Goal: Task Accomplishment & Management: Manage account settings

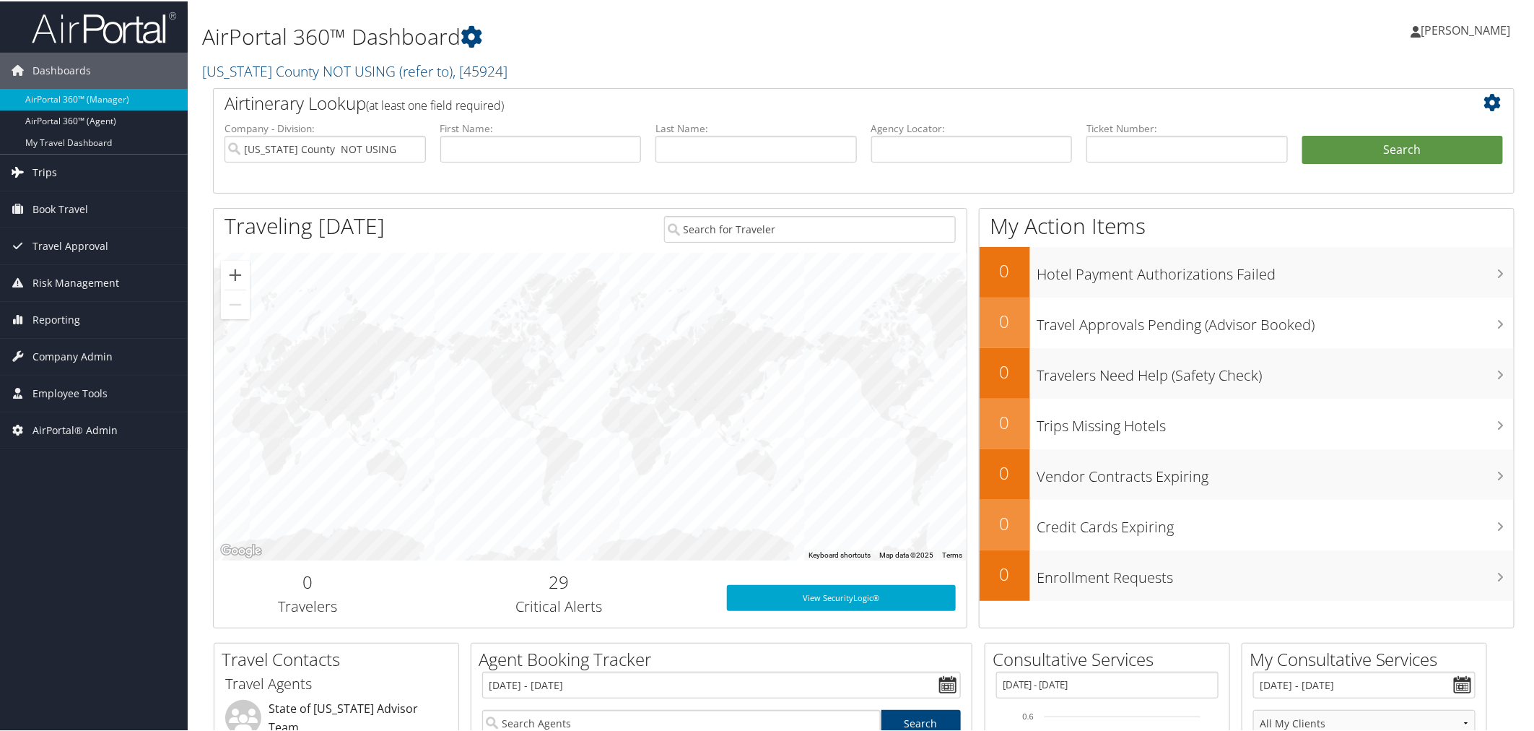
click at [60, 176] on link "Trips" at bounding box center [94, 171] width 188 height 36
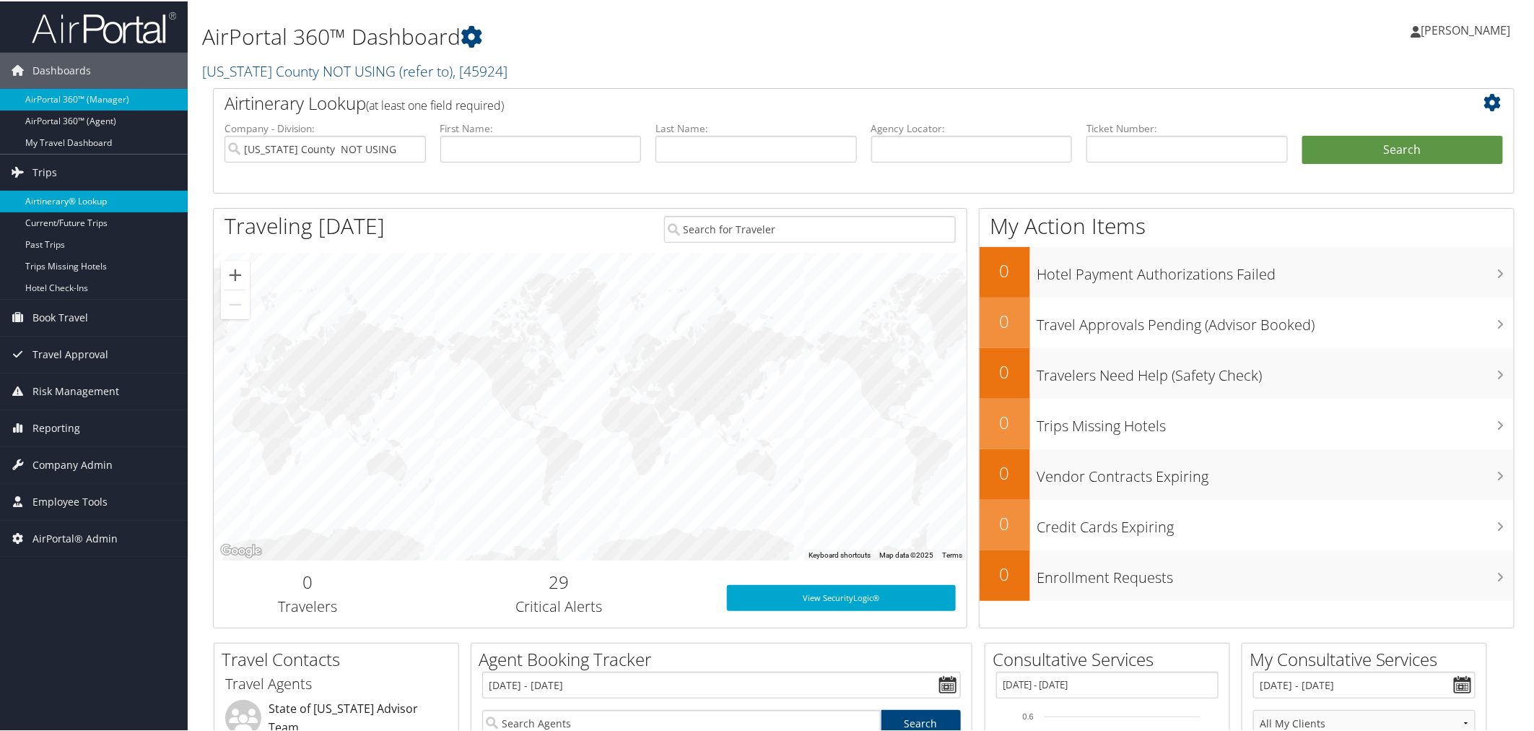
click at [103, 202] on link "Airtinerary® Lookup" at bounding box center [94, 200] width 188 height 22
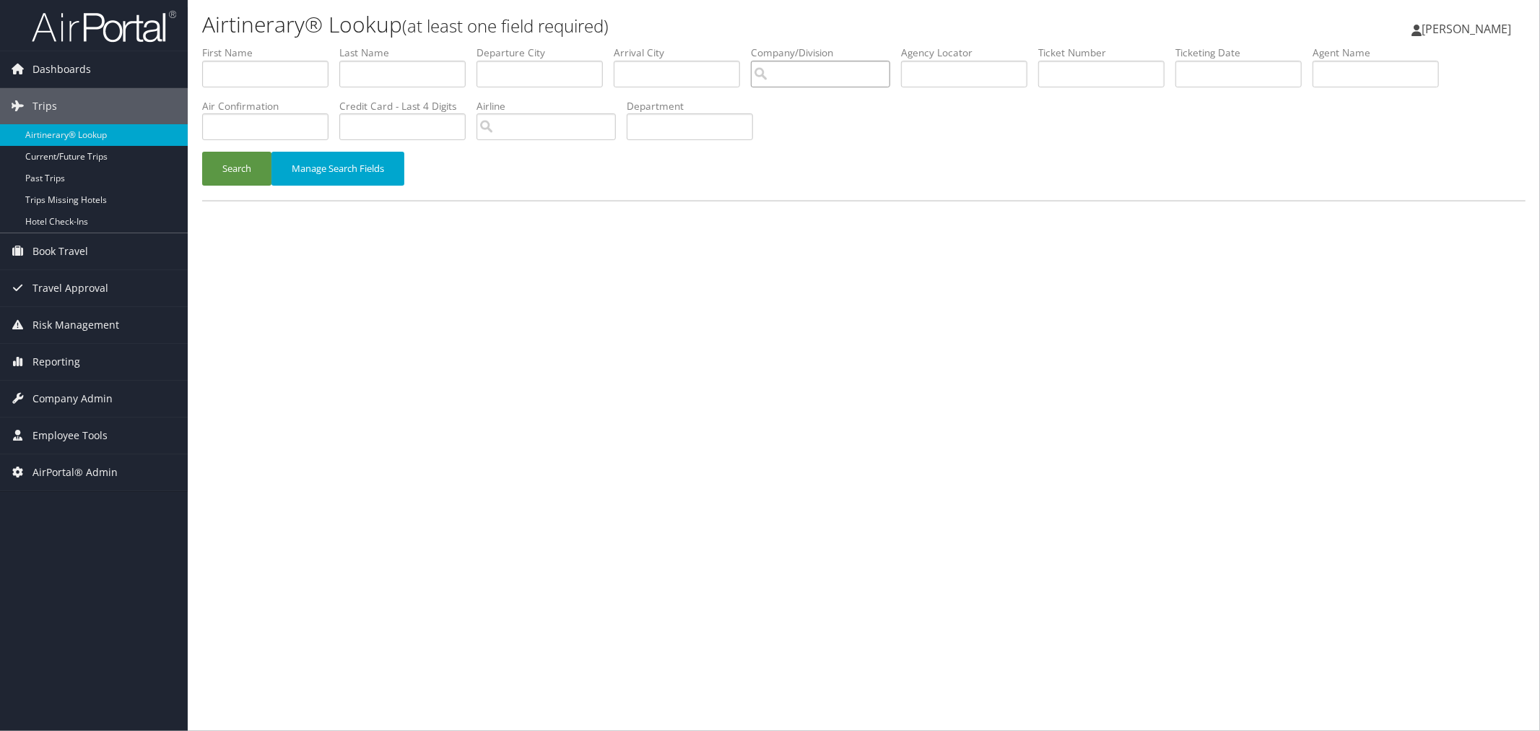
click at [826, 77] on input "search" at bounding box center [820, 74] width 139 height 27
click at [962, 76] on input "text" at bounding box center [964, 74] width 126 height 27
paste input "DFW82B"
type input "DFW82B"
click at [240, 170] on button "Search" at bounding box center [236, 169] width 69 height 34
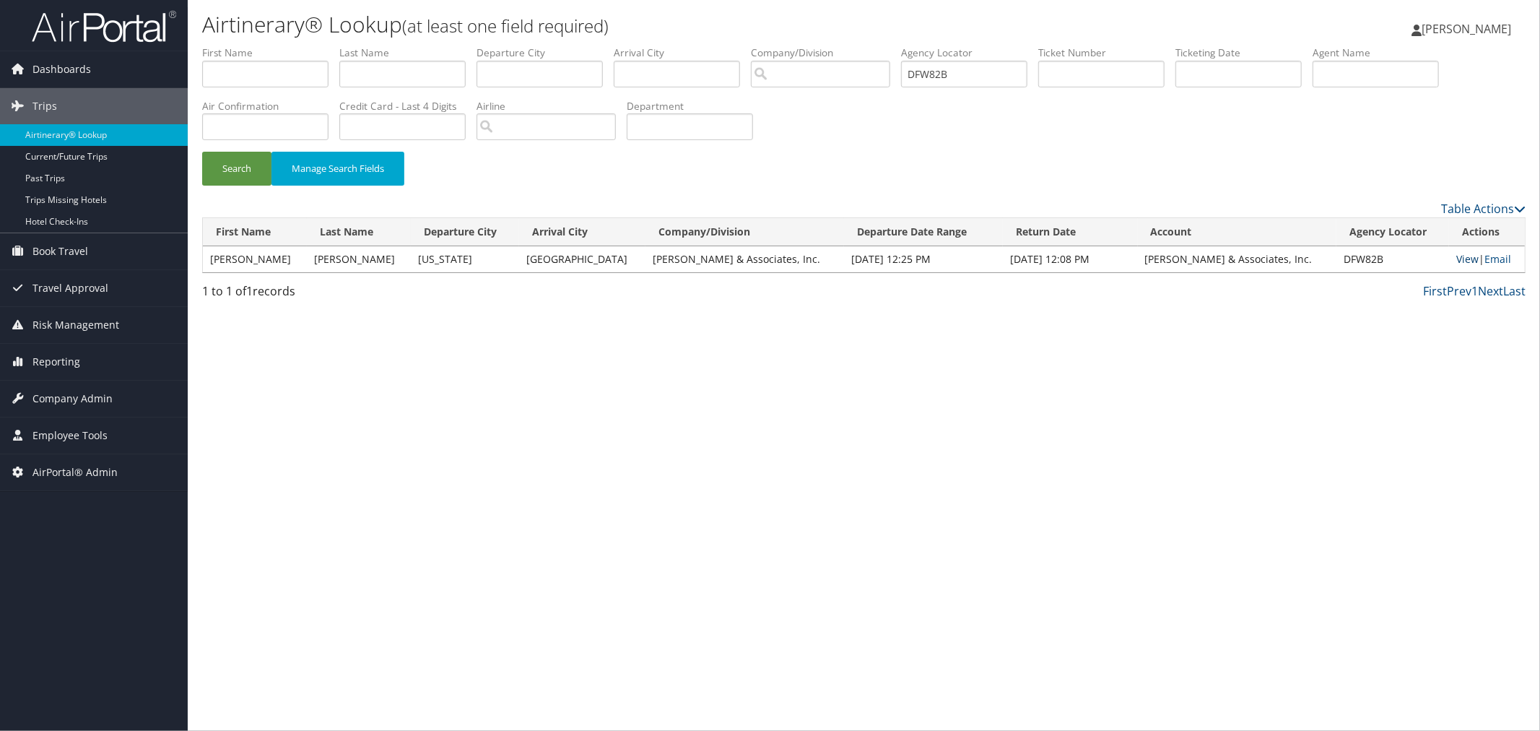
click at [1460, 256] on link "View" at bounding box center [1467, 259] width 22 height 14
click at [81, 474] on span "AirPortal® Admin" at bounding box center [74, 472] width 85 height 36
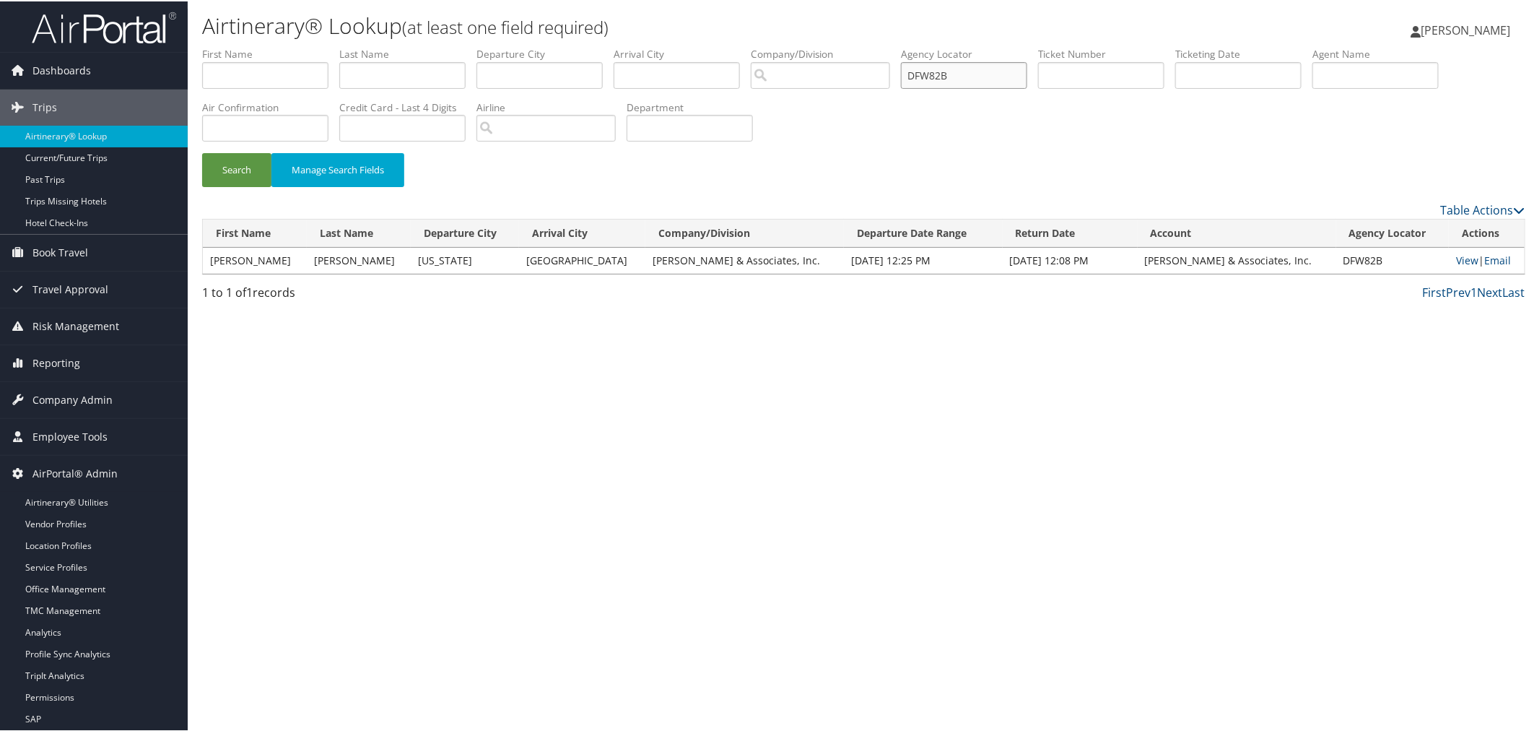
drag, startPoint x: 992, startPoint y: 77, endPoint x: 949, endPoint y: 79, distance: 43.4
click at [949, 79] on input "DFW82B" at bounding box center [964, 74] width 126 height 27
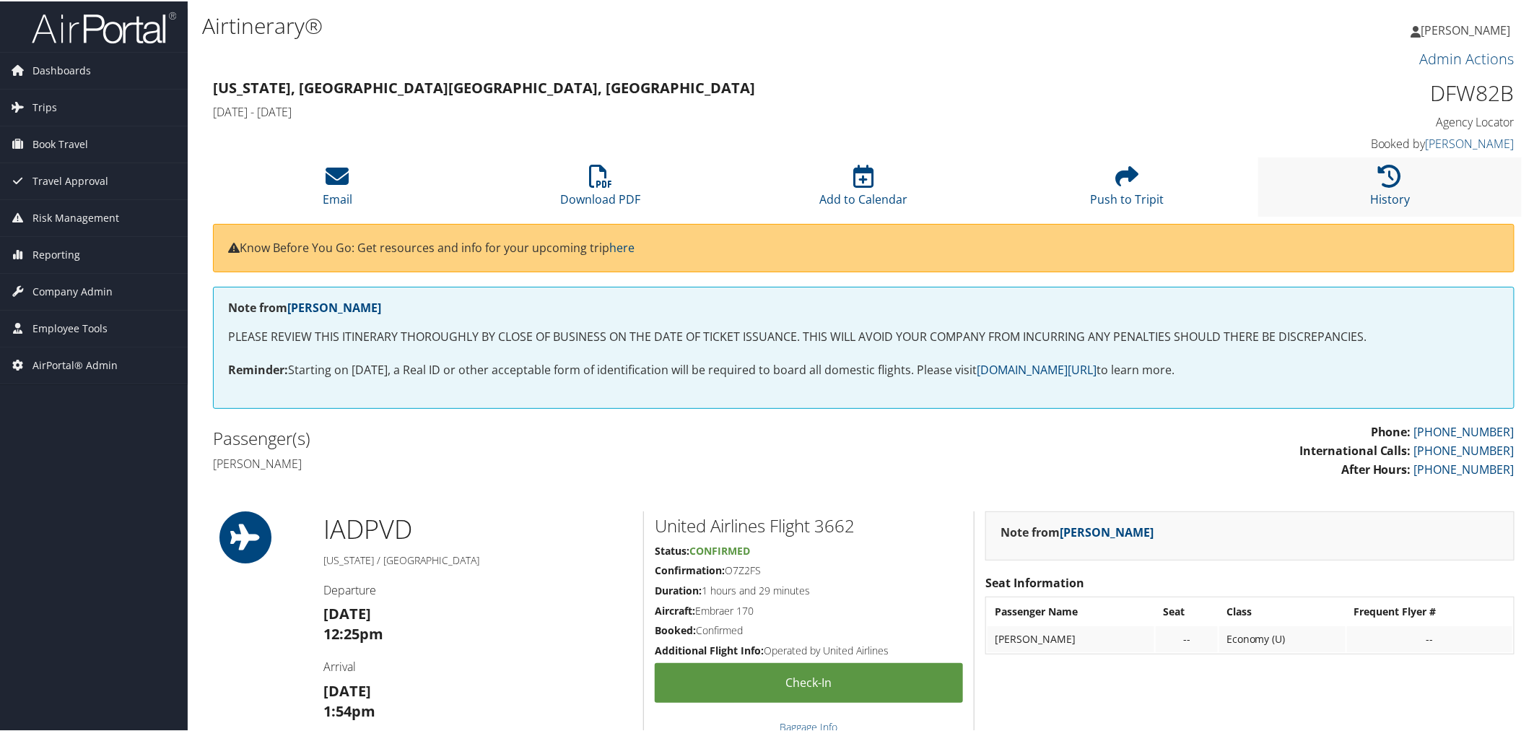
click at [1359, 179] on li "History" at bounding box center [1389, 185] width 263 height 58
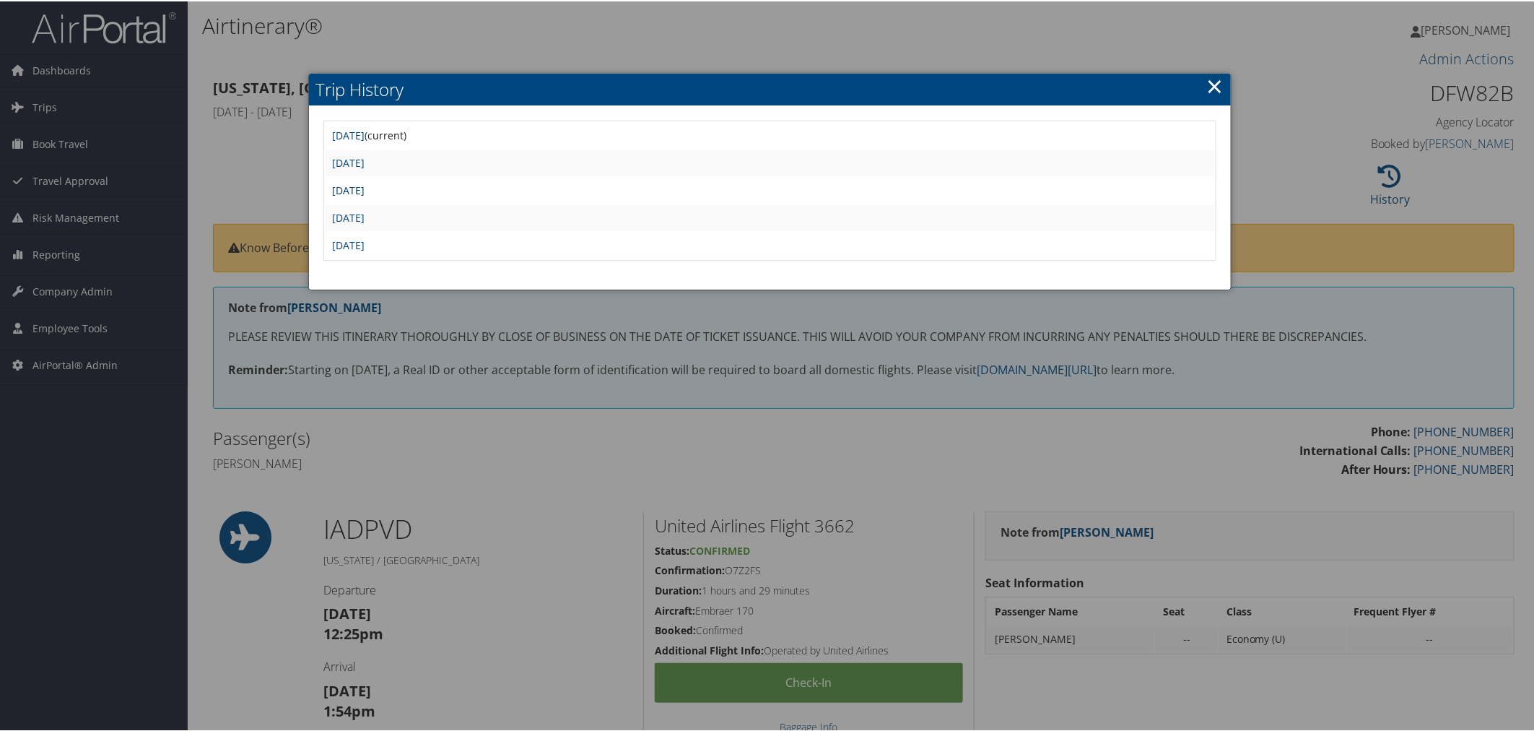
click at [365, 189] on link "[DATE]" at bounding box center [349, 189] width 32 height 14
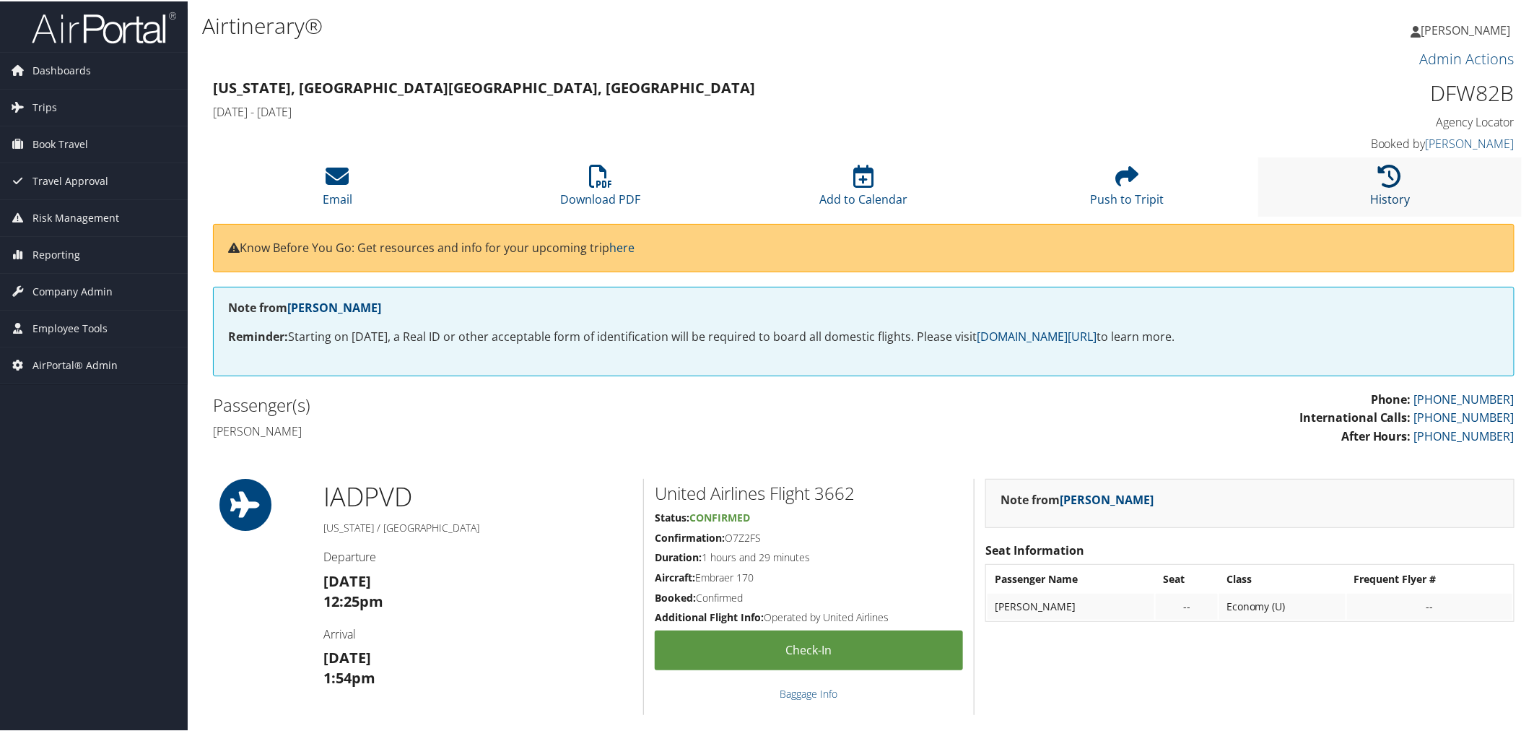
click at [1376, 195] on link "History" at bounding box center [1390, 188] width 40 height 35
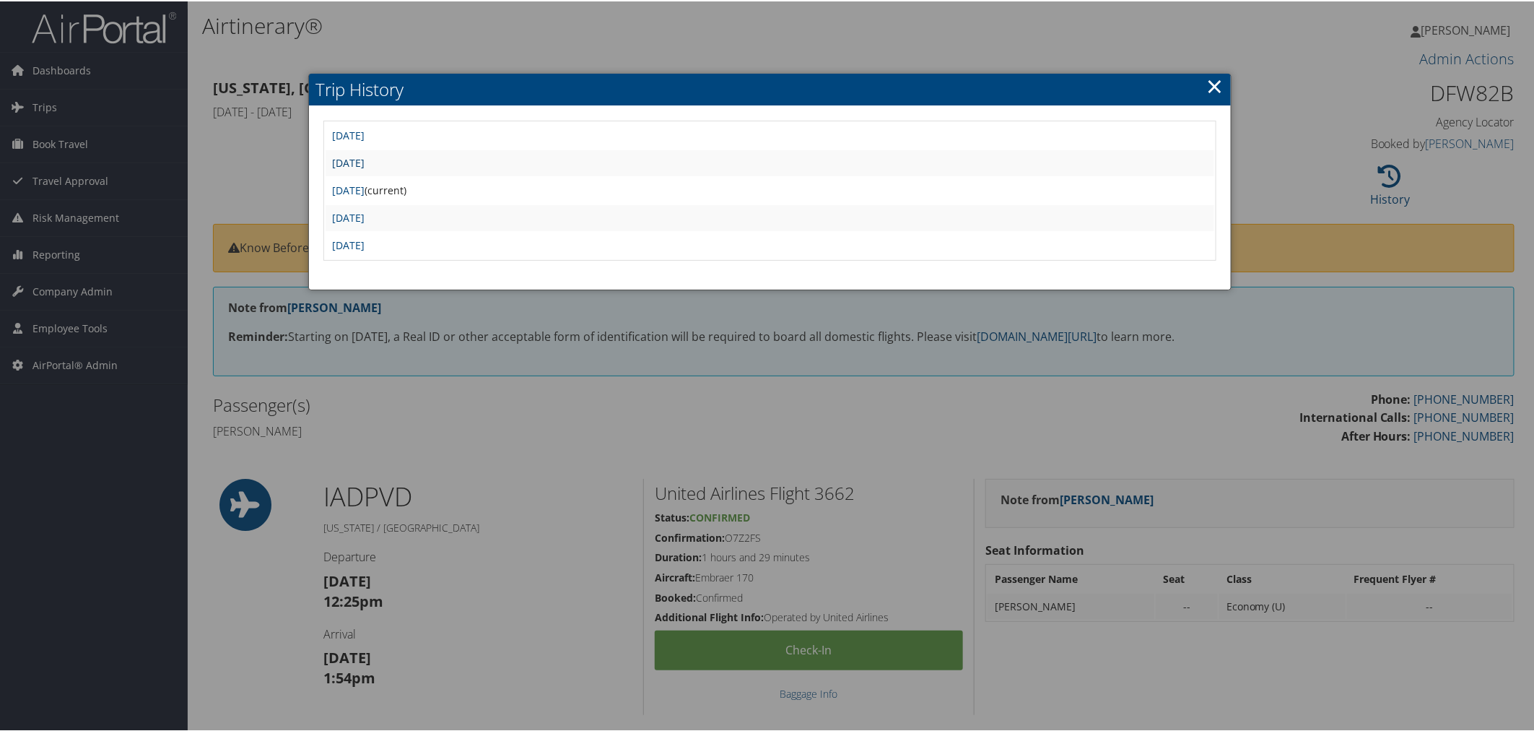
click at [365, 161] on link "Wed Sep 17 08:39:14 MDT 2025" at bounding box center [349, 161] width 32 height 14
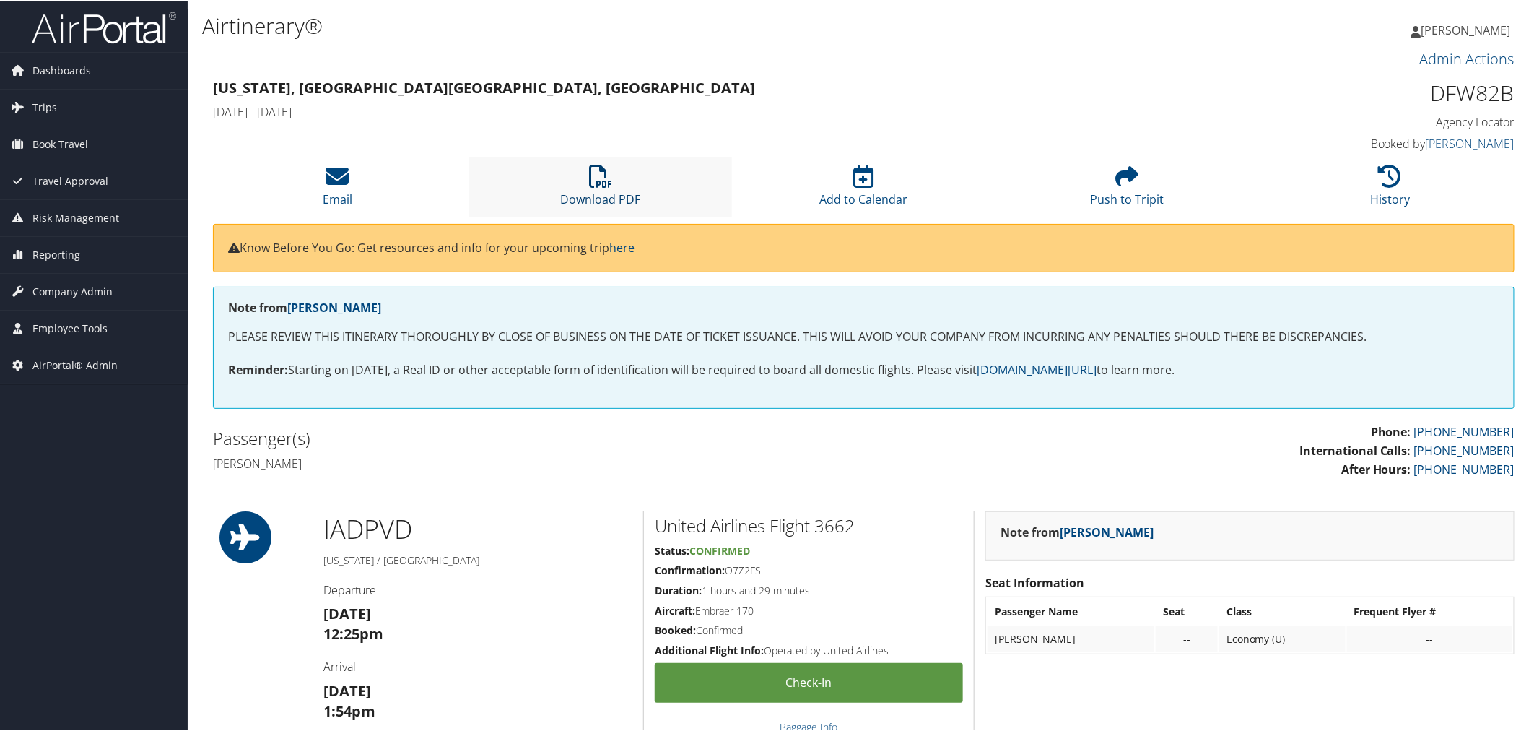
click at [593, 170] on icon at bounding box center [600, 174] width 23 height 23
click at [578, 186] on li "Download PDF" at bounding box center [600, 185] width 263 height 58
click at [635, 11] on h1 "Airtinerary®" at bounding box center [643, 24] width 882 height 30
click at [1353, 183] on li "History" at bounding box center [1389, 185] width 263 height 58
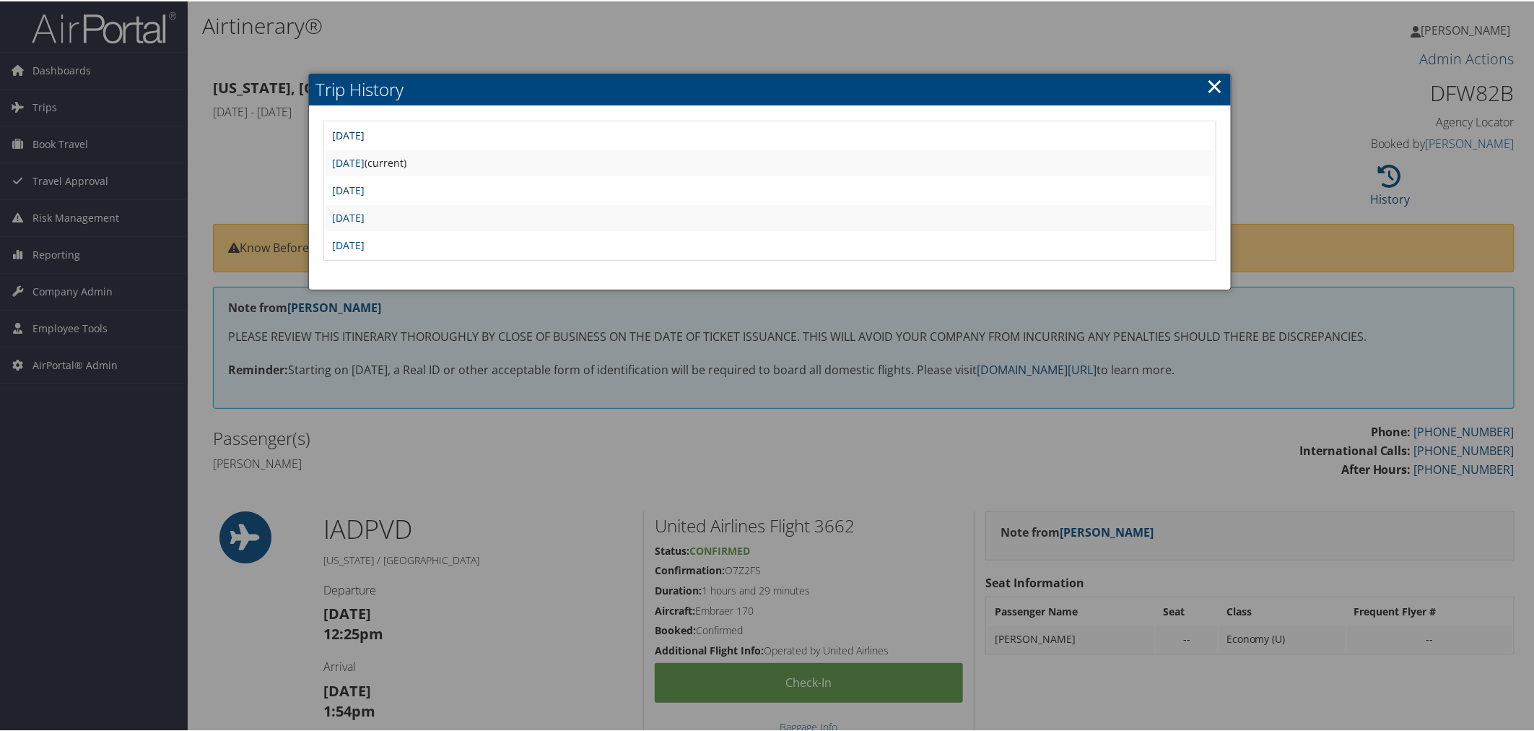
click at [365, 131] on link "Wed Sep 17 08:51:09 MDT 2025" at bounding box center [349, 134] width 32 height 14
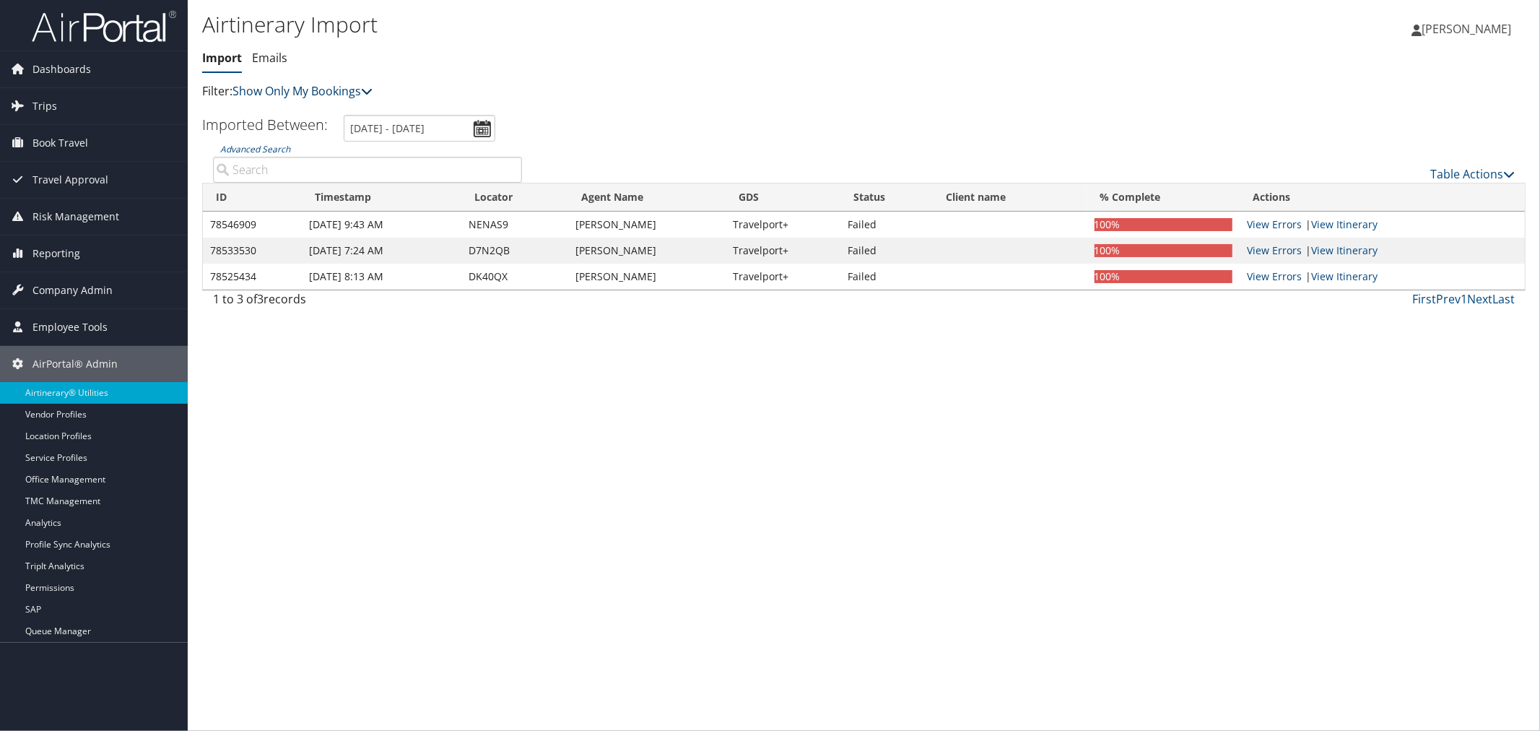
click at [316, 89] on link "Show Only My Bookings" at bounding box center [302, 91] width 140 height 16
click at [315, 111] on link "Show My TMC Bookings" at bounding box center [331, 113] width 190 height 25
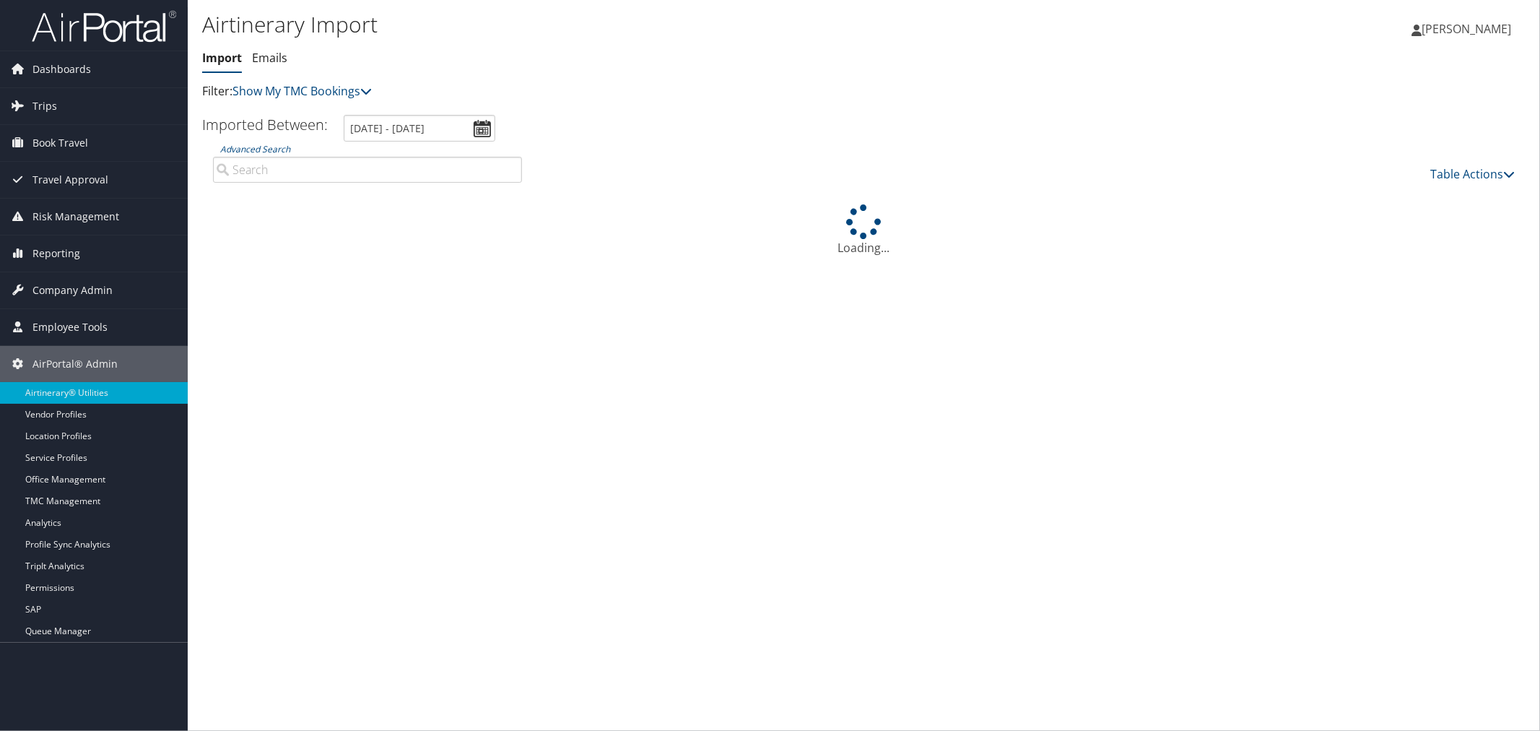
click at [273, 61] on link "Emails" at bounding box center [269, 58] width 35 height 16
click at [349, 162] on input "Advanced Search" at bounding box center [367, 170] width 309 height 26
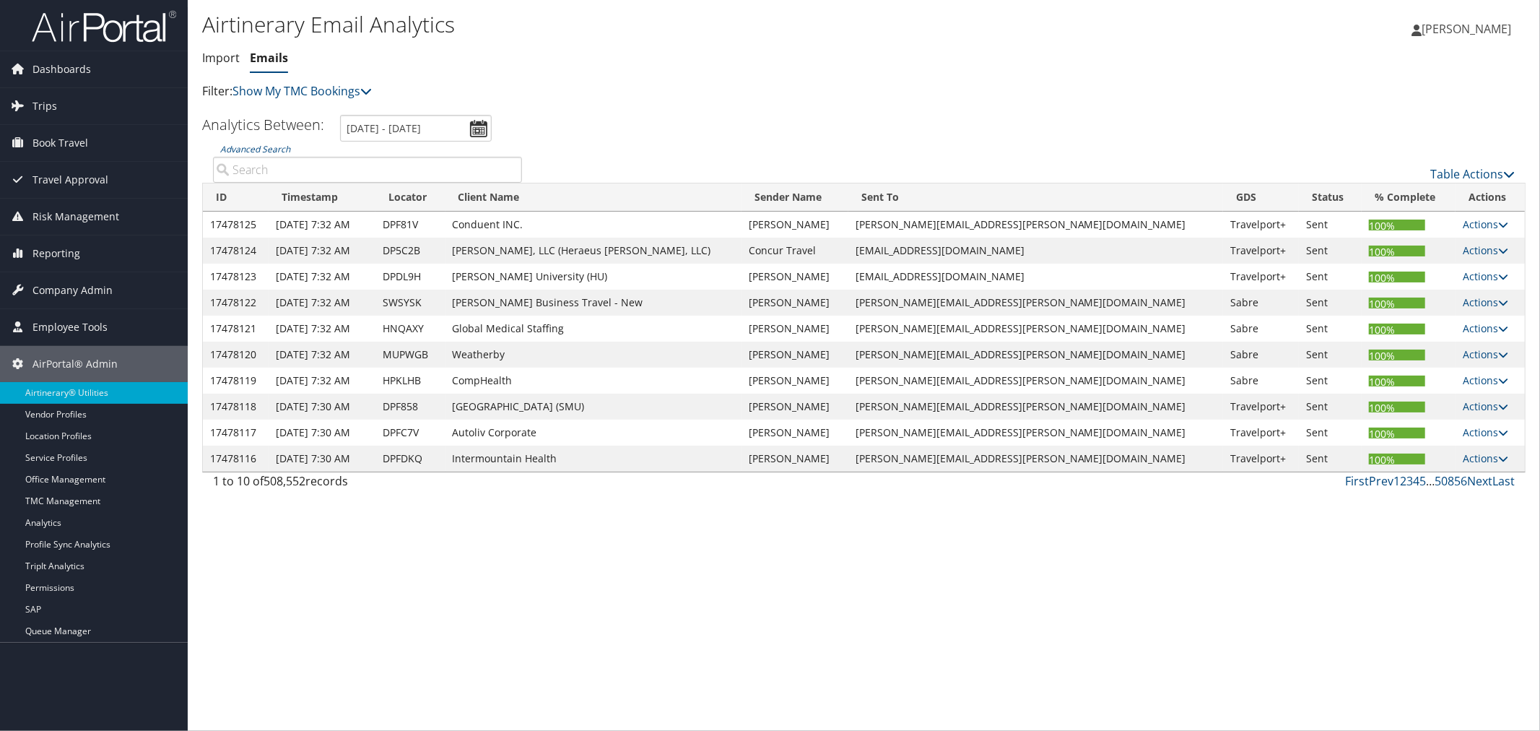
paste input "DFW82B"
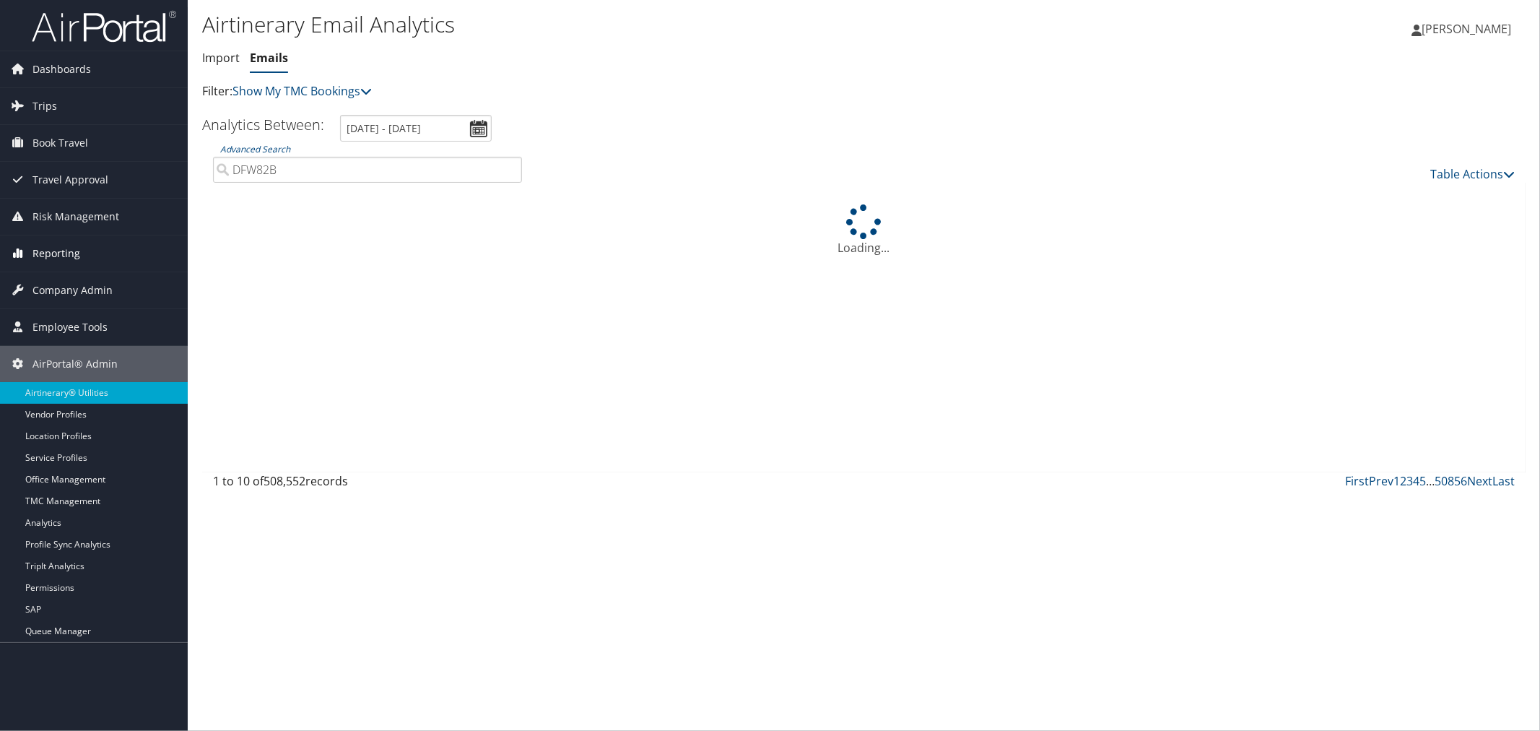
type input "DFW82B"
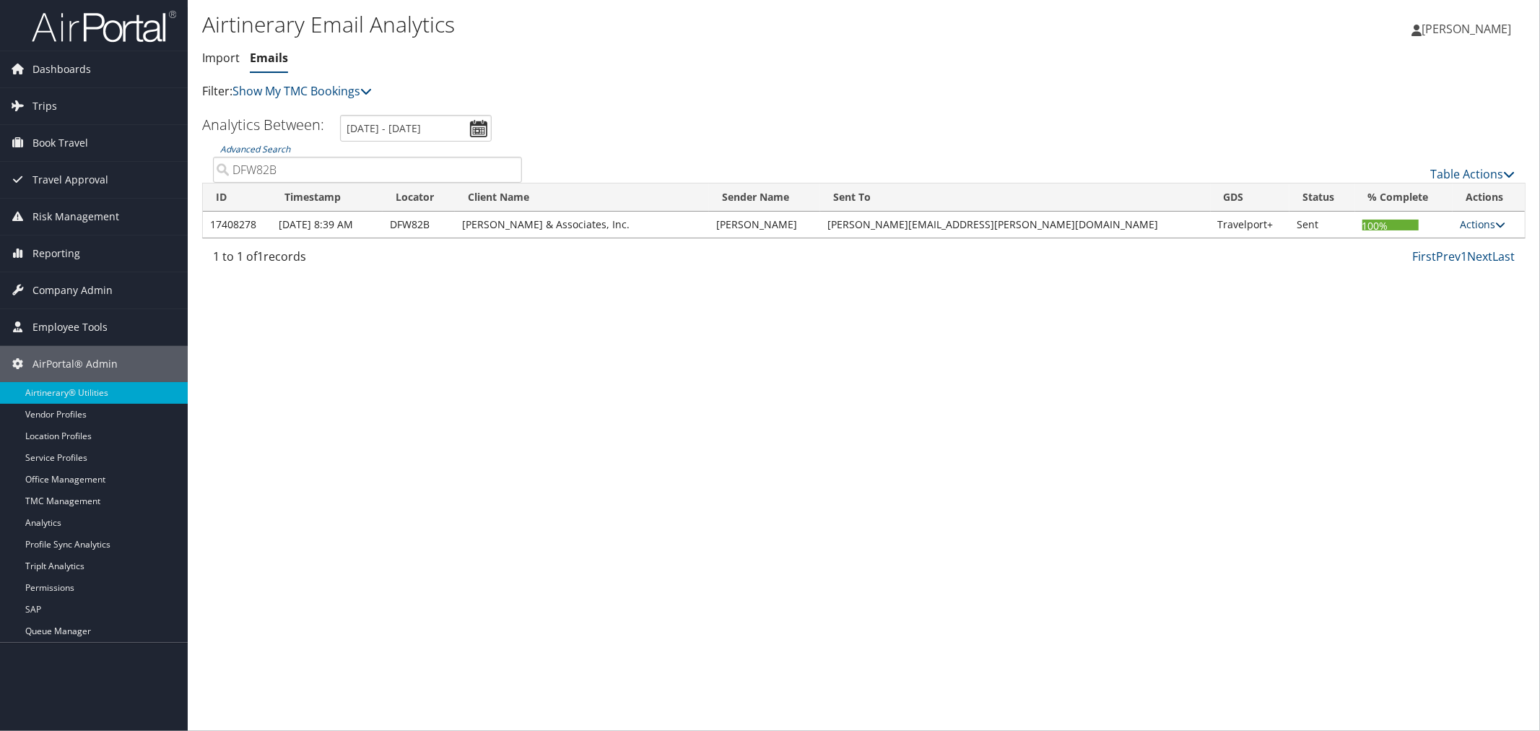
click at [1467, 220] on link "Actions" at bounding box center [1482, 224] width 45 height 14
click at [1451, 290] on link "View CCs" at bounding box center [1451, 294] width 91 height 25
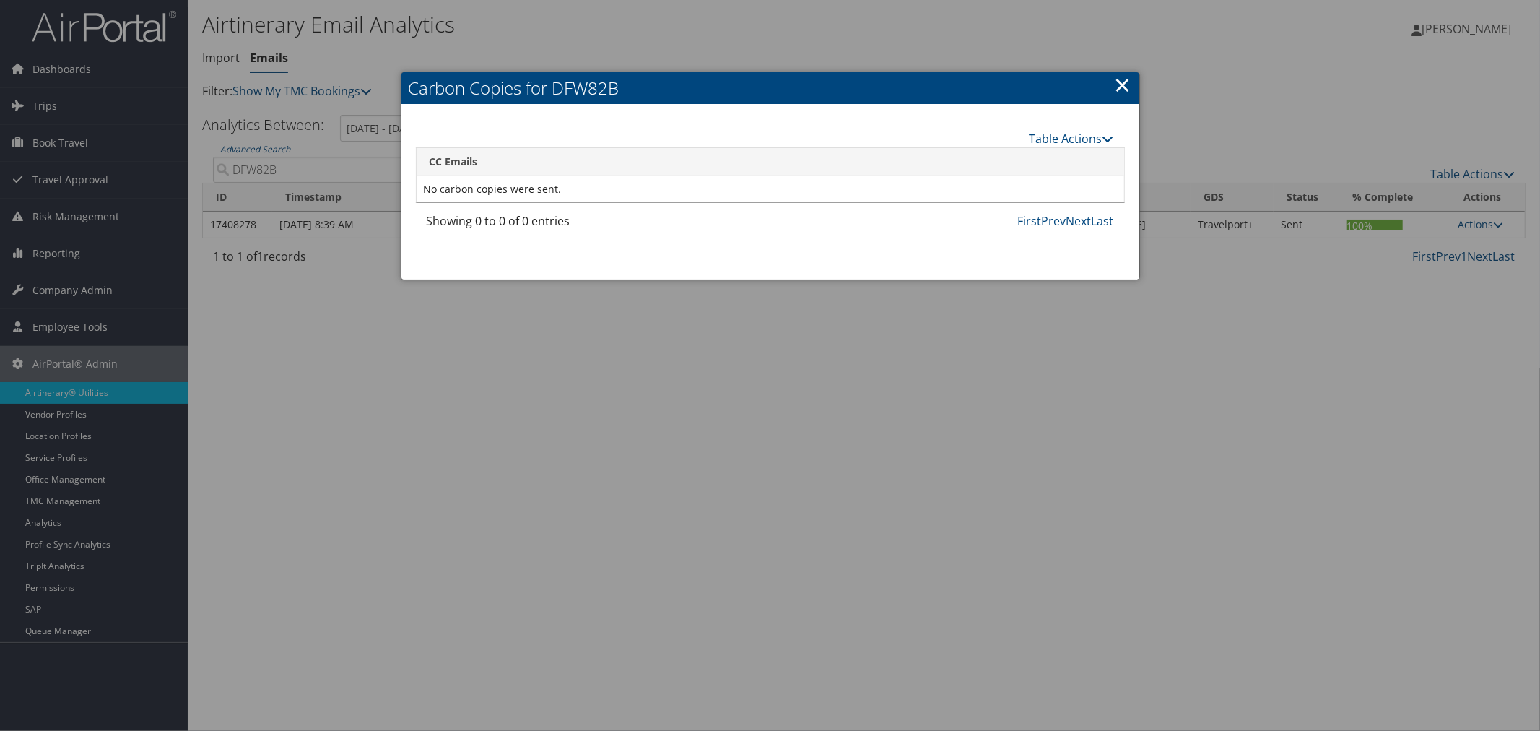
click at [1121, 87] on link "×" at bounding box center [1123, 84] width 17 height 29
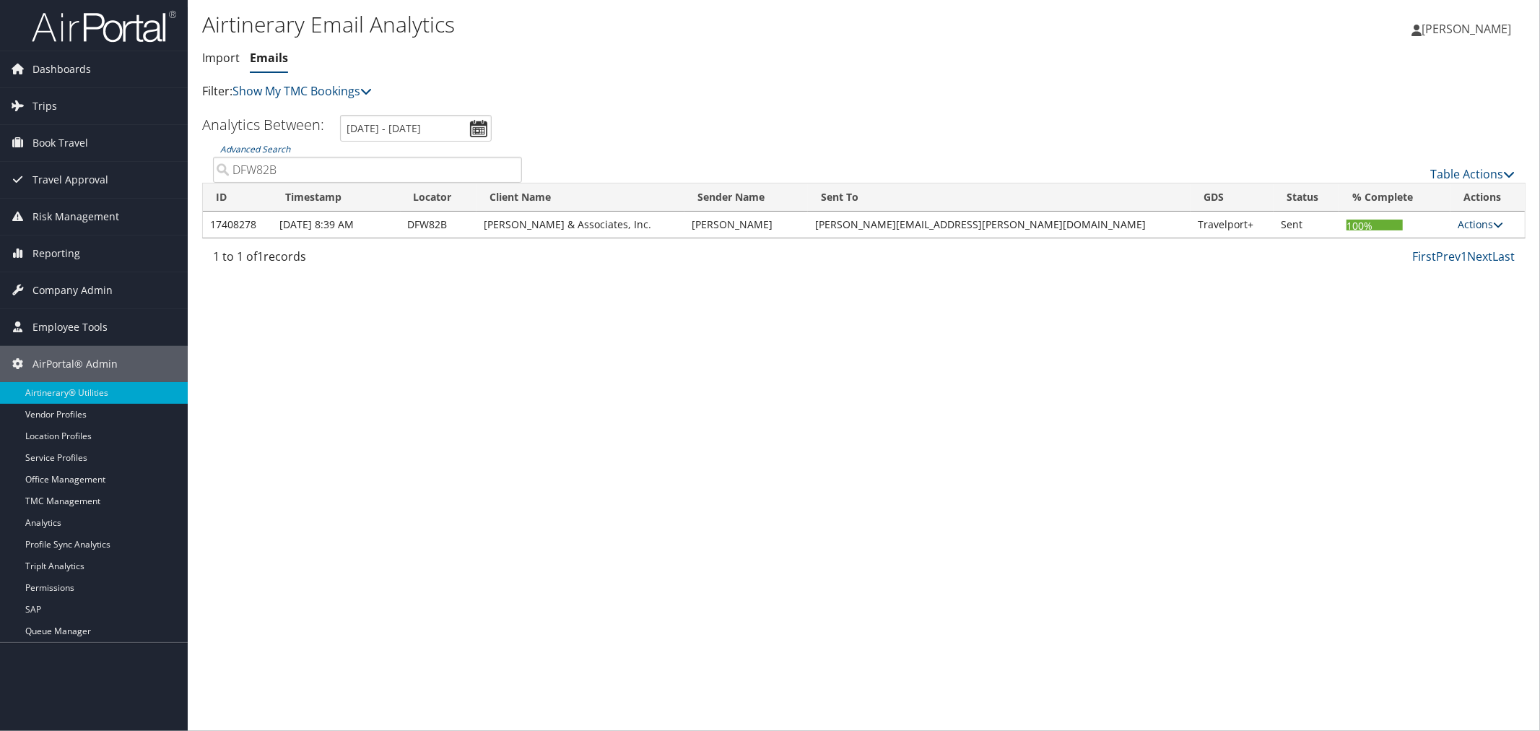
click at [1469, 227] on link "Actions" at bounding box center [1479, 224] width 45 height 14
click at [1444, 268] on link "View Itinerary" at bounding box center [1445, 270] width 91 height 25
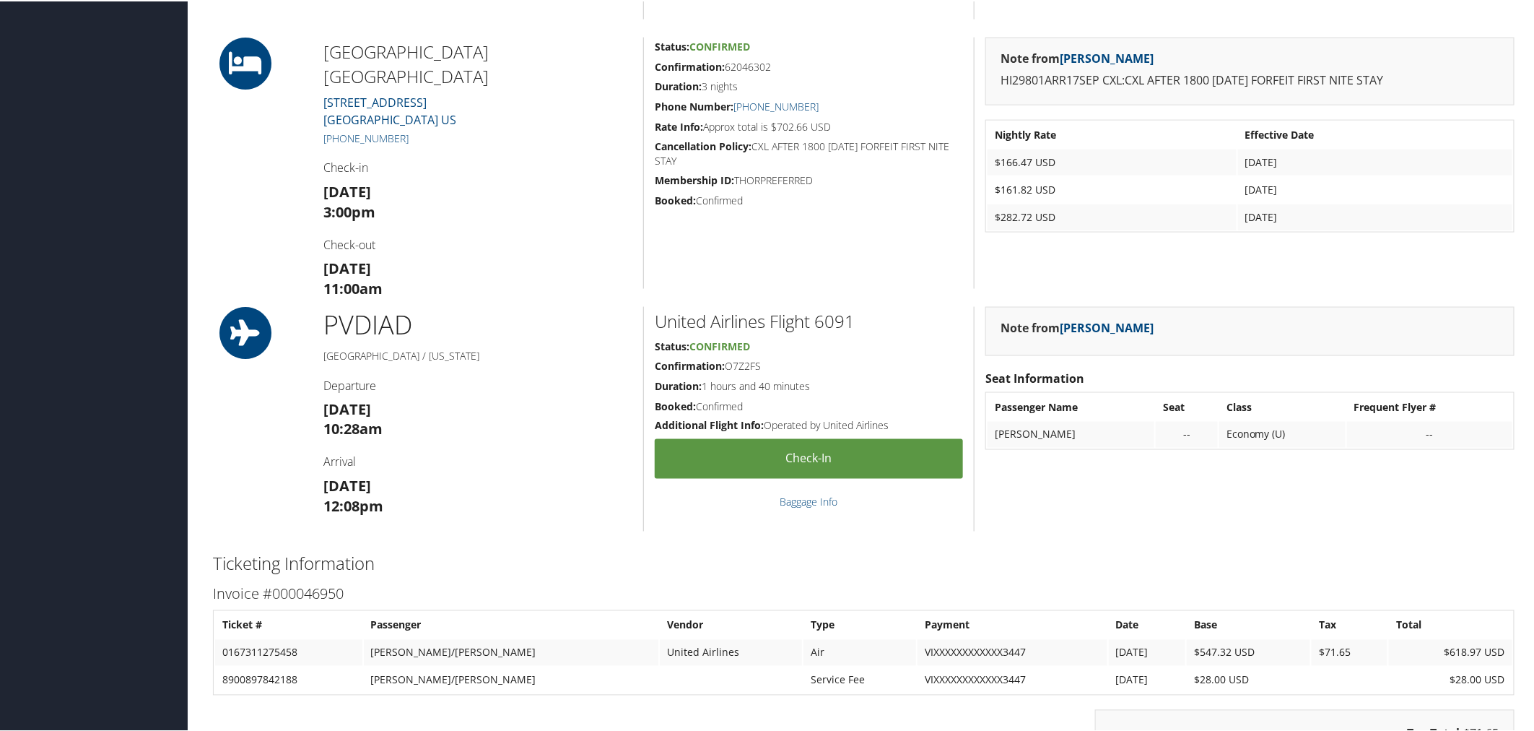
scroll to position [962, 0]
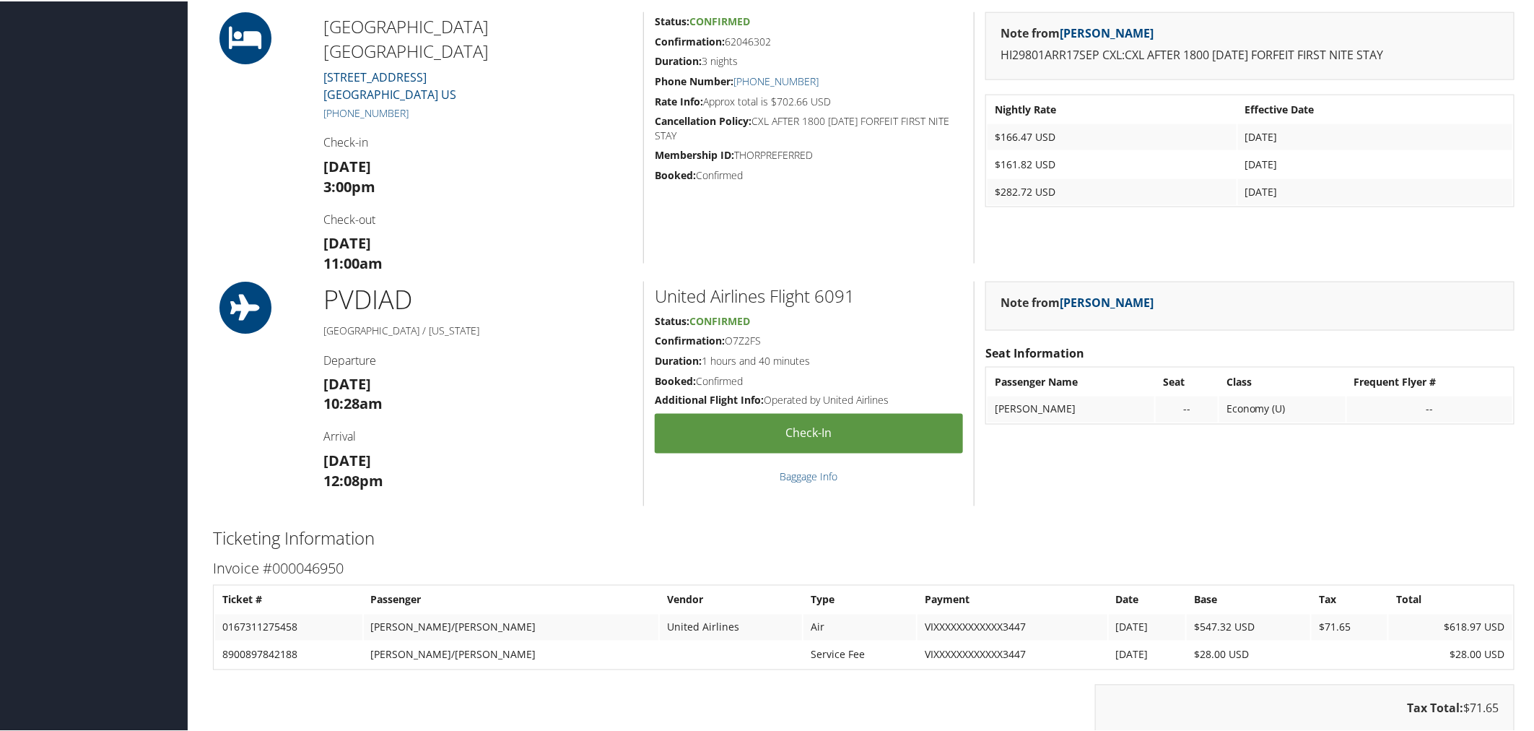
scroll to position [962, 0]
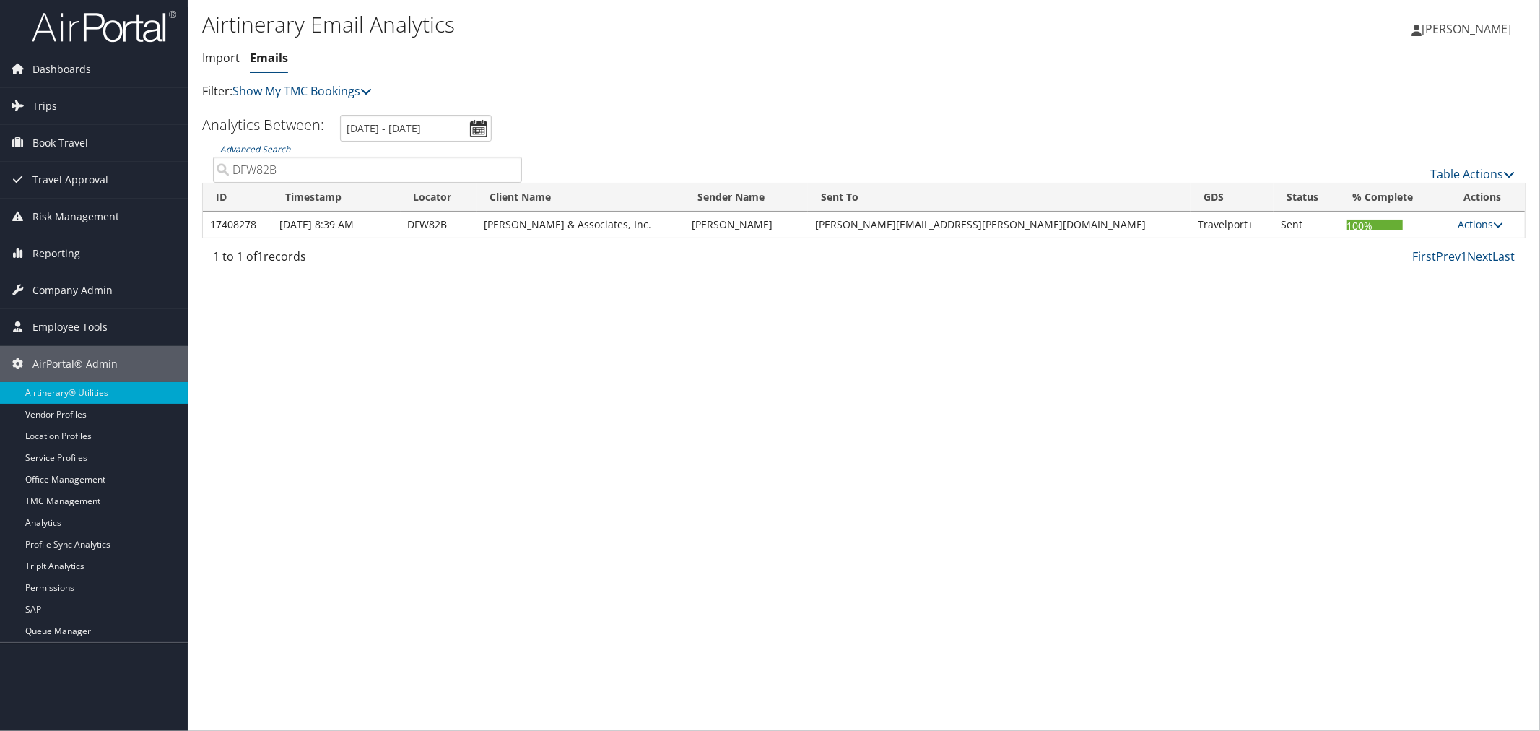
click at [524, 80] on div "Airtinerary Email Analytics Import Emails Import Emails Filter: Show My TMC Boo…" at bounding box center [643, 54] width 882 height 91
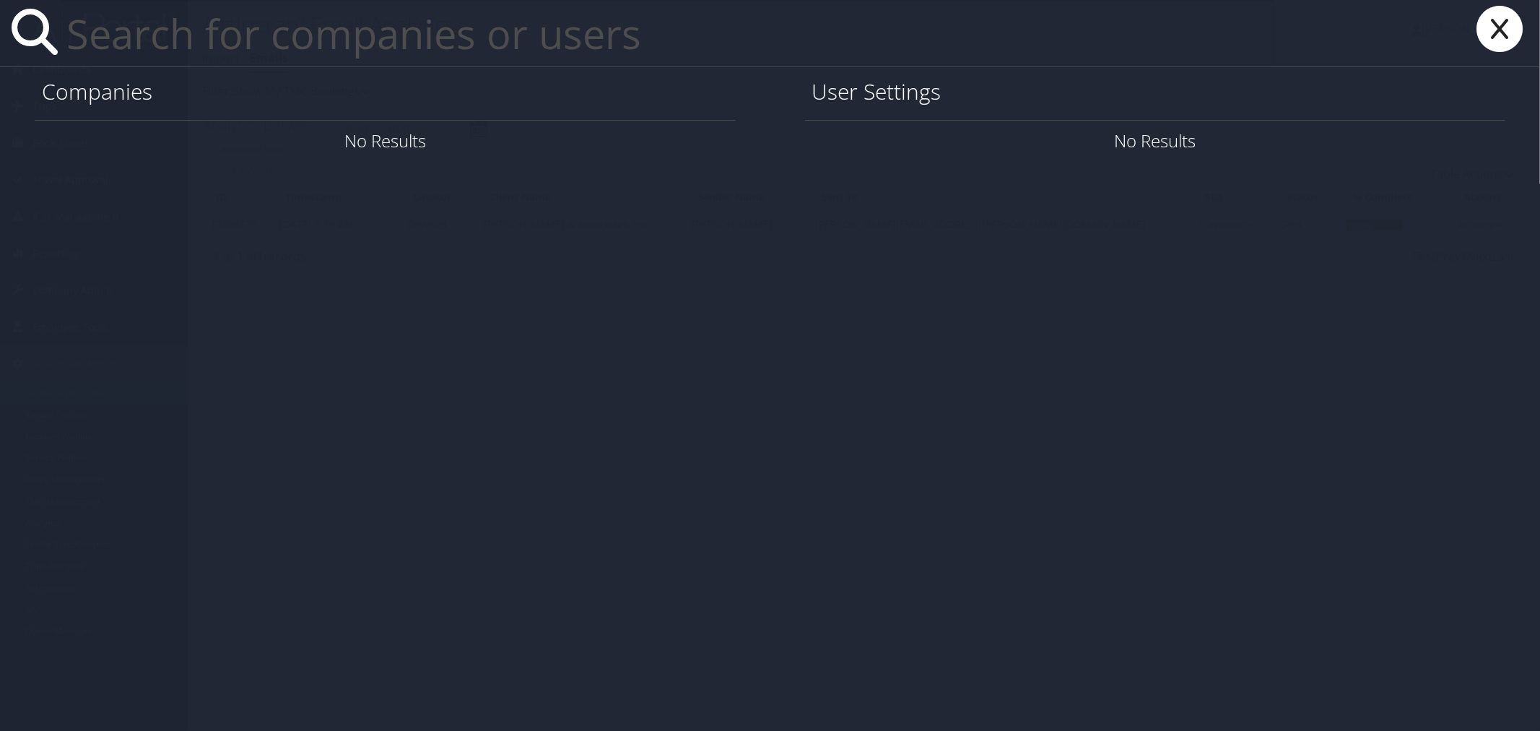
paste input "Travelmanager@gmservices.com"
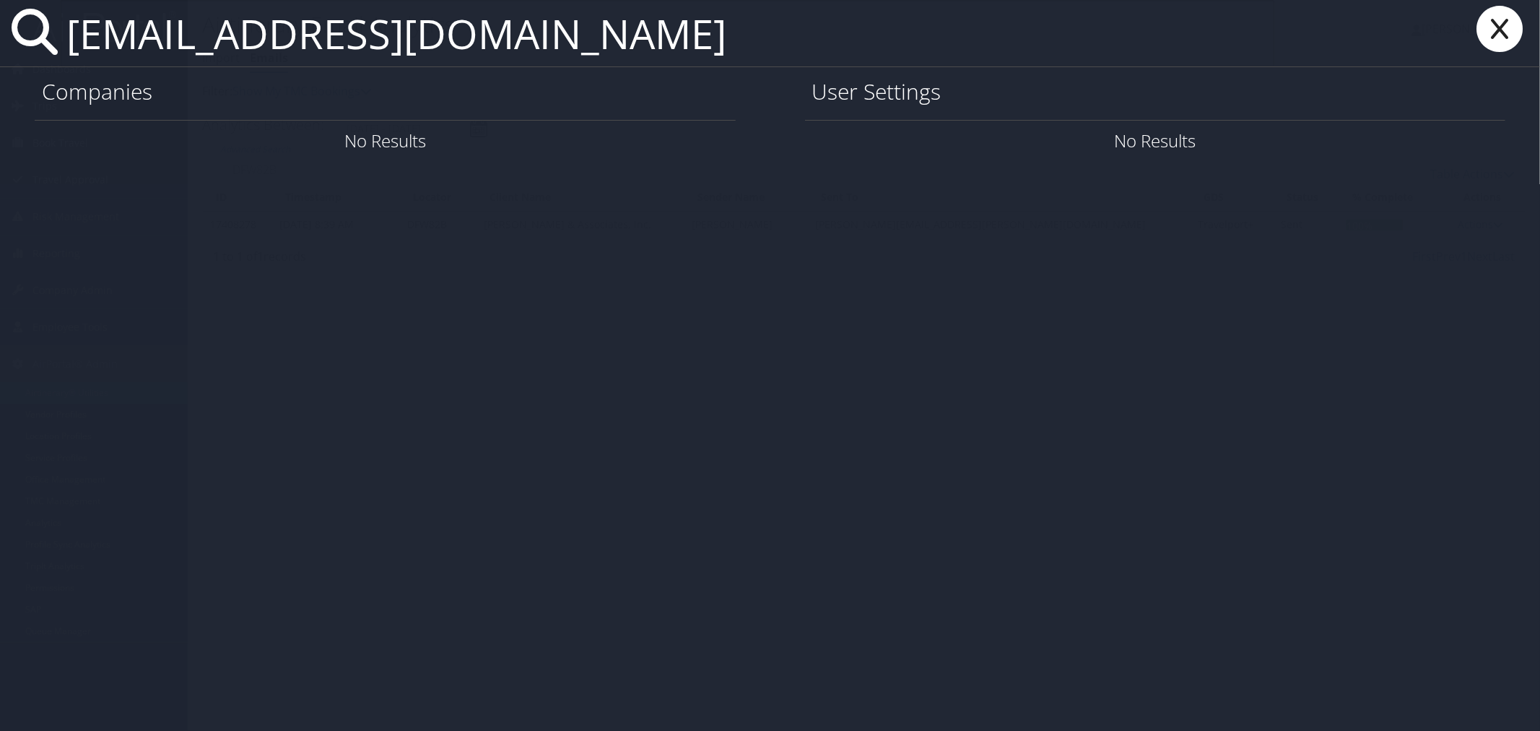
click at [182, 47] on input "Travelmanager@gmservices.com" at bounding box center [667, 33] width 1213 height 66
type input "Travel.manager@gmservices.com"
click at [1281, 136] on link "User Settings" at bounding box center [1331, 140] width 101 height 24
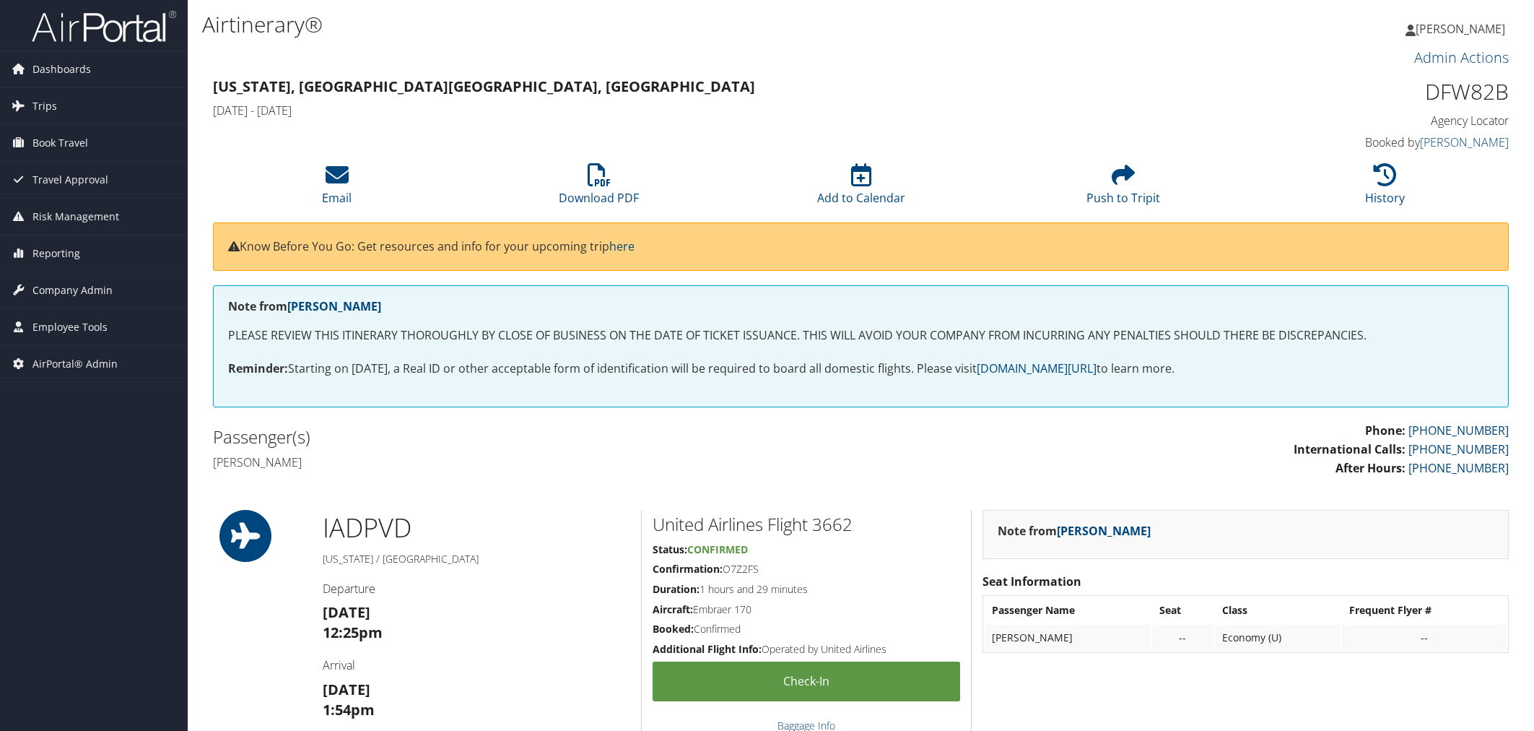
scroll to position [962, 0]
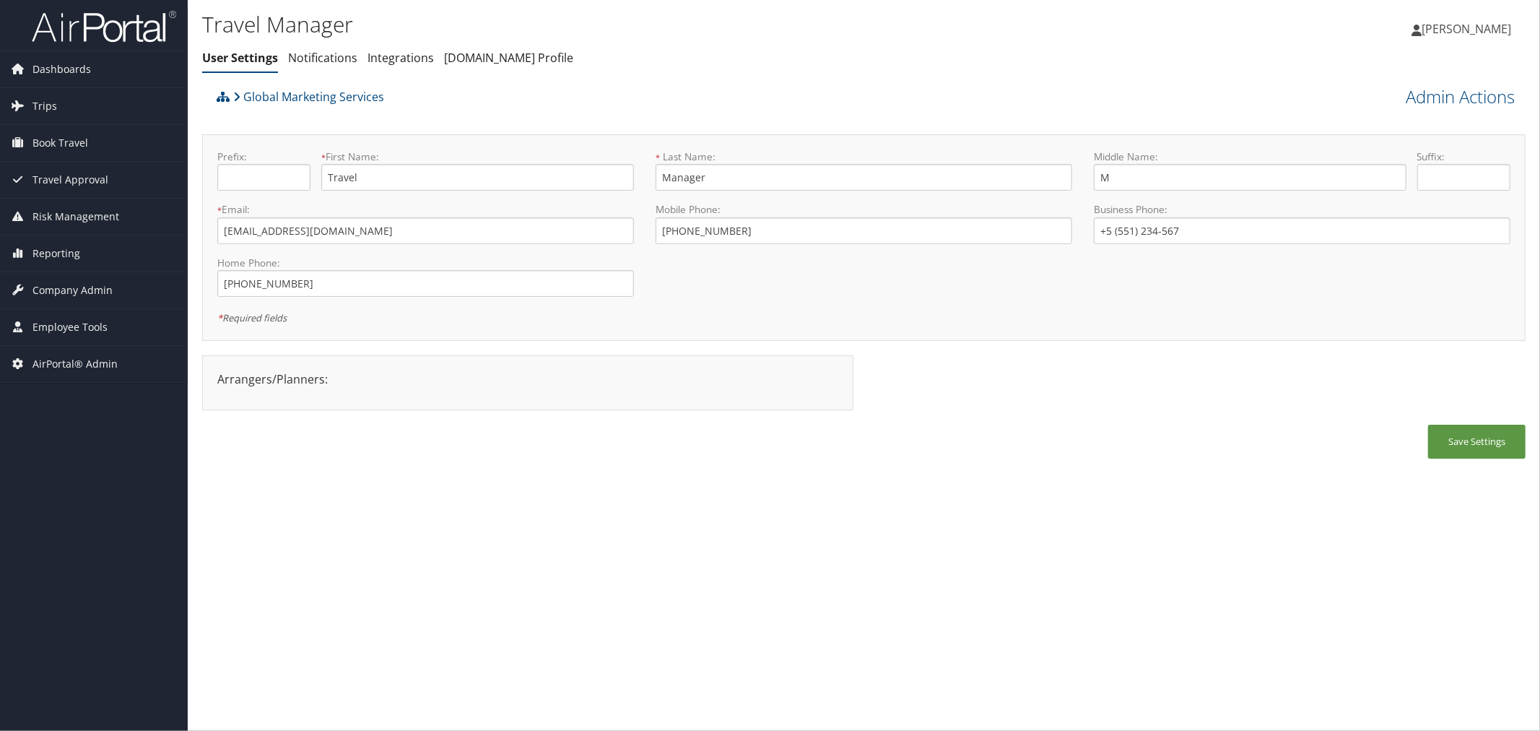
click at [675, 77] on div "Travel Manager User Settings Notifications Integrations AndavoVacations.com Pro…" at bounding box center [643, 44] width 882 height 75
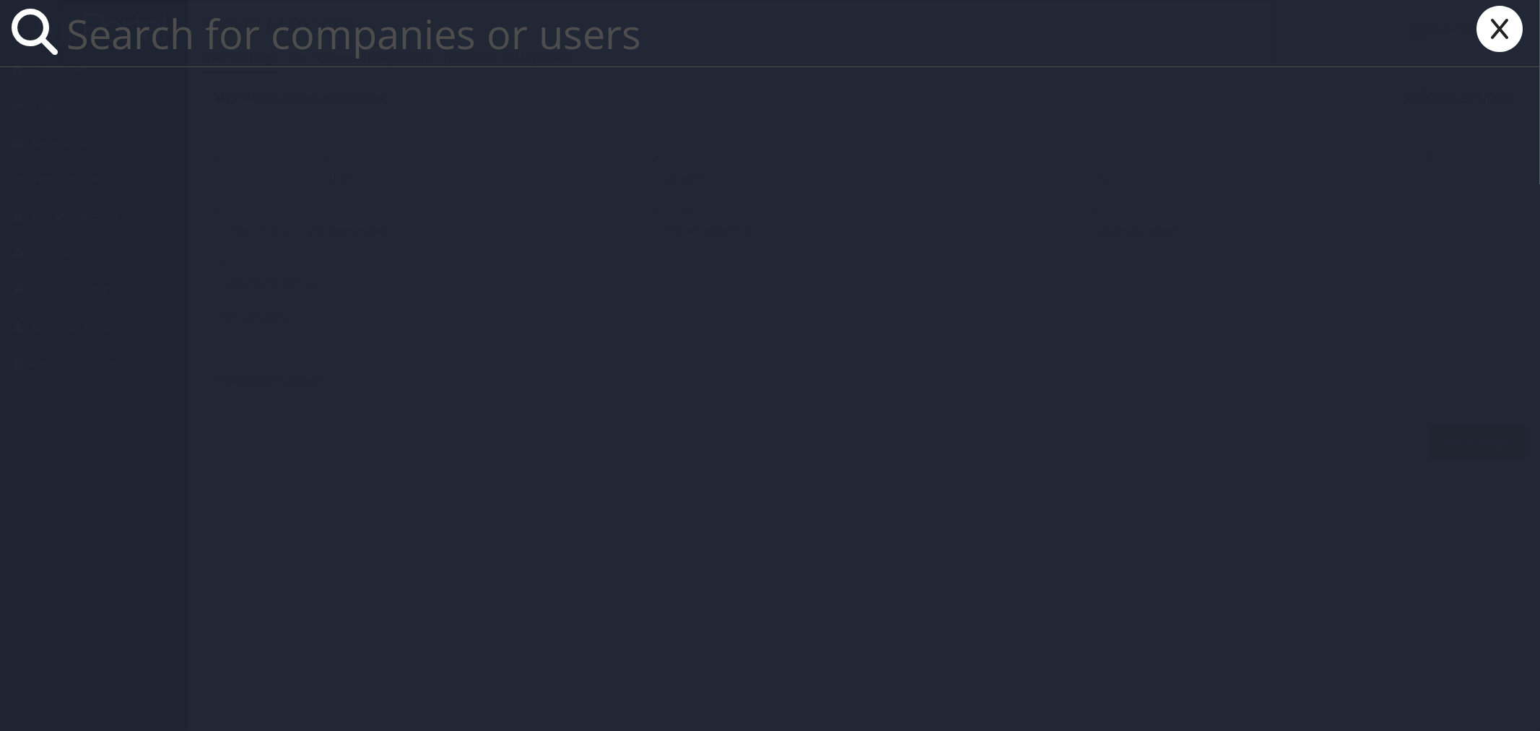
paste input "Nielsen Company(US), LLC"
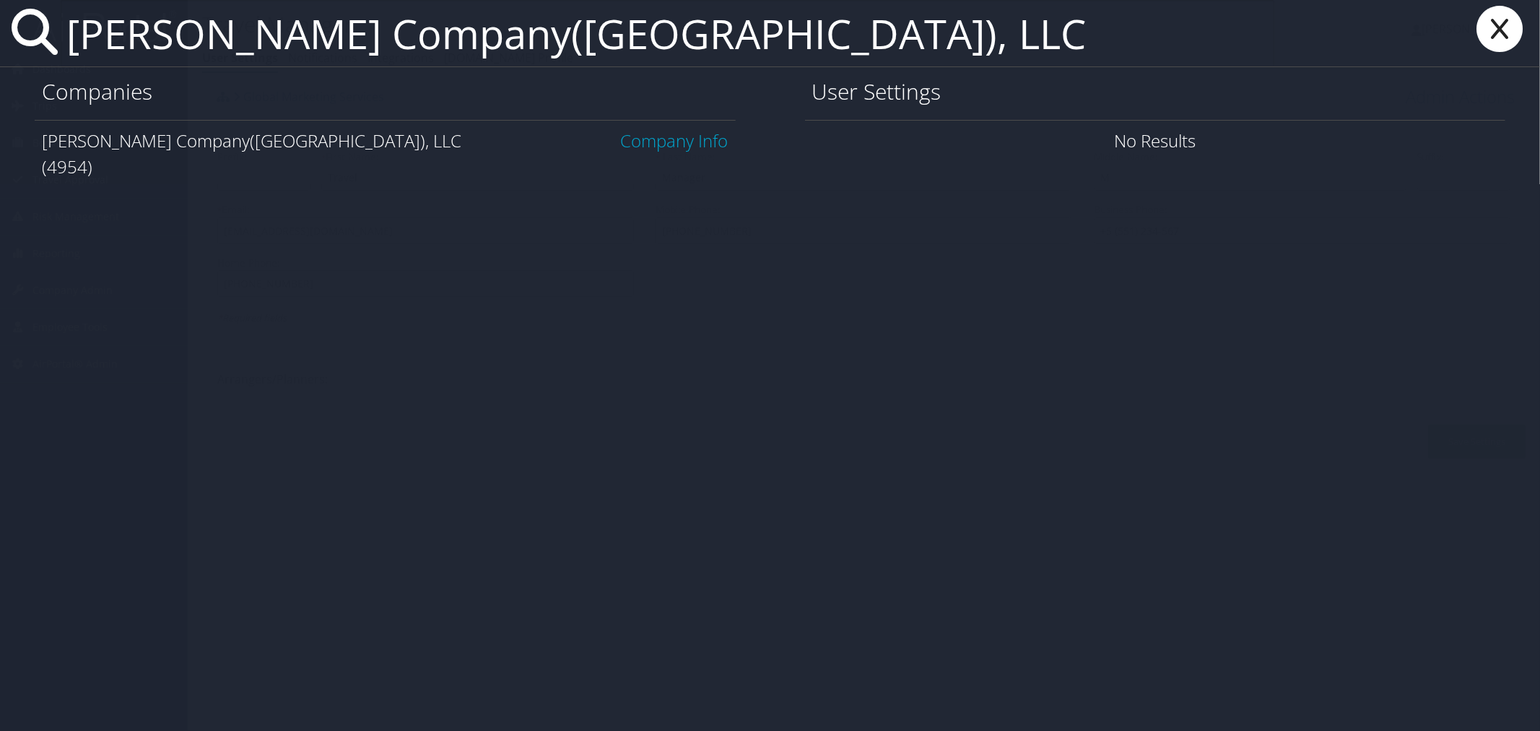
type input "Nielsen Company(US), LLC"
click at [693, 142] on link "Company Info" at bounding box center [675, 140] width 108 height 24
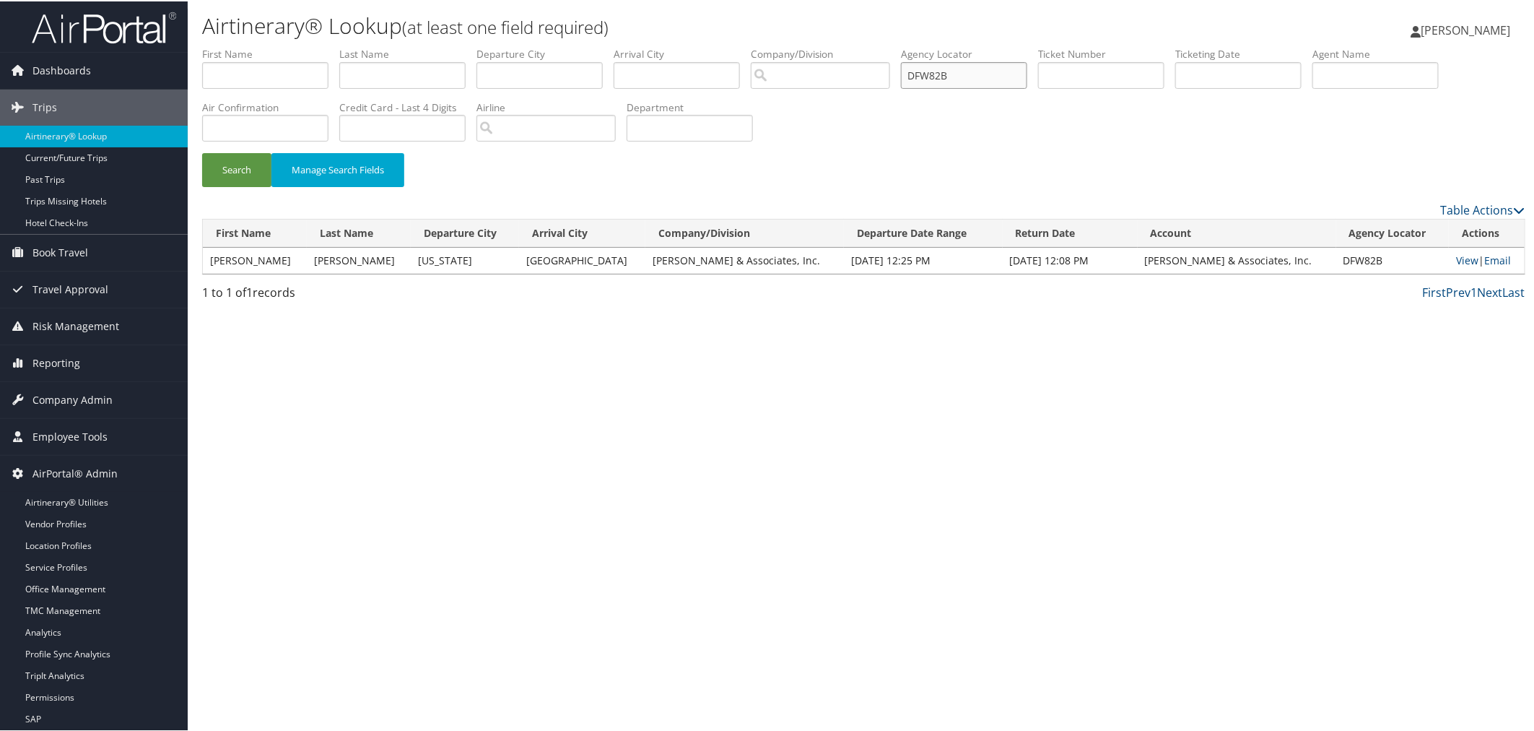
click at [1000, 72] on input "DFW82B" at bounding box center [964, 74] width 126 height 27
paste input "NSY6"
type input "DNSY6B"
click at [245, 163] on button "Search" at bounding box center [236, 169] width 69 height 34
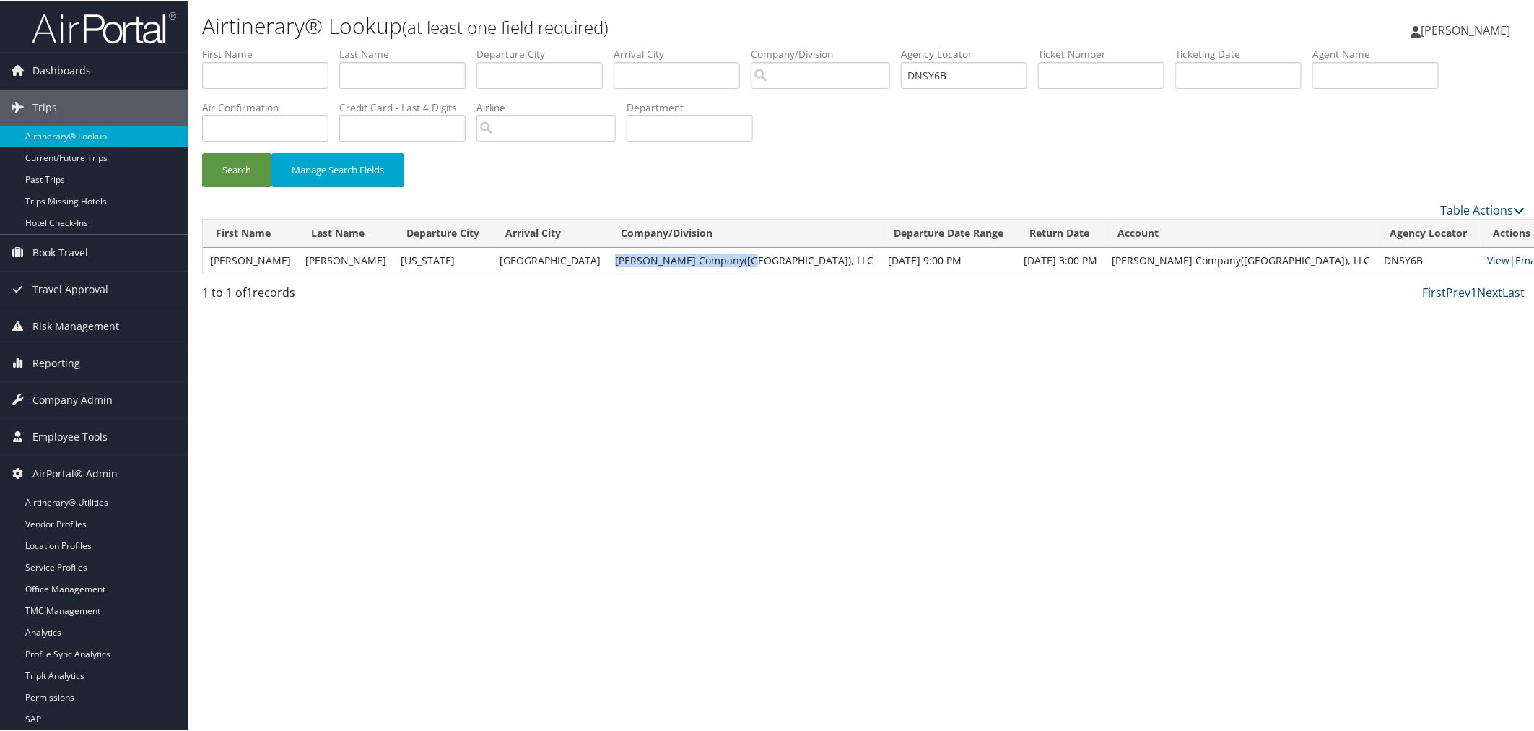
drag, startPoint x: 733, startPoint y: 254, endPoint x: 623, endPoint y: 258, distance: 109.8
click at [623, 258] on td "[PERSON_NAME] Company([GEOGRAPHIC_DATA]), LLC" at bounding box center [744, 259] width 273 height 26
copy td "[PERSON_NAME] Company([GEOGRAPHIC_DATA]), LLC"
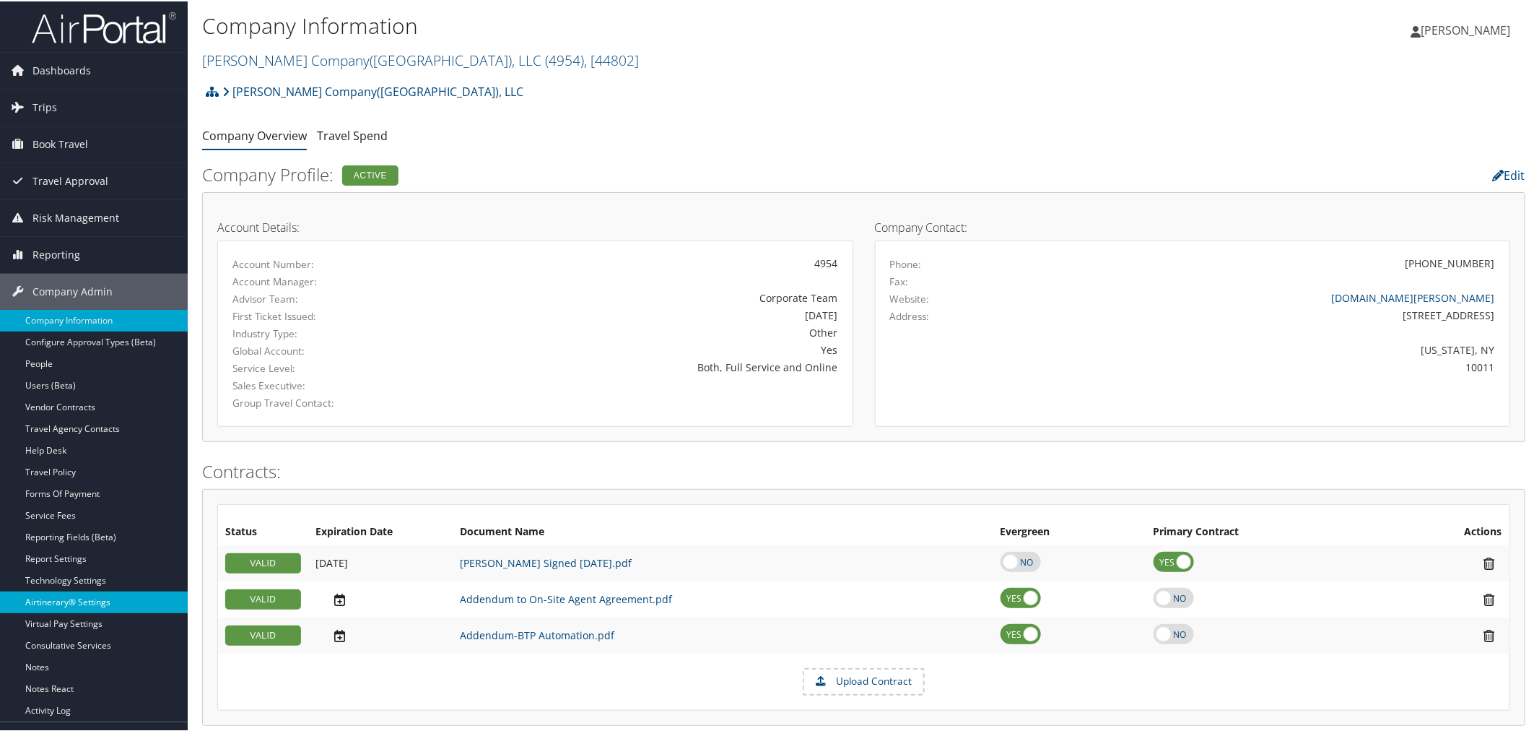
click at [79, 598] on link "Airtinerary® Settings" at bounding box center [94, 601] width 188 height 22
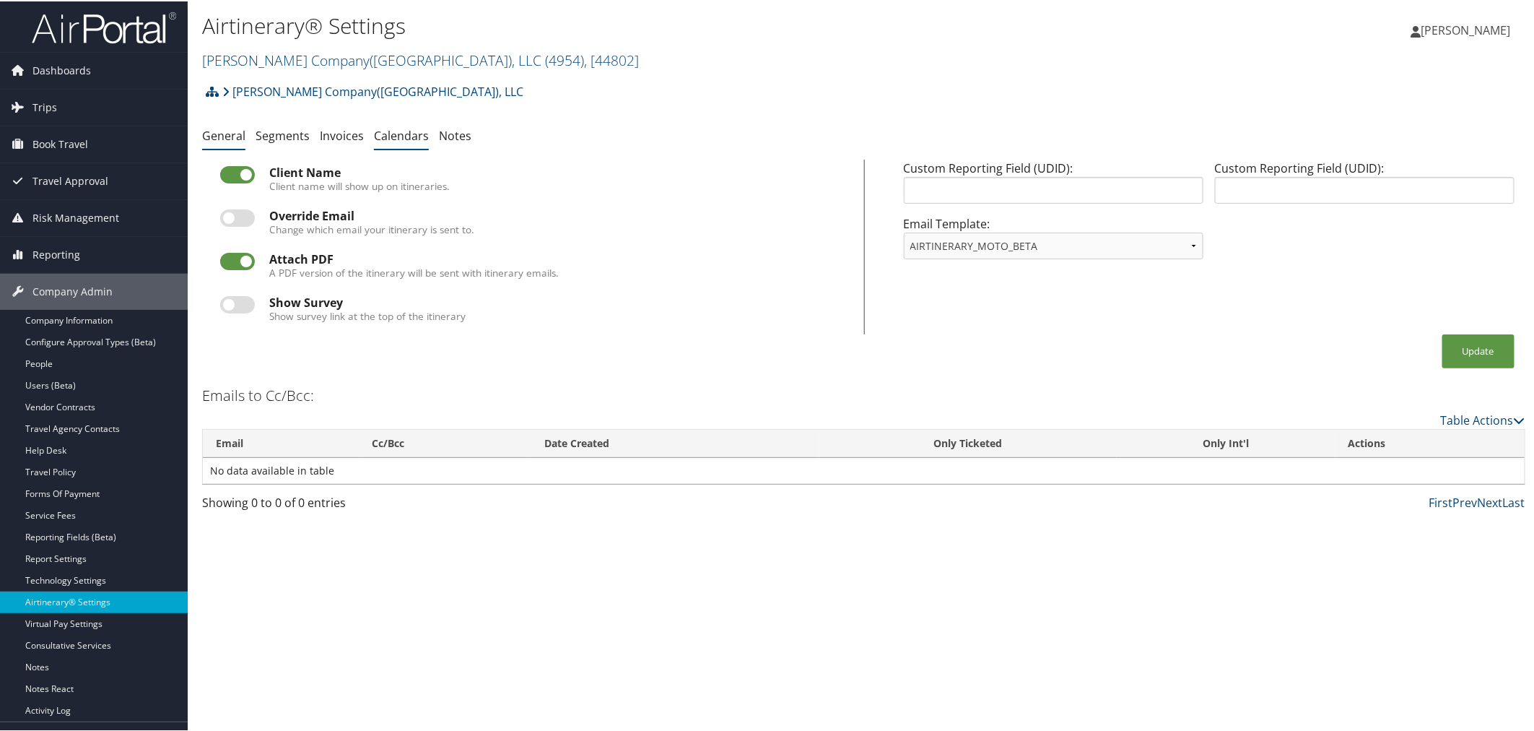
click at [393, 139] on link "Calendars" at bounding box center [401, 134] width 55 height 16
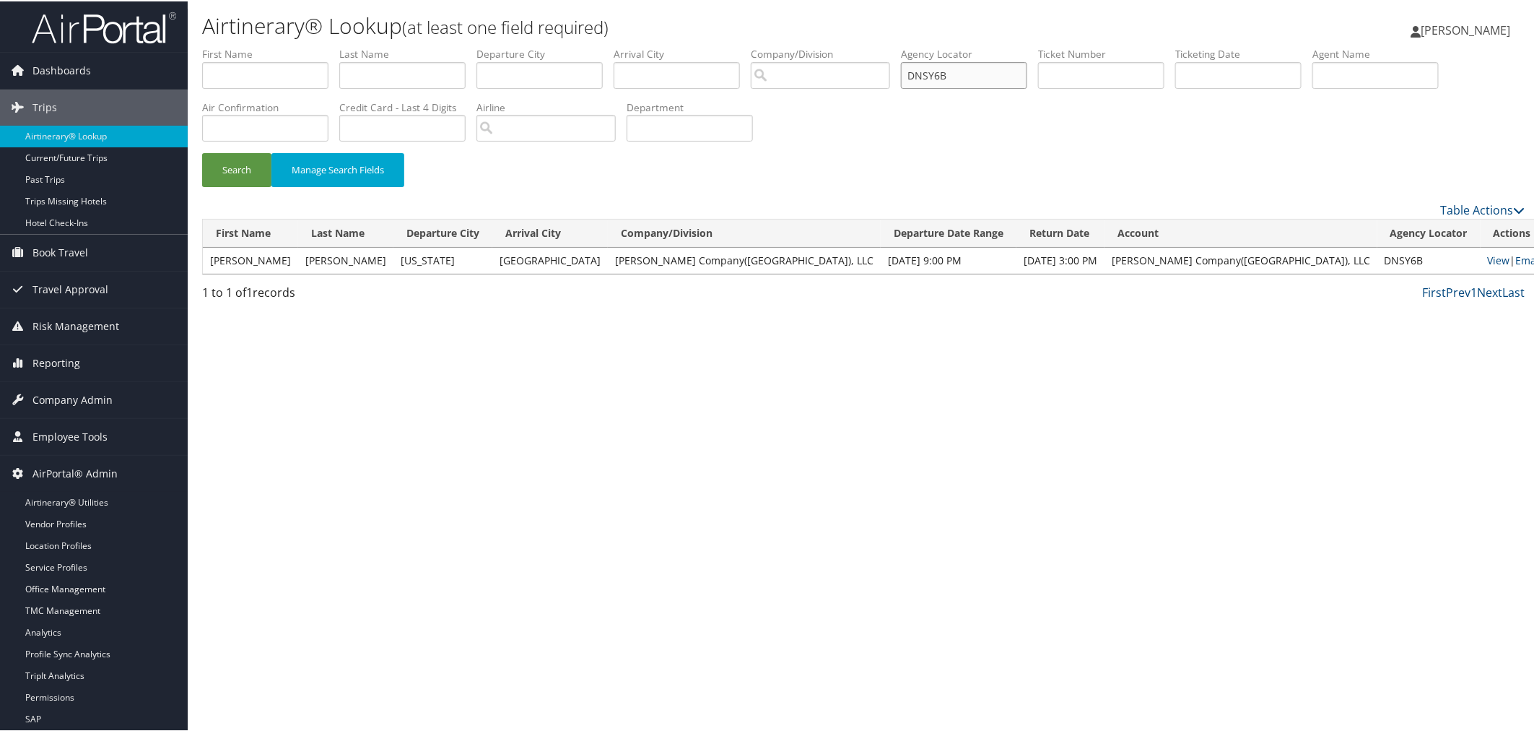
drag, startPoint x: 998, startPoint y: 74, endPoint x: 936, endPoint y: 77, distance: 62.1
click at [936, 45] on ul "First Name Last Name Departure City Arrival City Company/Division Airport/City …" at bounding box center [863, 45] width 1323 height 0
paste input "FW82"
type input "DFW82B"
click at [246, 167] on button "Search" at bounding box center [236, 169] width 69 height 34
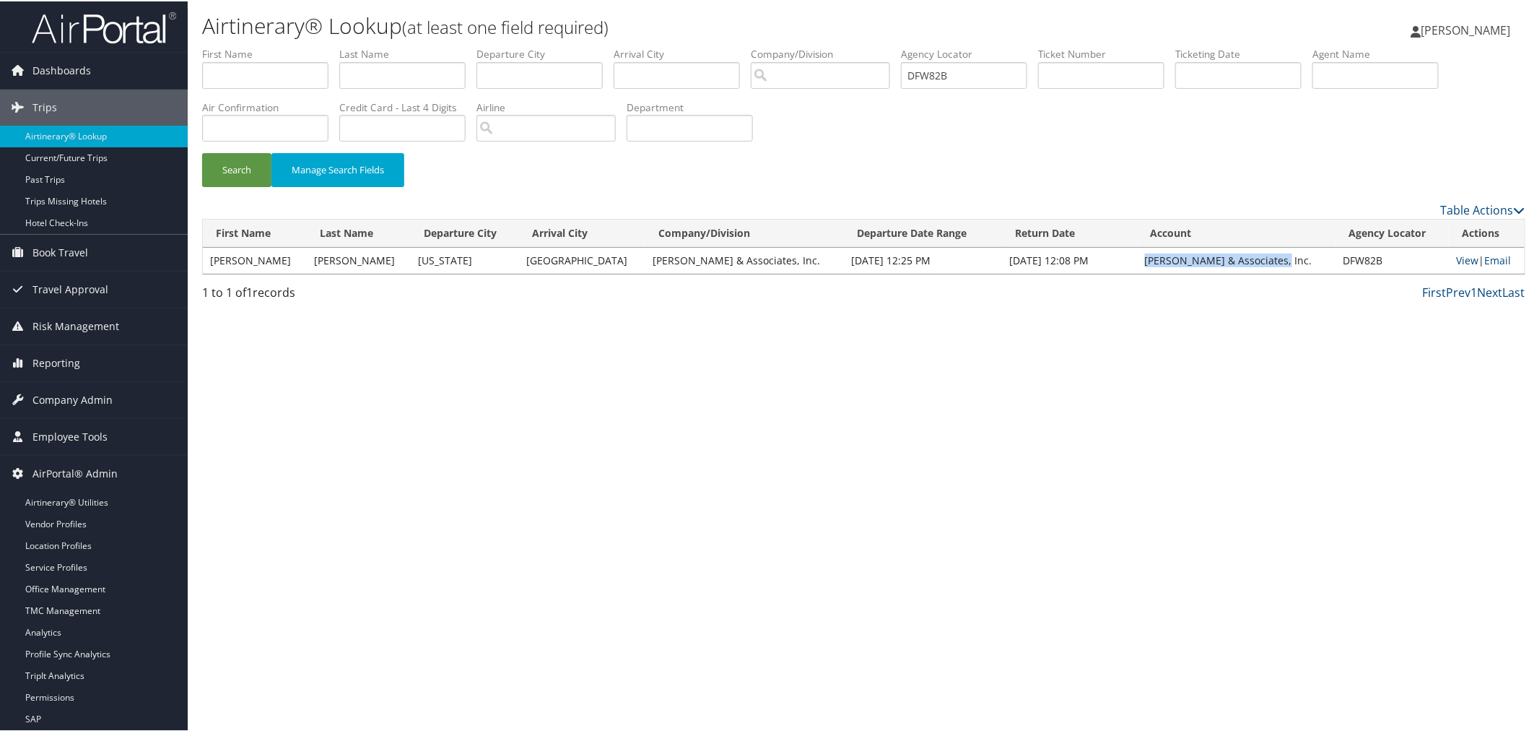
drag, startPoint x: 1257, startPoint y: 258, endPoint x: 1131, endPoint y: 258, distance: 126.3
click at [1138, 258] on td "[PERSON_NAME] & Associates, Inc." at bounding box center [1237, 259] width 199 height 26
copy td "Gromelski & Associates, Inc"
click at [797, 193] on div "Search Manage Search Fields" at bounding box center [863, 176] width 1345 height 48
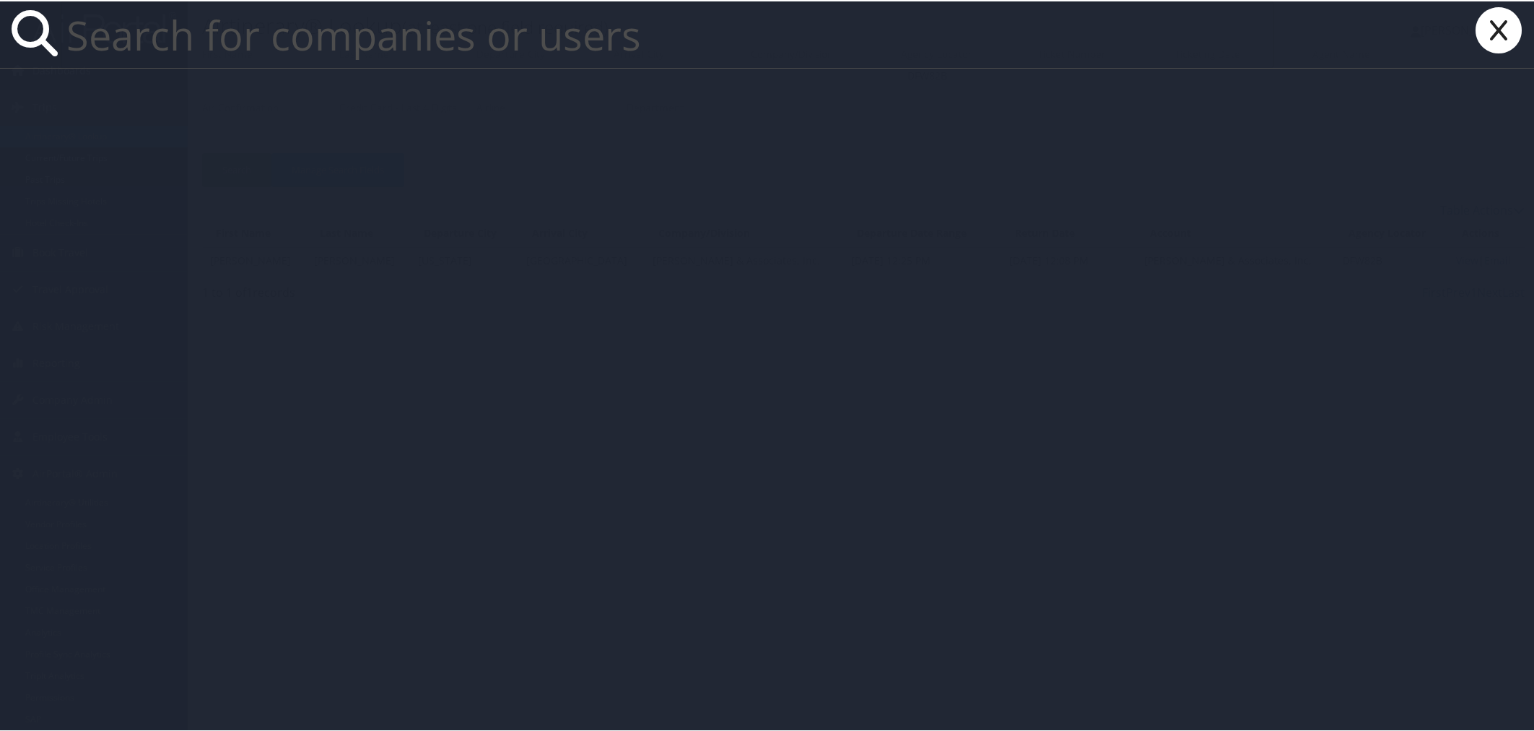
paste input "Gromelski & Associates, Inc"
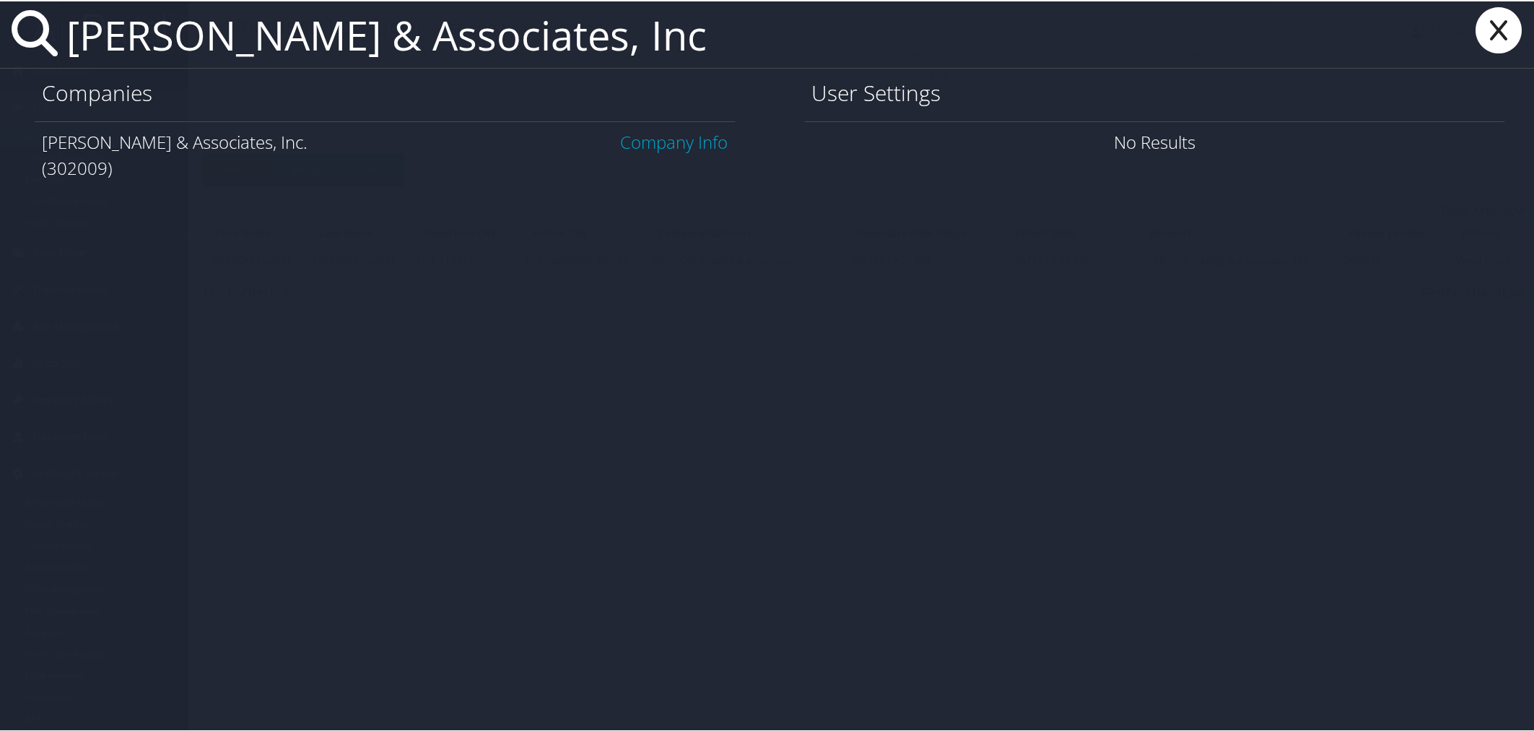
type input "Gromelski & Associates, Inc"
click at [645, 147] on link "Company Info" at bounding box center [675, 140] width 108 height 24
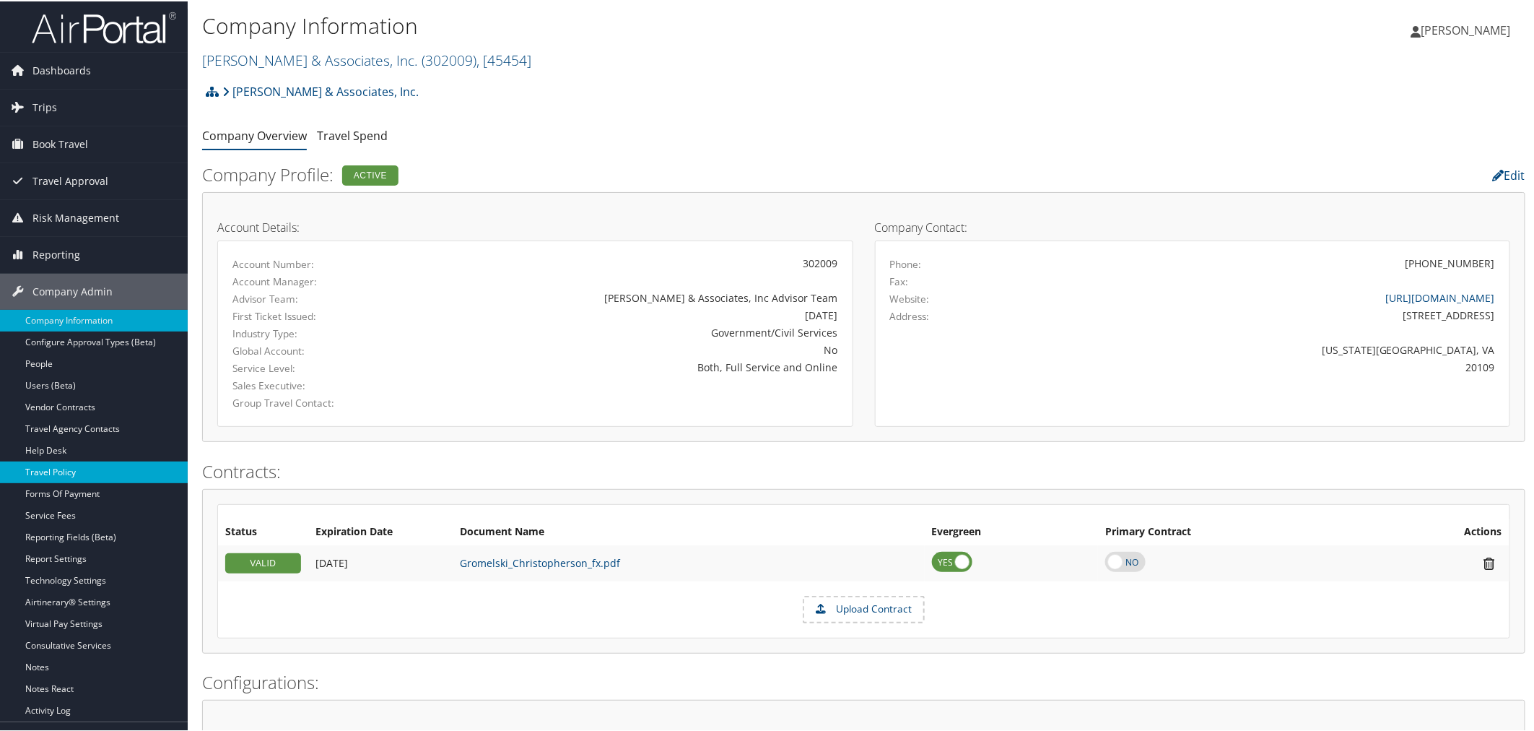
click at [51, 470] on link "Travel Policy" at bounding box center [94, 471] width 188 height 22
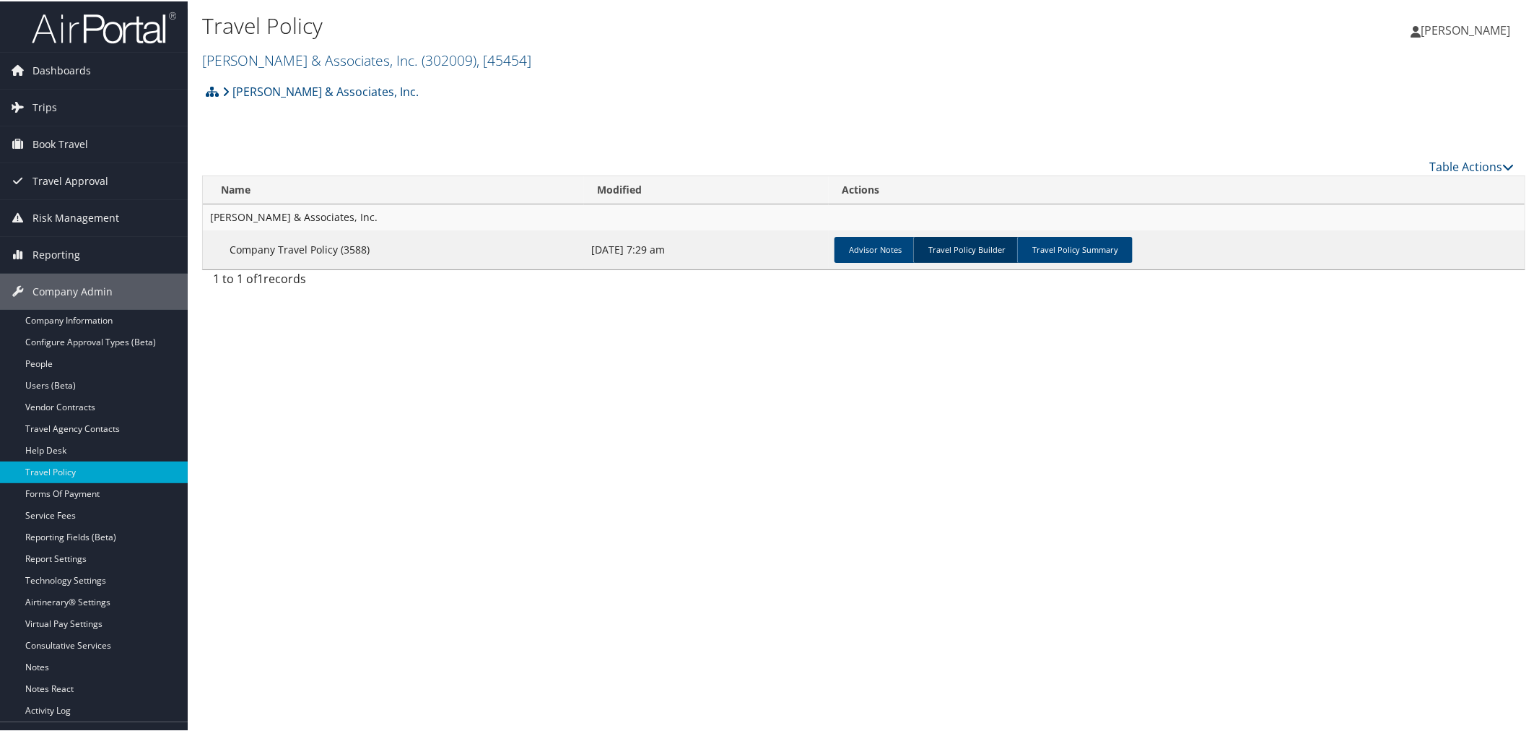
click at [977, 250] on link "Travel Policy Builder" at bounding box center [966, 248] width 107 height 26
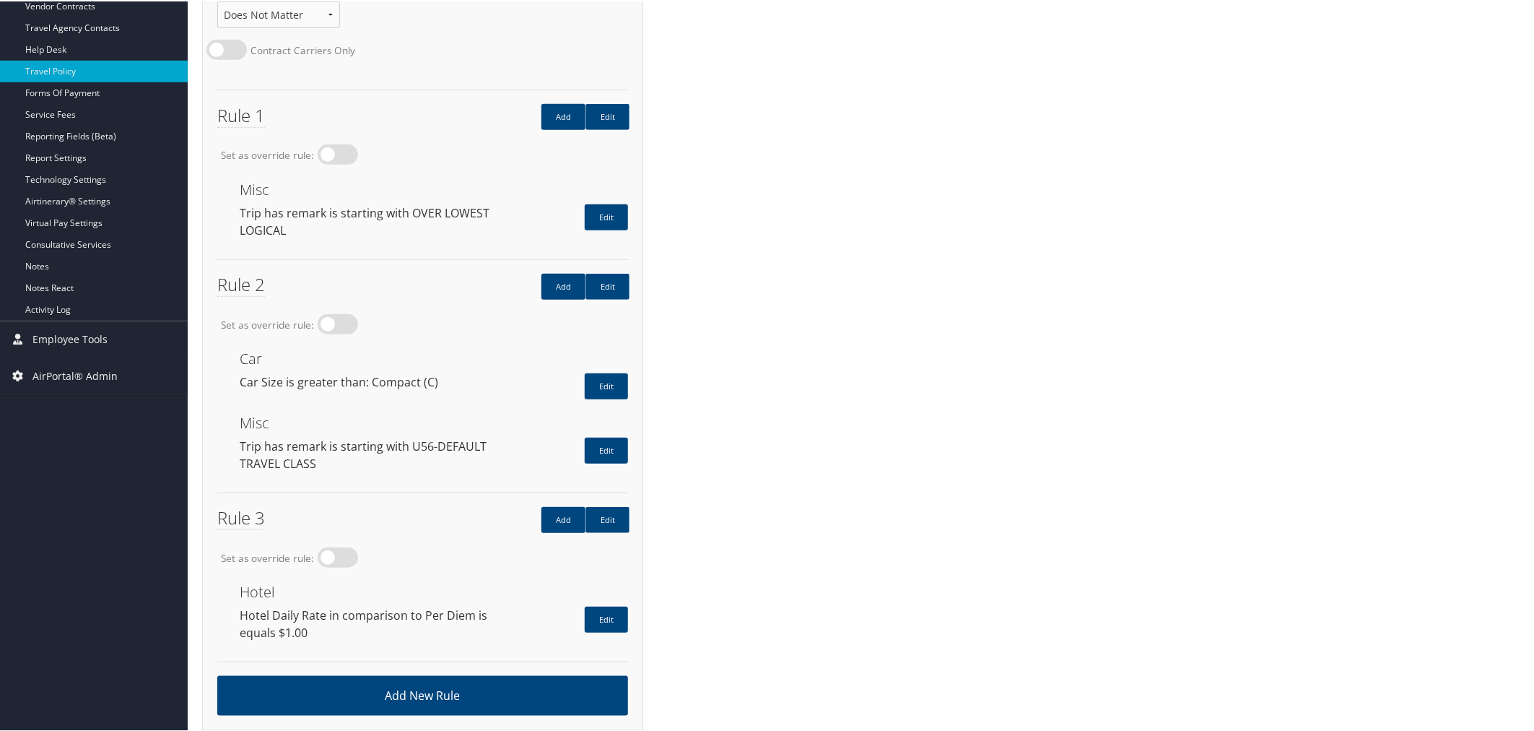
scroll to position [402, 0]
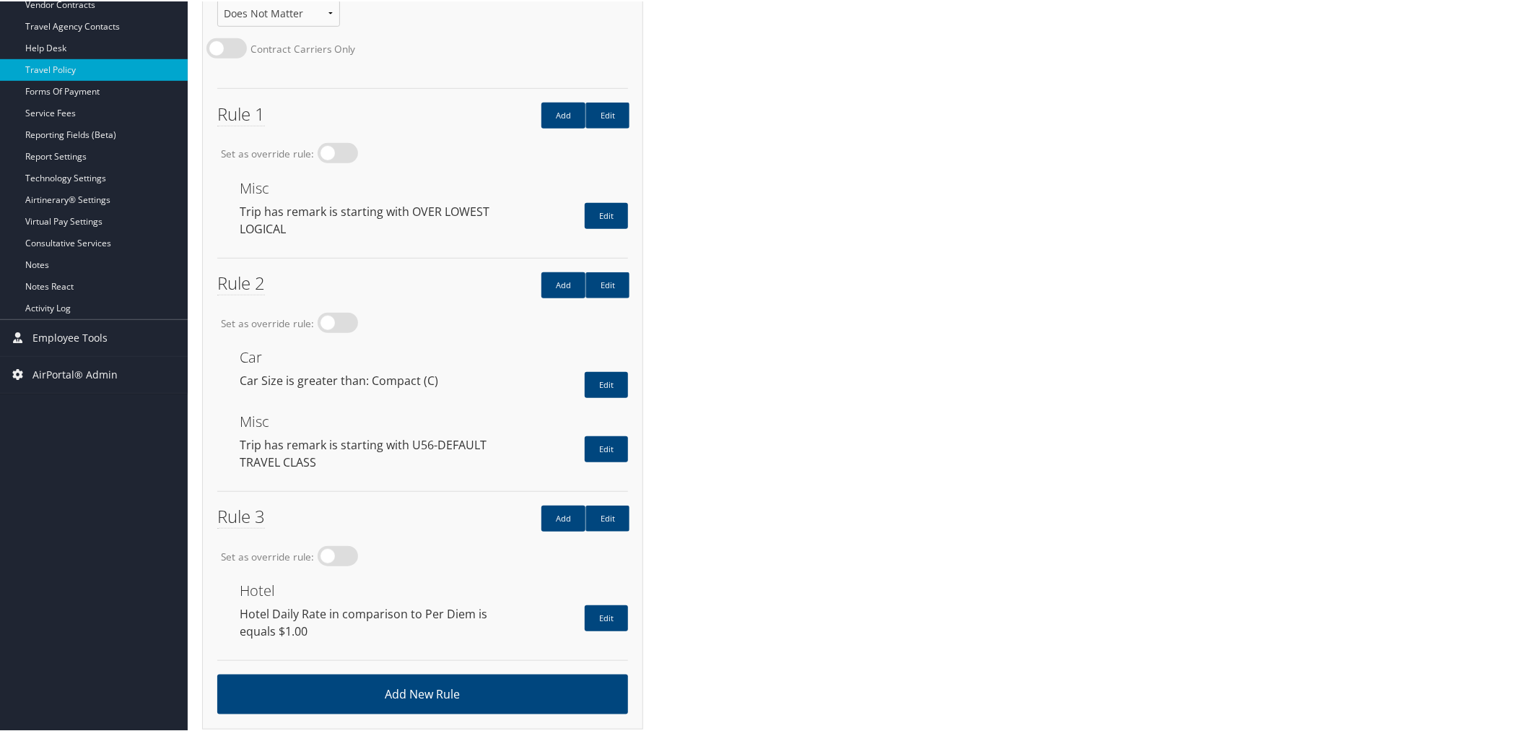
drag, startPoint x: 312, startPoint y: 618, endPoint x: 236, endPoint y: 603, distance: 77.3
click at [236, 603] on div "Hotel Daily Rate in comparison to Per Diem is equals $1.00" at bounding box center [366, 620] width 274 height 35
click at [328, 621] on div "Hotel Daily Rate in comparison to Per Diem is equals $1.00" at bounding box center [366, 620] width 274 height 35
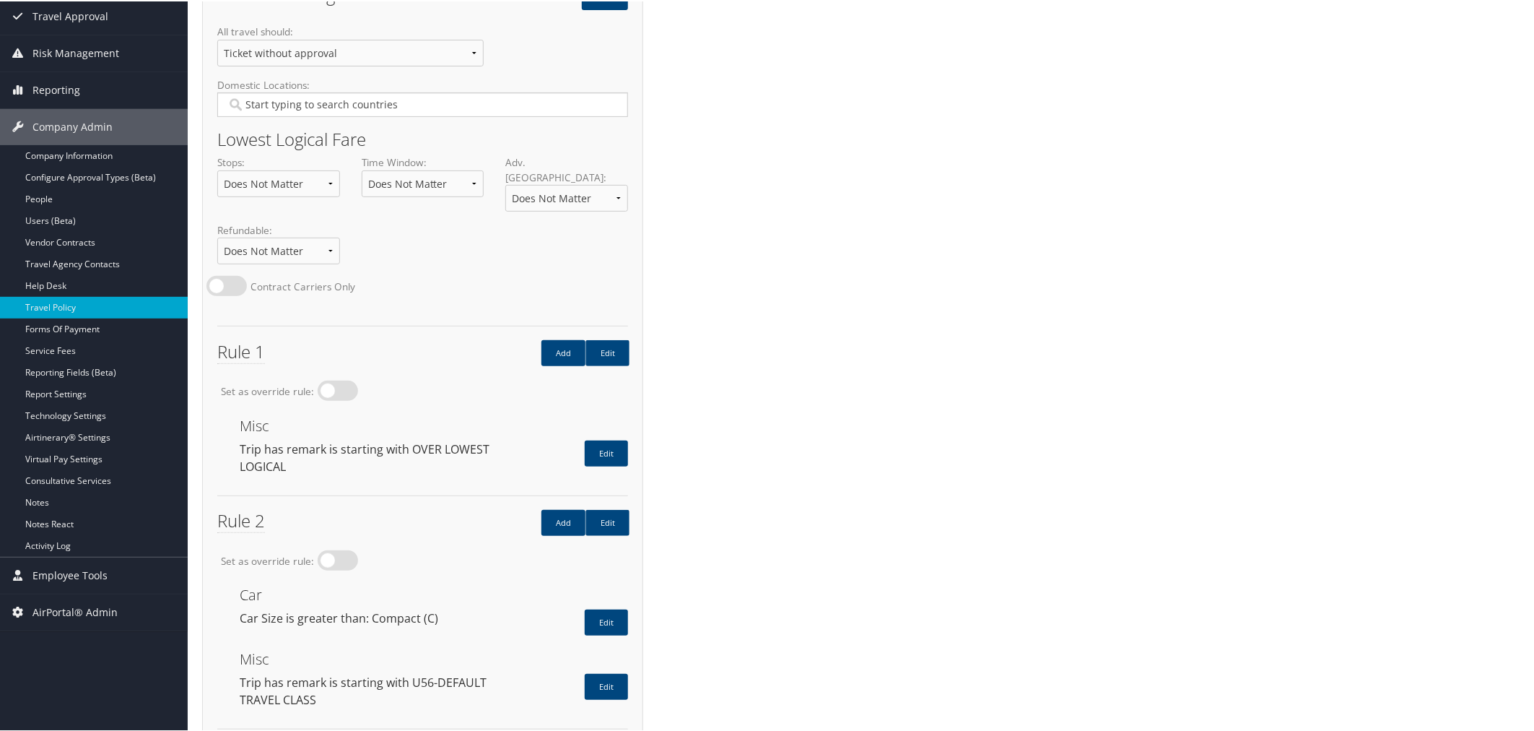
scroll to position [0, 0]
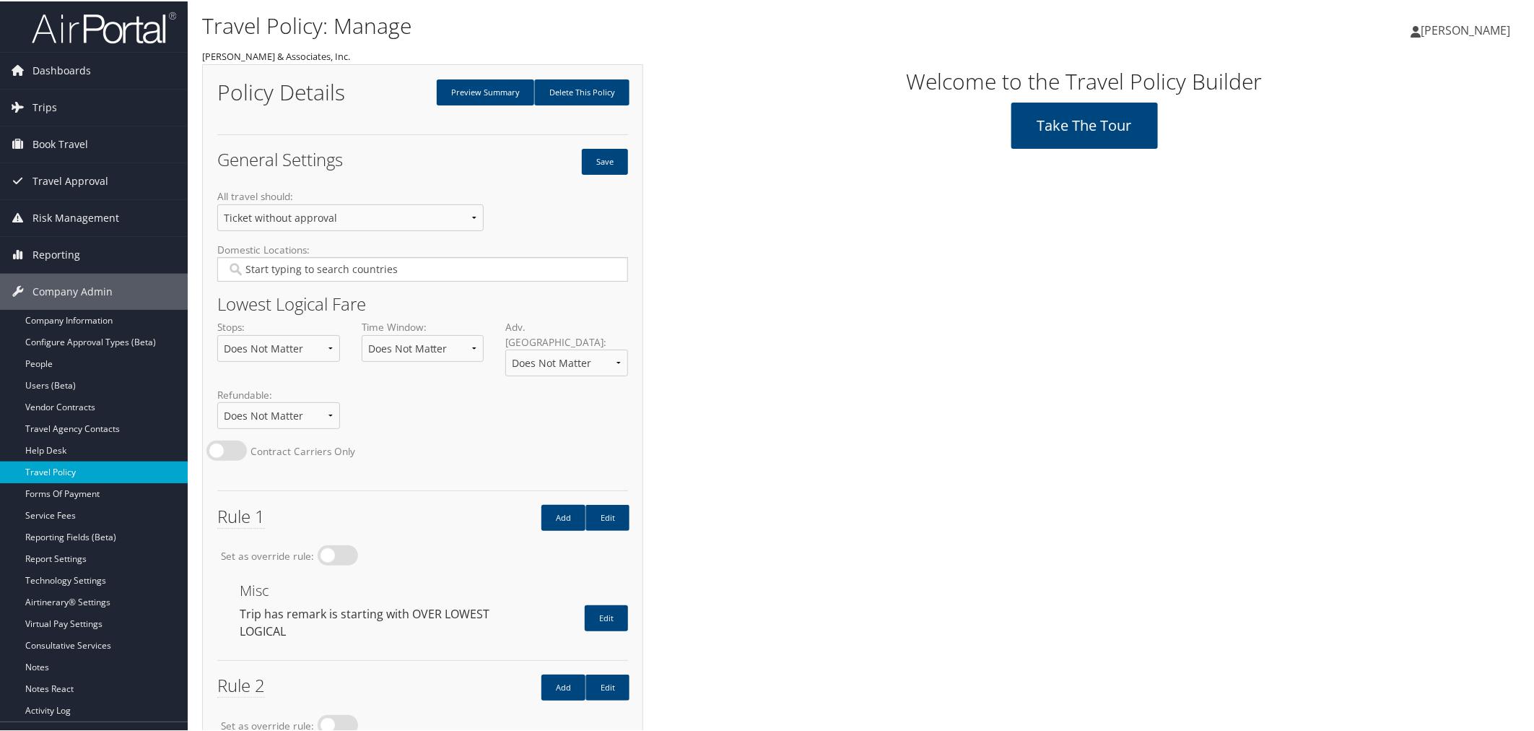
click at [56, 470] on link "Travel Policy" at bounding box center [94, 471] width 188 height 22
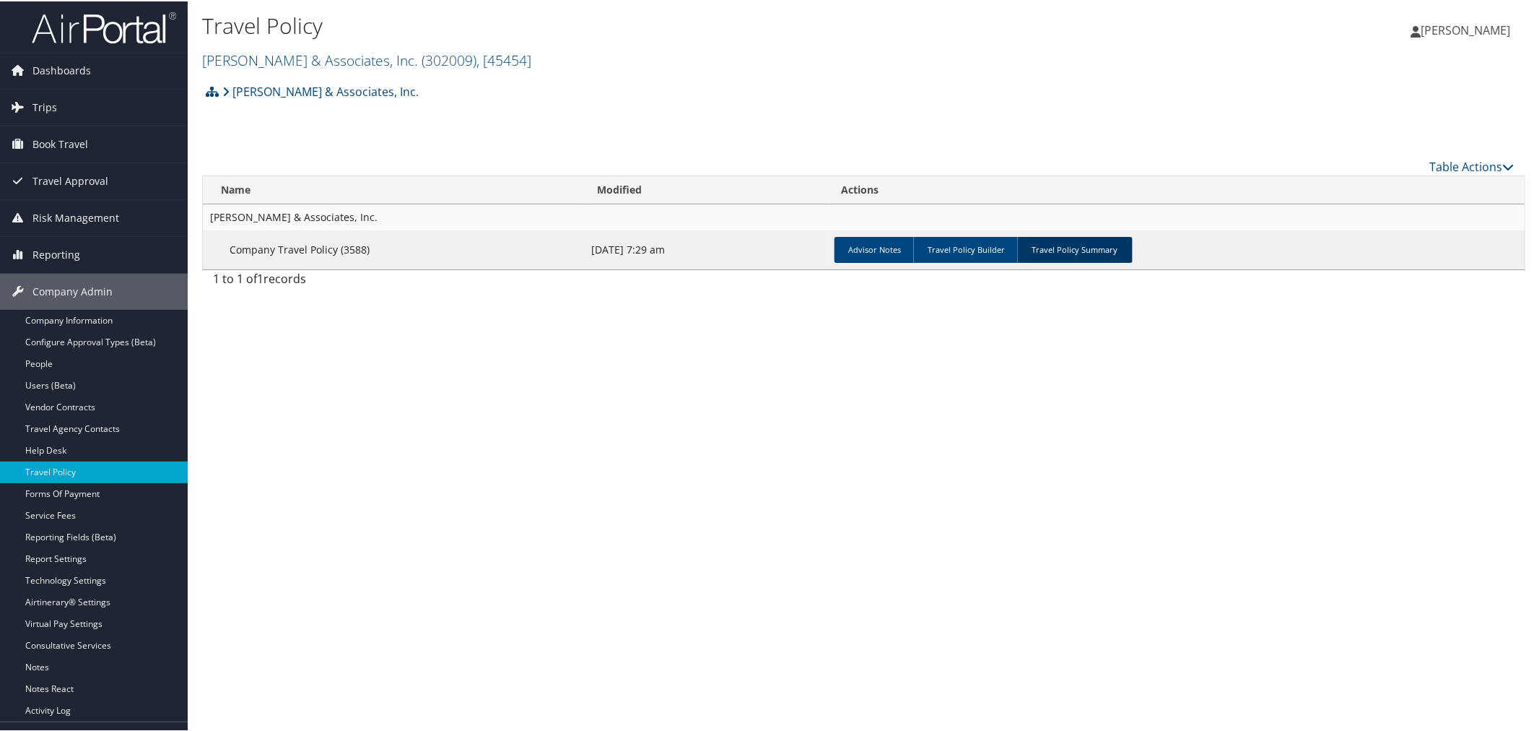
click at [1047, 240] on link "Travel Policy Summary" at bounding box center [1074, 248] width 115 height 26
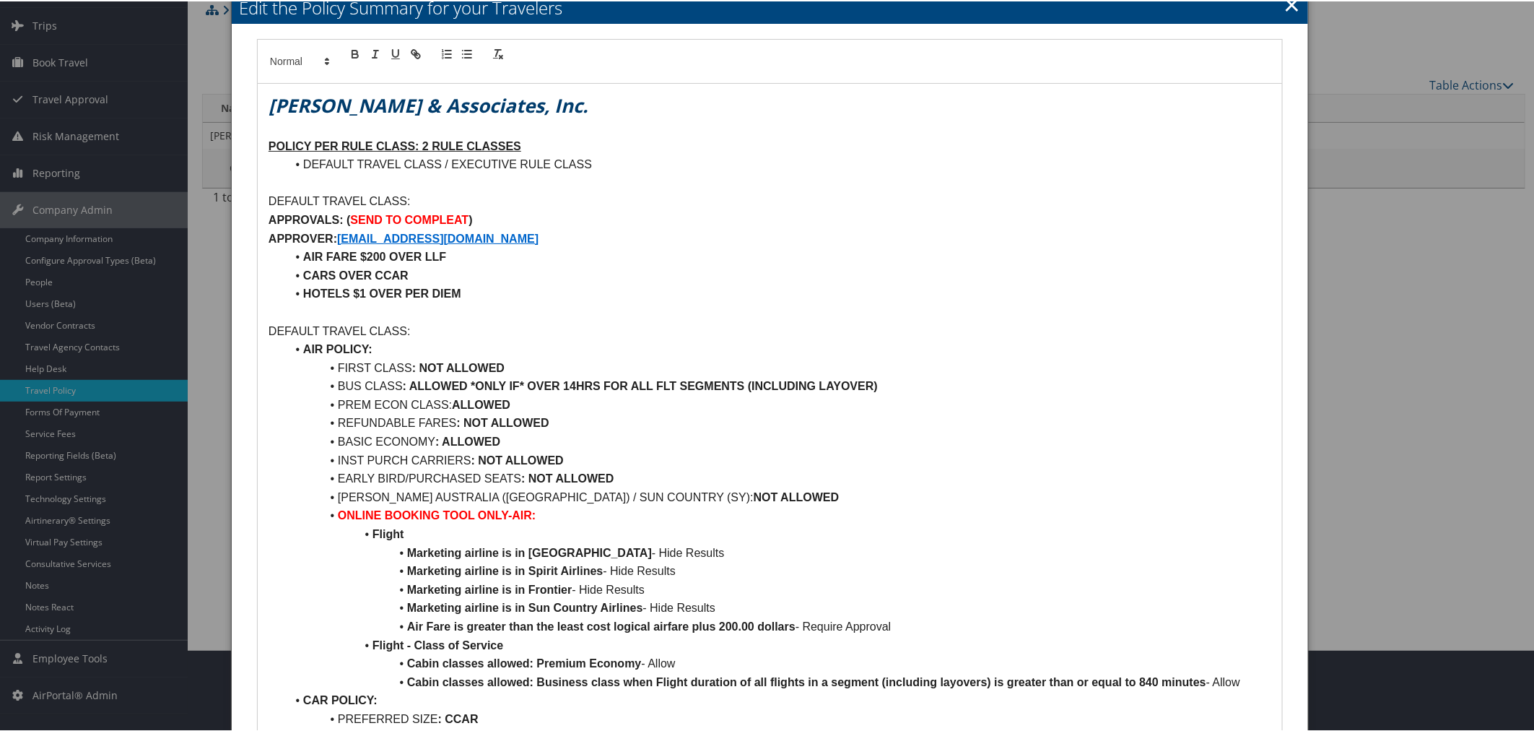
scroll to position [79, 0]
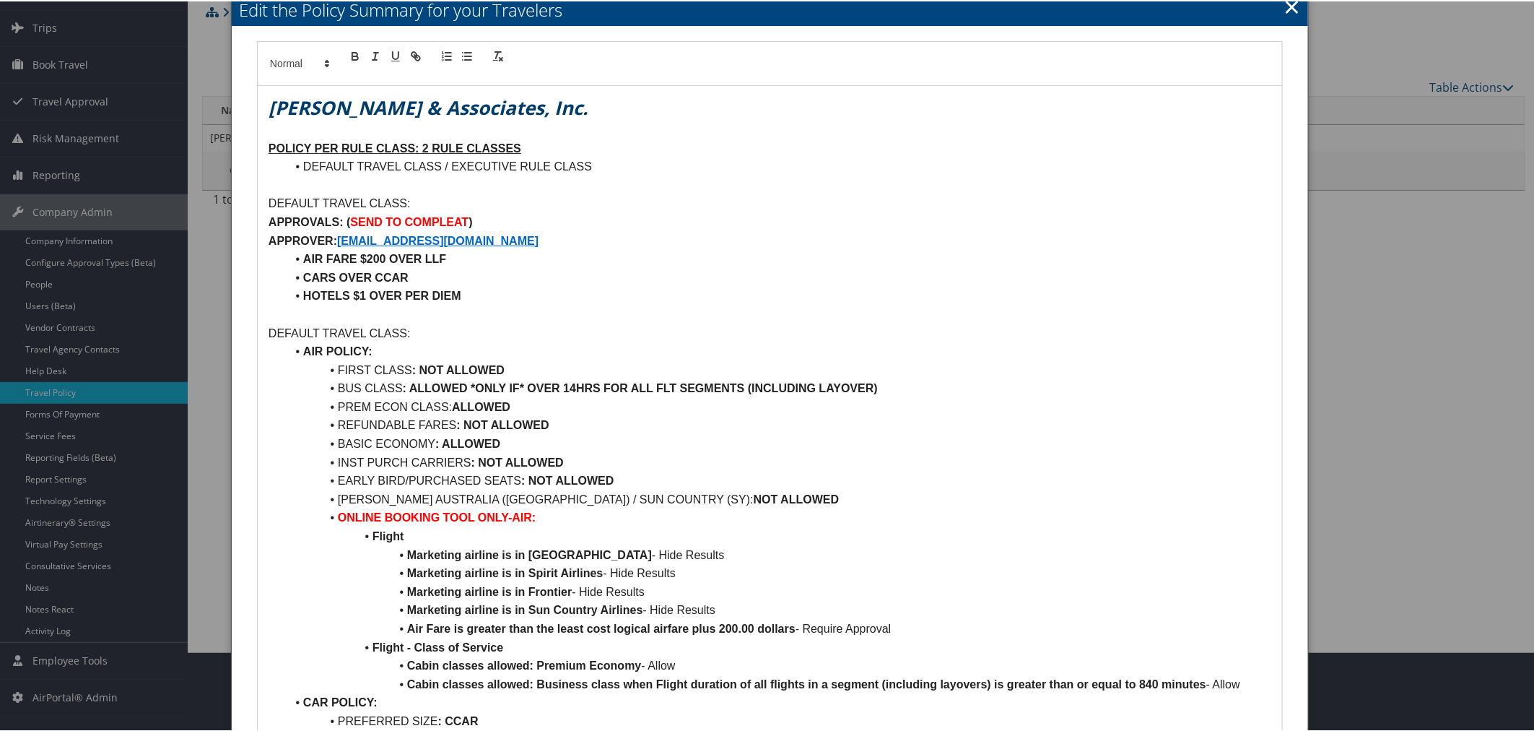
click at [1283, 4] on link "×" at bounding box center [1291, 5] width 17 height 29
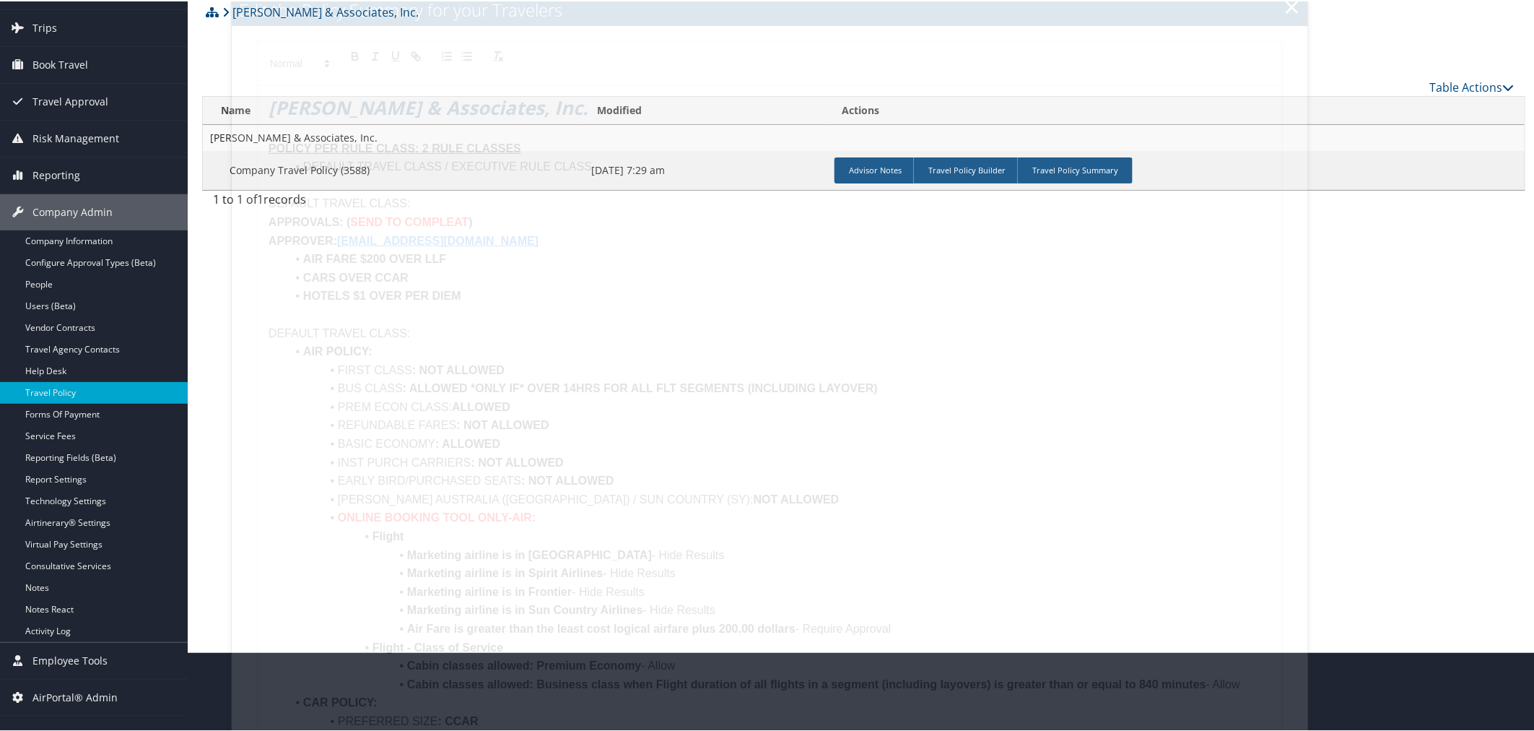
scroll to position [64, 0]
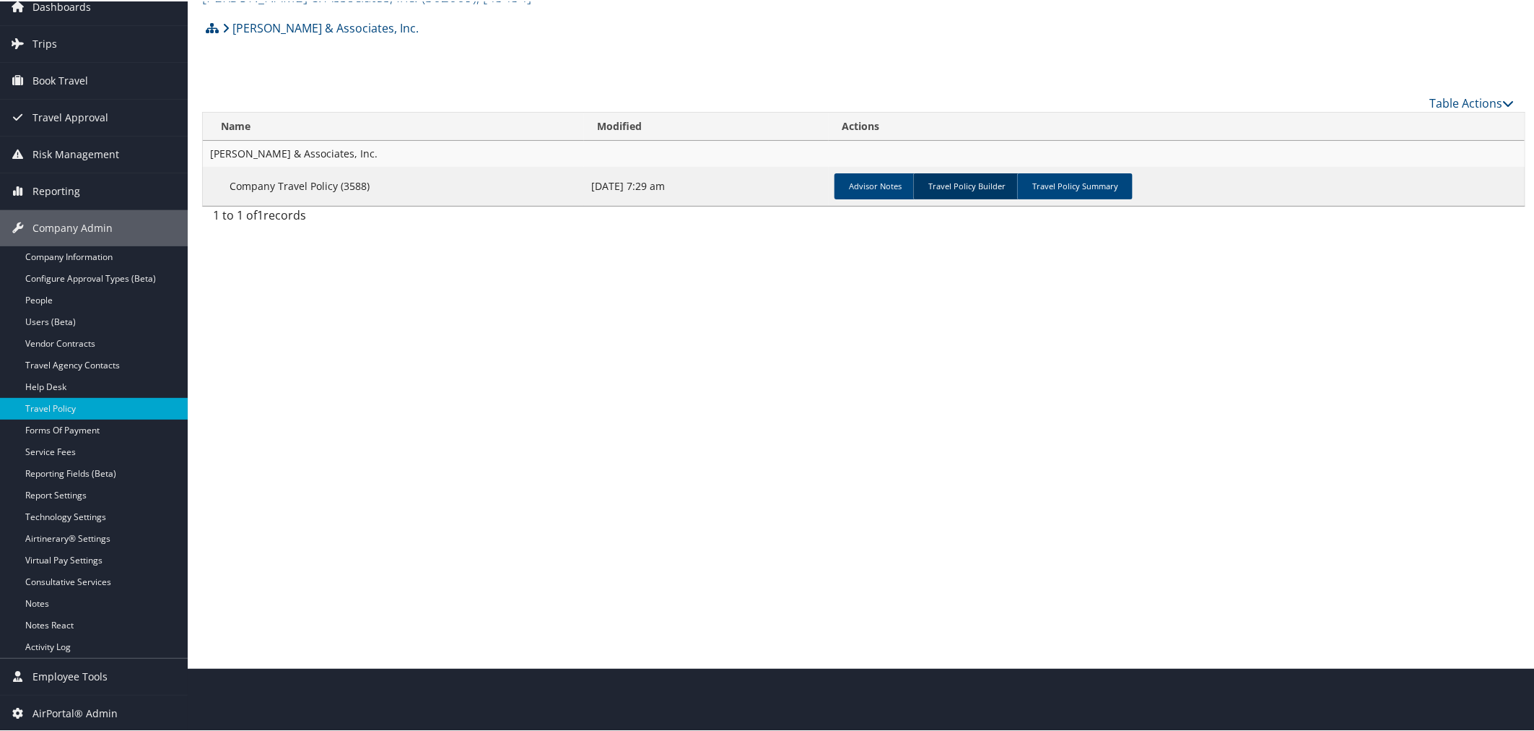
click at [955, 186] on link "Travel Policy Builder" at bounding box center [966, 185] width 107 height 26
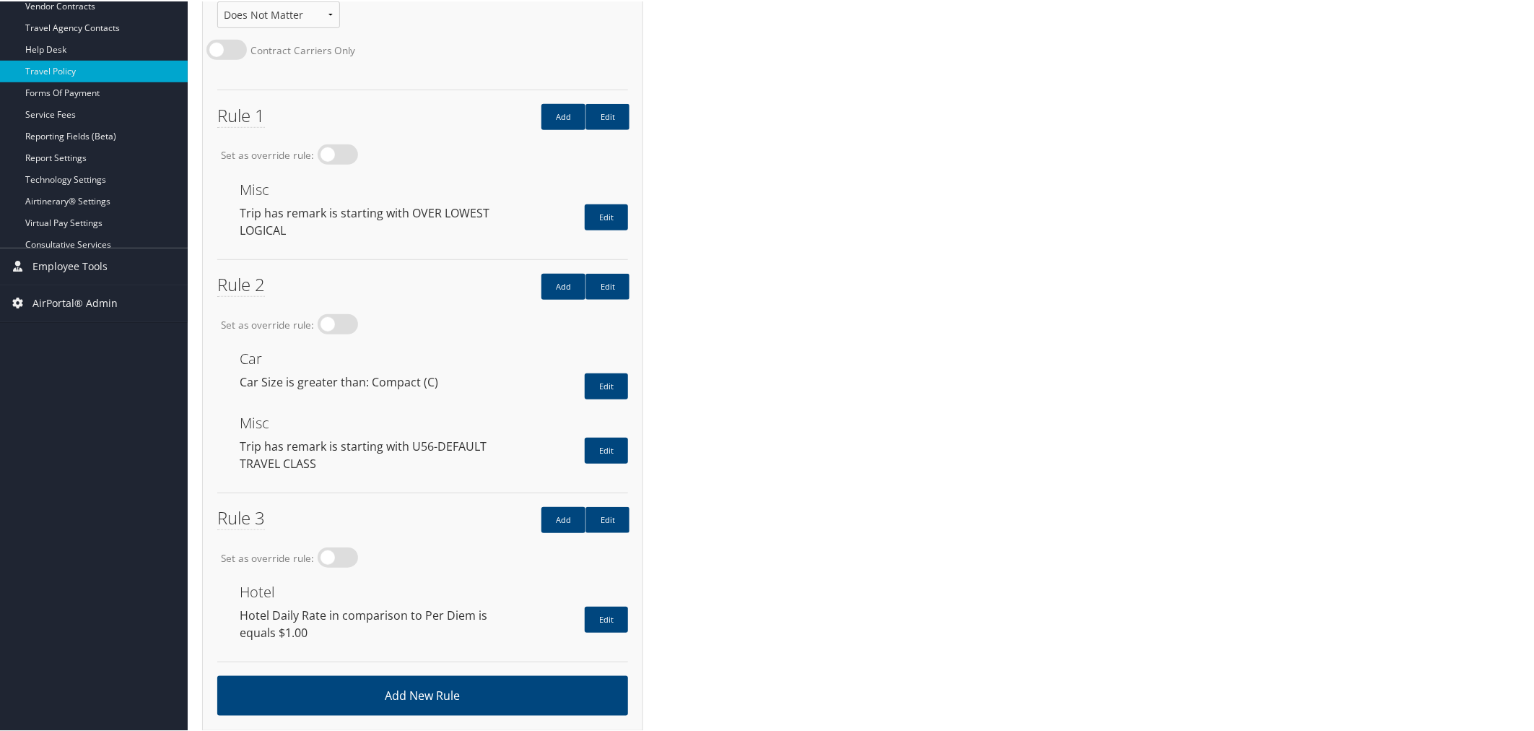
scroll to position [402, 0]
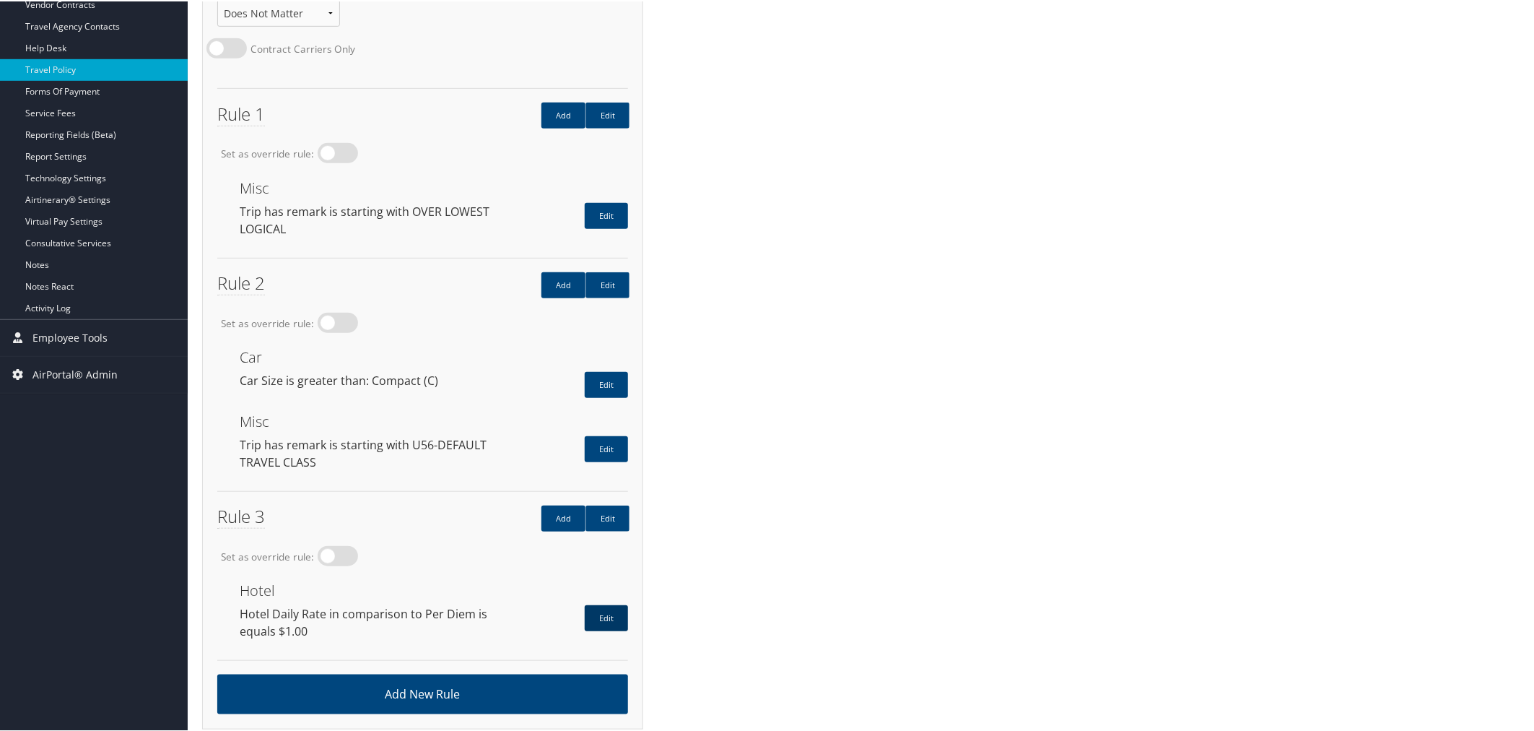
click at [601, 607] on link "Edit" at bounding box center [606, 616] width 43 height 26
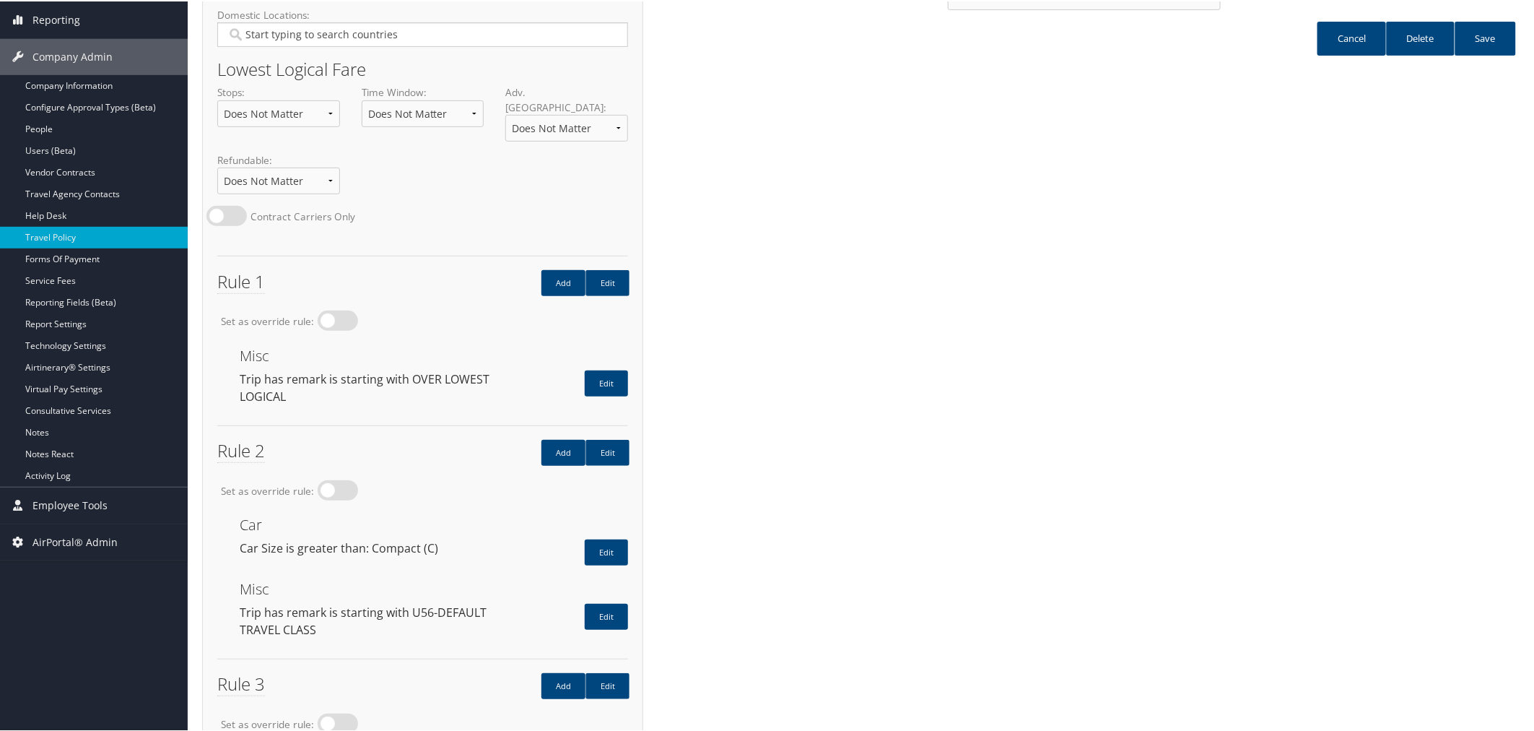
scroll to position [0, 0]
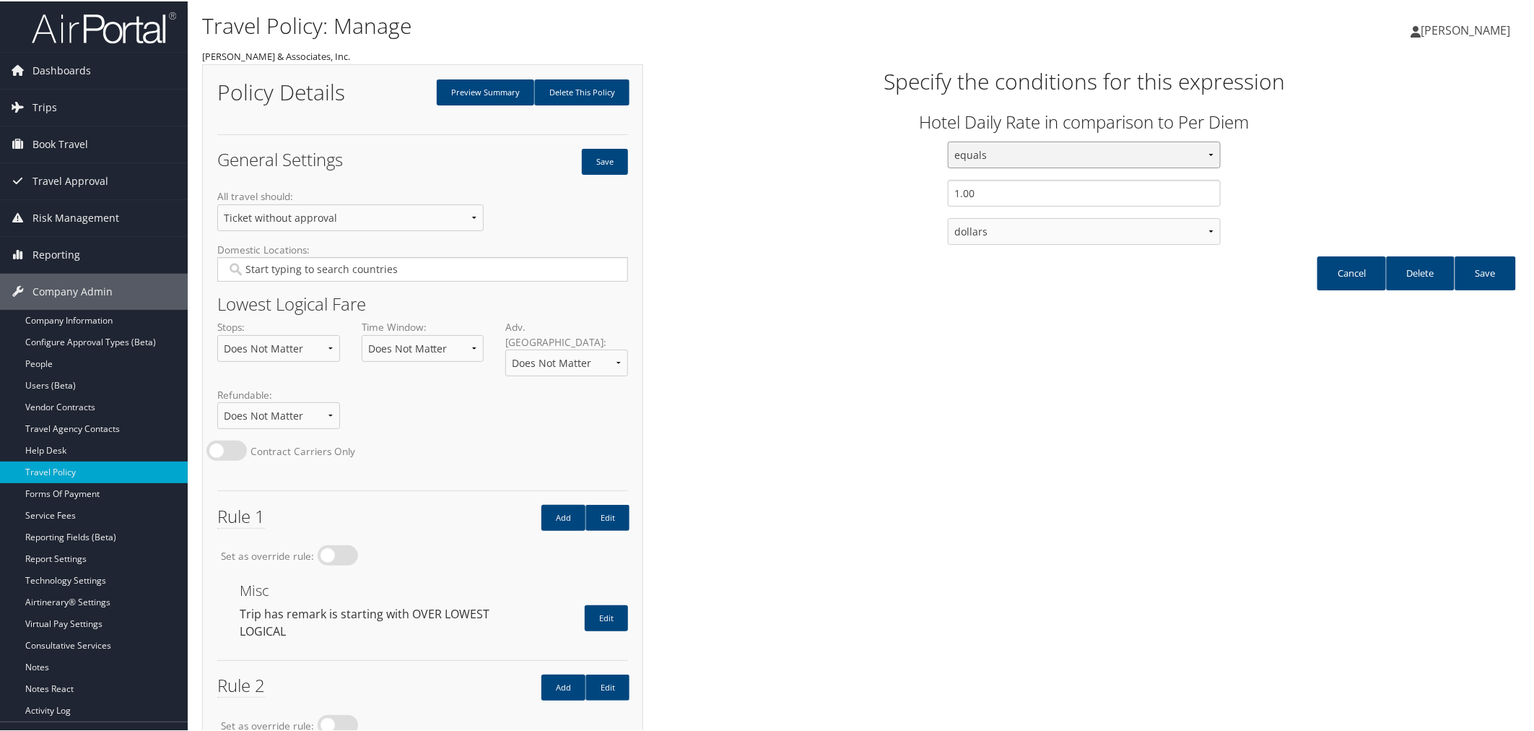
click at [1207, 152] on select "equals less than less than or equal to greater than or equal to greater than" at bounding box center [1084, 153] width 272 height 27
click at [819, 302] on ul "Cancel Delete Save" at bounding box center [1084, 279] width 860 height 48
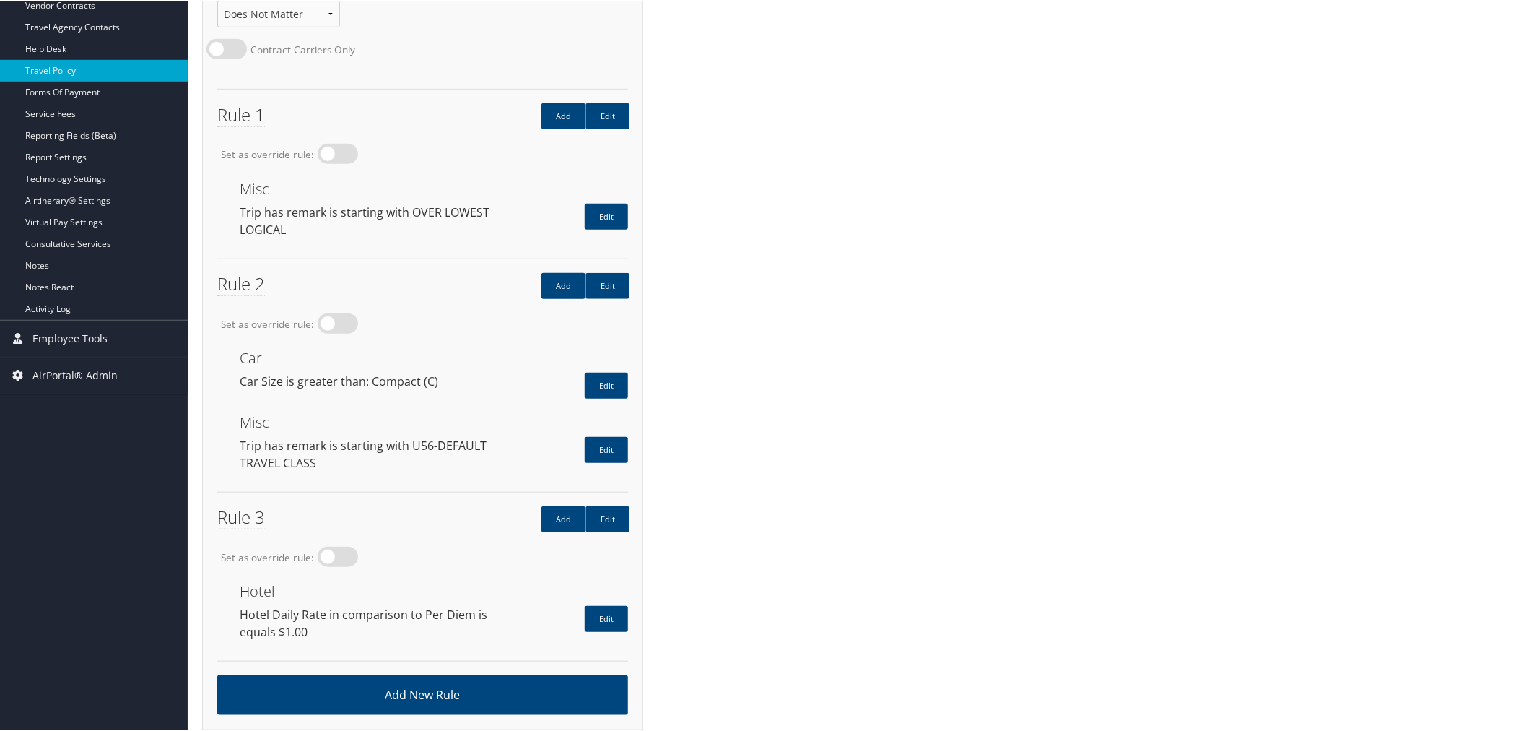
scroll to position [402, 0]
click at [609, 603] on link "Edit" at bounding box center [606, 616] width 43 height 26
drag, startPoint x: 469, startPoint y: 601, endPoint x: 423, endPoint y: 601, distance: 46.2
click at [423, 603] on div "Hotel Daily Rate in comparison to Per Diem is equals $1.00" at bounding box center [366, 620] width 274 height 35
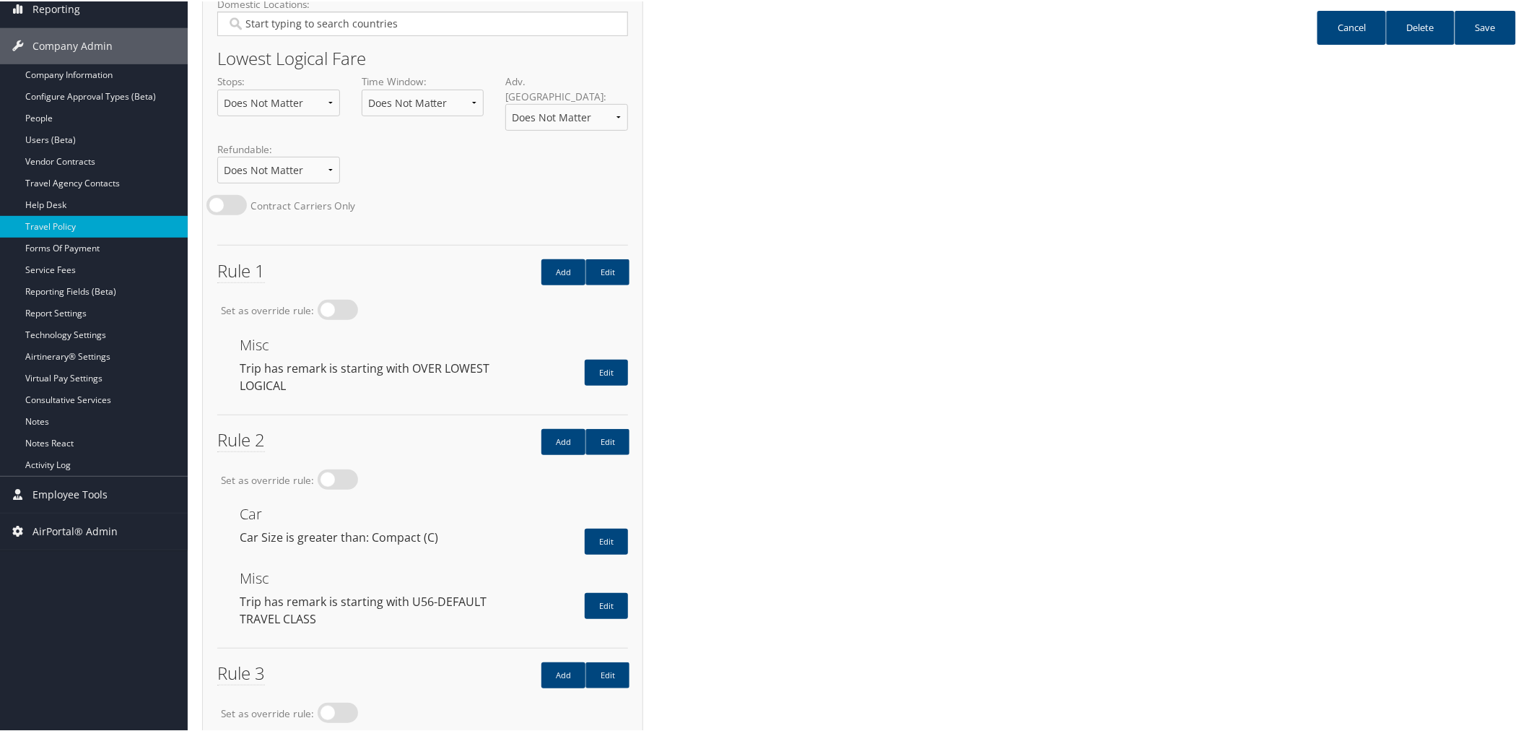
scroll to position [0, 0]
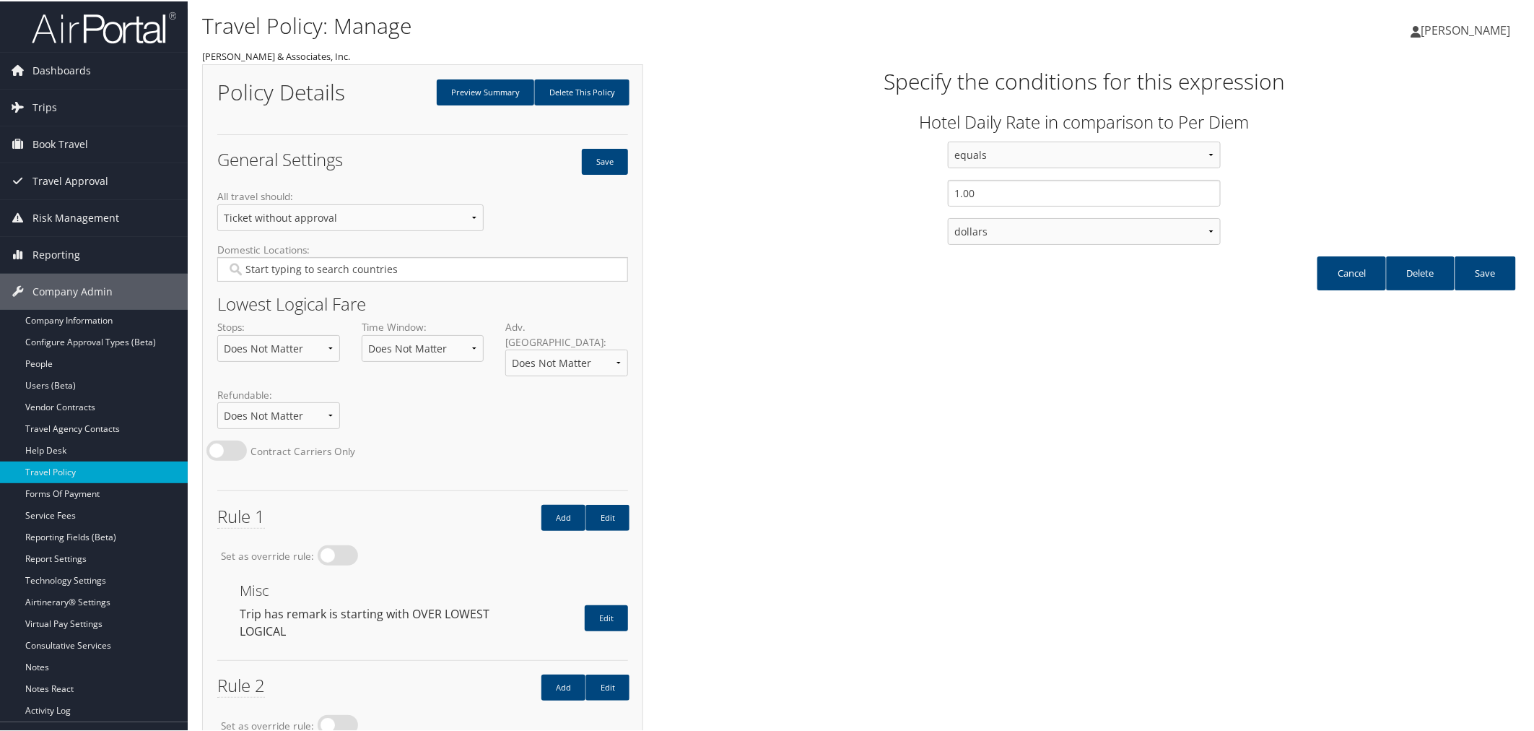
drag, startPoint x: 1334, startPoint y: 268, endPoint x: 1191, endPoint y: 350, distance: 164.9
click at [1334, 267] on link "Cancel" at bounding box center [1351, 272] width 69 height 34
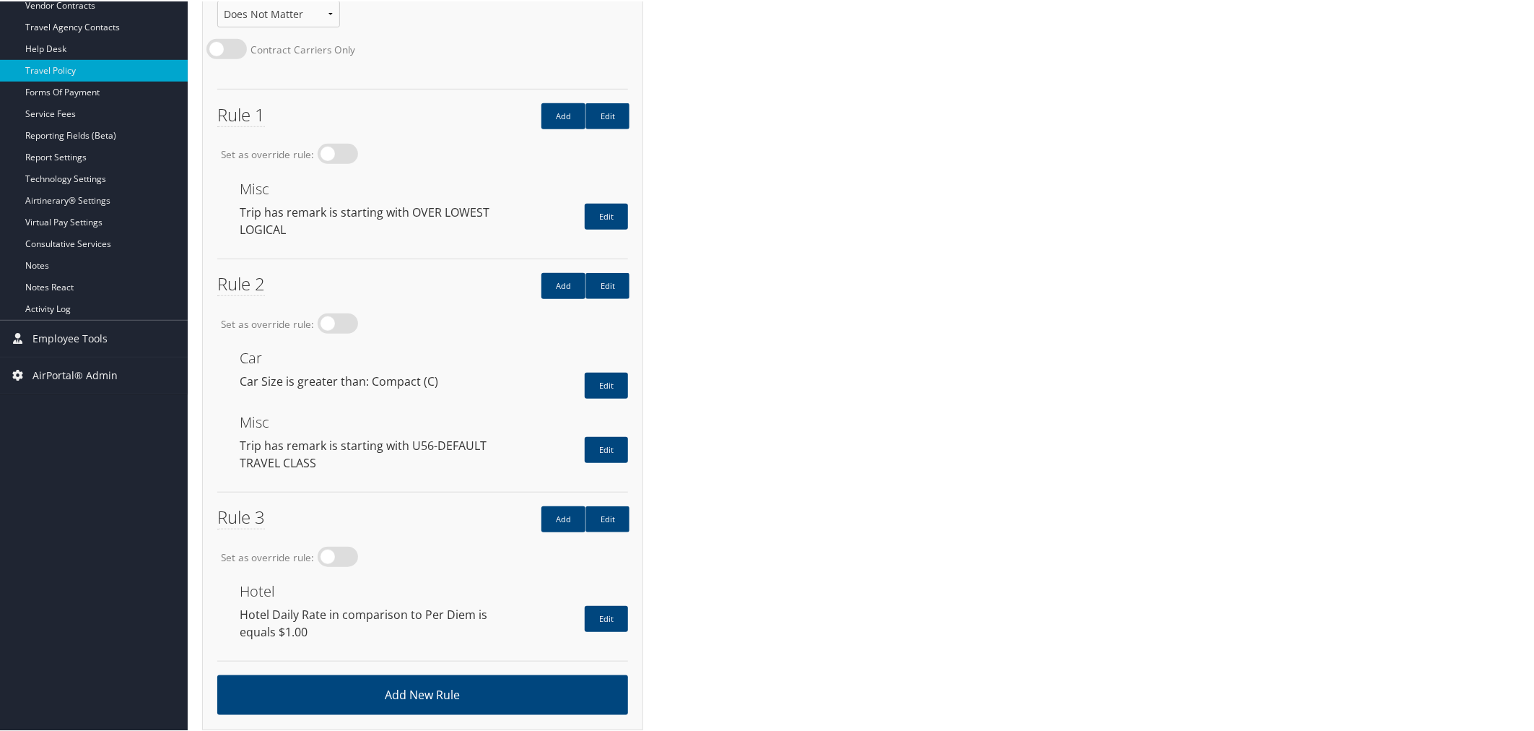
scroll to position [402, 0]
drag, startPoint x: 323, startPoint y: 601, endPoint x: 240, endPoint y: 602, distance: 83.0
click at [240, 603] on div "Hotel Daily Rate in comparison to Per Diem is equals $1.00" at bounding box center [366, 620] width 274 height 35
click at [617, 504] on link "Edit" at bounding box center [607, 517] width 44 height 26
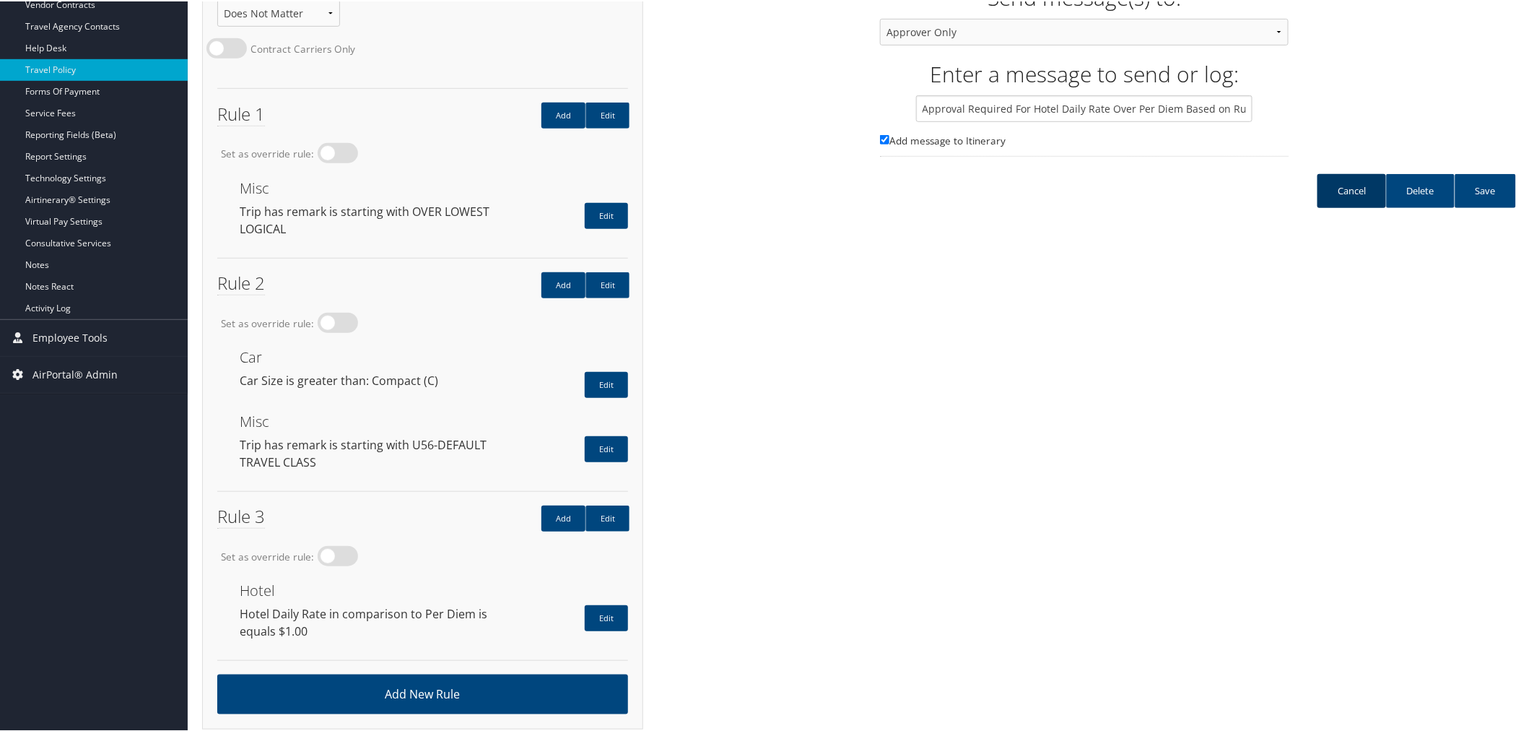
click at [1322, 199] on link "Cancel" at bounding box center [1351, 190] width 69 height 34
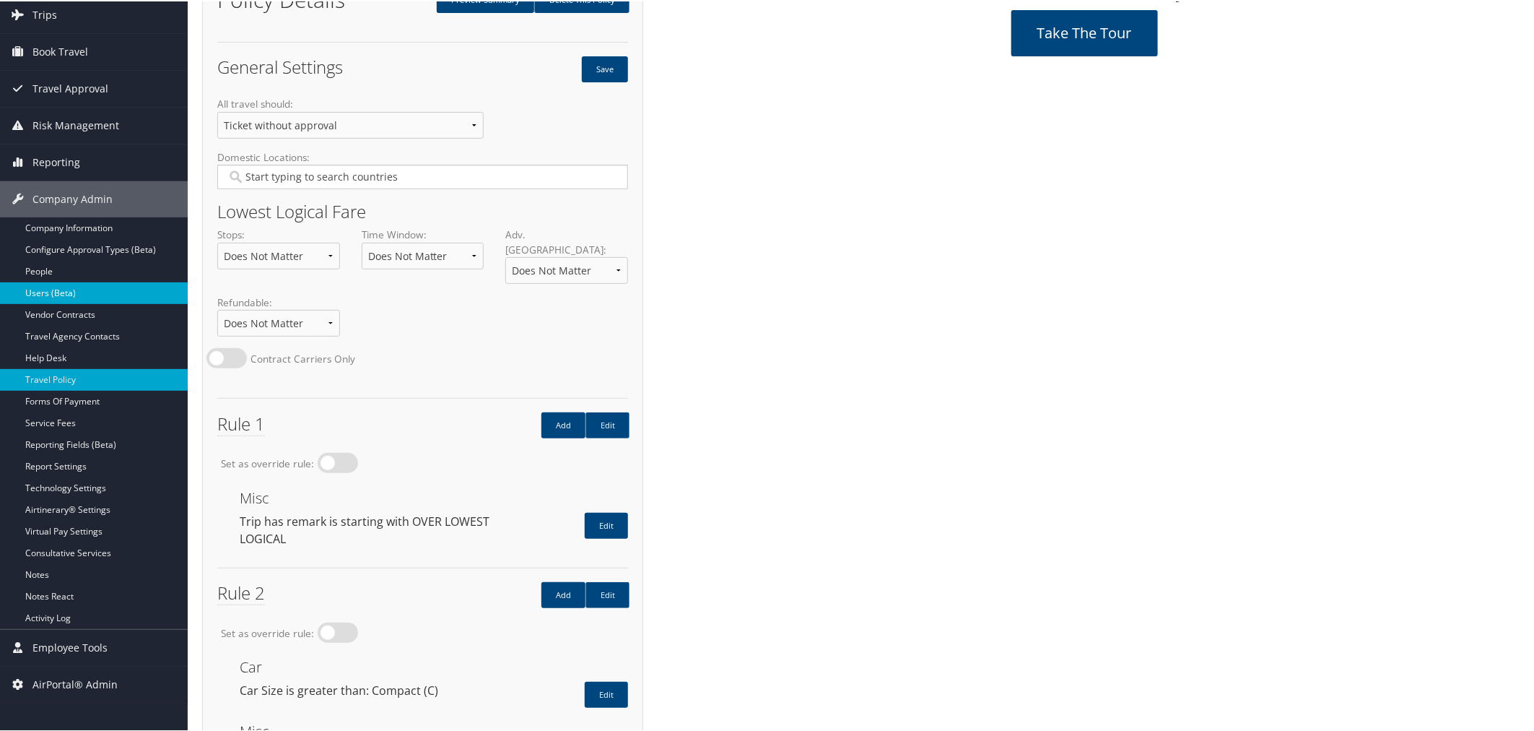
scroll to position [82, 0]
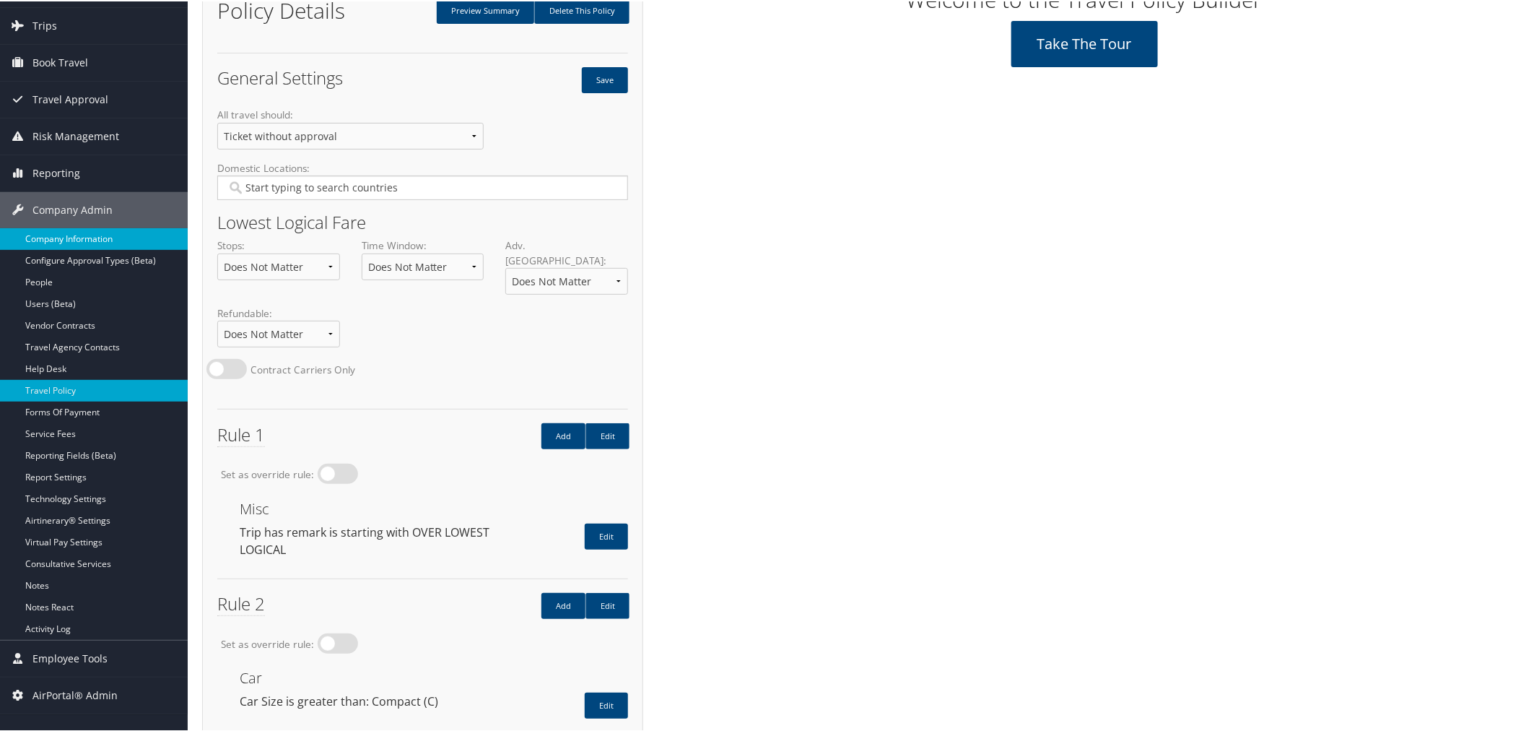
click at [51, 242] on link "Company Information" at bounding box center [94, 238] width 188 height 22
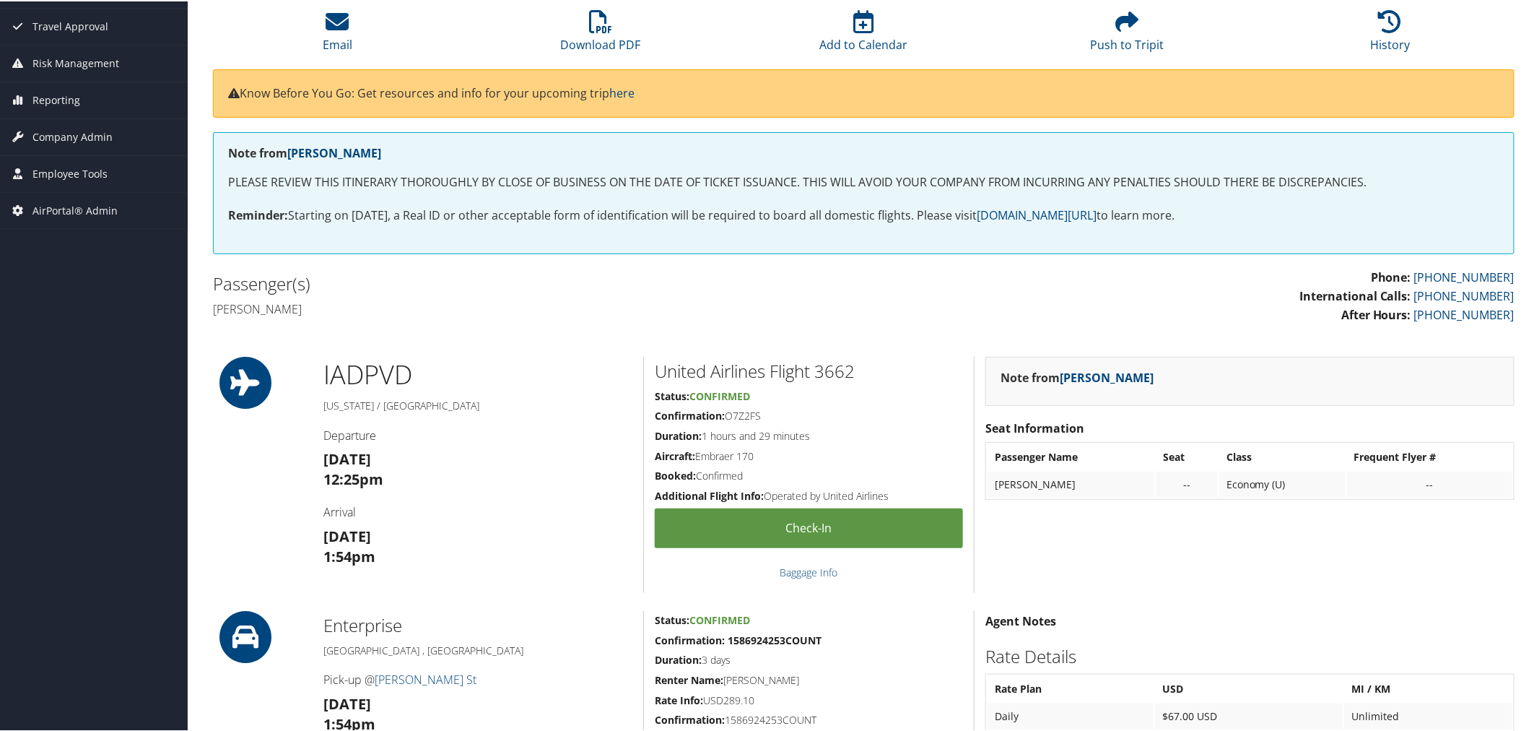
scroll to position [80, 0]
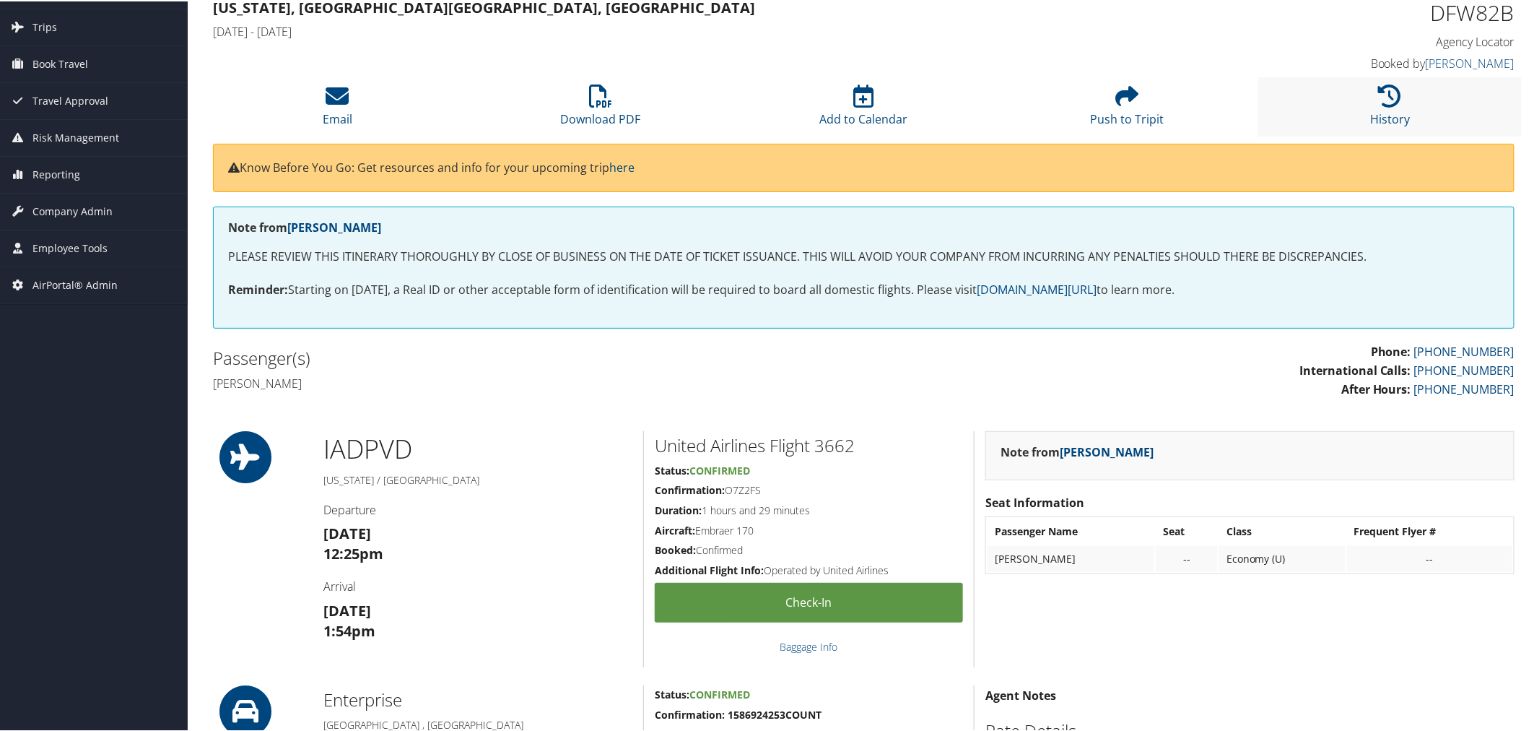
click at [1294, 91] on li "History" at bounding box center [1389, 105] width 263 height 58
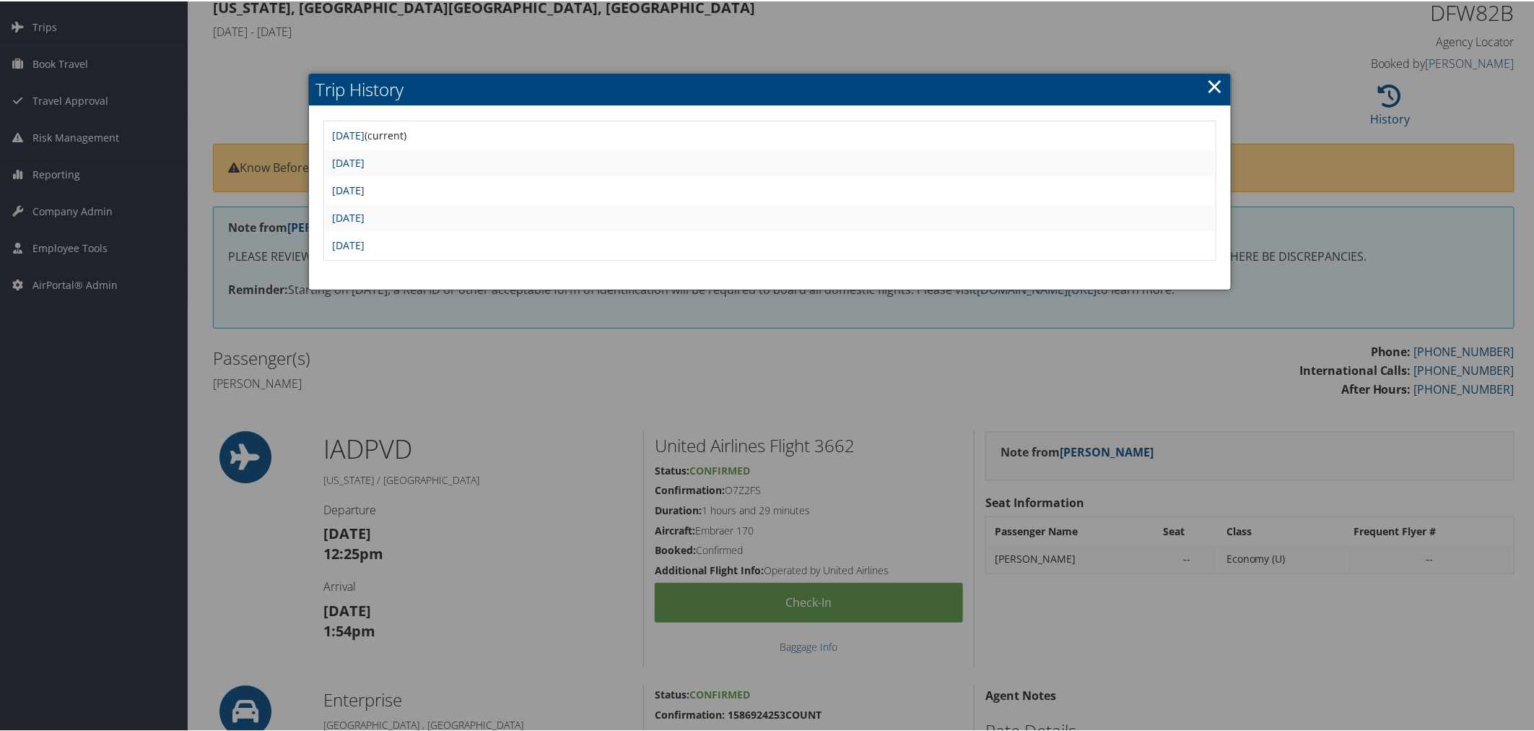
click at [365, 186] on link "Wed Sep 17 08:18:48 MDT 2025" at bounding box center [349, 189] width 32 height 14
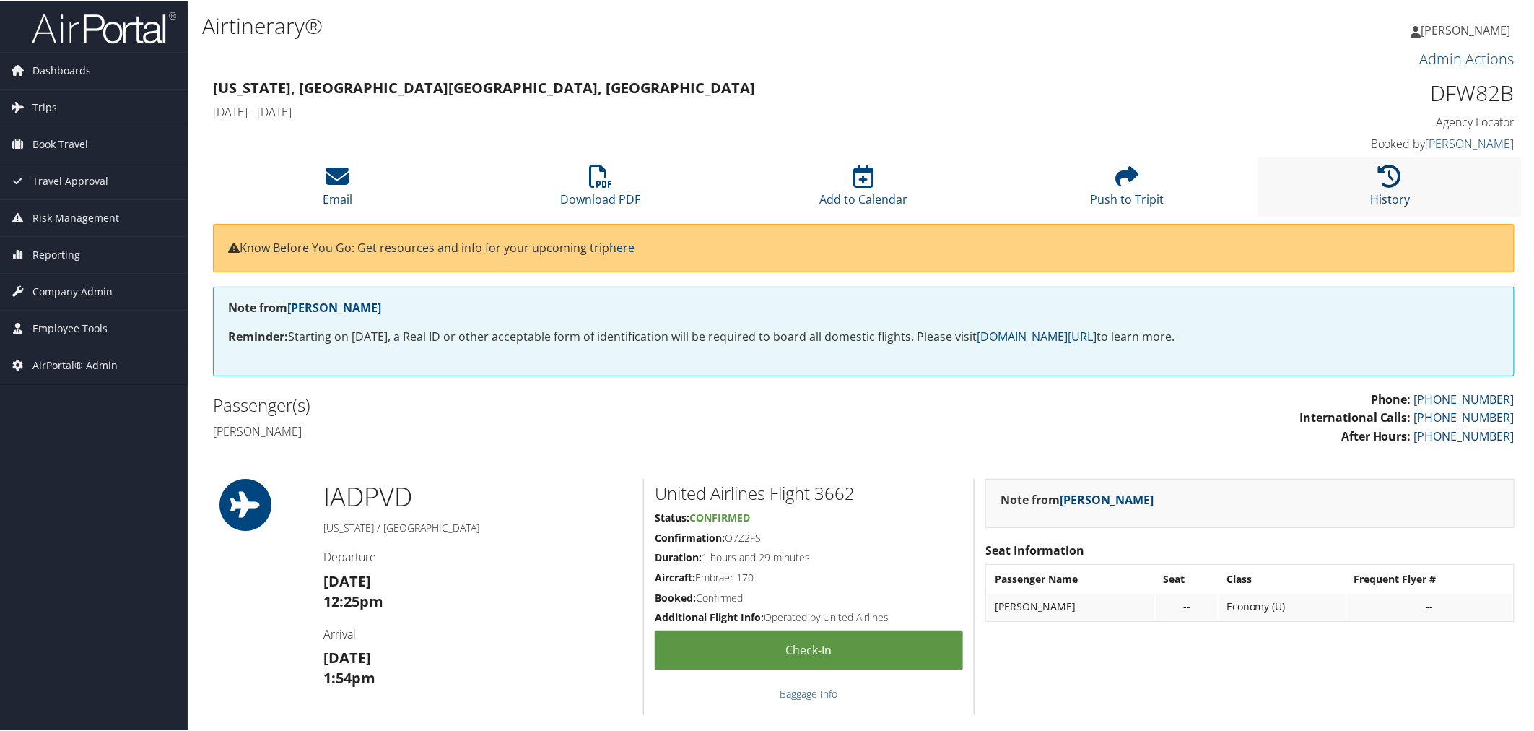
drag, startPoint x: 1372, startPoint y: 182, endPoint x: 1379, endPoint y: 183, distance: 7.4
click at [1379, 183] on li "History" at bounding box center [1389, 185] width 263 height 58
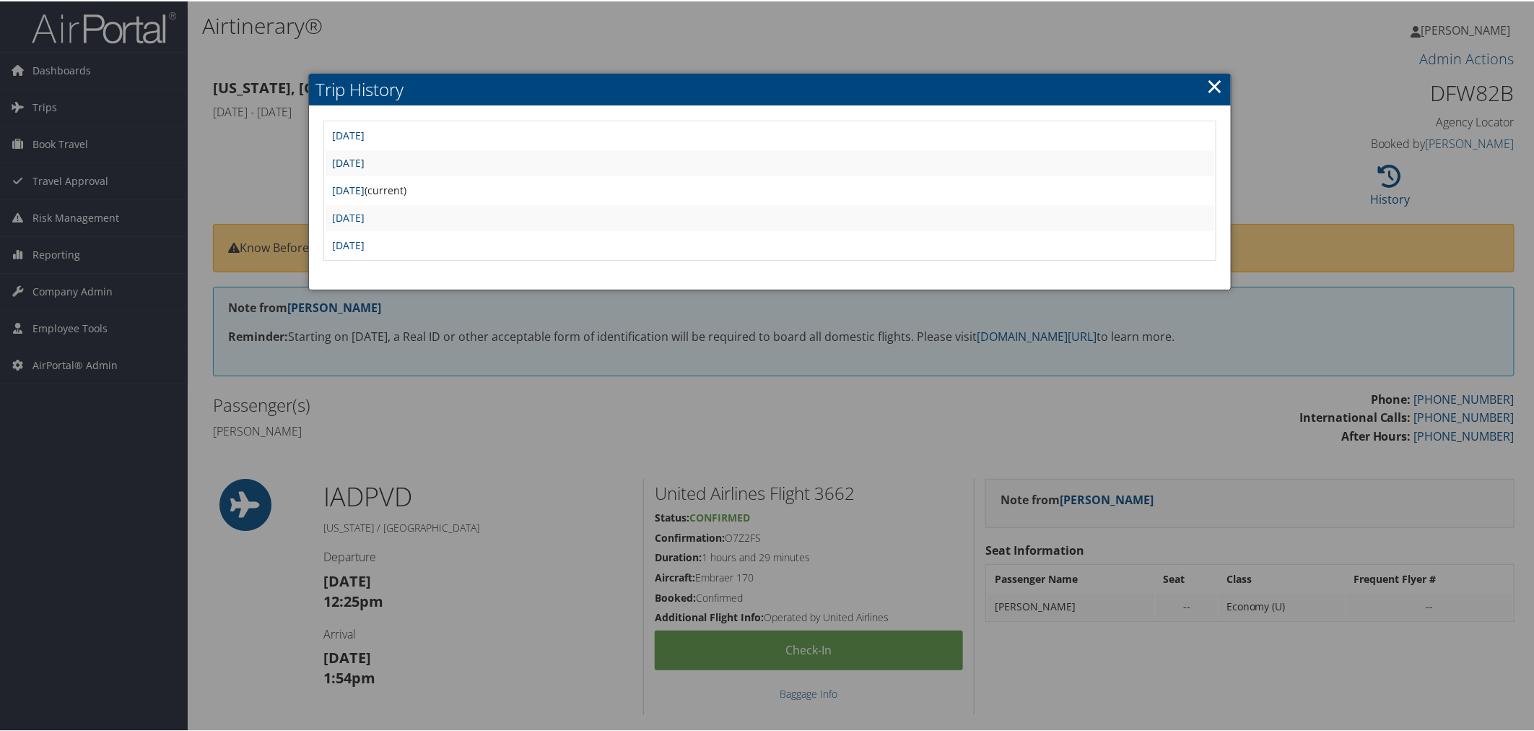
click at [365, 160] on link "Wed Sep 17 08:39:14 MDT 2025" at bounding box center [349, 161] width 32 height 14
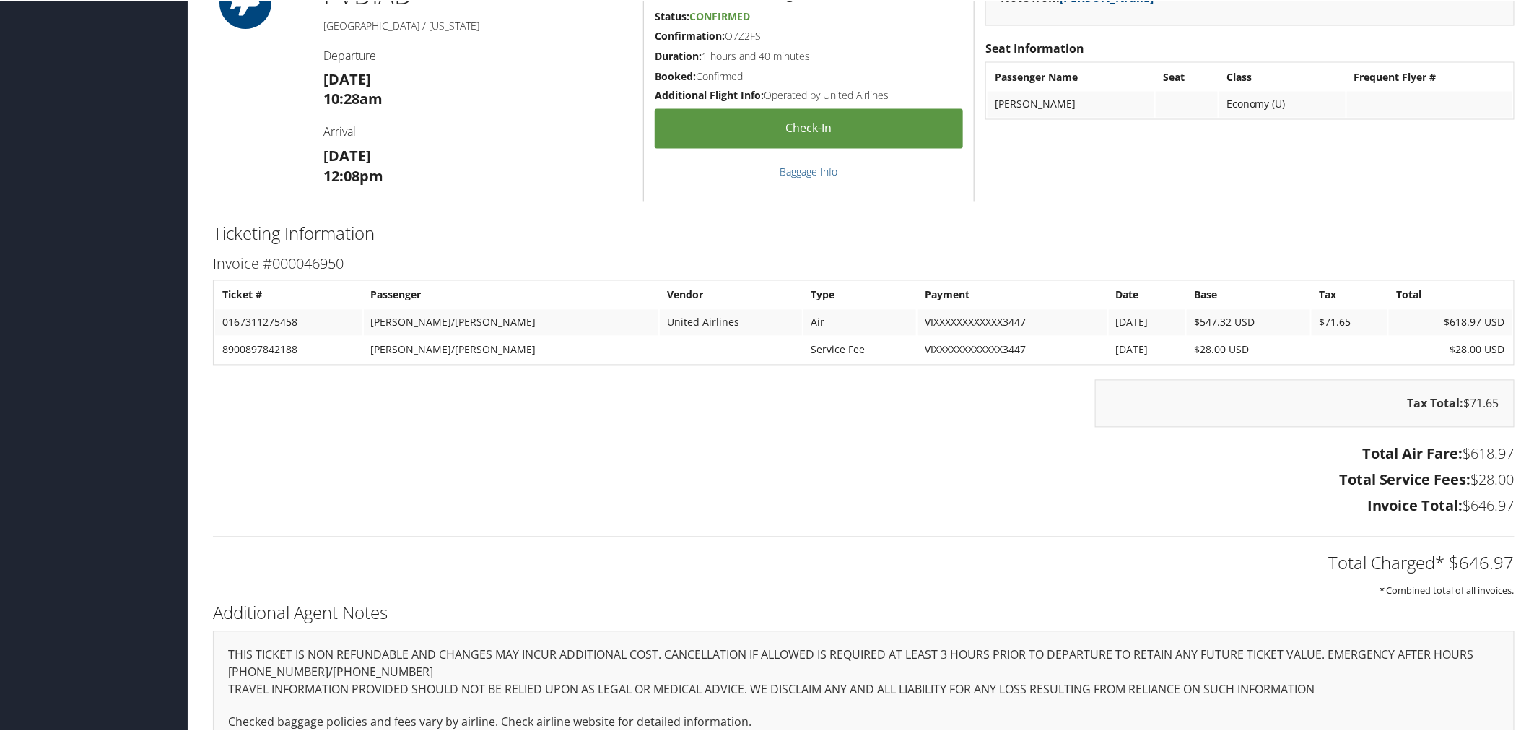
scroll to position [1350, 0]
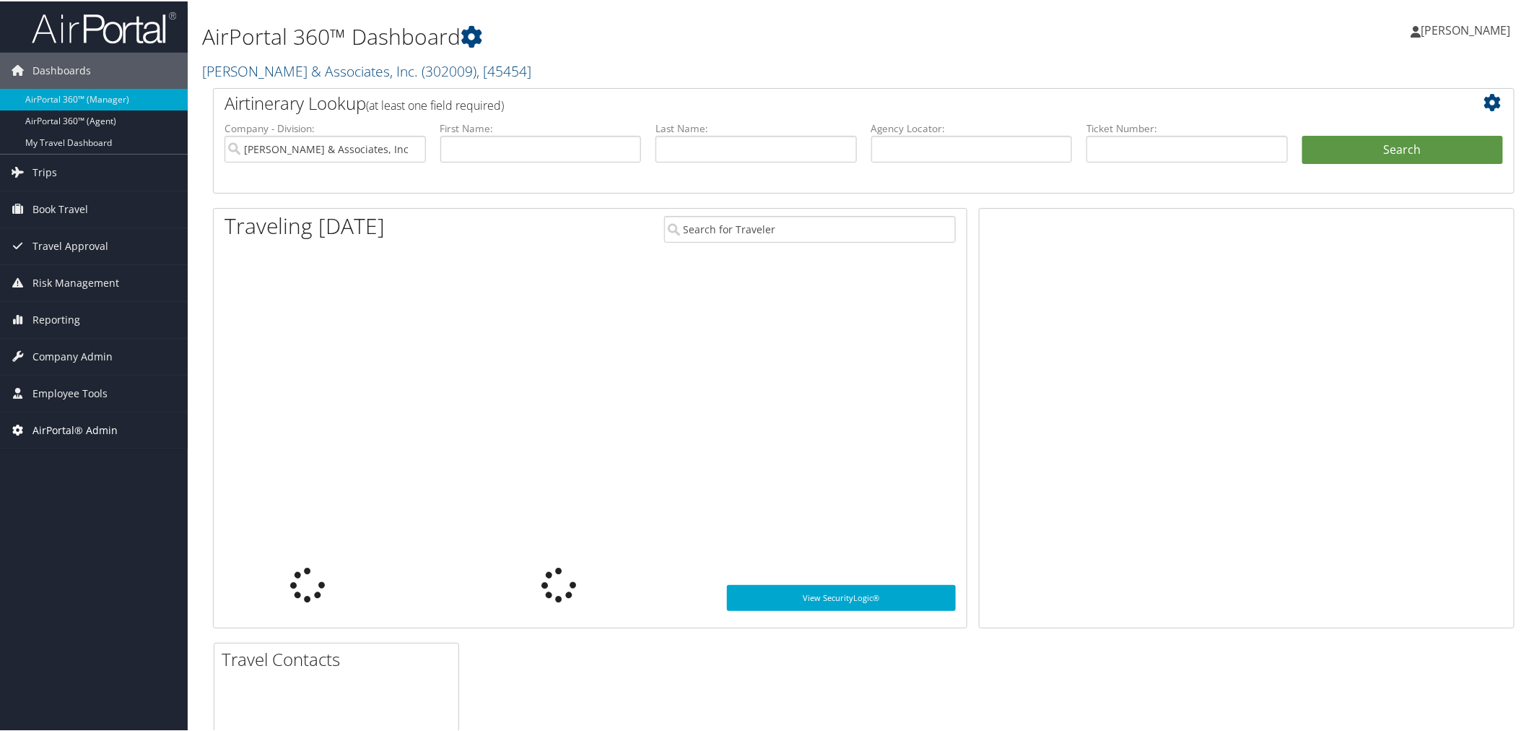
click at [78, 429] on span "AirPortal® Admin" at bounding box center [74, 429] width 85 height 36
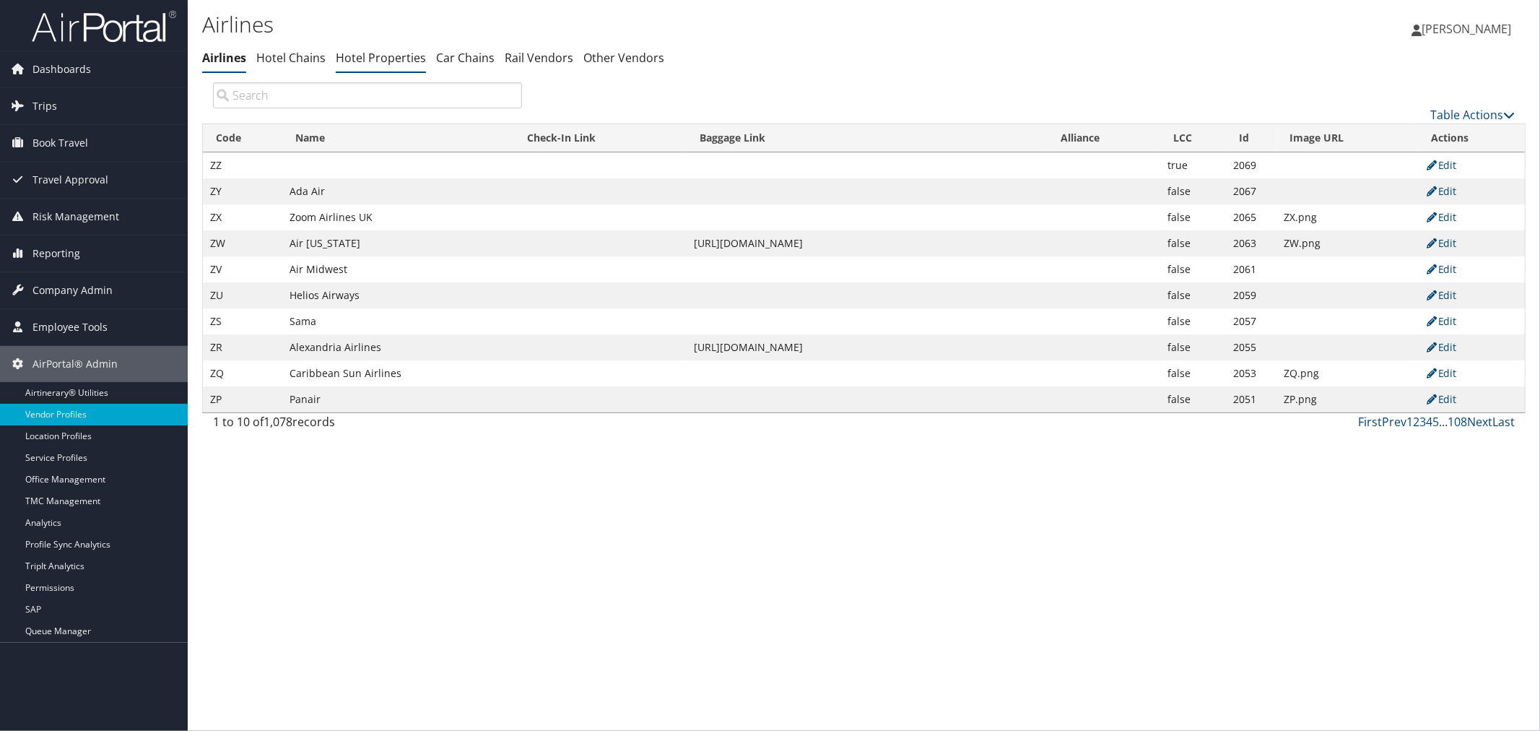
click at [398, 58] on link "Hotel Properties" at bounding box center [381, 58] width 90 height 16
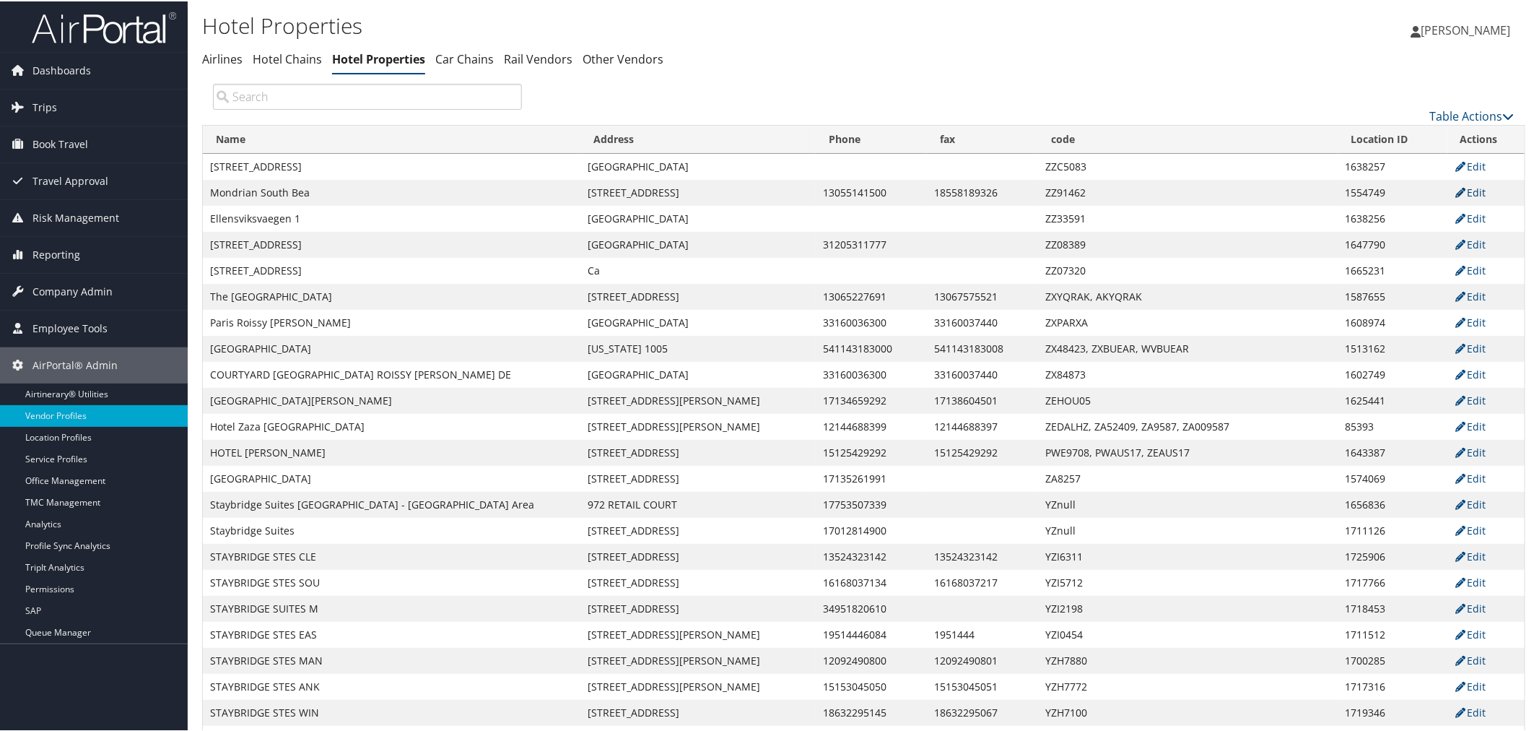
click at [1469, 191] on link "Edit" at bounding box center [1471, 191] width 32 height 14
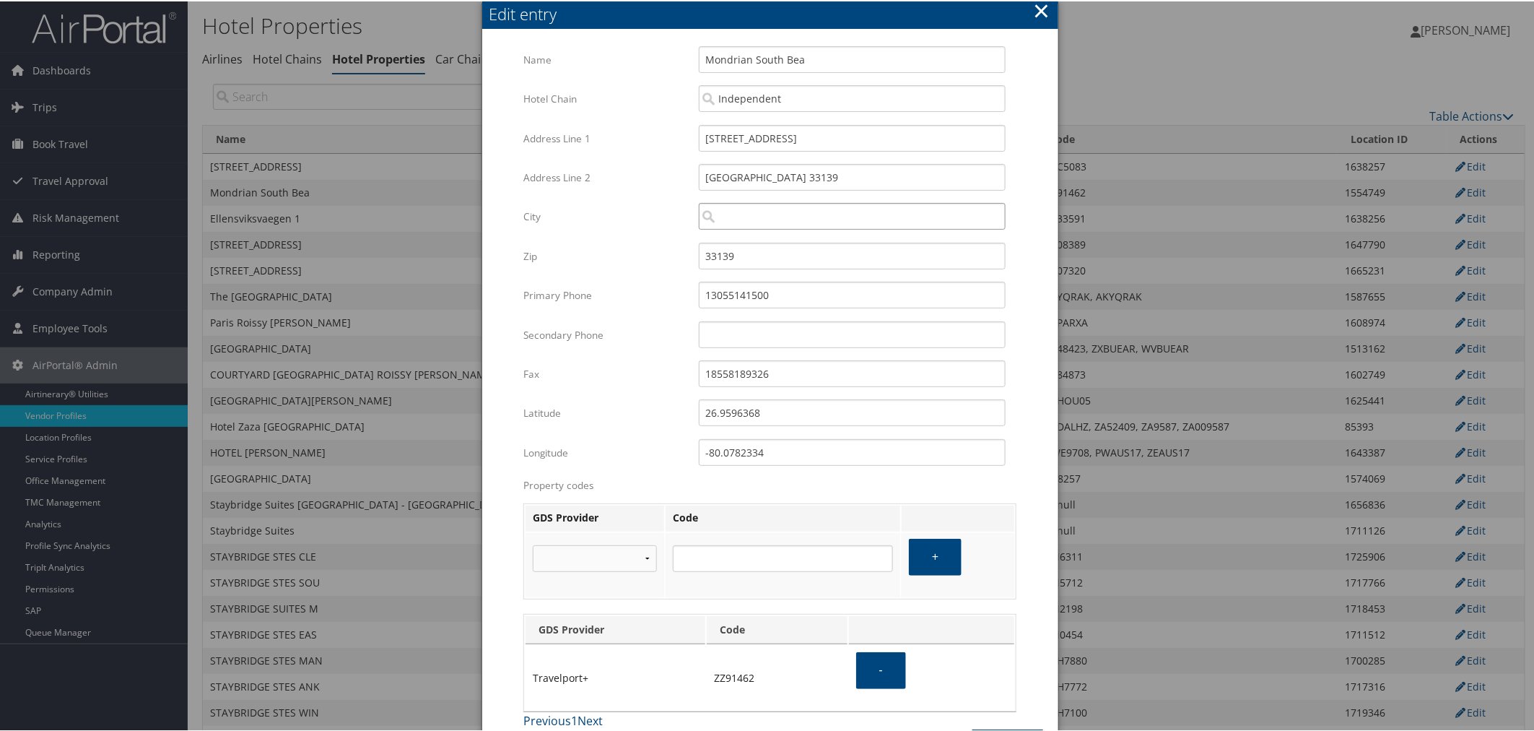
click at [729, 214] on input "City" at bounding box center [852, 214] width 307 height 27
click at [1034, 9] on button "×" at bounding box center [1041, 9] width 17 height 29
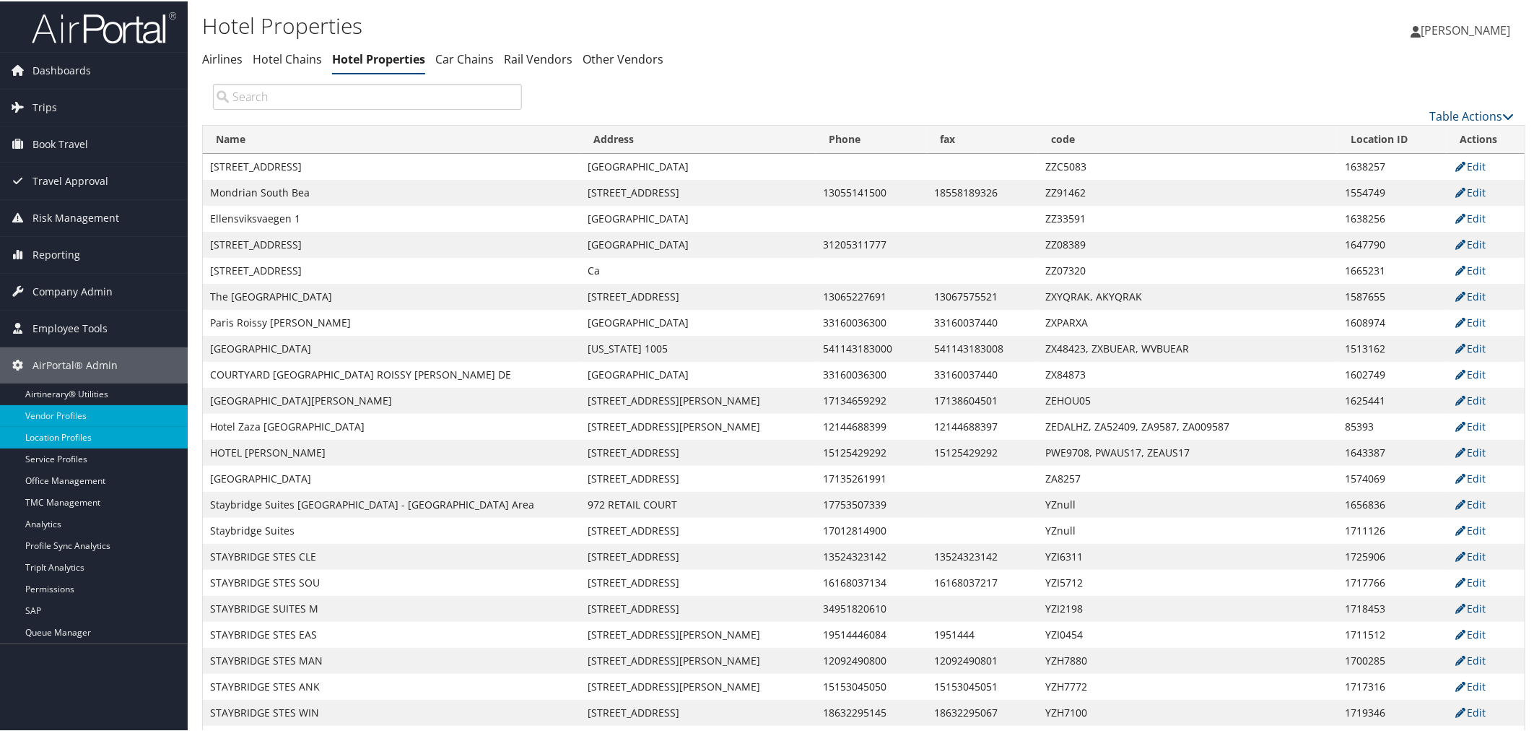
click at [66, 433] on link "Location Profiles" at bounding box center [94, 436] width 188 height 22
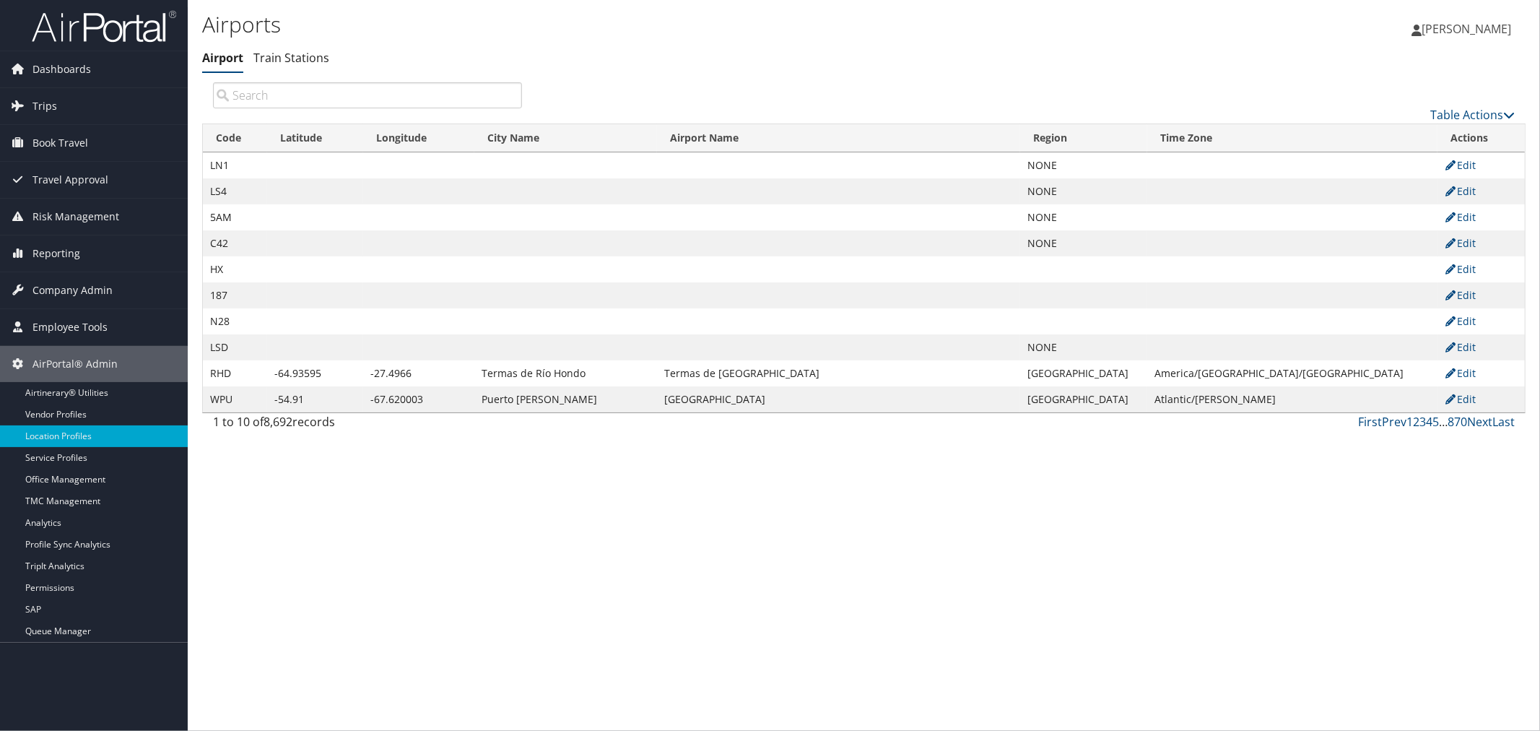
click at [271, 99] on input "search" at bounding box center [367, 95] width 309 height 26
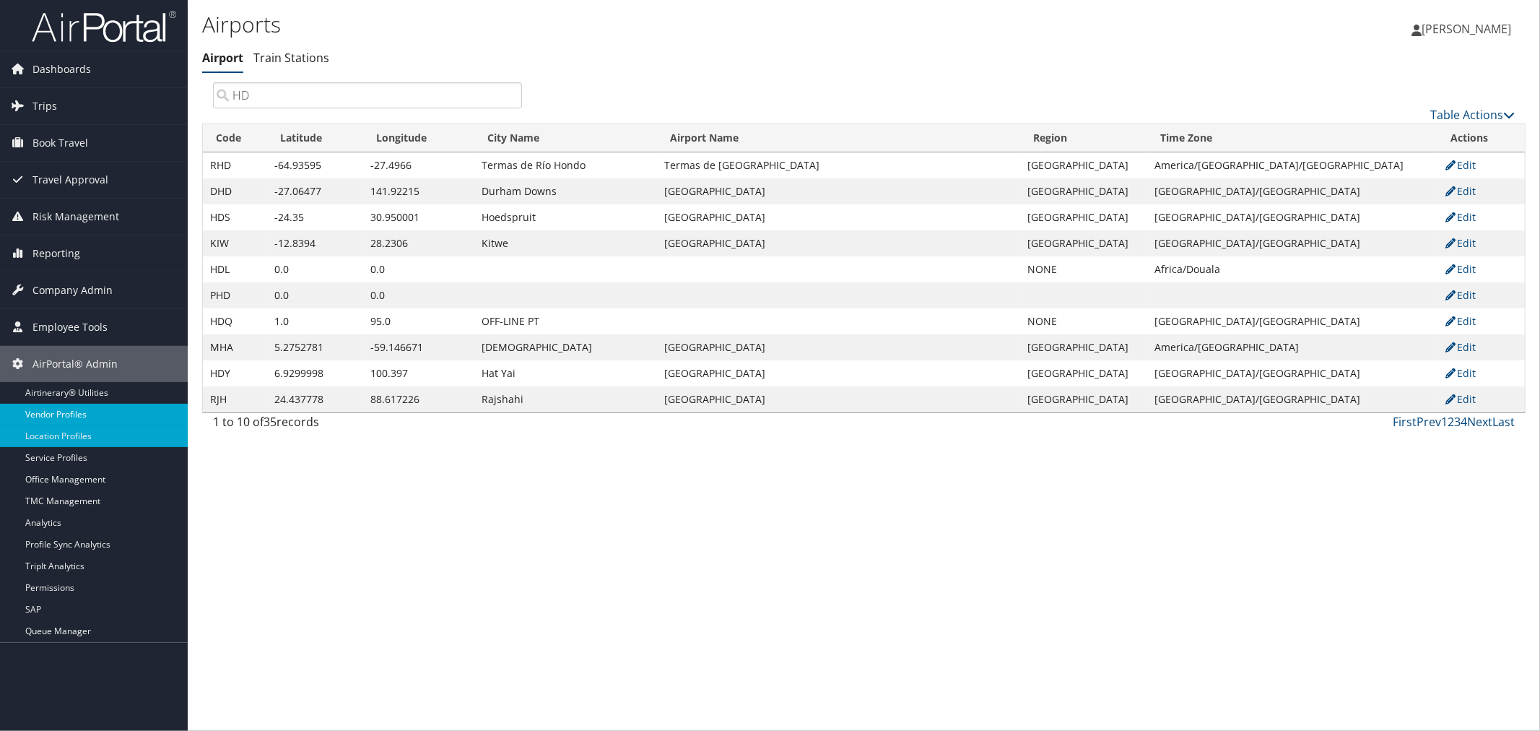
type input "HD"
click at [73, 410] on link "Vendor Profiles" at bounding box center [94, 415] width 188 height 22
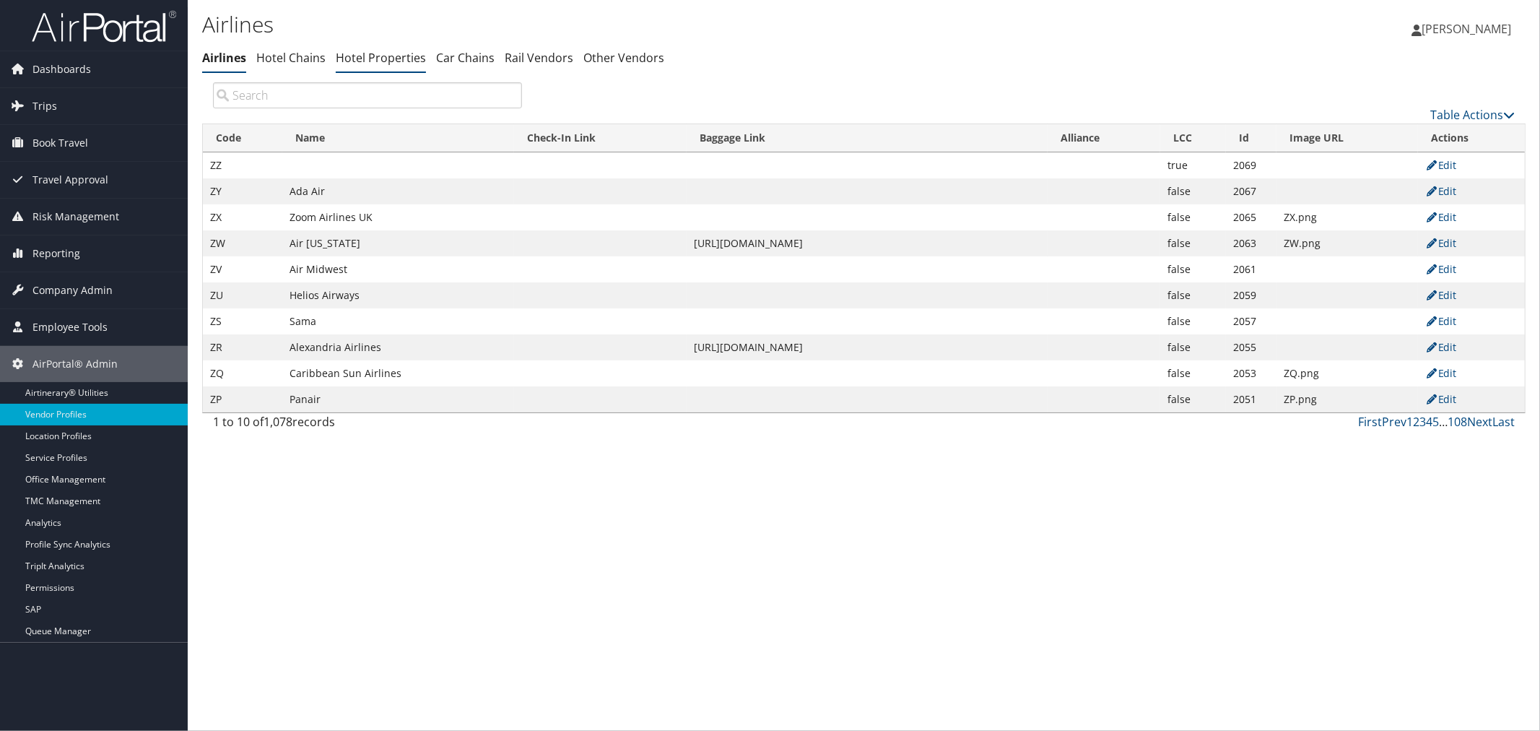
click at [417, 55] on link "Hotel Properties" at bounding box center [381, 58] width 90 height 16
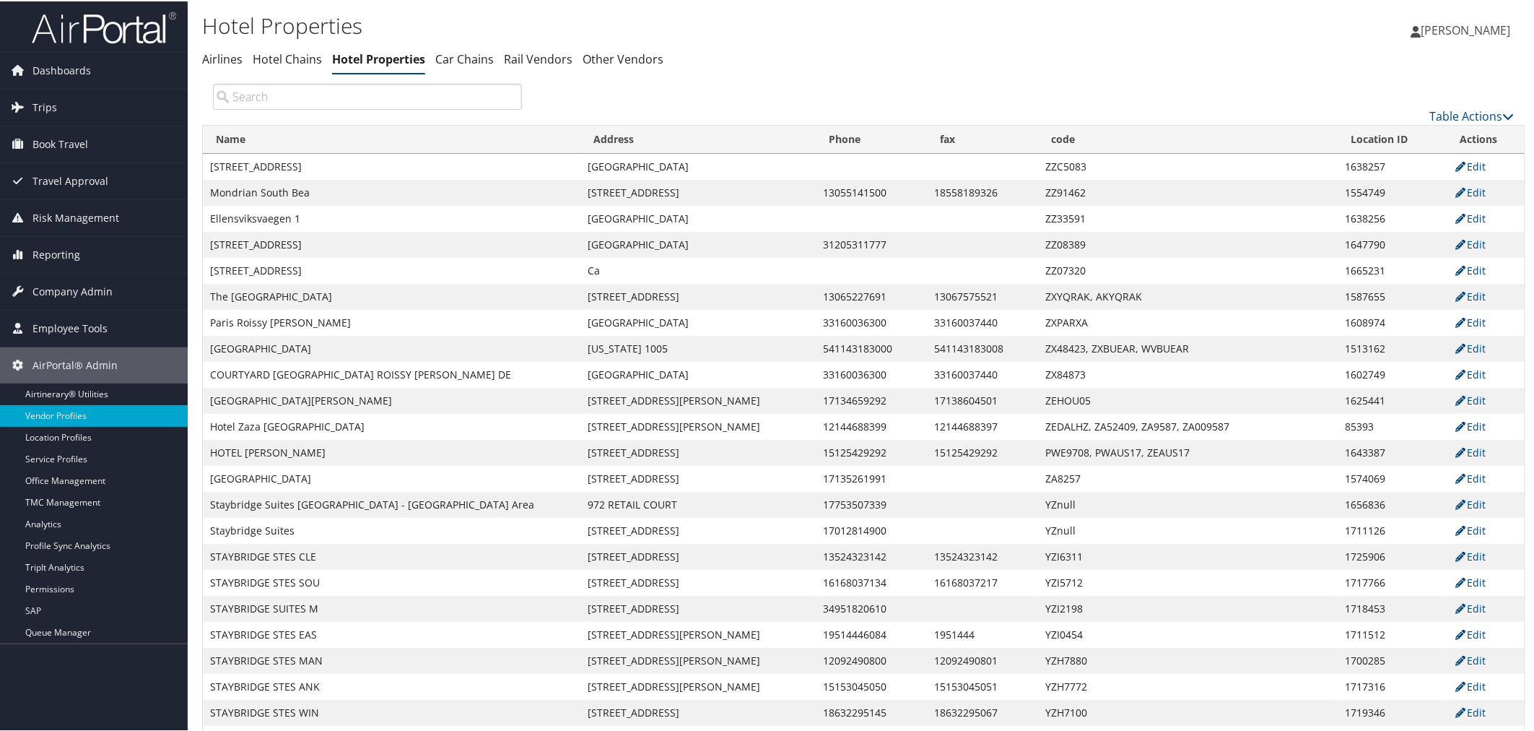
click at [578, 108] on div "Table Actions" at bounding box center [1029, 114] width 971 height 17
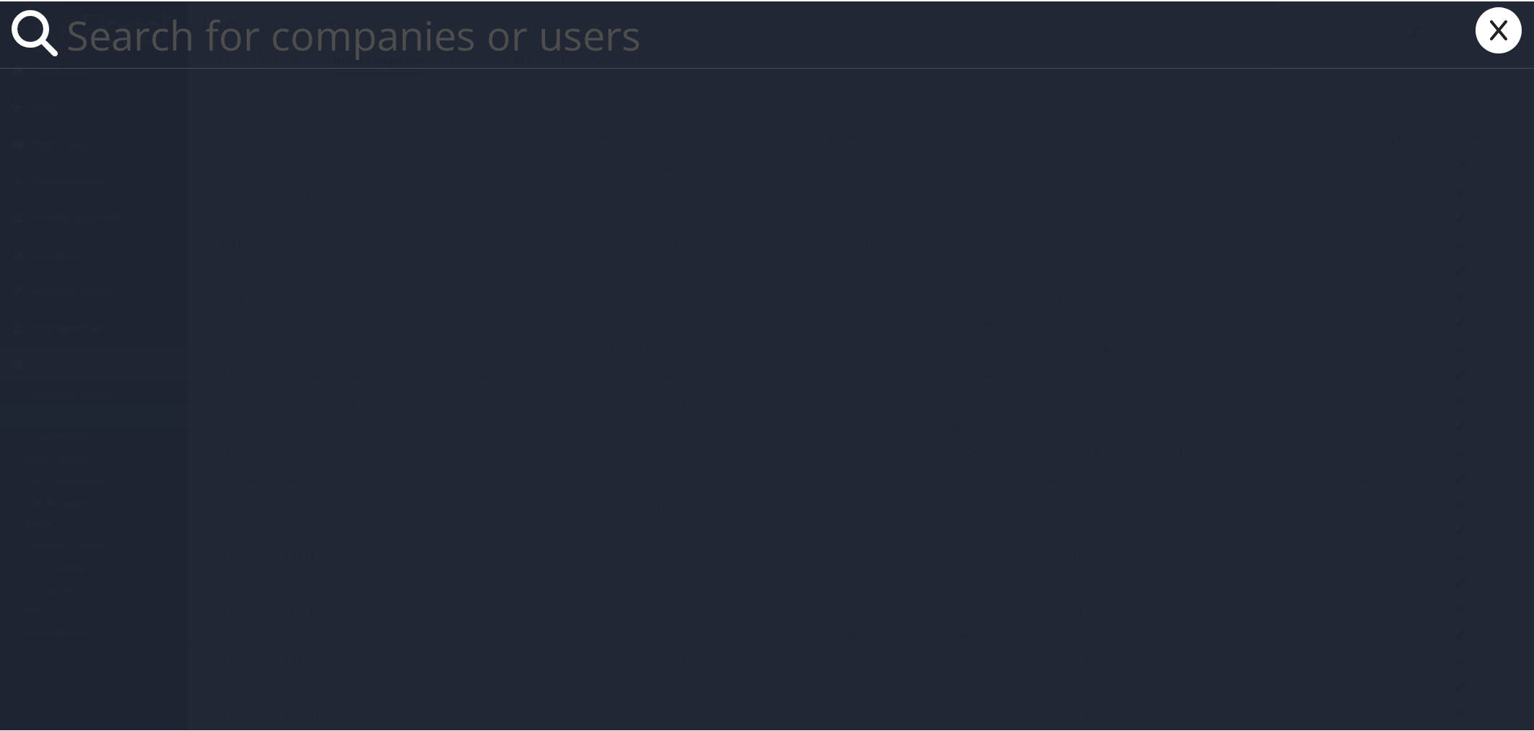
paste input "[EMAIL_ADDRESS][DOMAIN_NAME]"
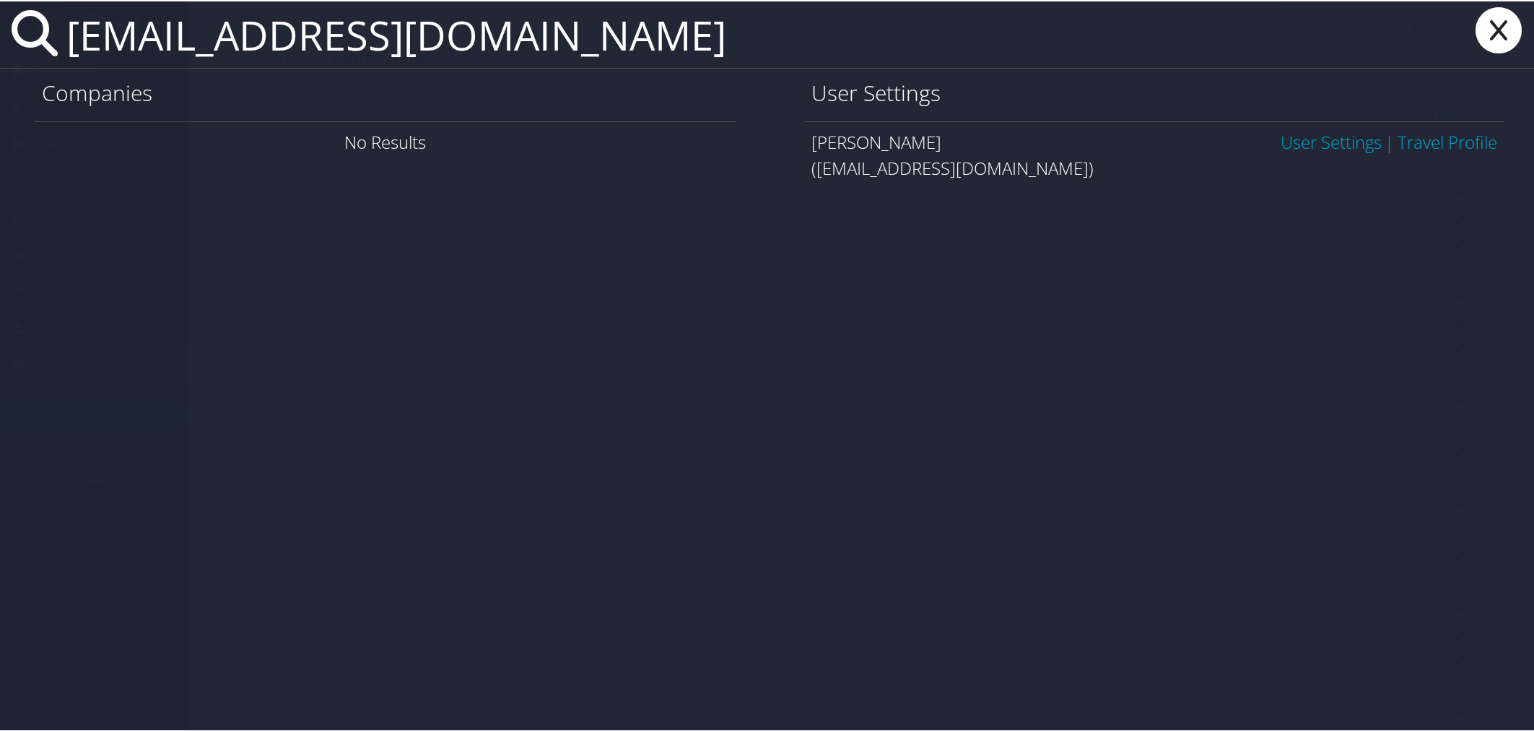
type input "[EMAIL_ADDRESS][DOMAIN_NAME]"
click at [1292, 134] on link "User Settings" at bounding box center [1331, 140] width 101 height 24
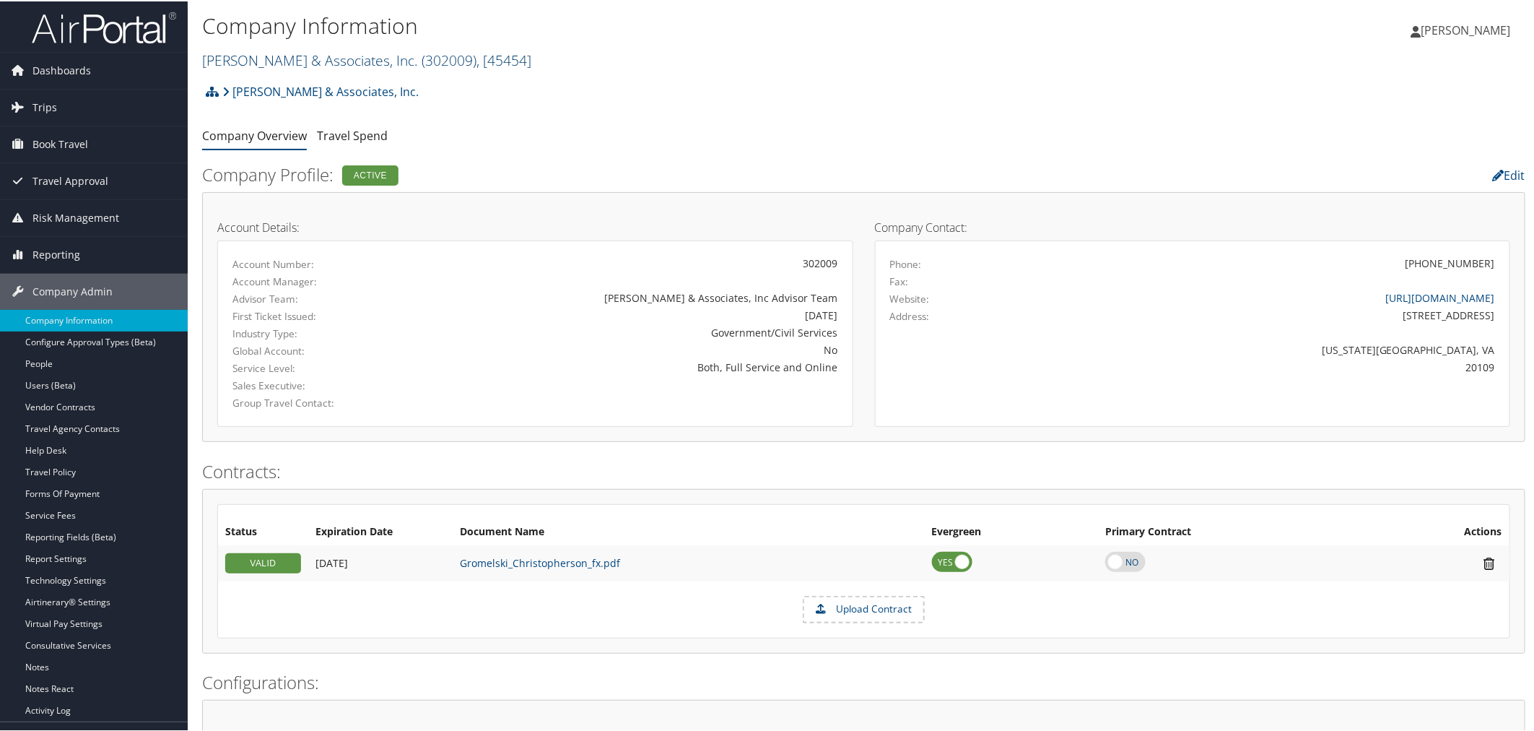
click at [285, 58] on link "[PERSON_NAME] & Associates, Inc. ( 302009 ) , [ 45454 ]" at bounding box center [366, 58] width 329 height 19
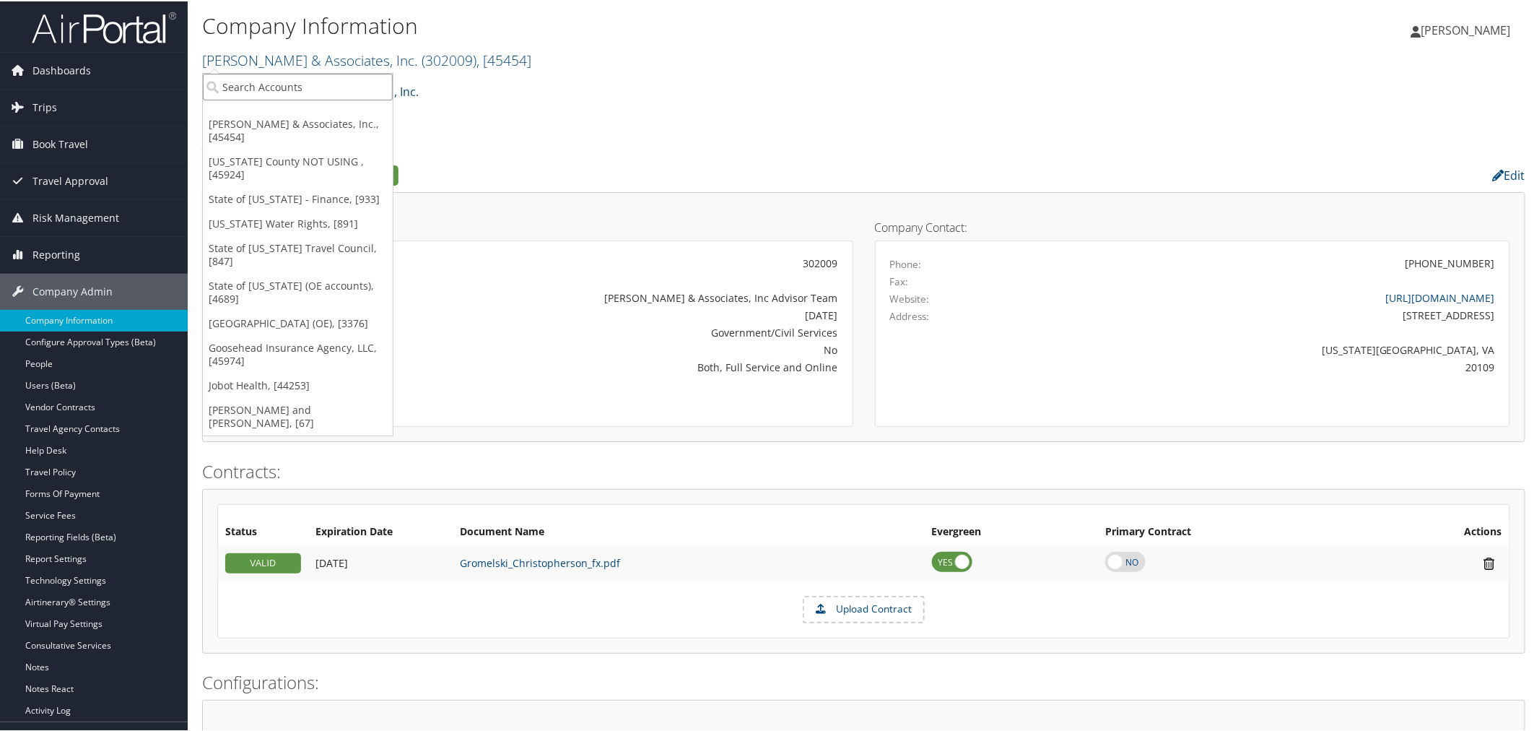
click at [282, 87] on input "search" at bounding box center [298, 85] width 190 height 27
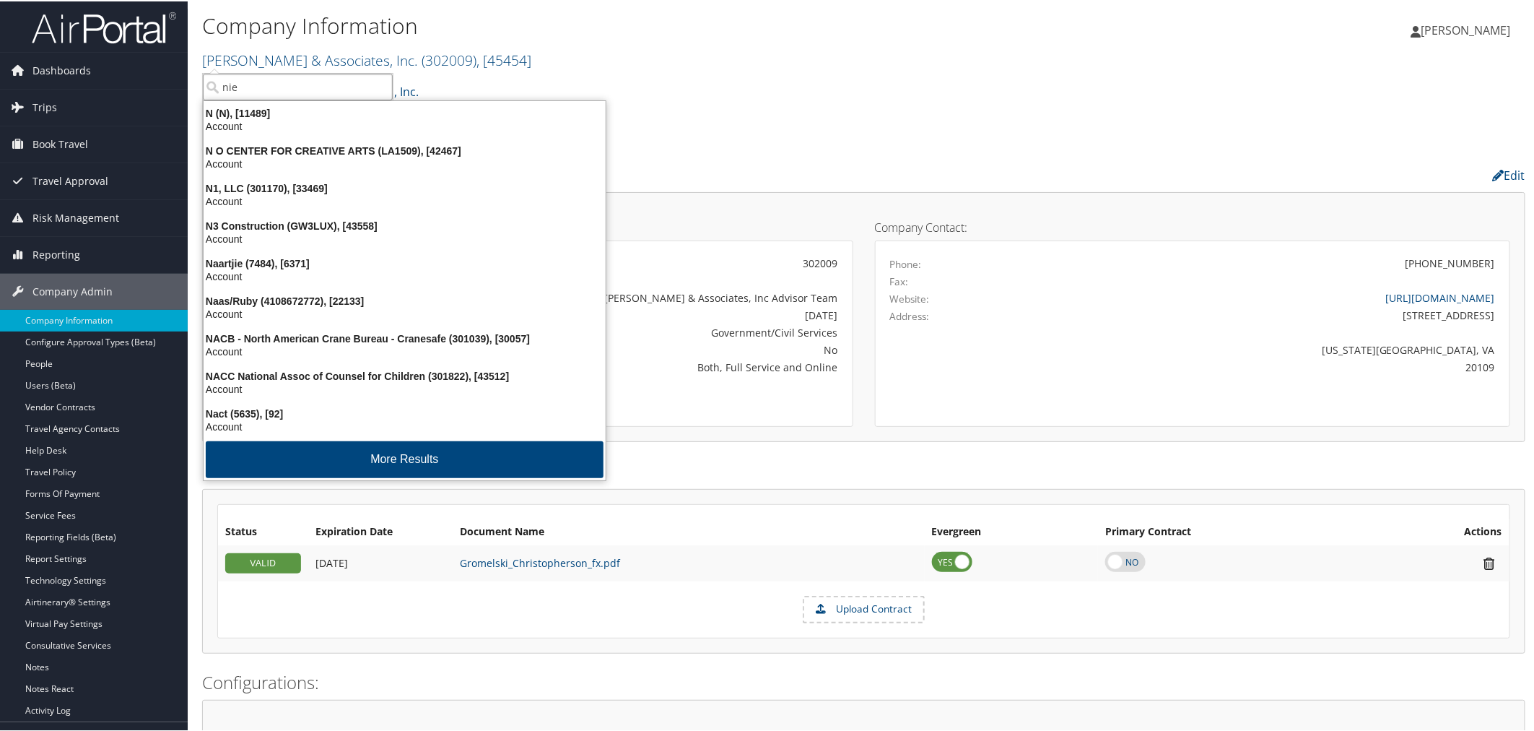
type input "niel"
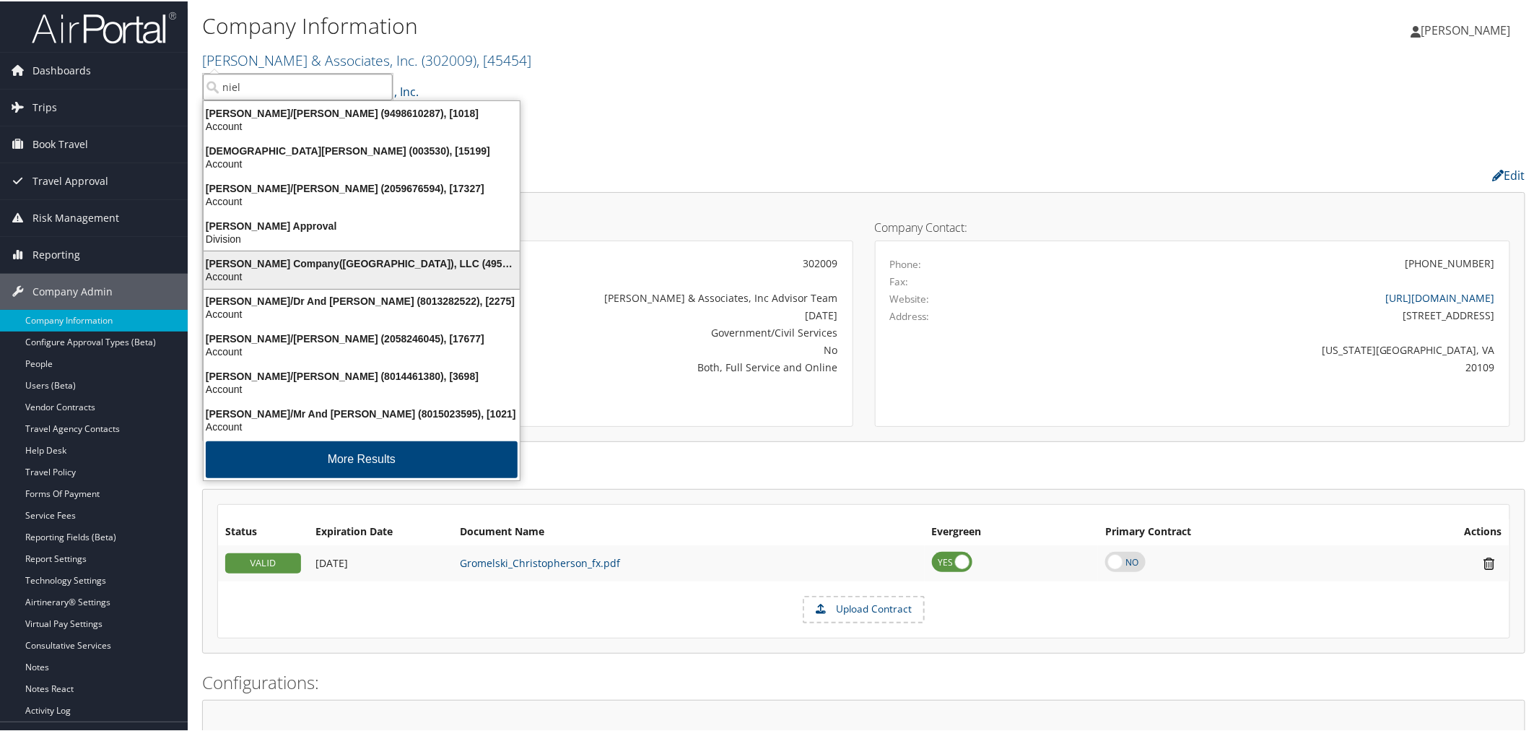
click at [297, 263] on div "[PERSON_NAME] Company([GEOGRAPHIC_DATA]), LLC (4954), [44802]" at bounding box center [361, 262] width 333 height 13
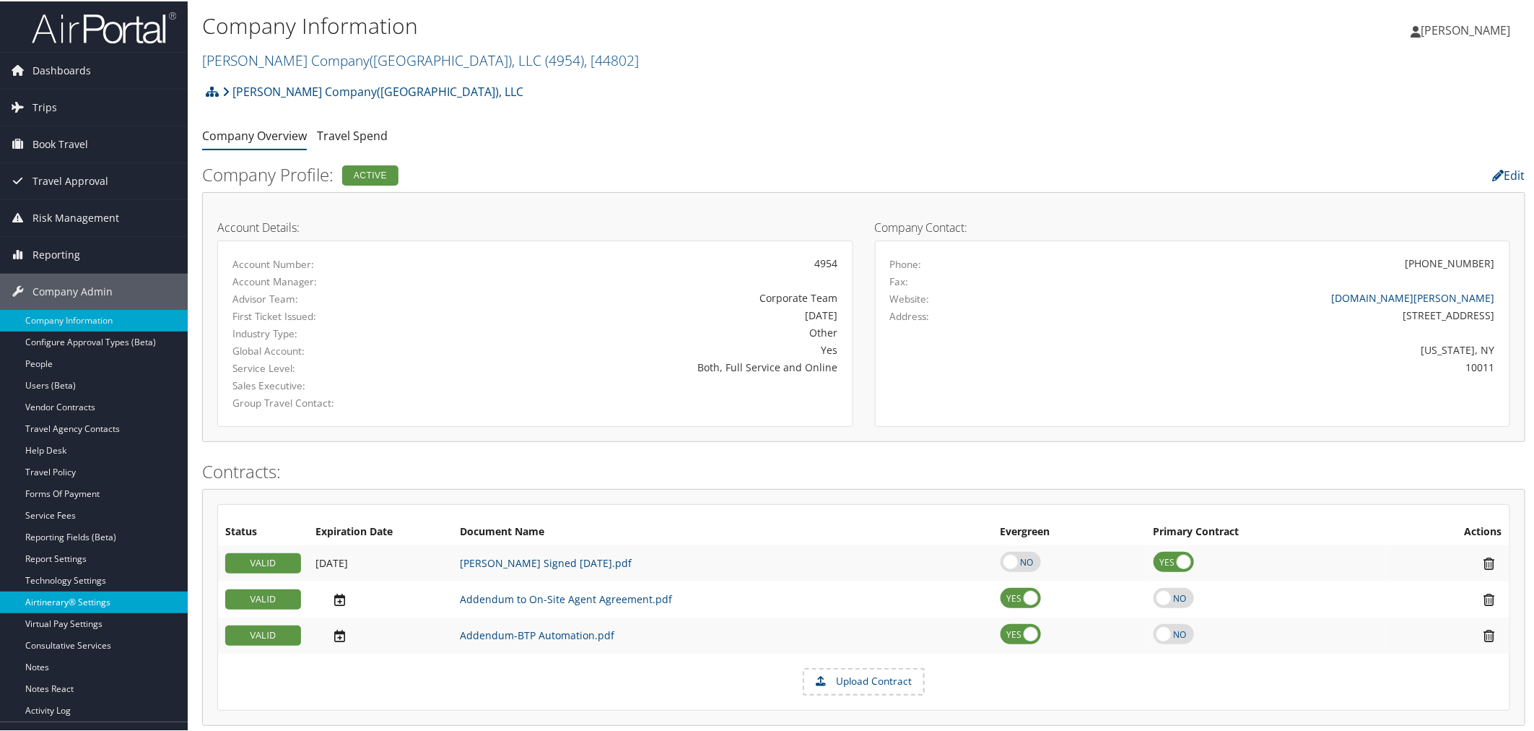
click at [82, 608] on link "Airtinerary® Settings" at bounding box center [94, 601] width 188 height 22
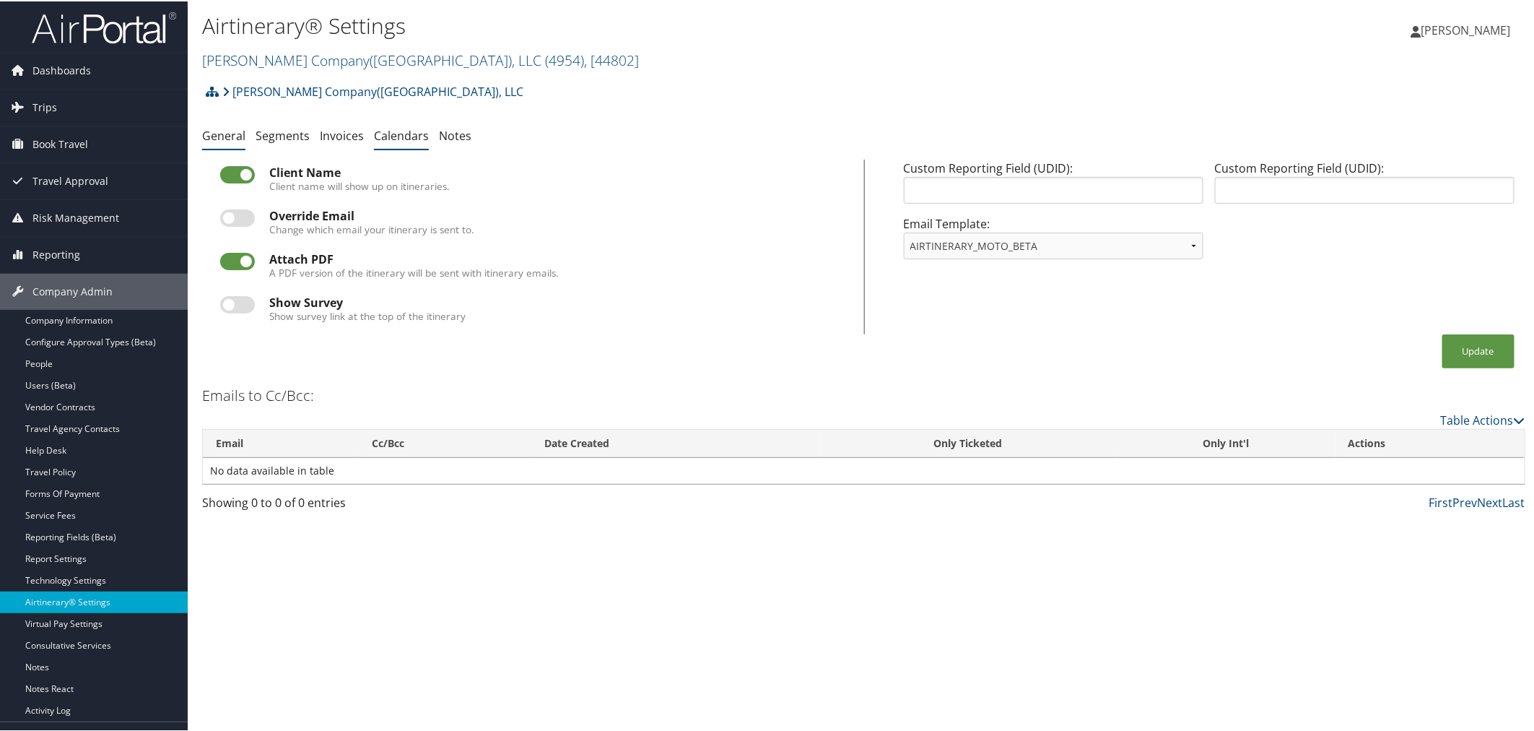
click at [384, 135] on link "Calendars" at bounding box center [401, 134] width 55 height 16
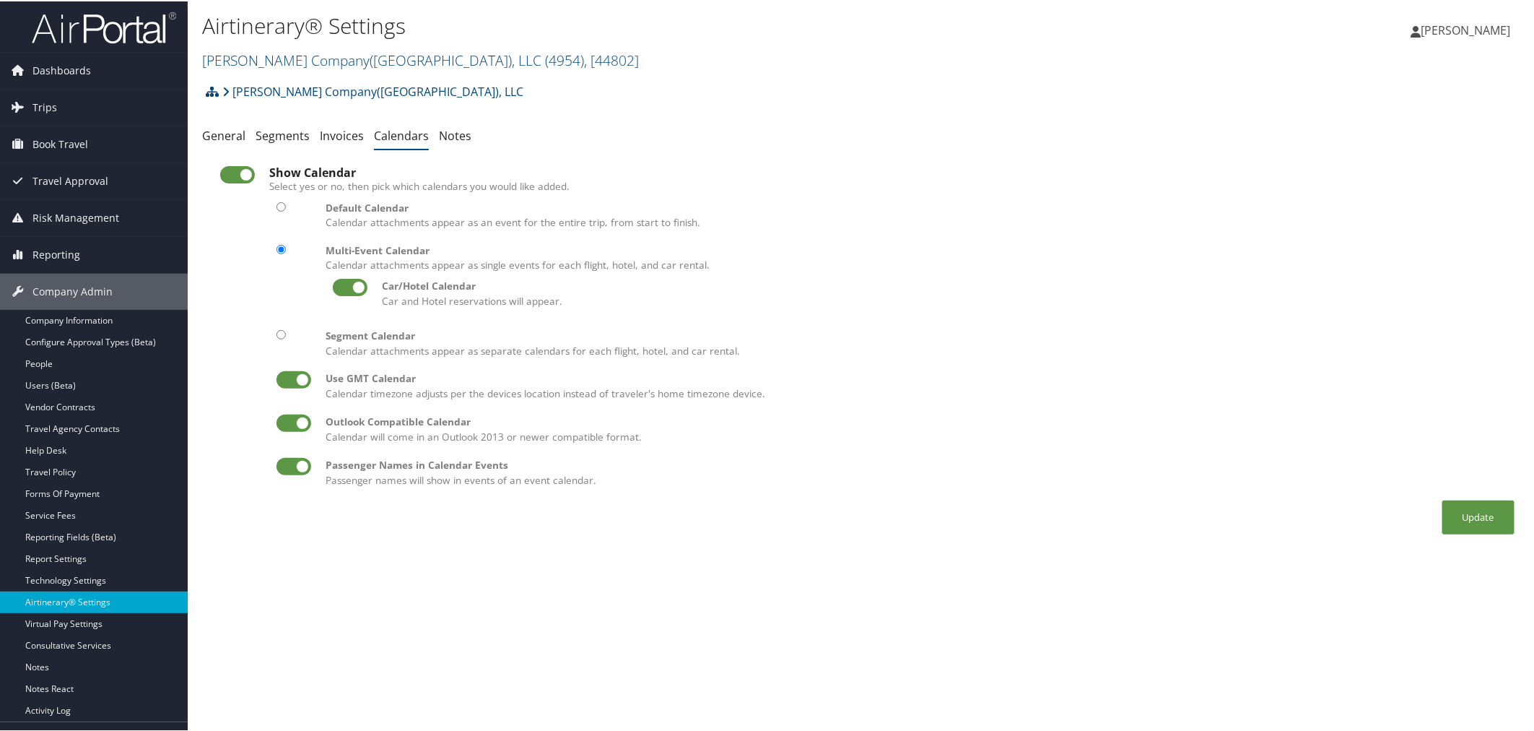
click at [282, 208] on input "radio" at bounding box center [280, 205] width 9 height 9
radio input "true"
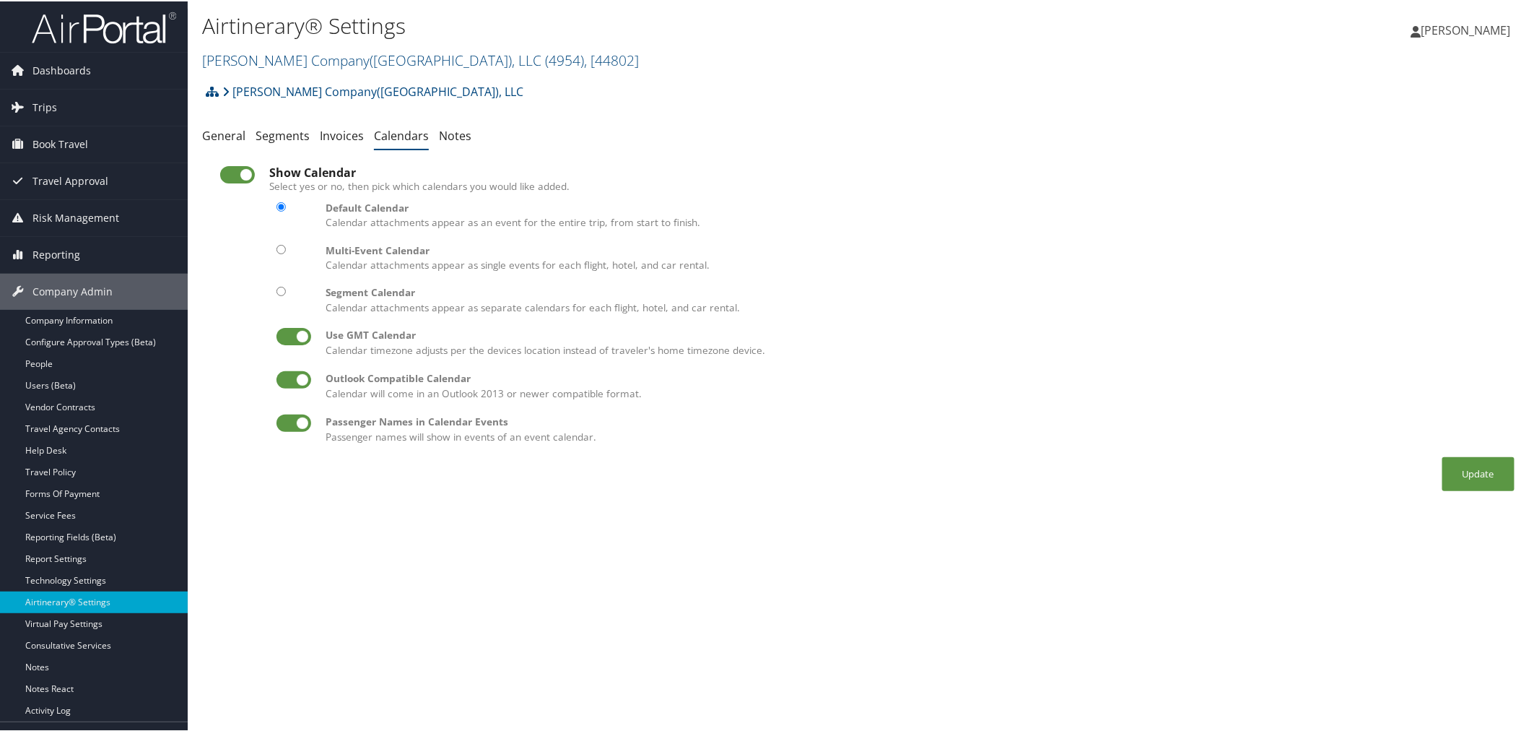
click at [284, 292] on input "radio" at bounding box center [280, 289] width 9 height 9
radio input "true"
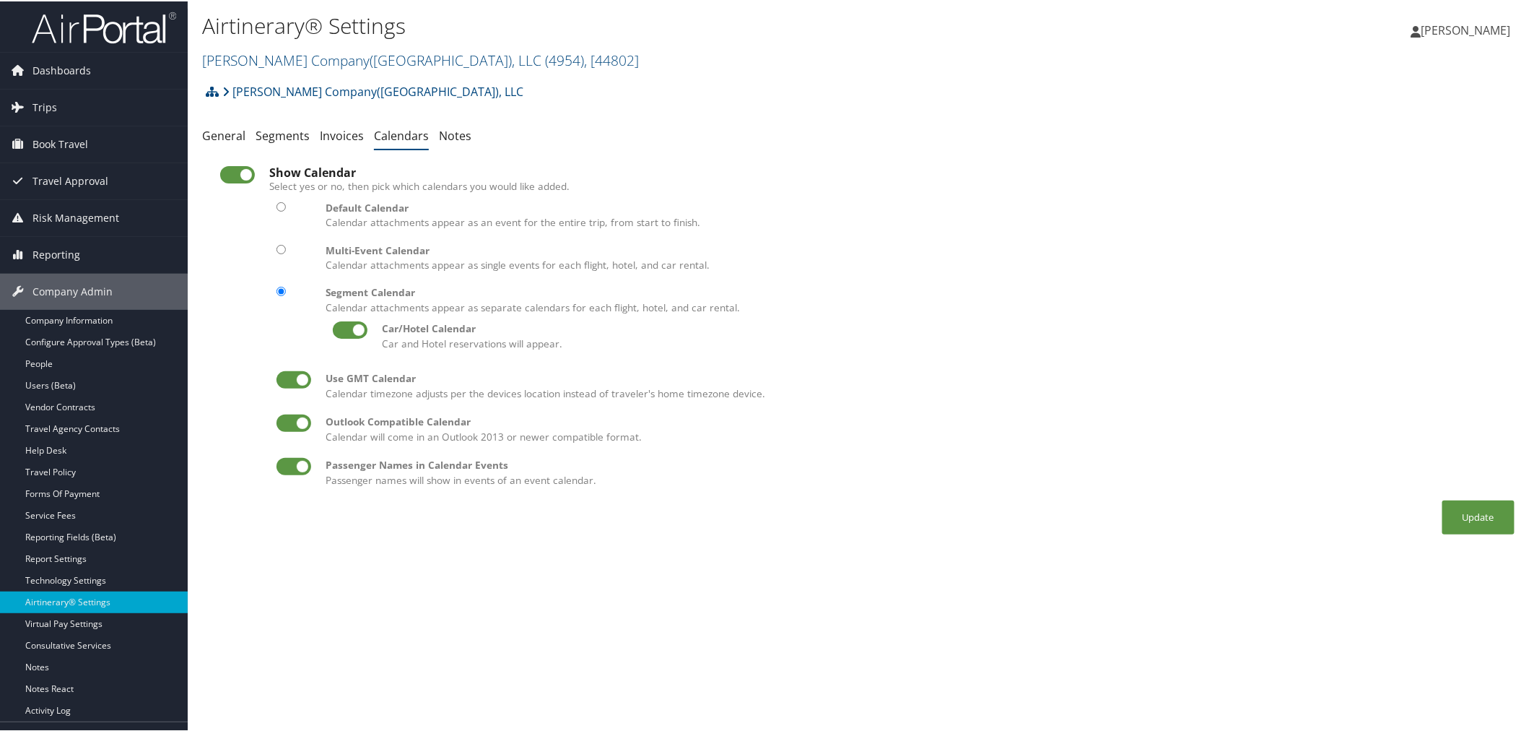
click at [280, 206] on input "radio" at bounding box center [280, 205] width 9 height 9
radio input "true"
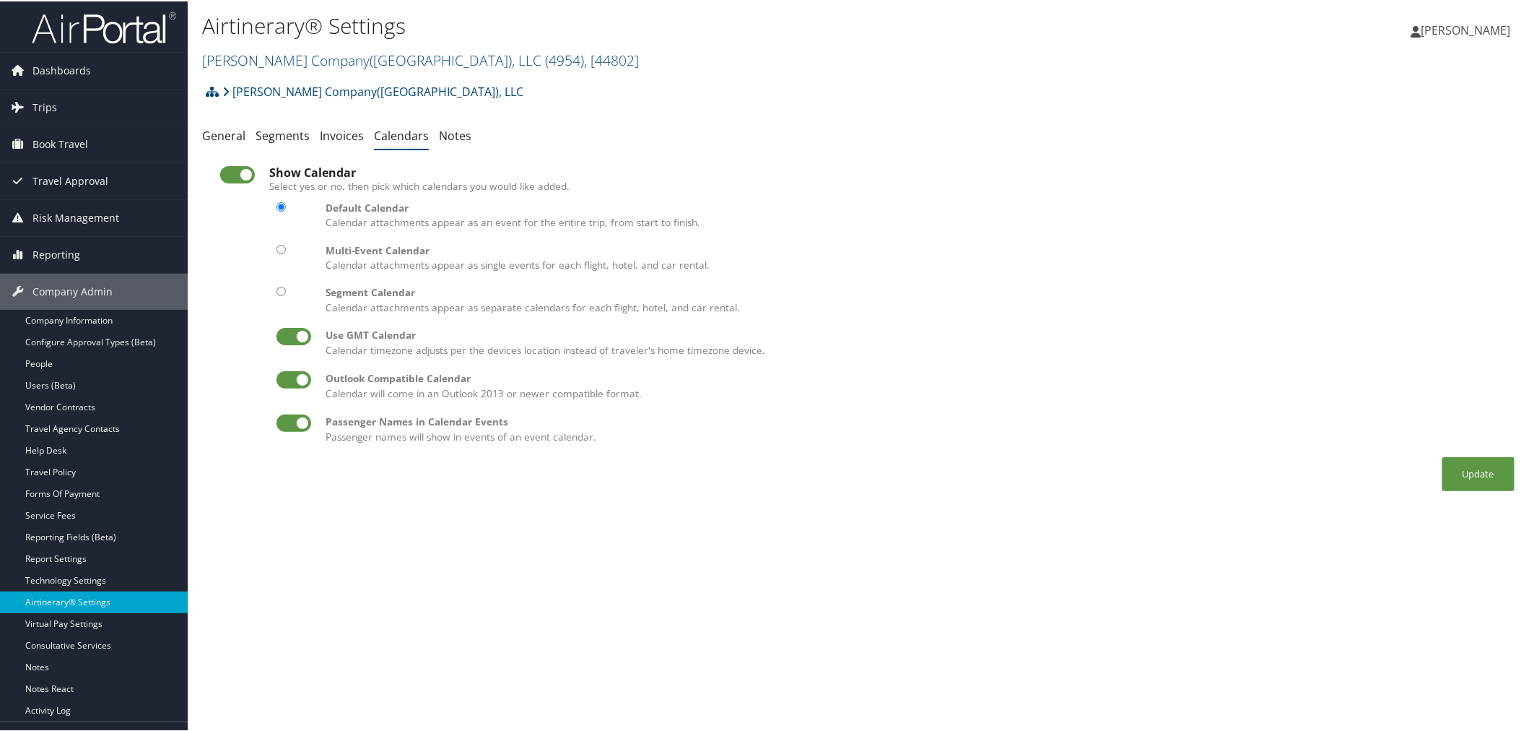
click at [283, 290] on input "radio" at bounding box center [280, 289] width 9 height 9
radio input "true"
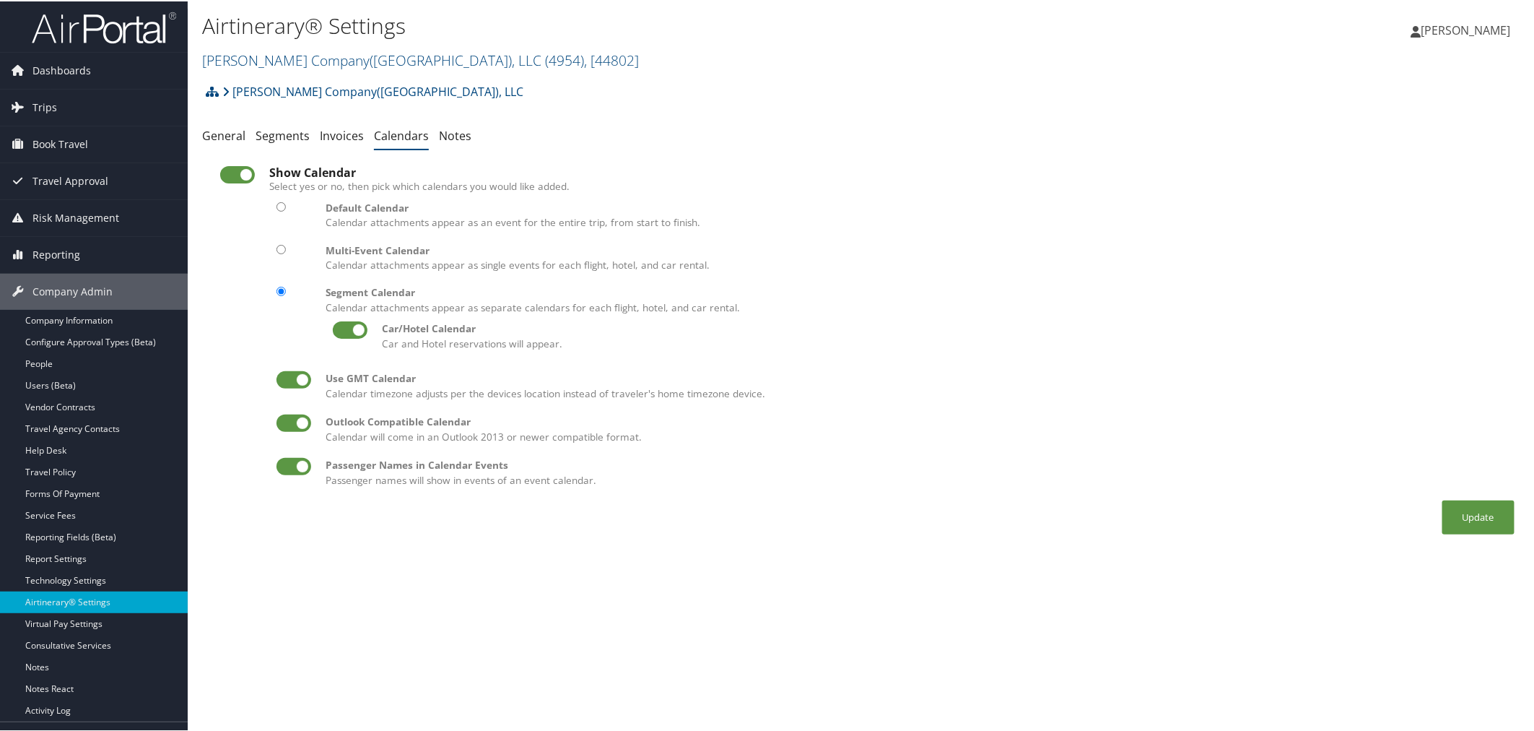
drag, startPoint x: 283, startPoint y: 205, endPoint x: 366, endPoint y: 200, distance: 83.2
click at [282, 205] on input "radio" at bounding box center [280, 205] width 9 height 9
radio input "true"
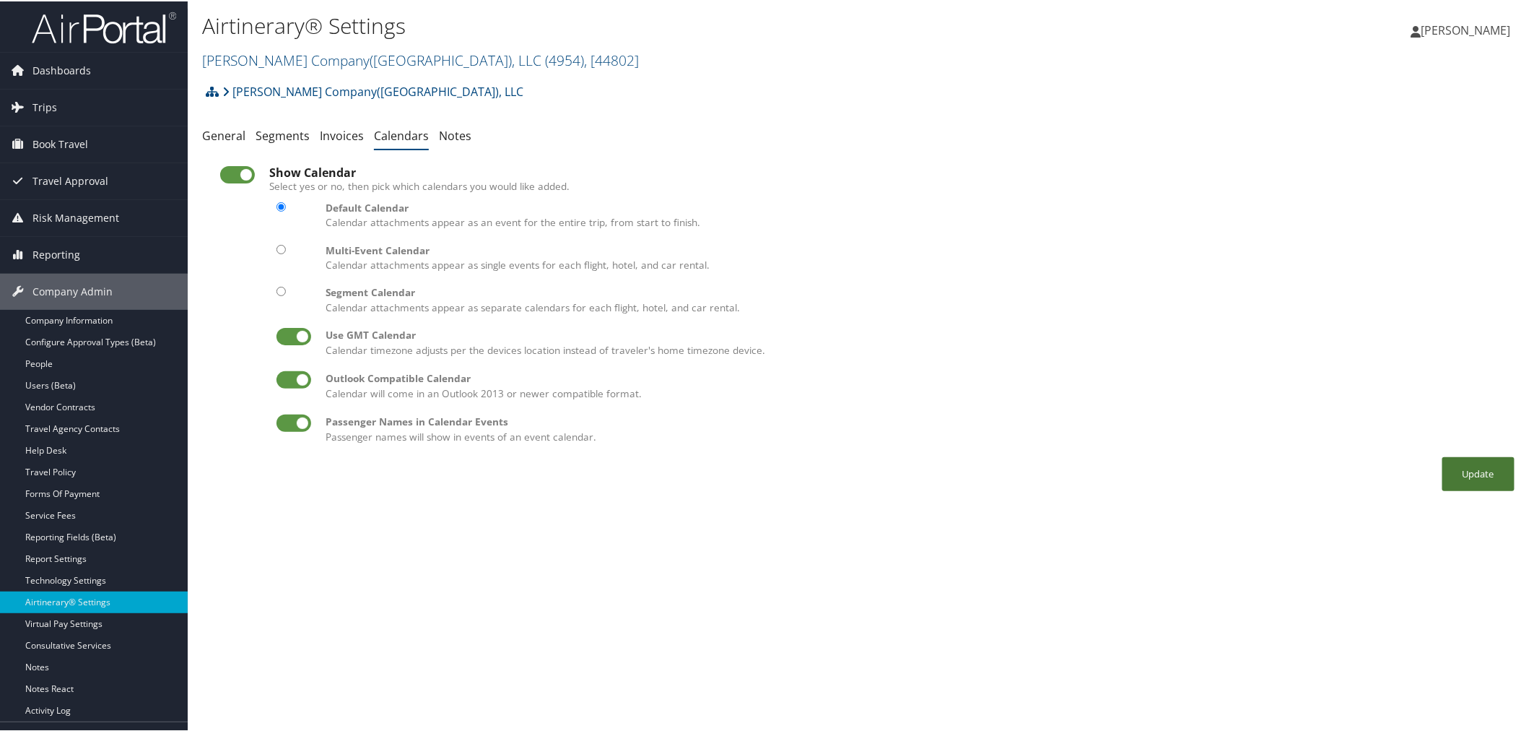
click at [1455, 472] on button "Update" at bounding box center [1478, 472] width 72 height 34
click at [1481, 471] on button "Update" at bounding box center [1478, 472] width 72 height 34
click at [647, 160] on td "Show Calendar Select yes or no, then pick which calendars you would like added.…" at bounding box center [888, 306] width 1252 height 297
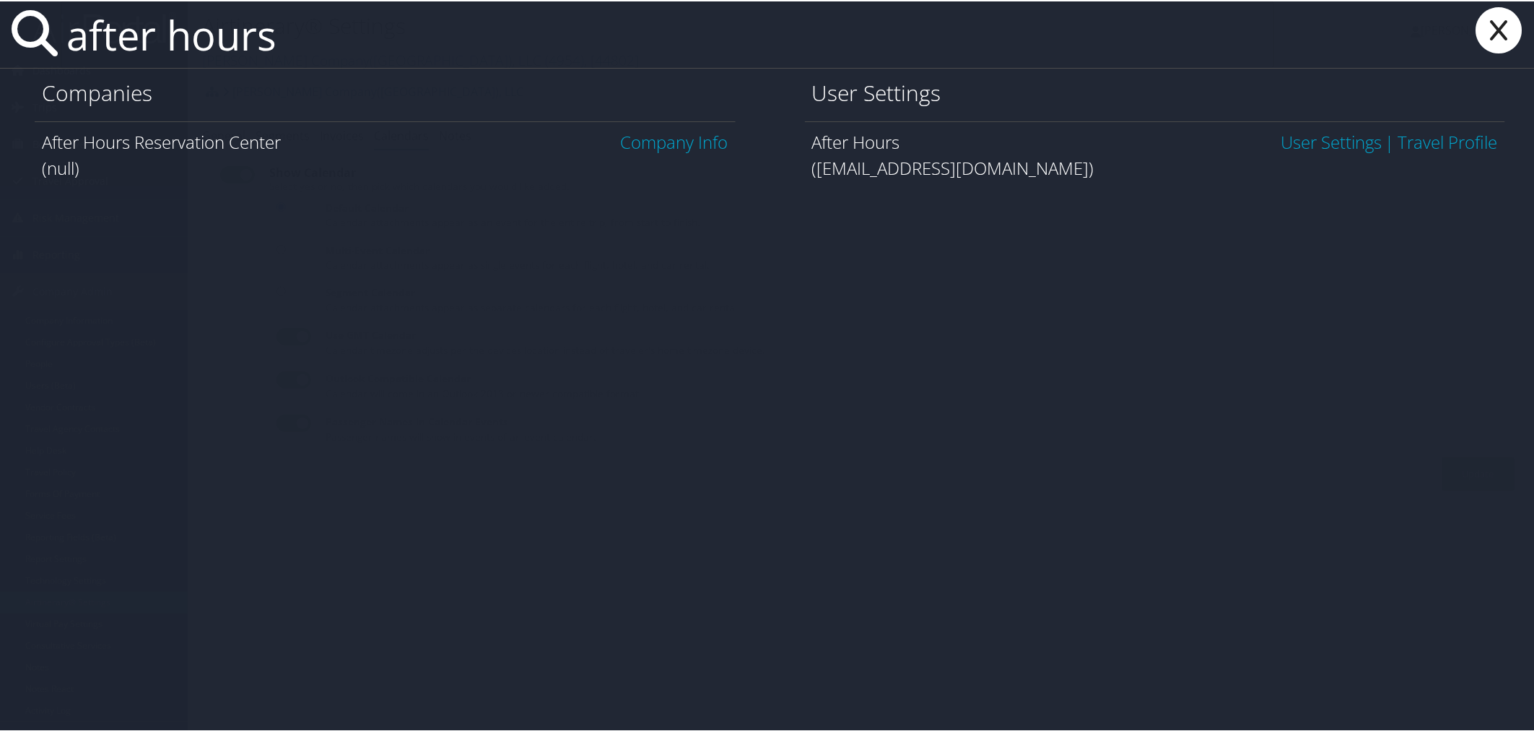
type input "after hours"
click at [1330, 139] on link "User Settings" at bounding box center [1331, 140] width 101 height 24
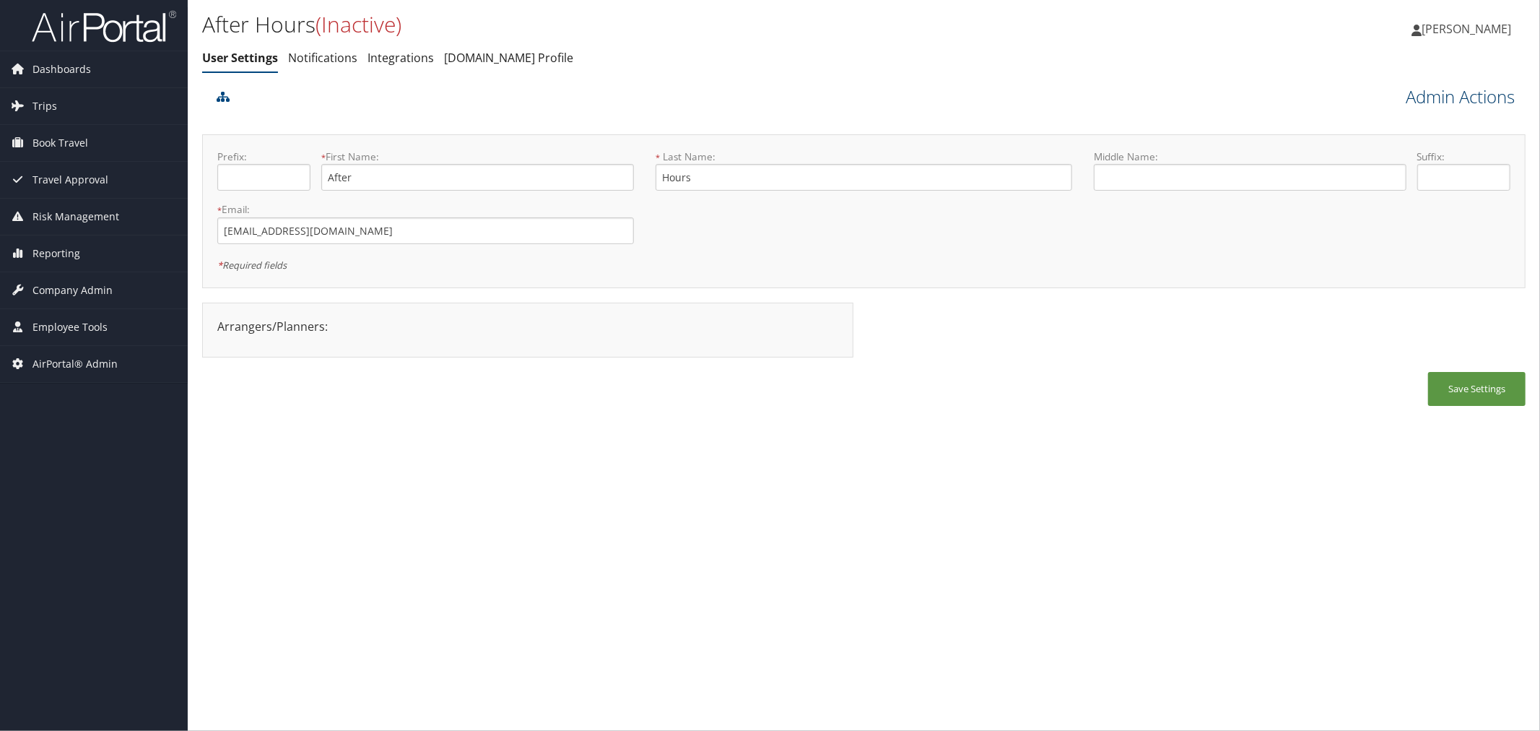
click at [1460, 100] on link "Admin Actions" at bounding box center [1459, 96] width 109 height 25
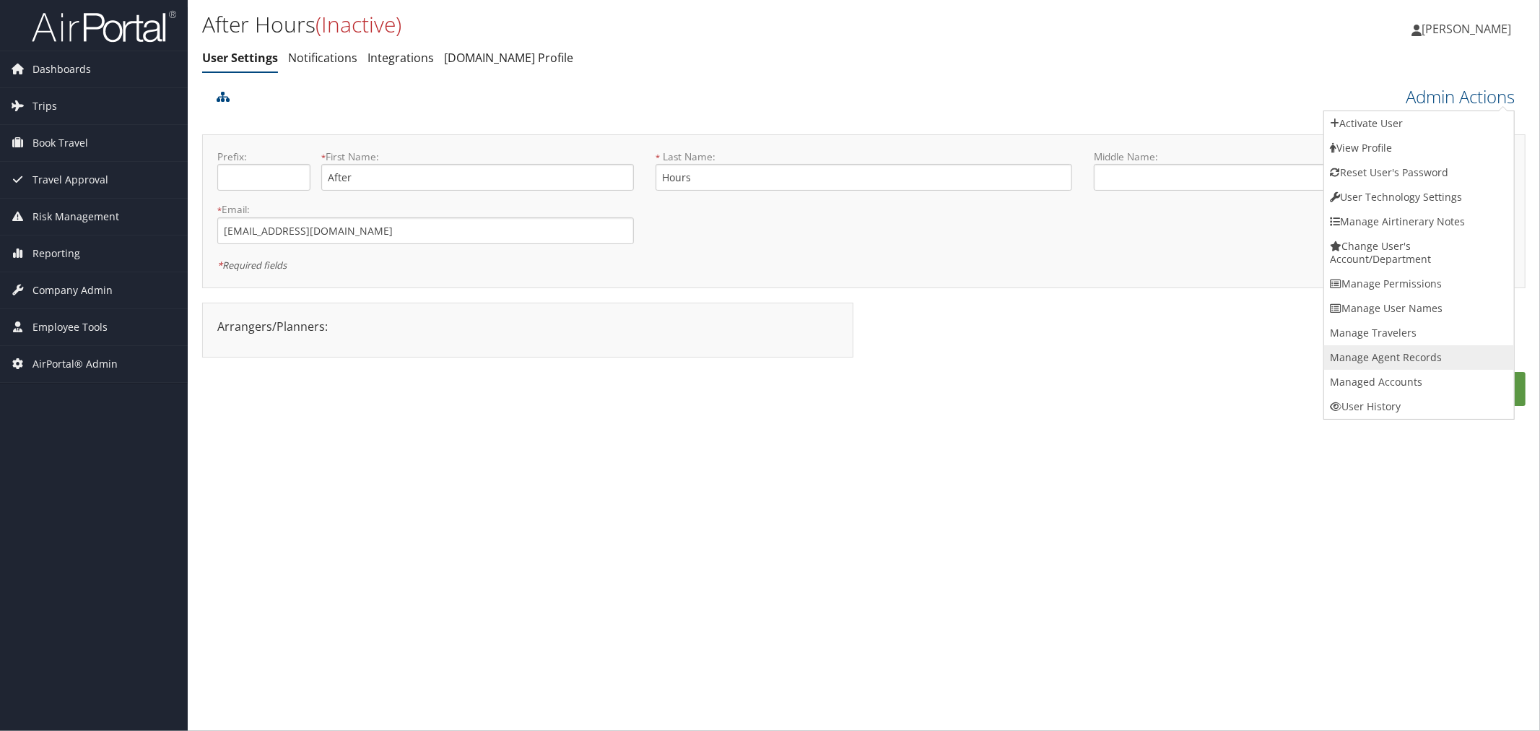
click at [1394, 349] on link "Manage Agent Records" at bounding box center [1419, 357] width 190 height 25
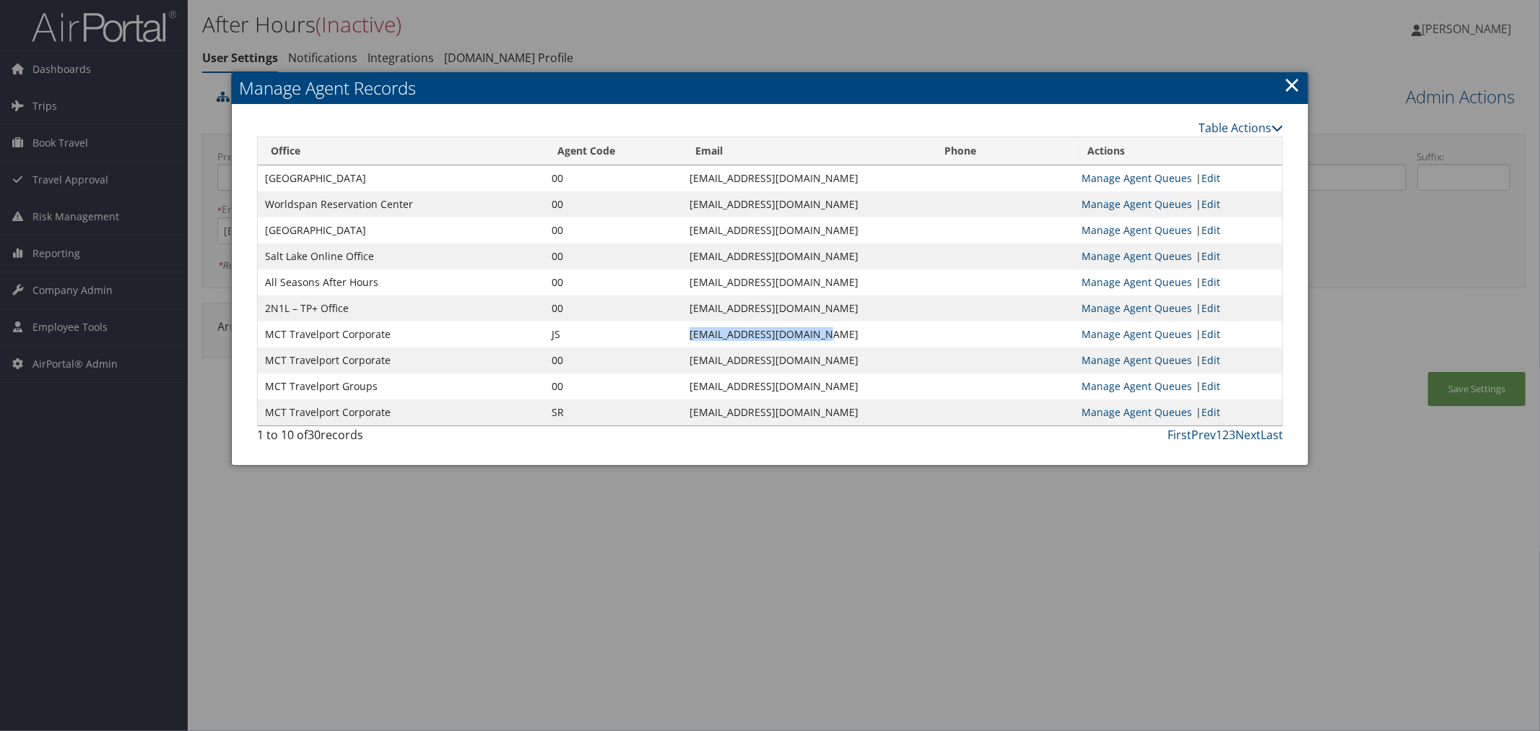
drag, startPoint x: 719, startPoint y: 332, endPoint x: 588, endPoint y: 335, distance: 130.7
click at [682, 335] on td "info@motorcitytravel.com" at bounding box center [806, 334] width 249 height 26
copy td "info@motorcitytravel.com"
click at [1203, 121] on link "Table Actions" at bounding box center [1240, 128] width 84 height 16
click at [1177, 139] on link "New Record" at bounding box center [1187, 149] width 190 height 25
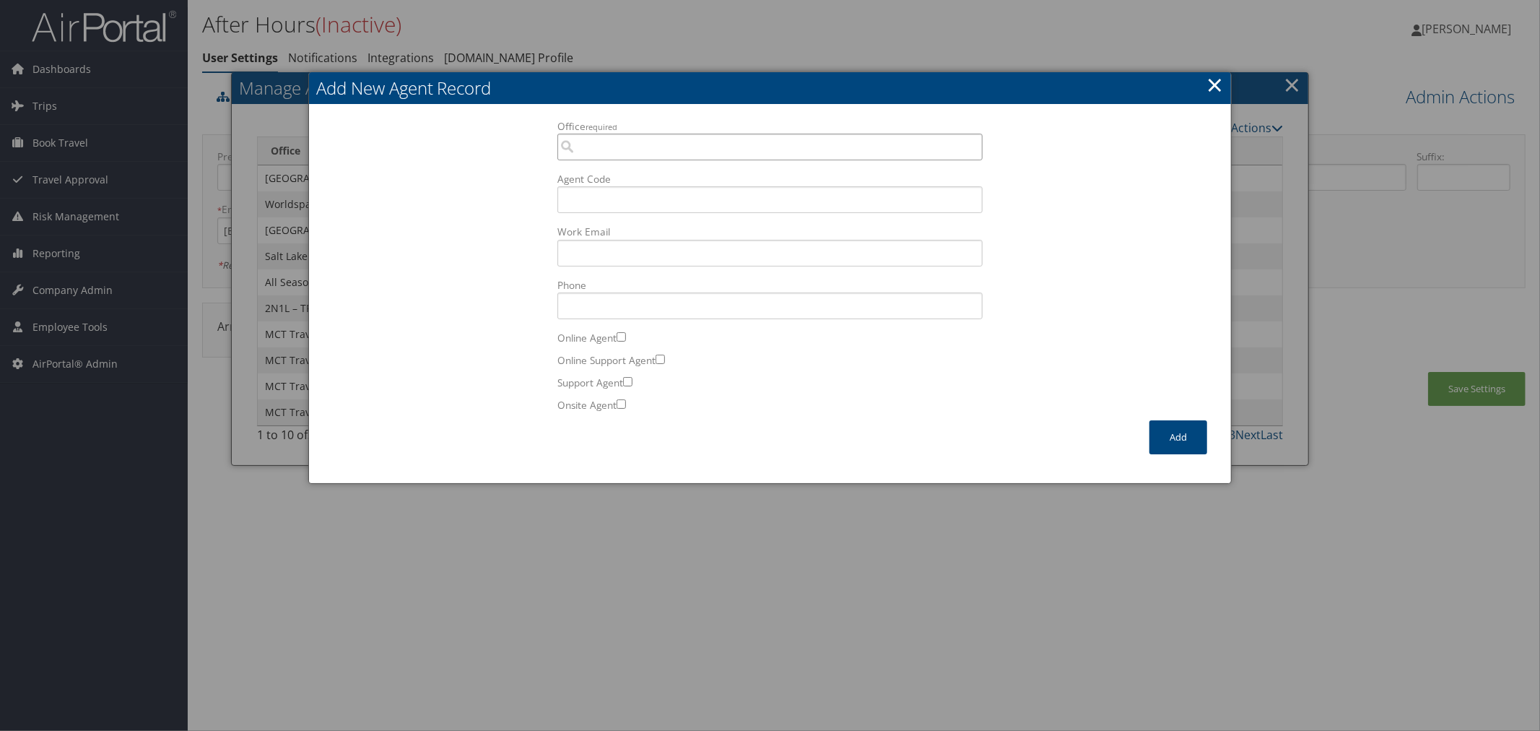
click at [626, 147] on input "Office required" at bounding box center [769, 147] width 425 height 27
click at [630, 182] on div "OfficeInfo" at bounding box center [769, 188] width 419 height 14
type input "1I9Z MCT Travelport Corporate"
click at [597, 204] on input "Agent Code" at bounding box center [769, 199] width 425 height 27
type input "CH"
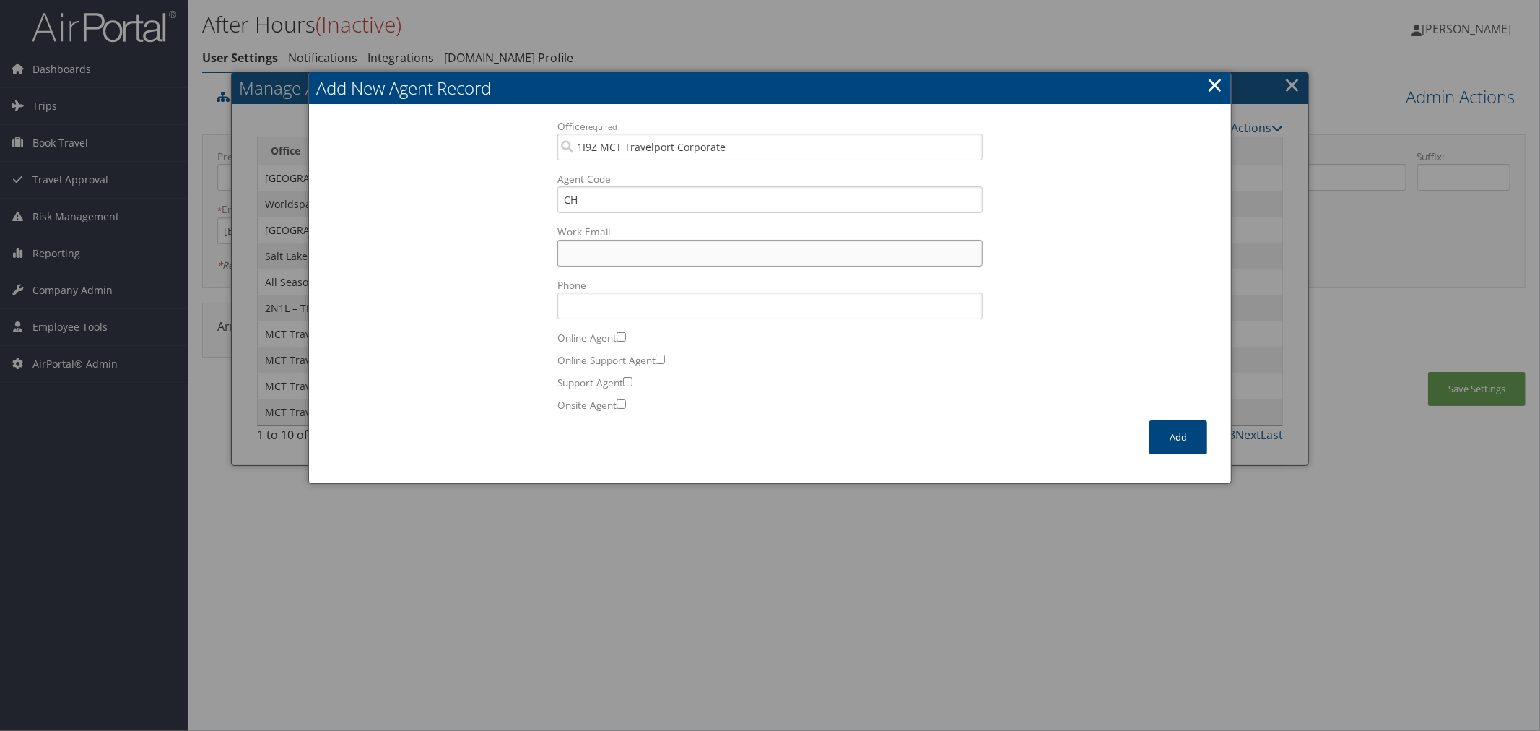
click at [650, 245] on input "Work Email Incorrect format for email." at bounding box center [769, 253] width 425 height 27
paste input "info@motorcitytravel.com"
type input "info@motorcitytravel.com"
click at [1159, 429] on button "Add" at bounding box center [1178, 437] width 58 height 34
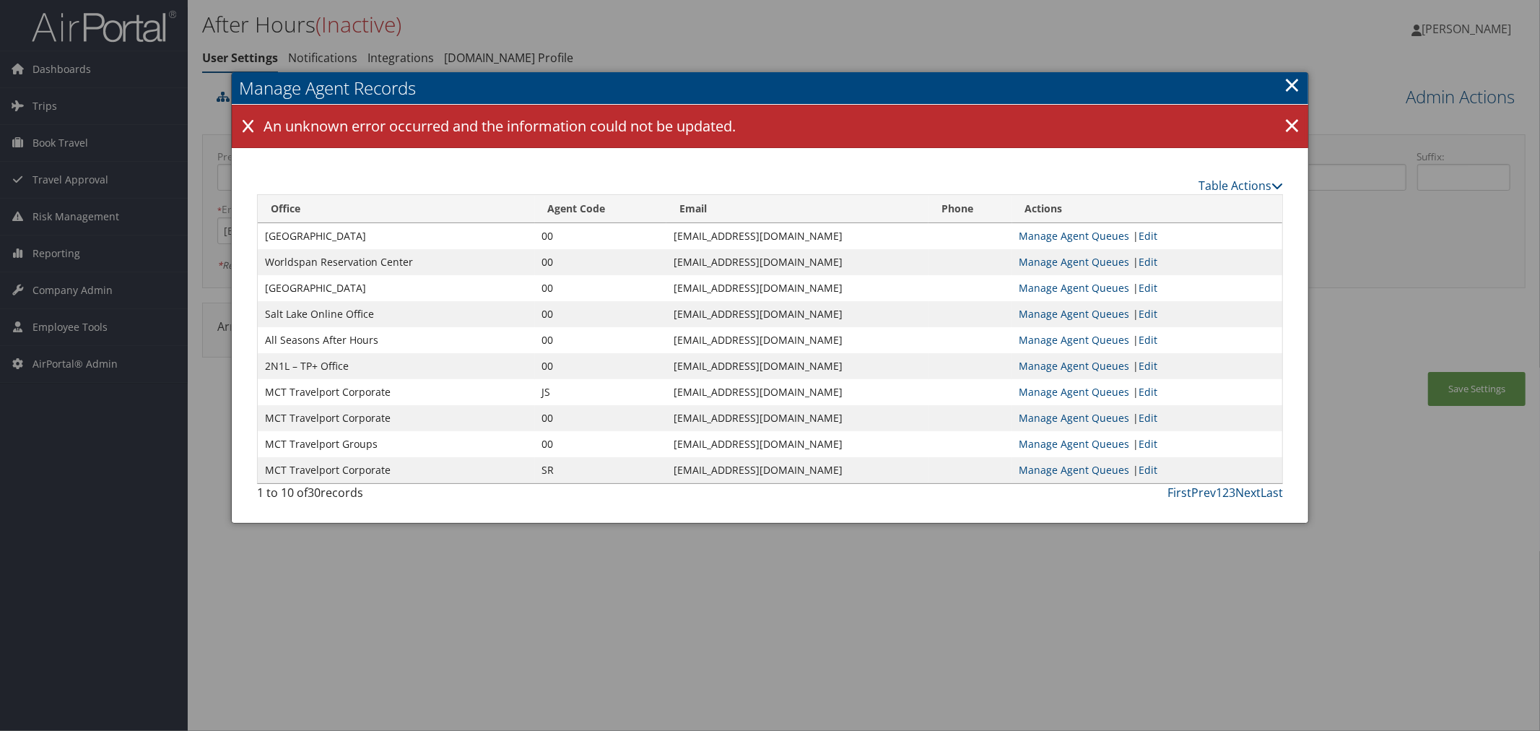
click at [1294, 77] on link "×" at bounding box center [1291, 84] width 17 height 29
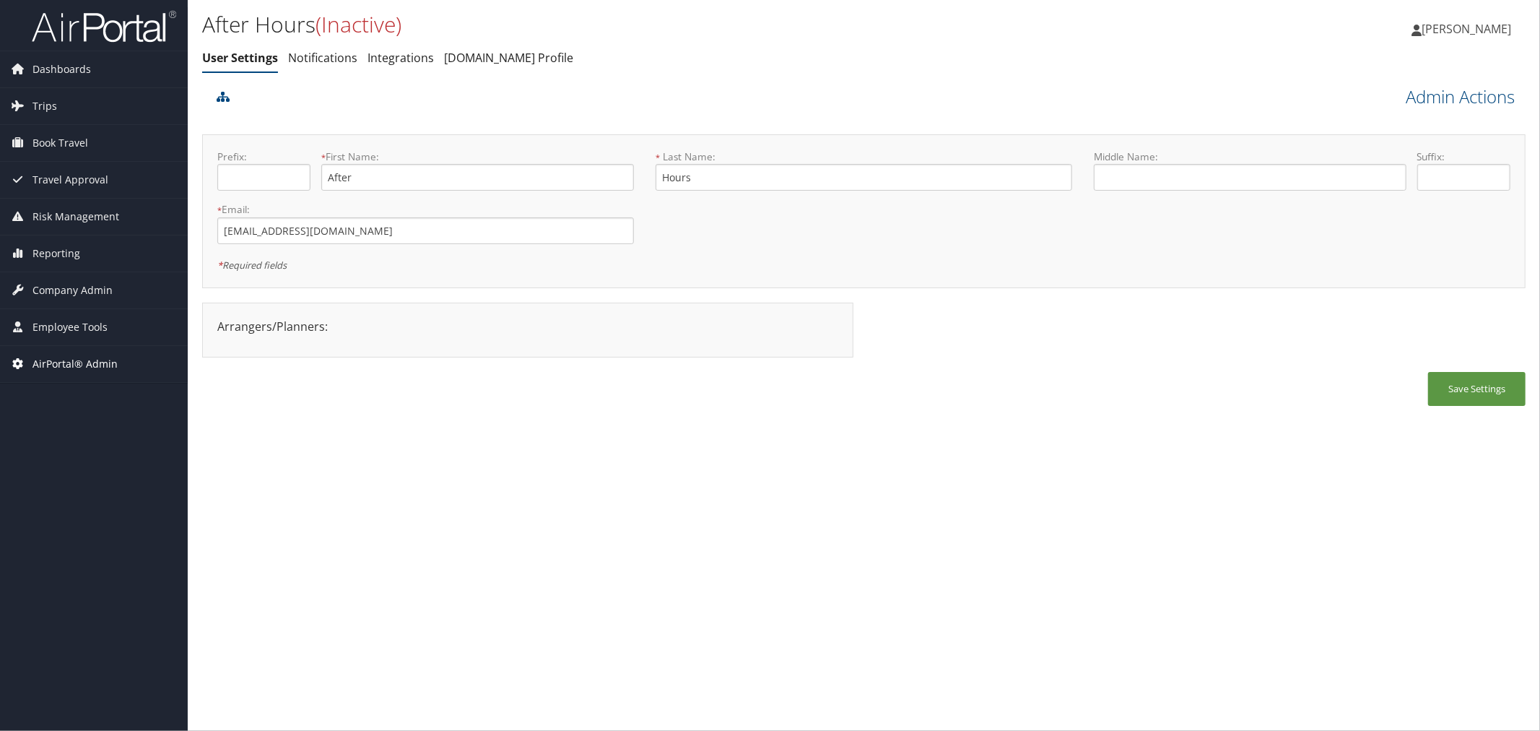
click at [88, 361] on span "AirPortal® Admin" at bounding box center [74, 364] width 85 height 36
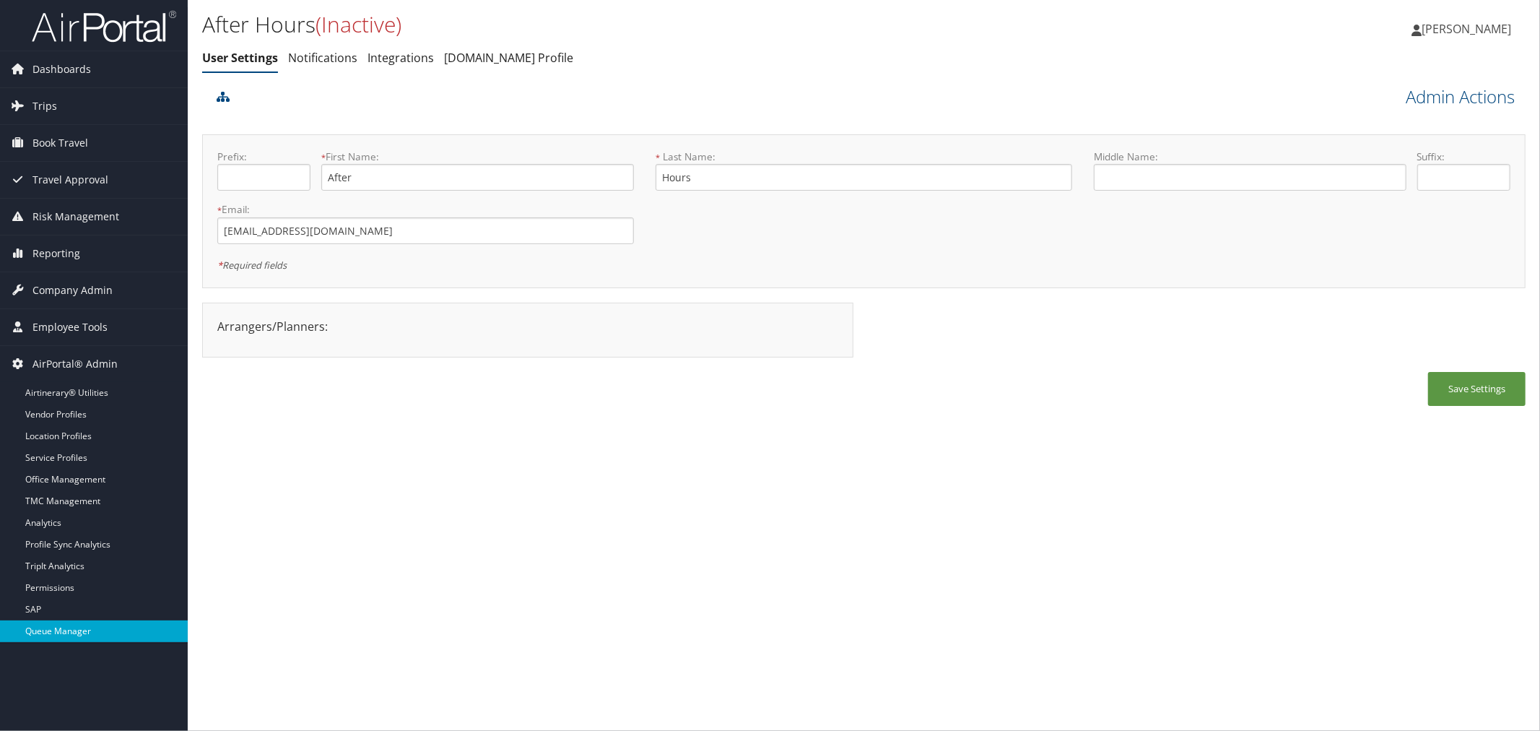
click at [51, 627] on link "Queue Manager" at bounding box center [94, 631] width 188 height 22
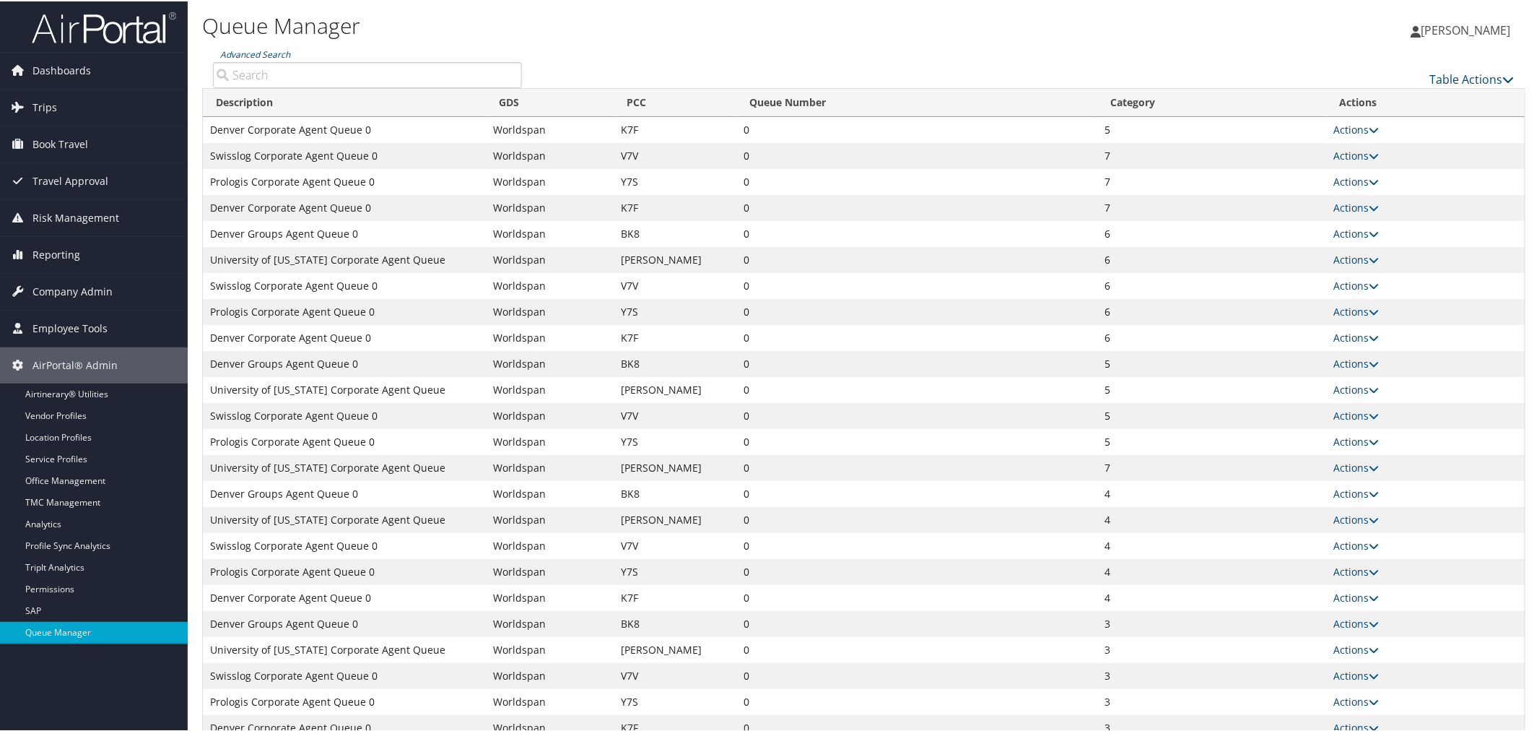
click at [328, 84] on input "Advanced Search" at bounding box center [367, 74] width 309 height 26
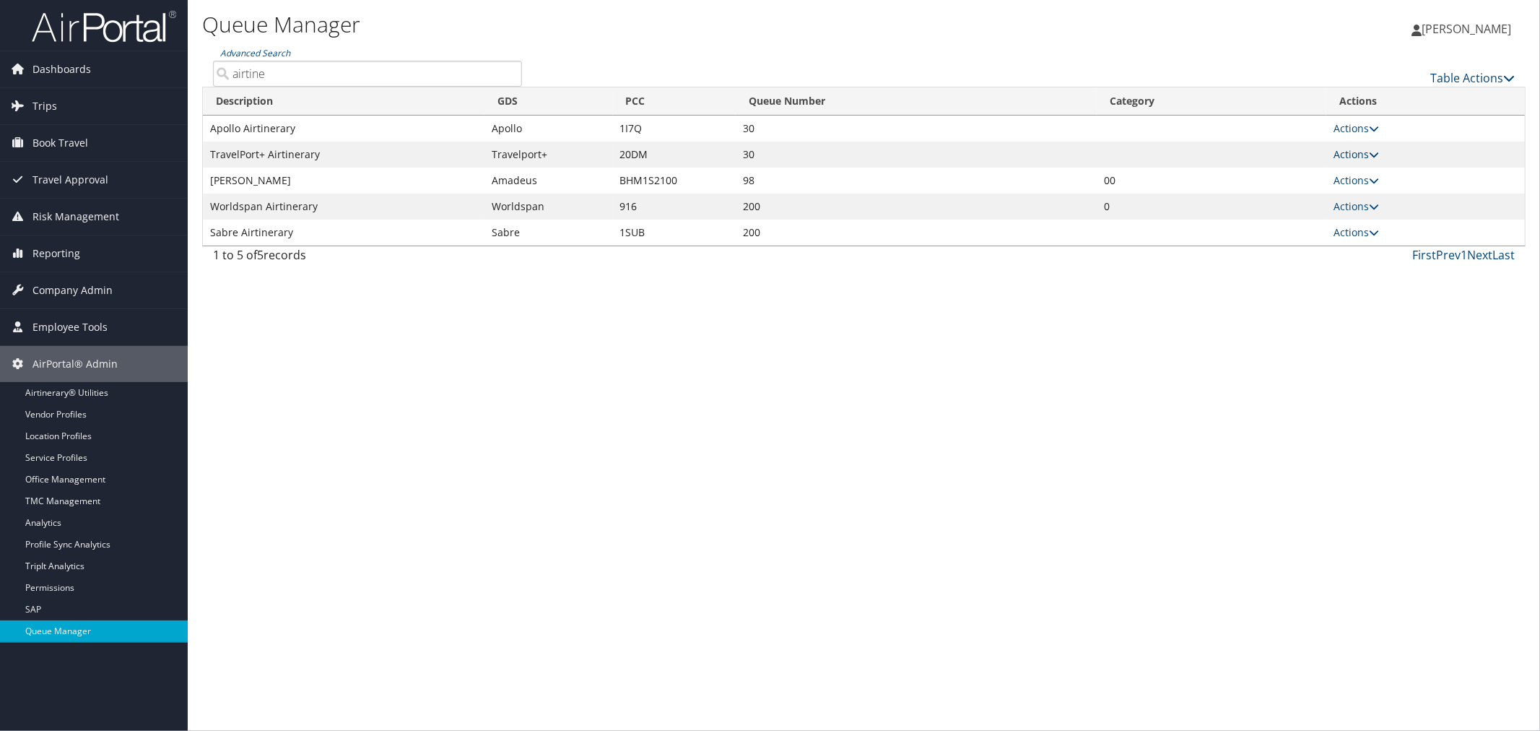
type input "airtine"
click at [1350, 154] on link "Actions" at bounding box center [1355, 154] width 45 height 14
click at [1275, 272] on link "Push To Queue" at bounding box center [1303, 273] width 148 height 25
type input "Push To Queue"
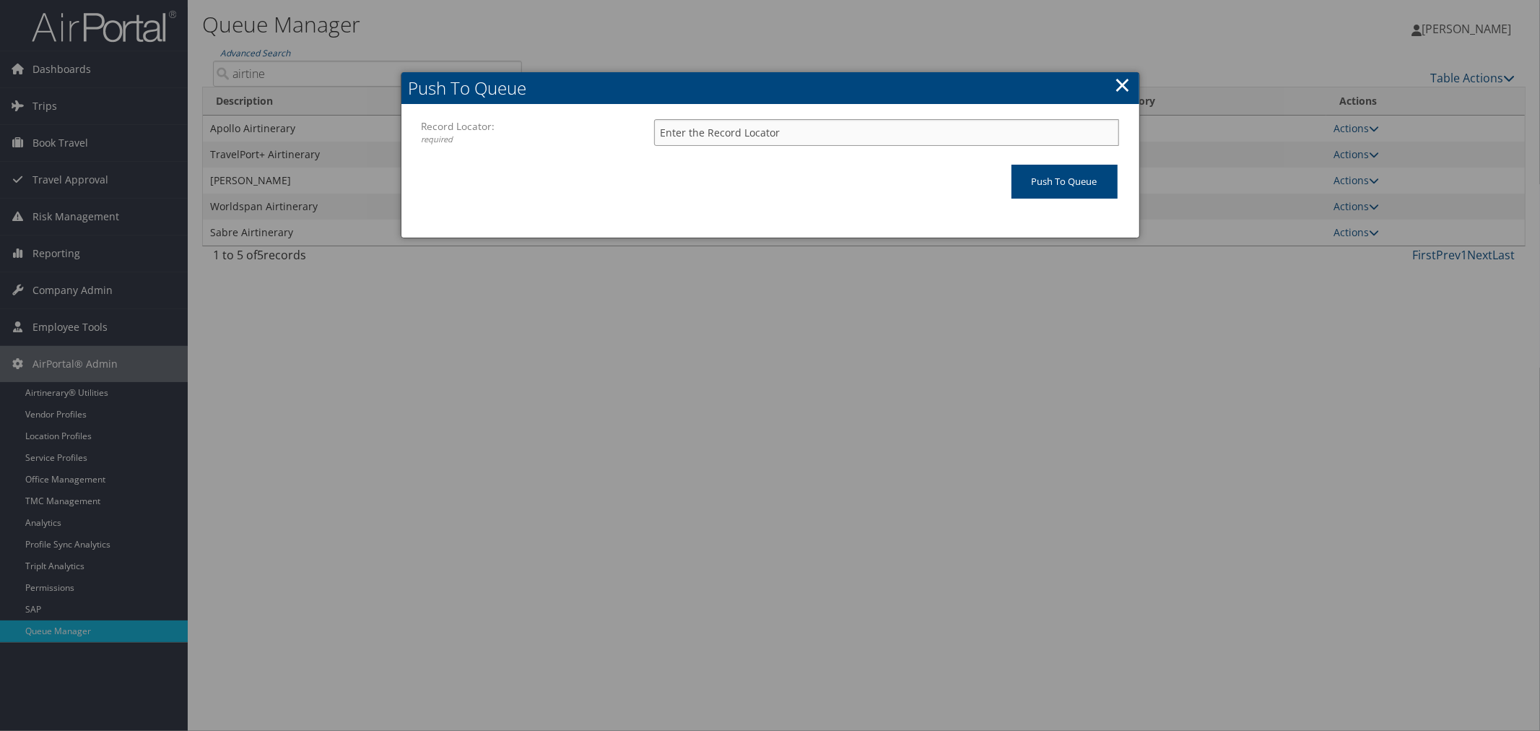
click at [697, 125] on input "Record Locator: required" at bounding box center [886, 132] width 465 height 27
paste input "DP7D51"
type input "DP7D51"
click at [1050, 180] on input "Push To Queue" at bounding box center [1064, 182] width 106 height 34
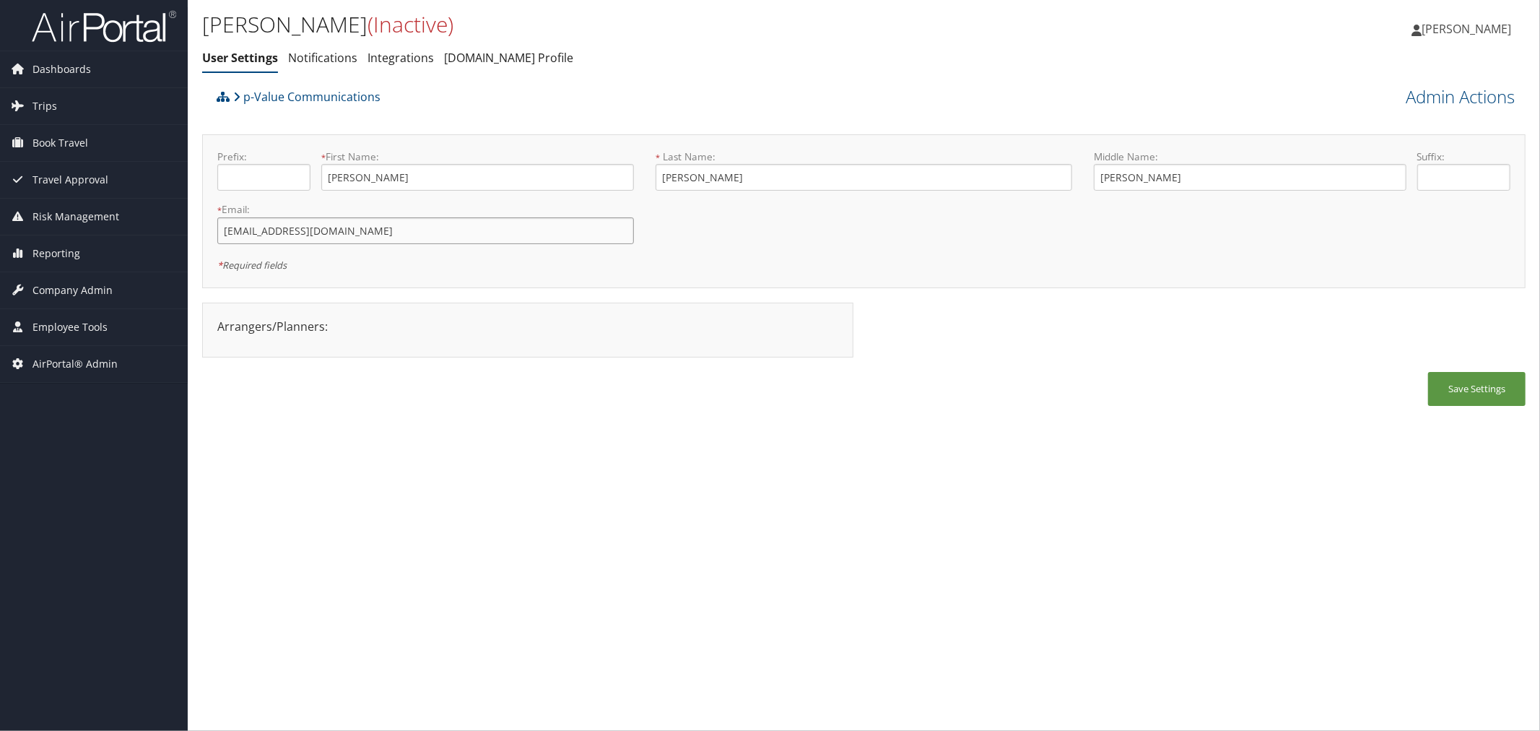
click at [335, 230] on input "[EMAIL_ADDRESS][DOMAIN_NAME]" at bounding box center [425, 230] width 417 height 27
type input "[EMAIL_ADDRESS]"
click at [1449, 383] on button "Save Settings" at bounding box center [1476, 389] width 97 height 34
click at [1438, 94] on link "Admin Actions" at bounding box center [1459, 96] width 109 height 25
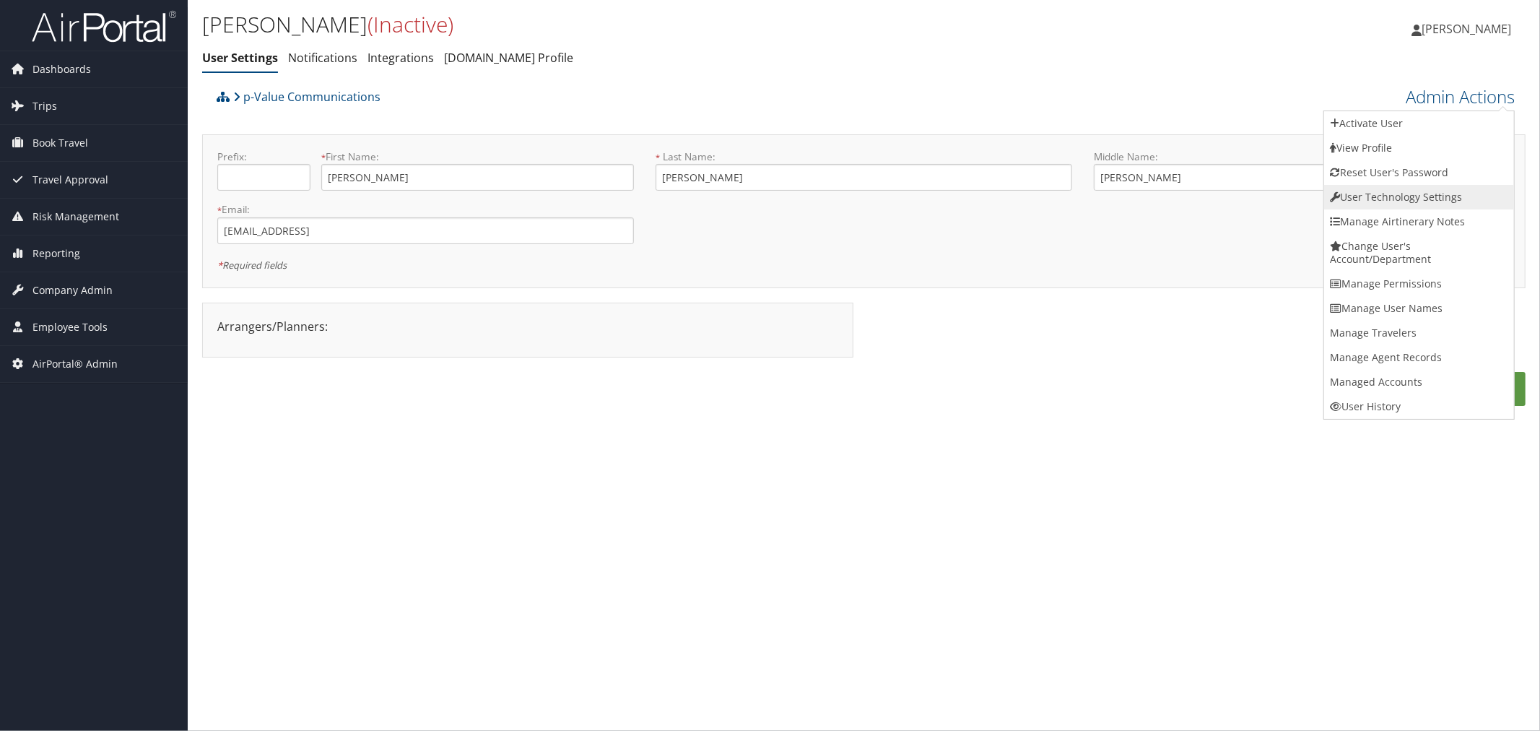
click at [1390, 199] on link "User Technology Settings" at bounding box center [1419, 197] width 190 height 25
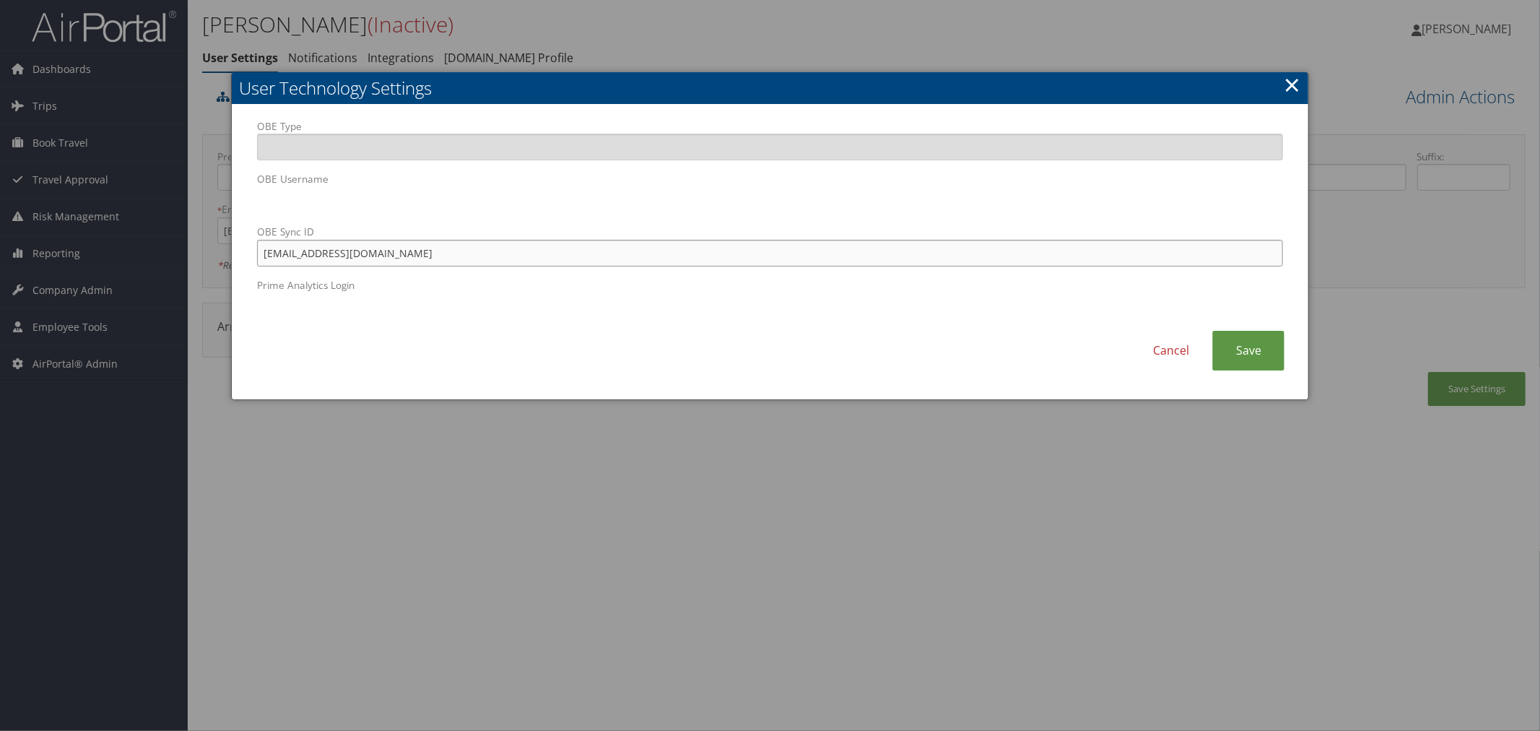
click at [515, 249] on input "[EMAIL_ADDRESS][DOMAIN_NAME]" at bounding box center [770, 253] width 1026 height 27
type input "[EMAIL_ADDRESS]"
click at [1227, 340] on link "Save" at bounding box center [1248, 351] width 72 height 40
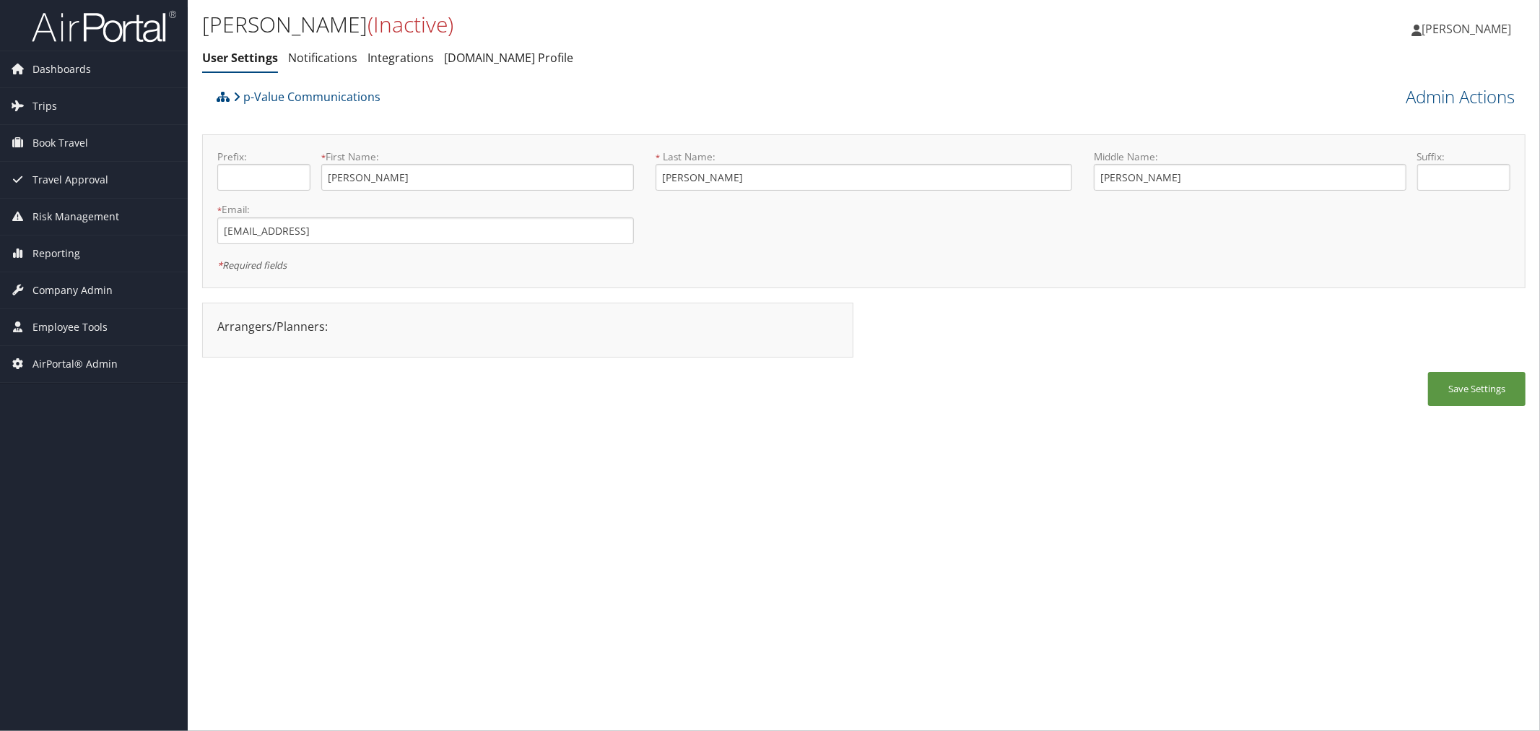
click at [474, 103] on div "p-Value Communications" at bounding box center [698, 101] width 971 height 39
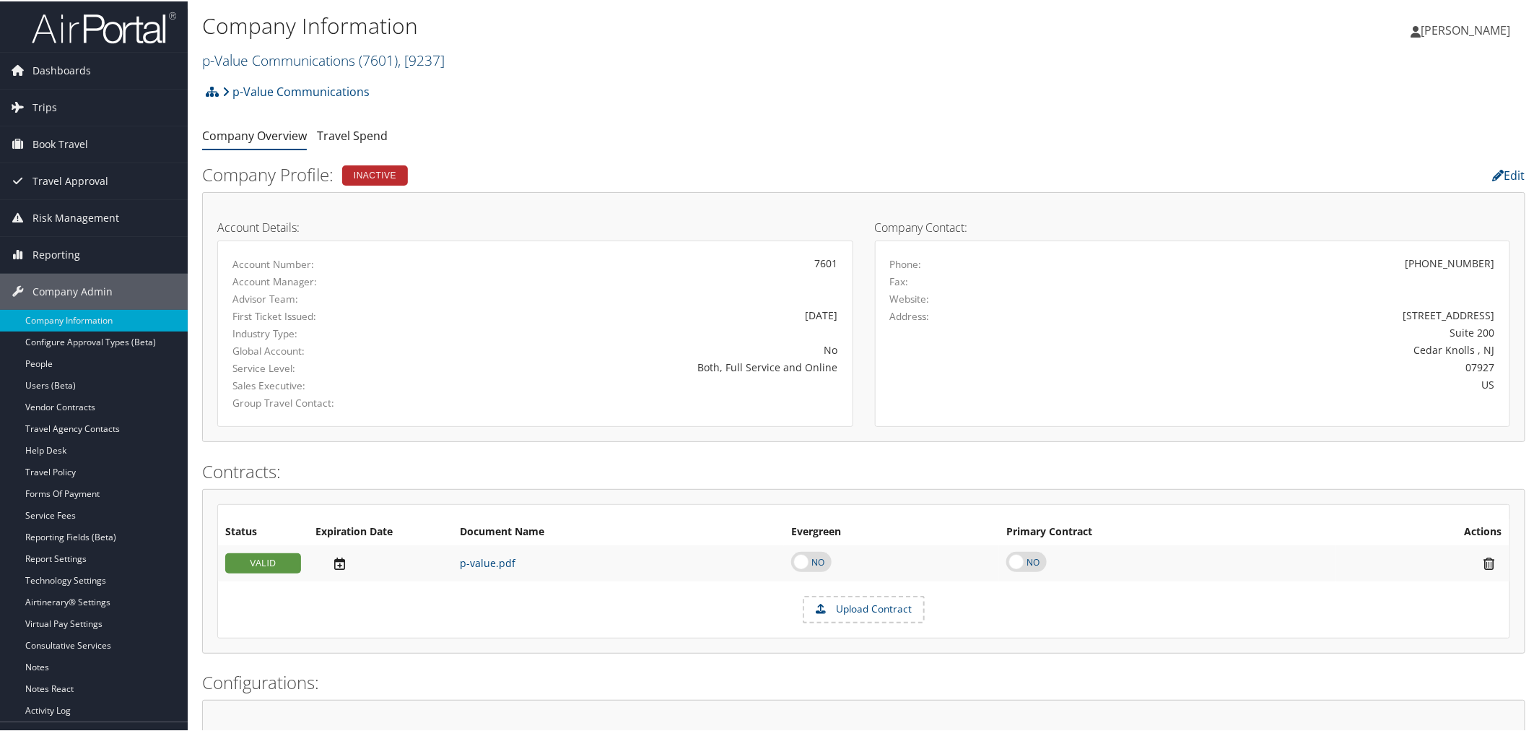
click at [284, 63] on link "p-Value Communications ( 7601 ) , [ 9237 ]" at bounding box center [323, 58] width 243 height 19
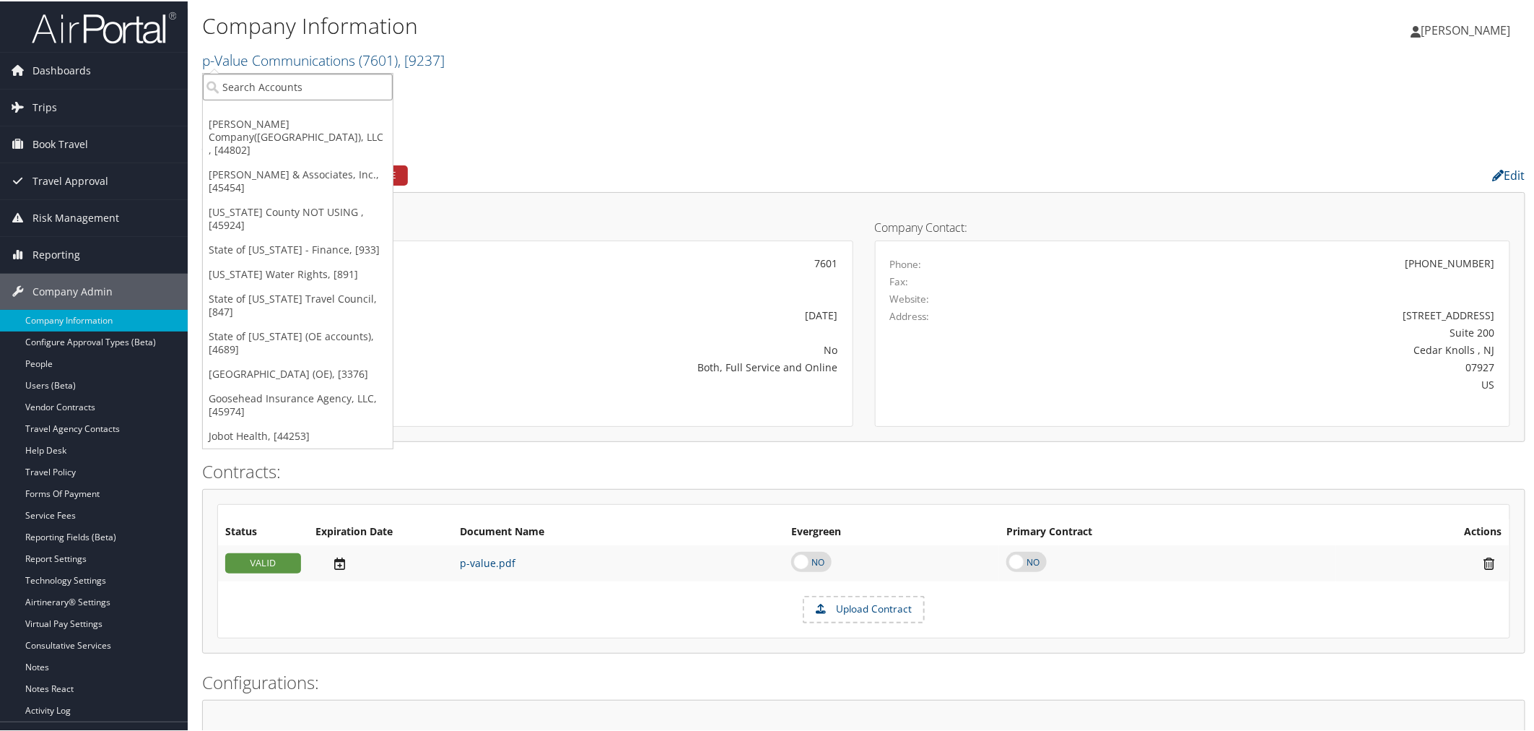
click at [283, 91] on input "search" at bounding box center [298, 85] width 190 height 27
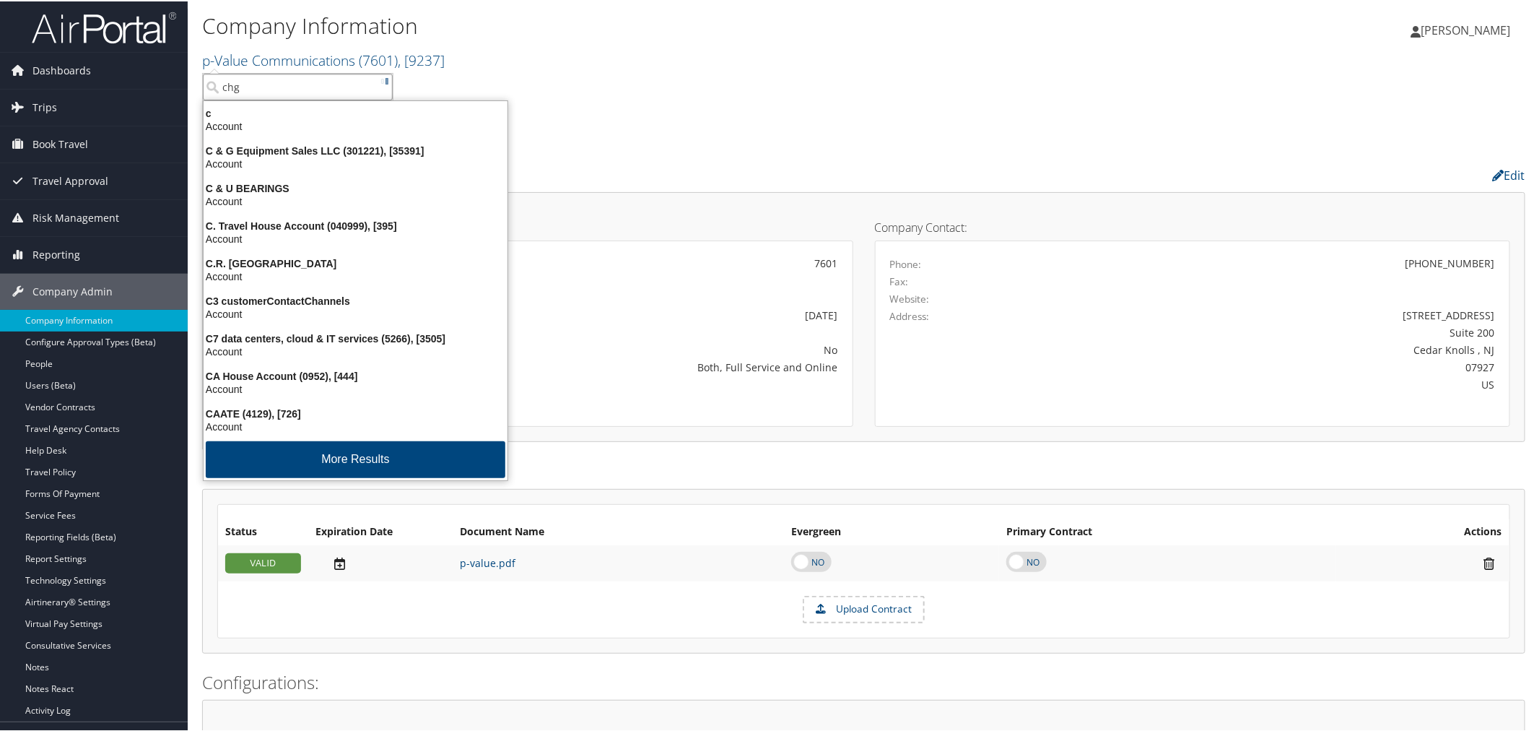
type input "chg"
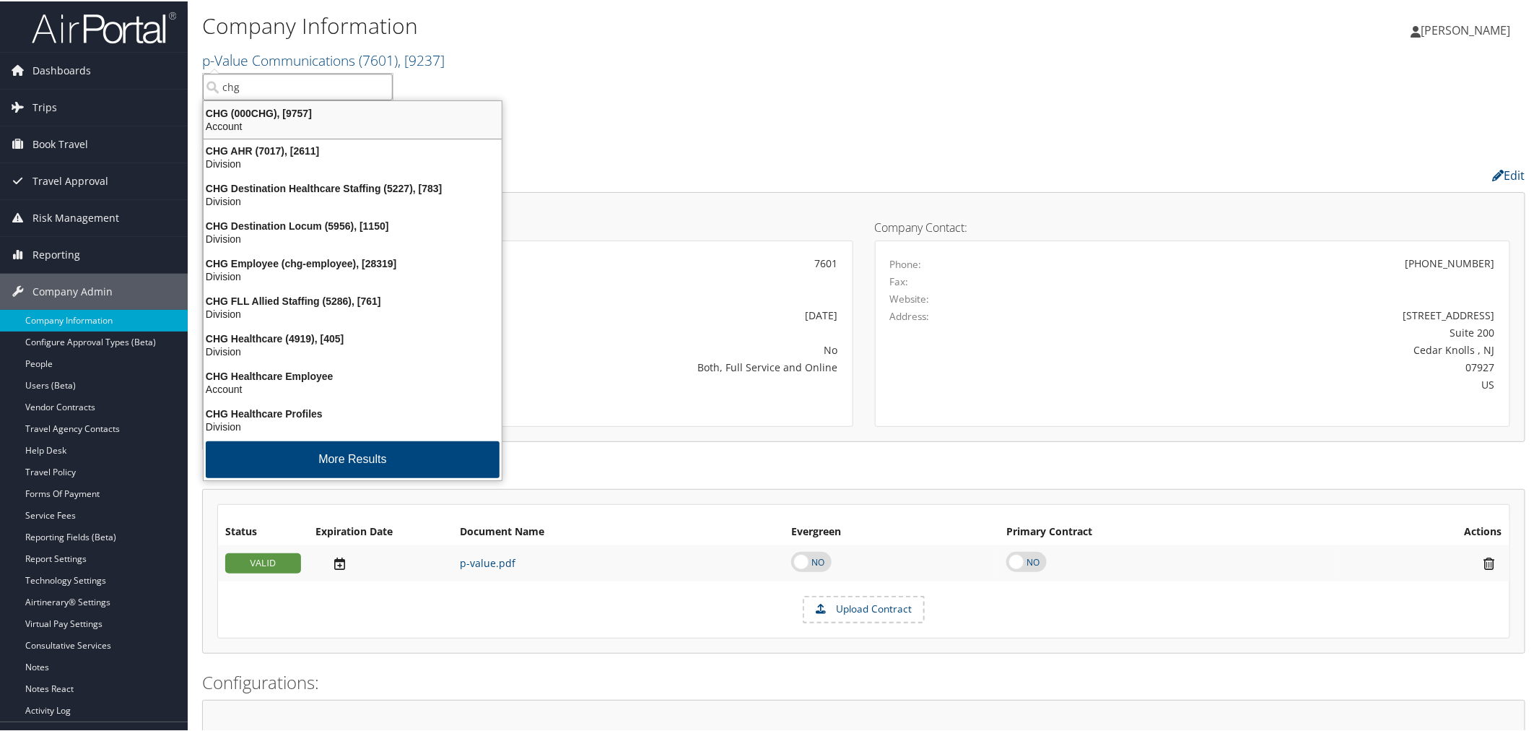
click at [296, 110] on div "CHG (000CHG), [9757]" at bounding box center [352, 111] width 315 height 13
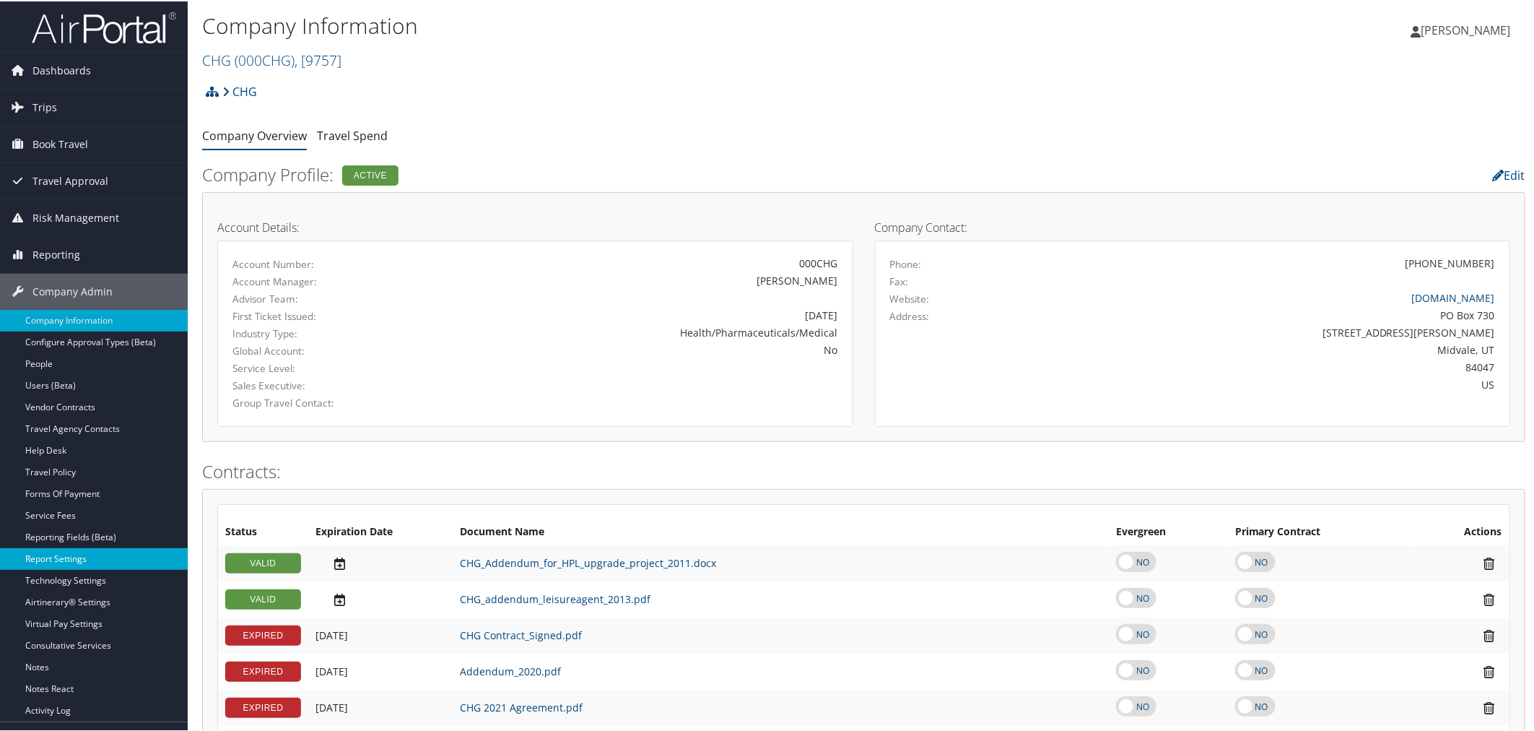
click at [67, 552] on link "Report Settings" at bounding box center [94, 557] width 188 height 22
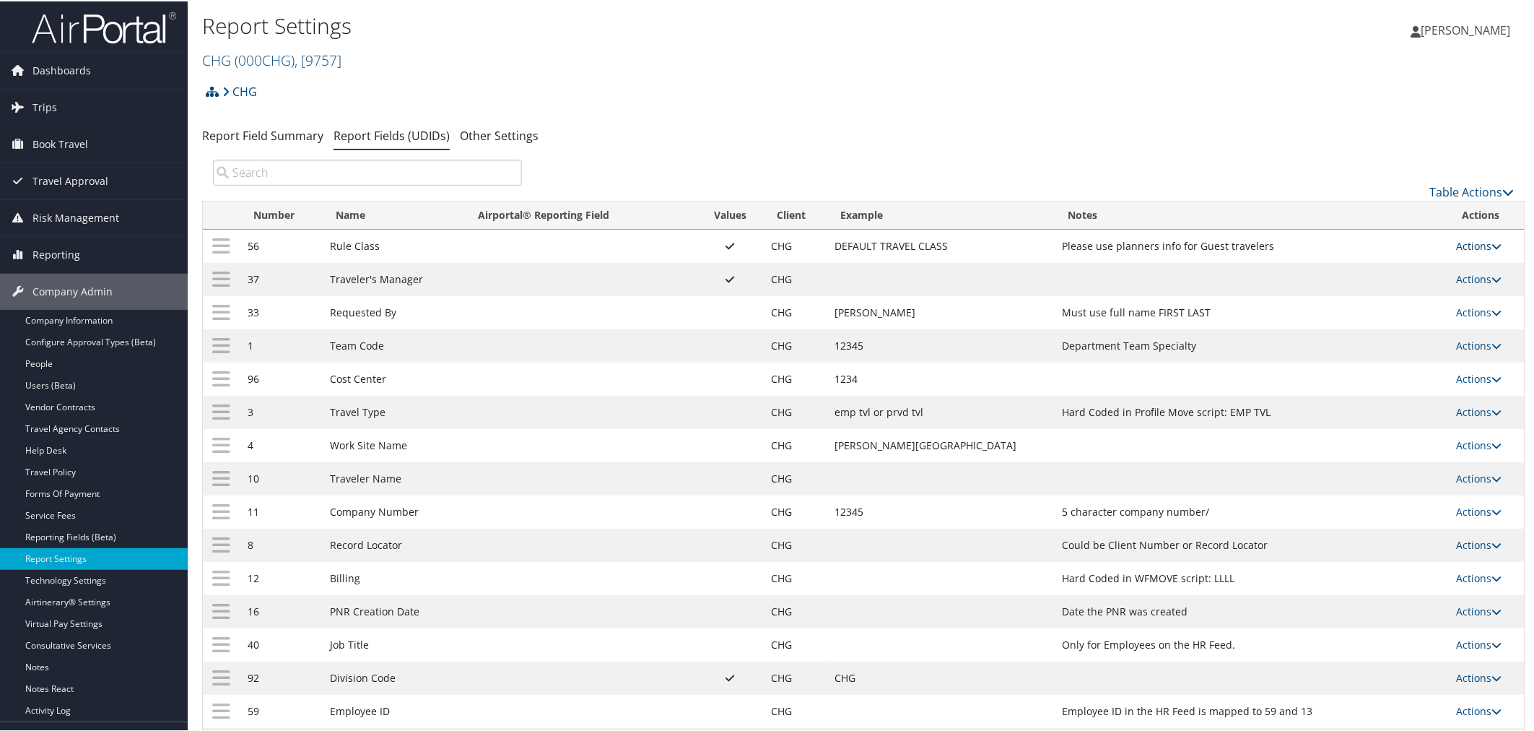
click at [1465, 241] on link "Actions" at bounding box center [1479, 244] width 45 height 14
click at [1394, 263] on link "Update Report Field Values" at bounding box center [1416, 267] width 156 height 25
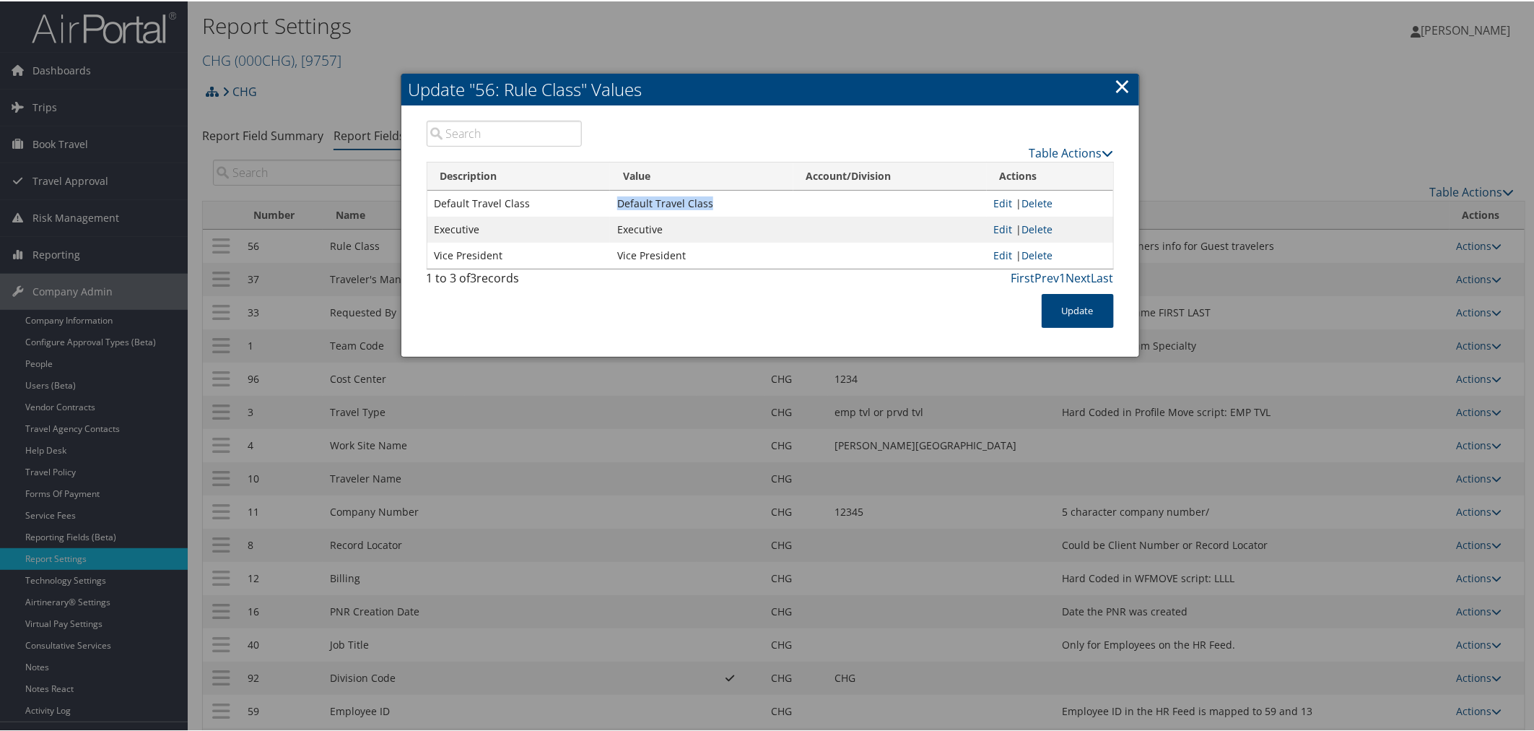
drag, startPoint x: 726, startPoint y: 207, endPoint x: 616, endPoint y: 200, distance: 110.7
click at [616, 200] on td "Default Travel Class" at bounding box center [701, 202] width 183 height 26
copy td "Default Travel Class"
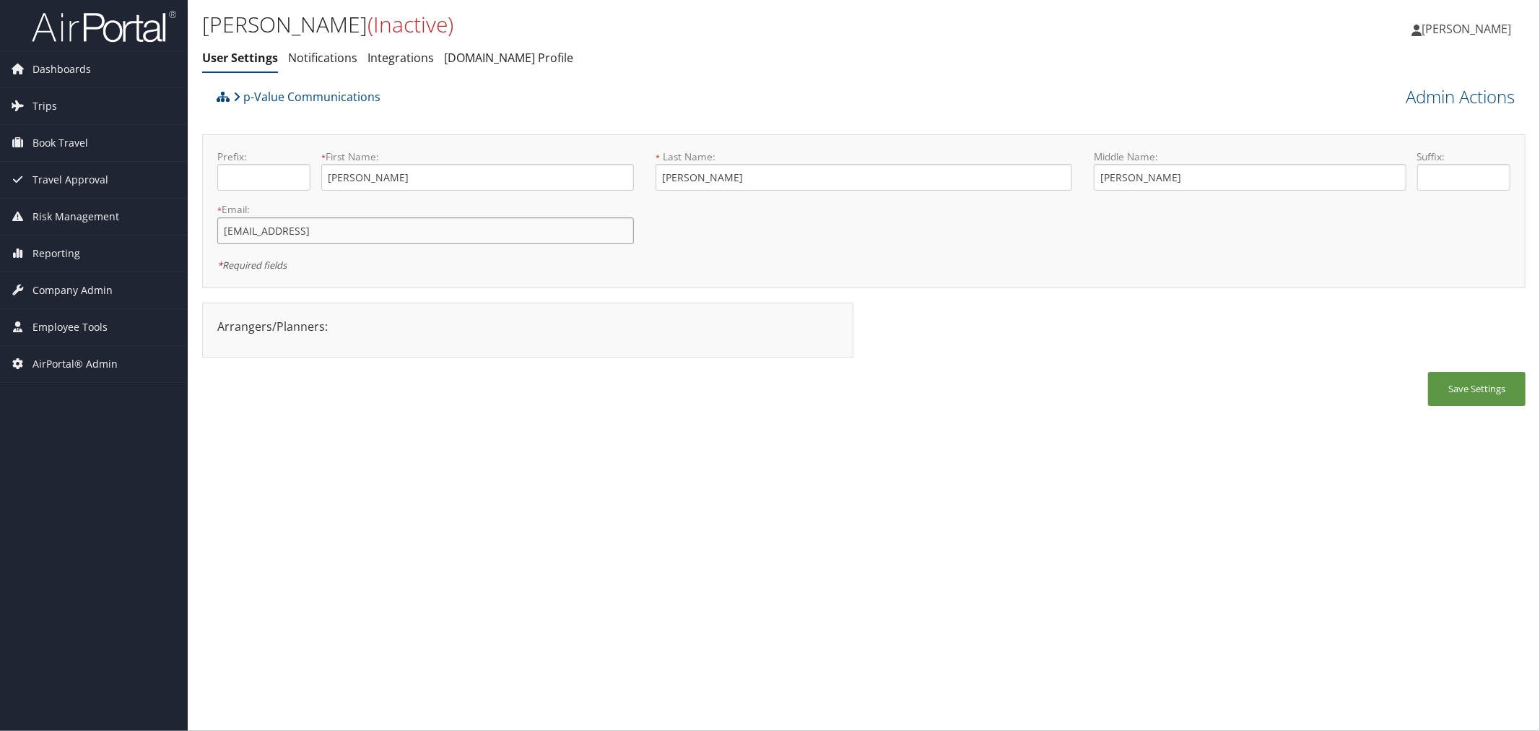
drag, startPoint x: 320, startPoint y: 230, endPoint x: 217, endPoint y: 233, distance: 103.3
click at [217, 233] on div "* Email: aspendocs@aol.com.old This field is required" at bounding box center [425, 228] width 438 height 53
click at [476, 105] on div "p-Value Communications" at bounding box center [698, 101] width 971 height 39
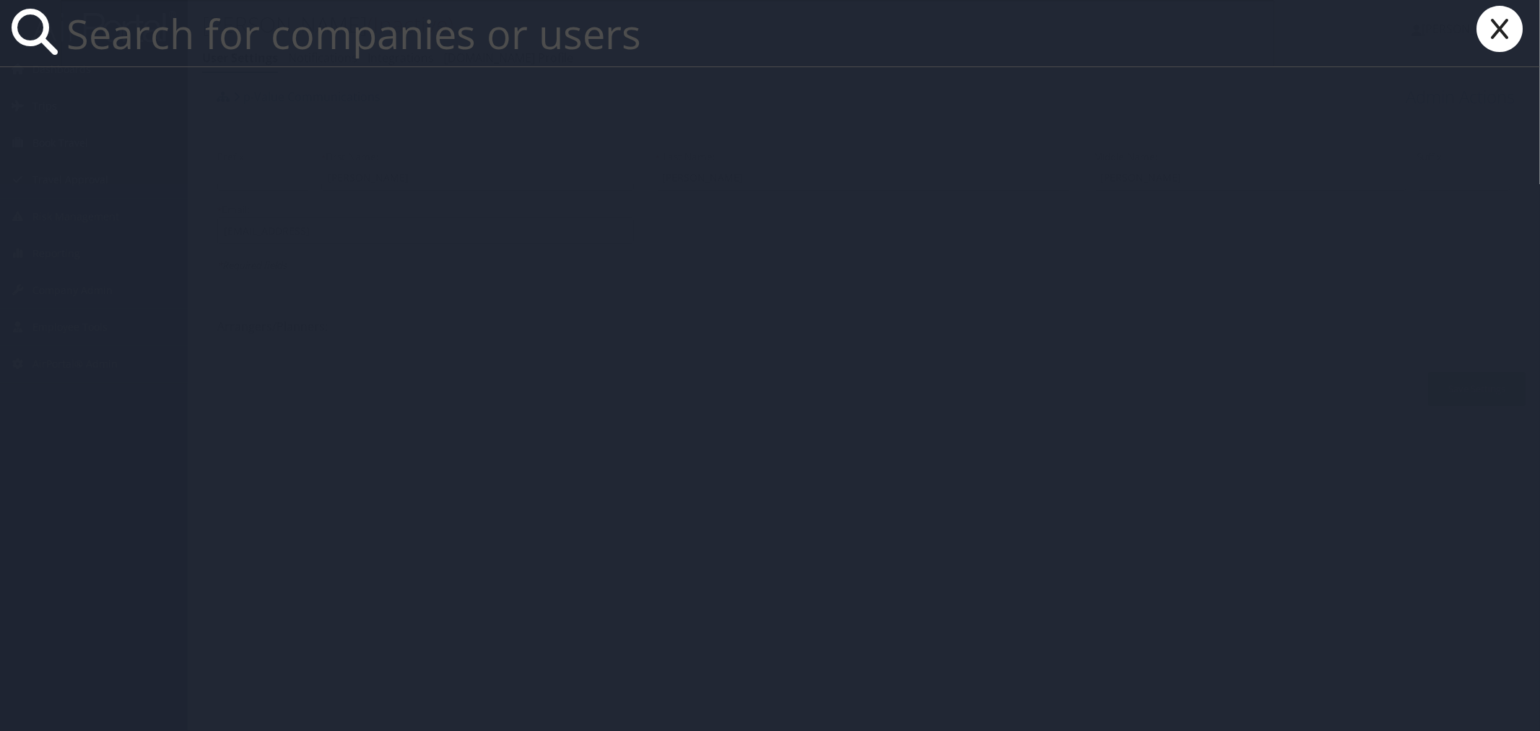
paste input "[EMAIL_ADDRESS][DOMAIN_NAME]"
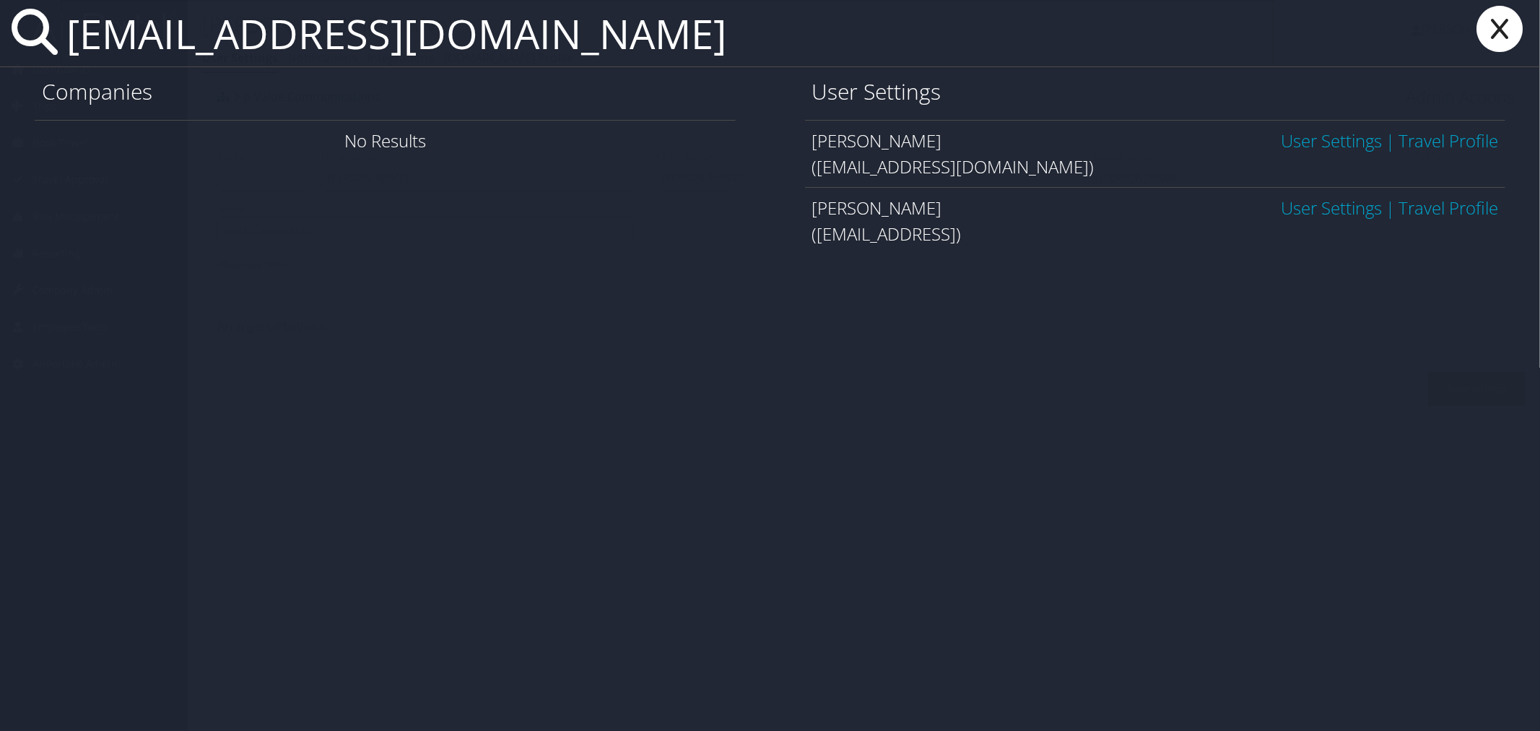
type input "[EMAIL_ADDRESS][DOMAIN_NAME]"
click at [1298, 134] on link "User Settings" at bounding box center [1331, 140] width 101 height 24
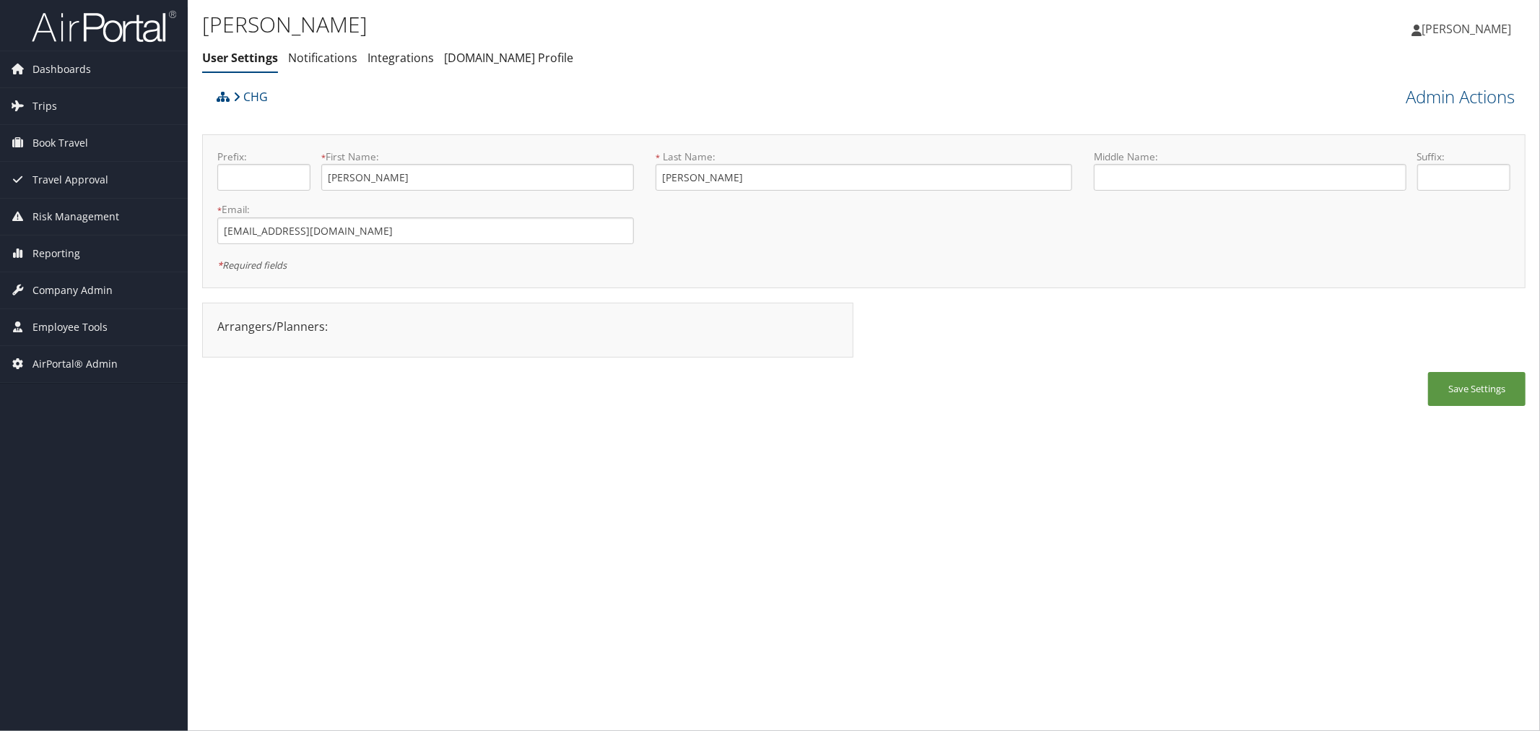
click at [569, 100] on div "CHG" at bounding box center [698, 101] width 971 height 39
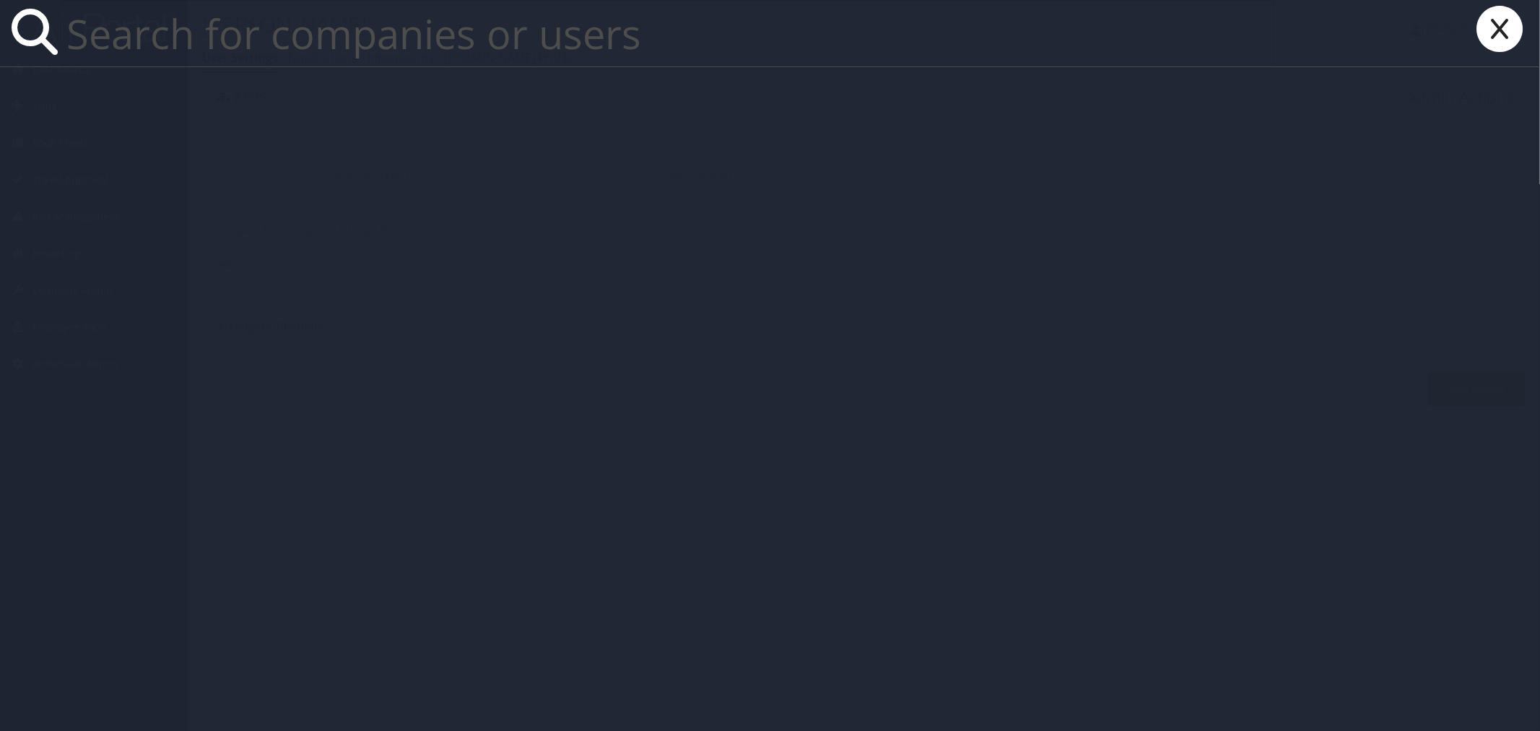
paste input "[EMAIL_ADDRESS][DOMAIN_NAME]"
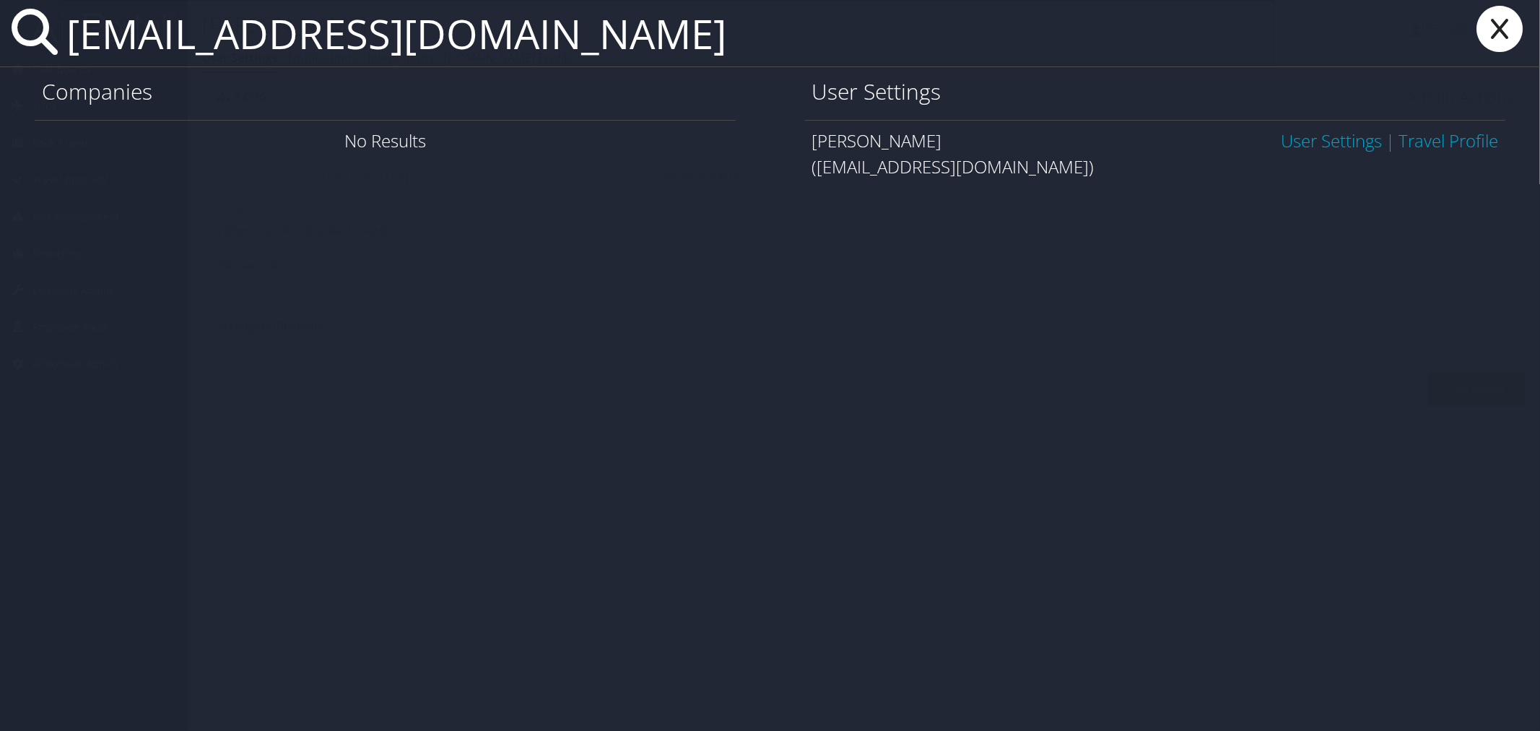
type input "[EMAIL_ADDRESS][DOMAIN_NAME]"
click at [1292, 145] on link "User Settings" at bounding box center [1331, 140] width 101 height 24
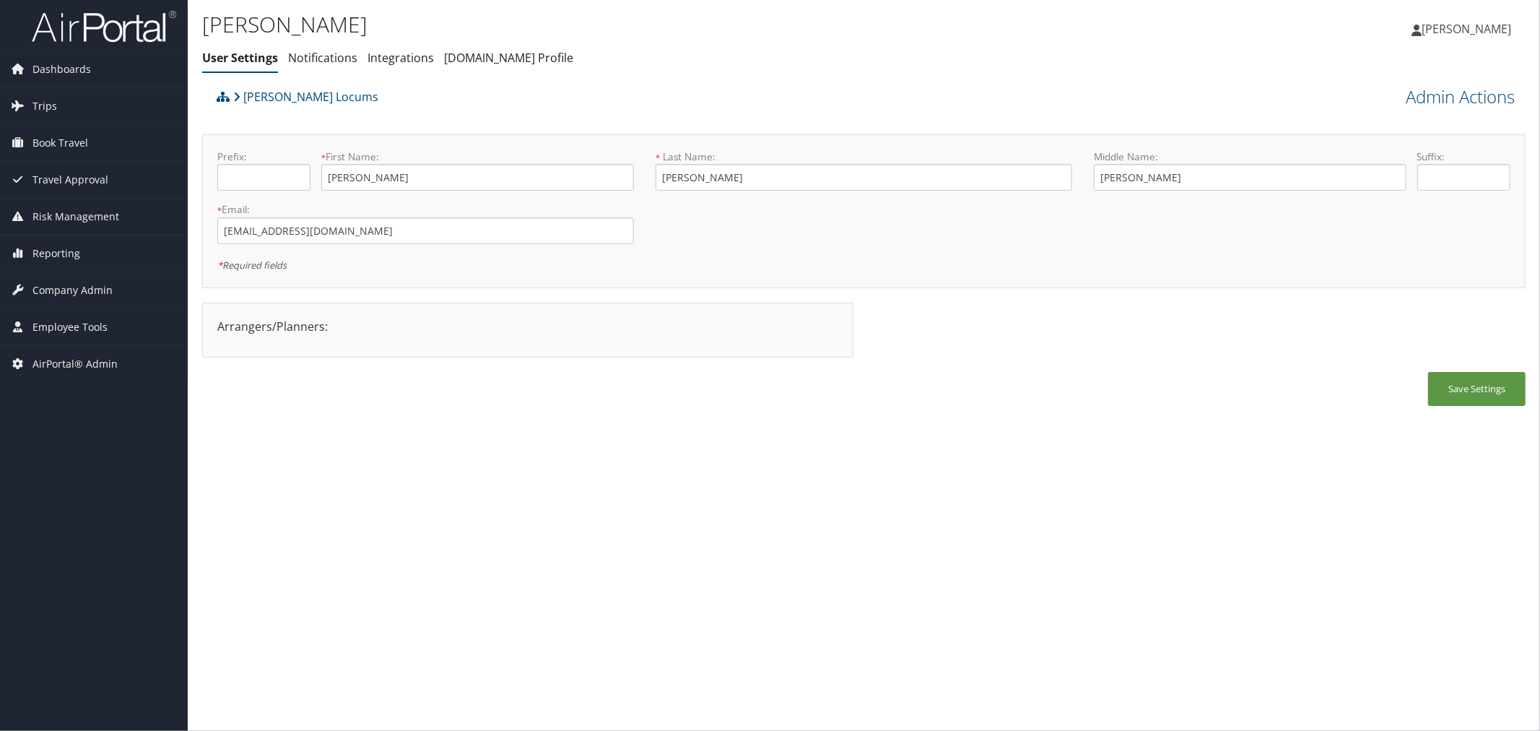
click at [423, 117] on div "[PERSON_NAME] Locums" at bounding box center [698, 101] width 971 height 39
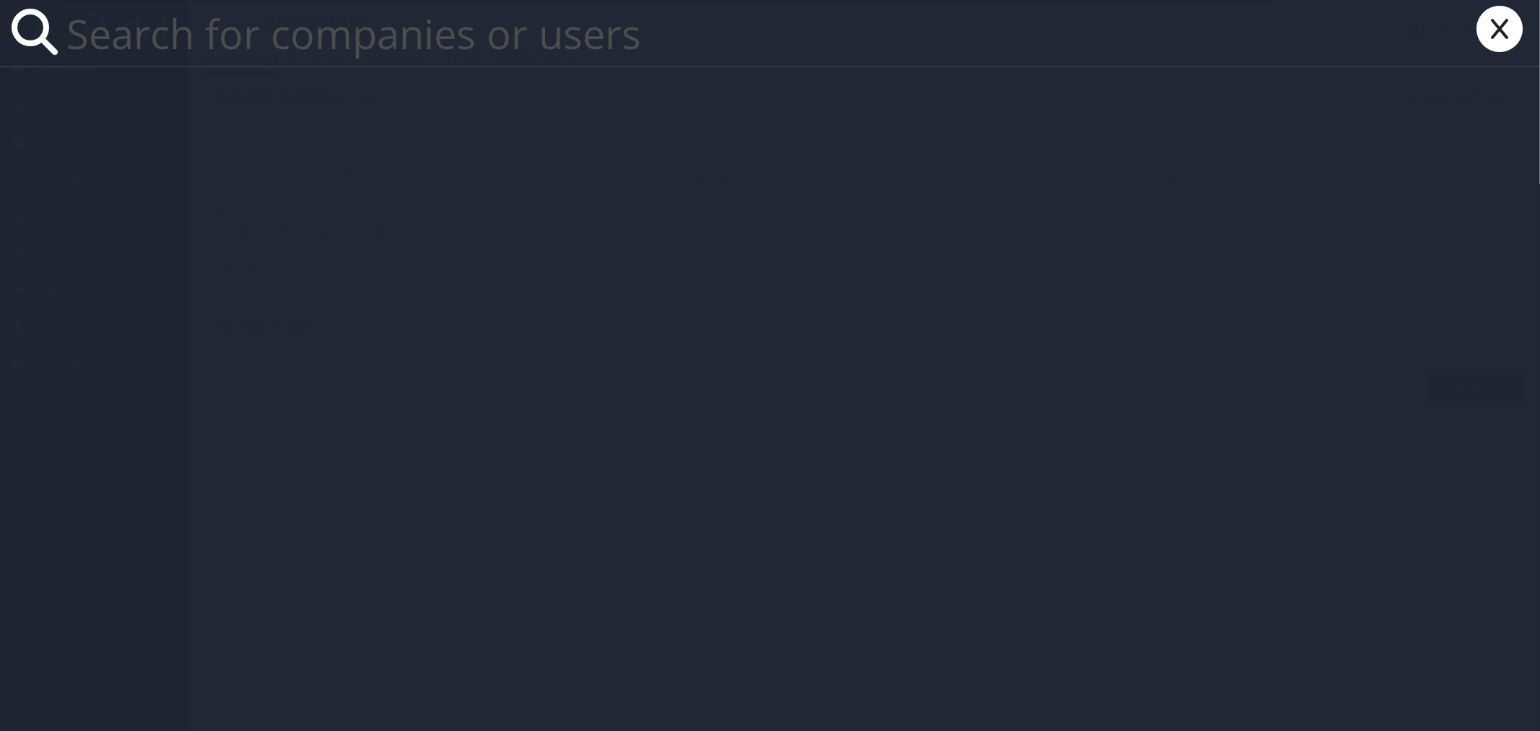
paste input "[EMAIL_ADDRESS][DOMAIN_NAME]"
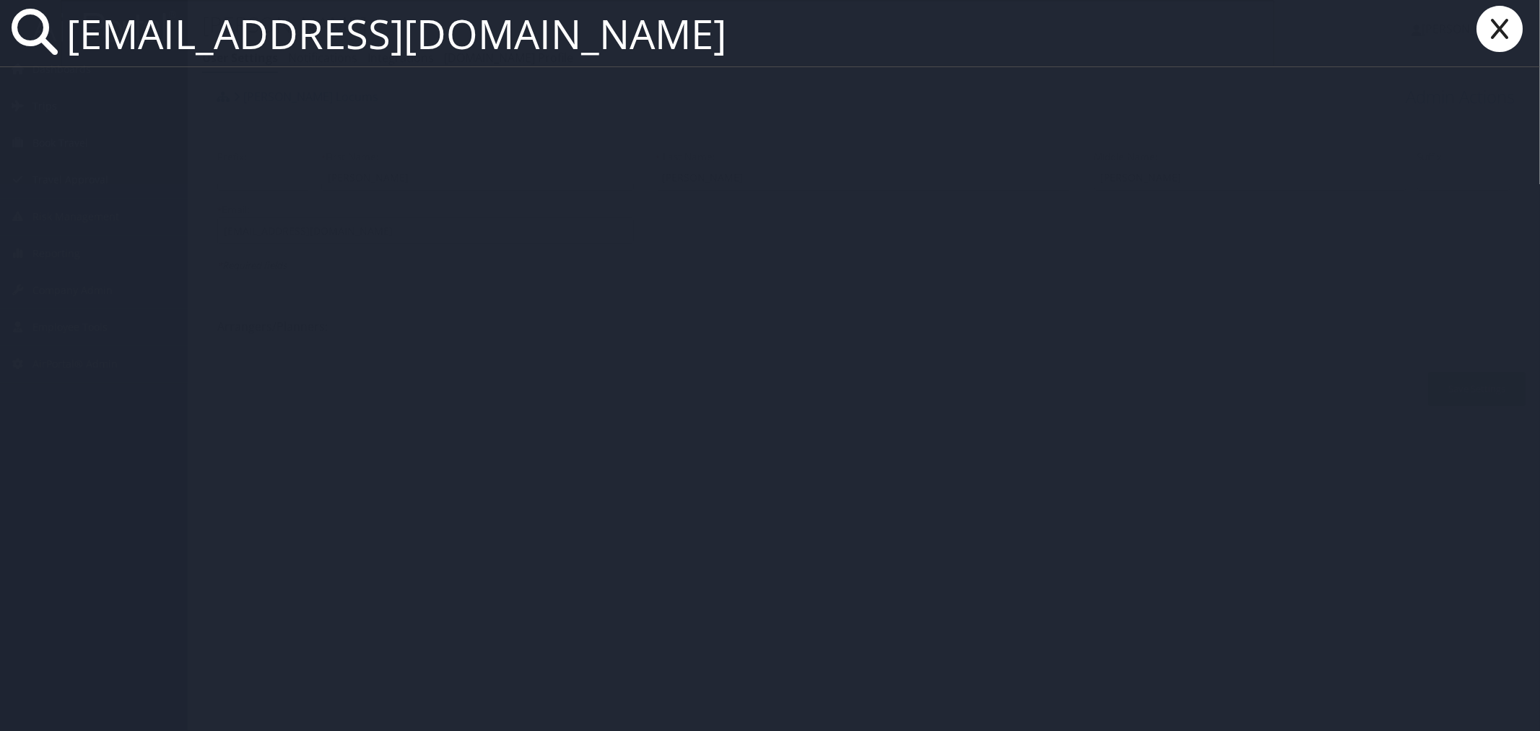
type input "[EMAIL_ADDRESS][DOMAIN_NAME]"
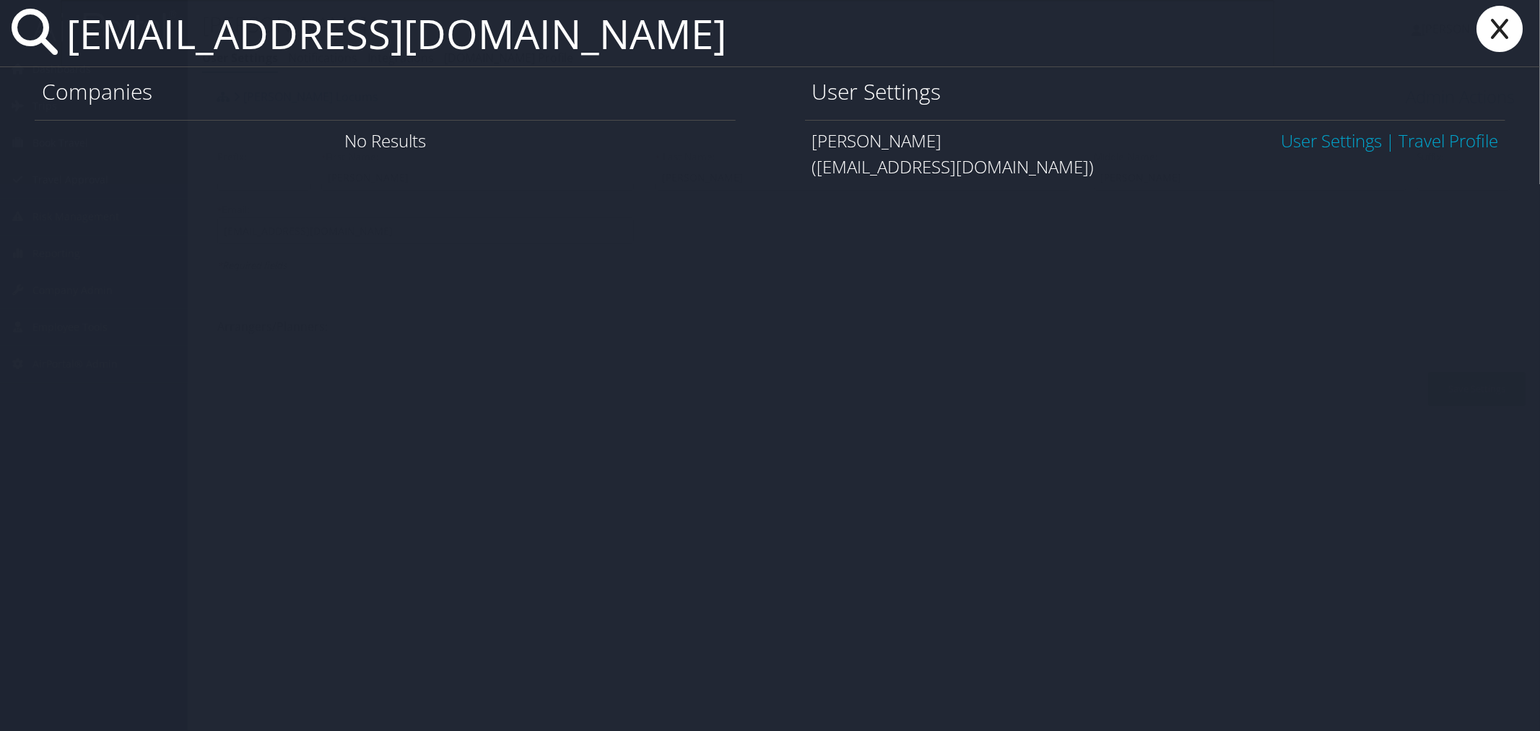
click at [1291, 133] on link "User Settings" at bounding box center [1331, 140] width 101 height 24
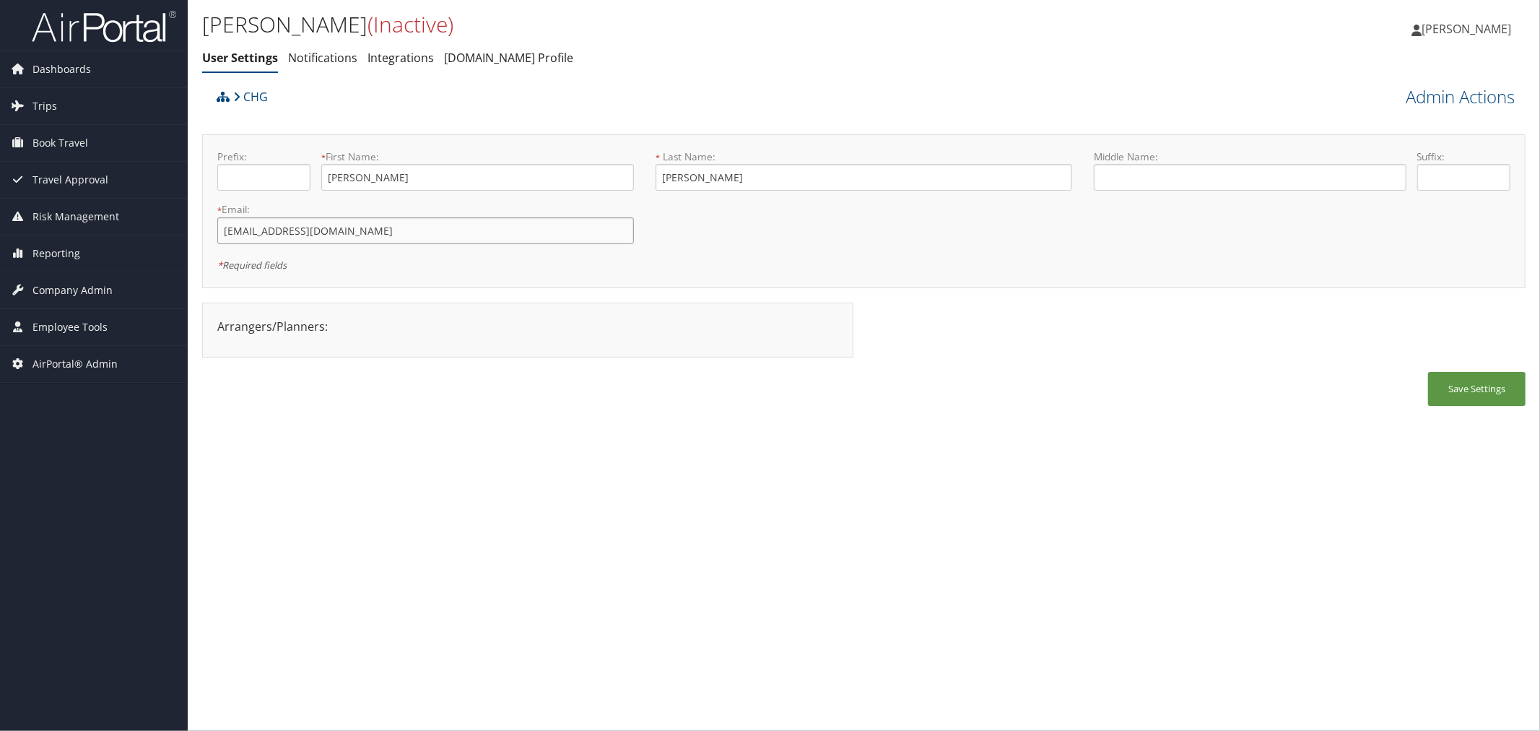
drag, startPoint x: 336, startPoint y: 232, endPoint x: 218, endPoint y: 232, distance: 118.4
click at [218, 232] on input "[EMAIL_ADDRESS][DOMAIN_NAME]" at bounding box center [425, 230] width 417 height 27
drag, startPoint x: 335, startPoint y: 236, endPoint x: 266, endPoint y: 235, distance: 69.3
click at [266, 235] on input "[EMAIL_ADDRESS][DOMAIN_NAME]" at bounding box center [425, 230] width 417 height 27
paste input "hayeslocums"
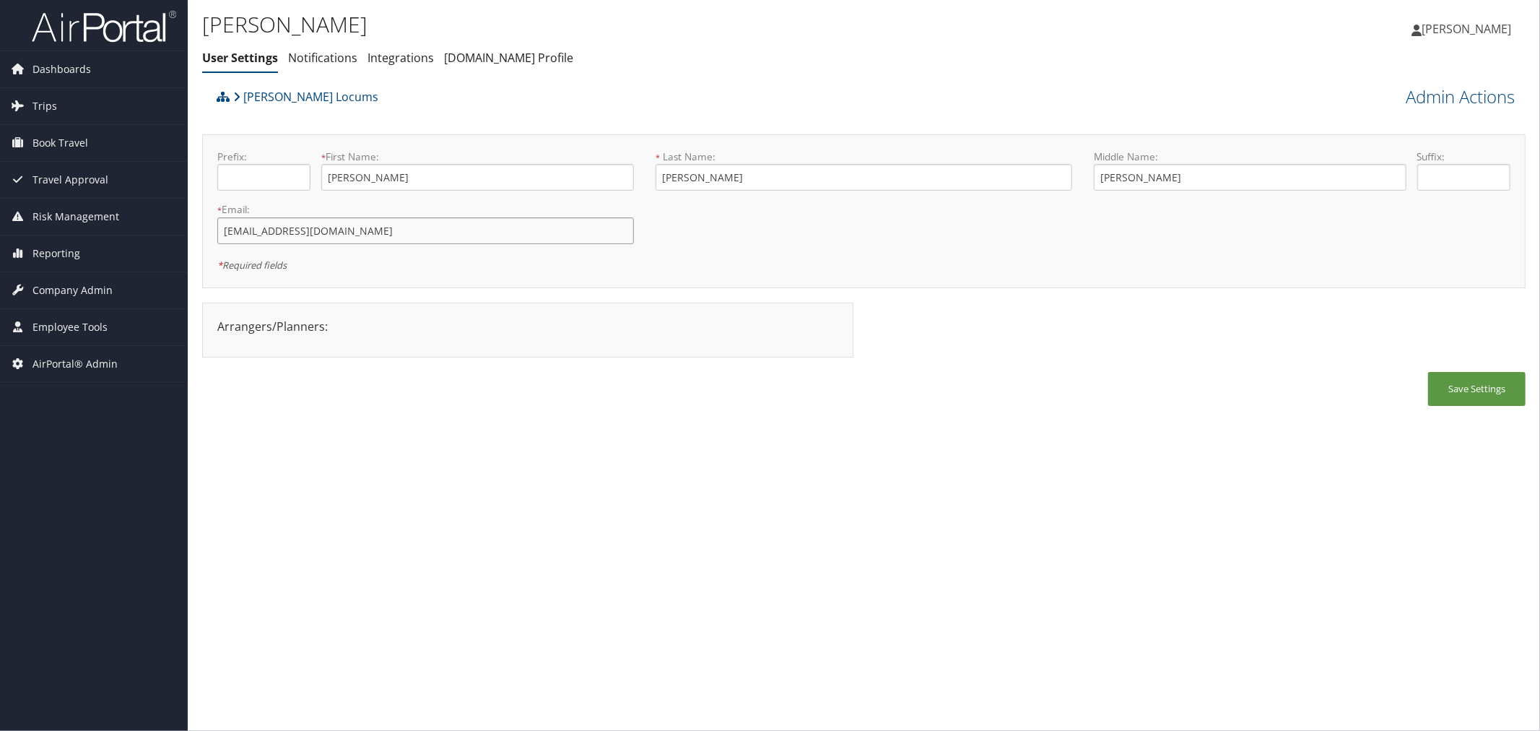
type input "[EMAIL_ADDRESS][DOMAIN_NAME]"
click at [1455, 381] on button "Save Settings" at bounding box center [1476, 389] width 97 height 34
click at [366, 228] on input "fkasz99@hayeslocums.com" at bounding box center [425, 230] width 417 height 27
click at [509, 103] on div "[PERSON_NAME] Locums" at bounding box center [698, 101] width 971 height 39
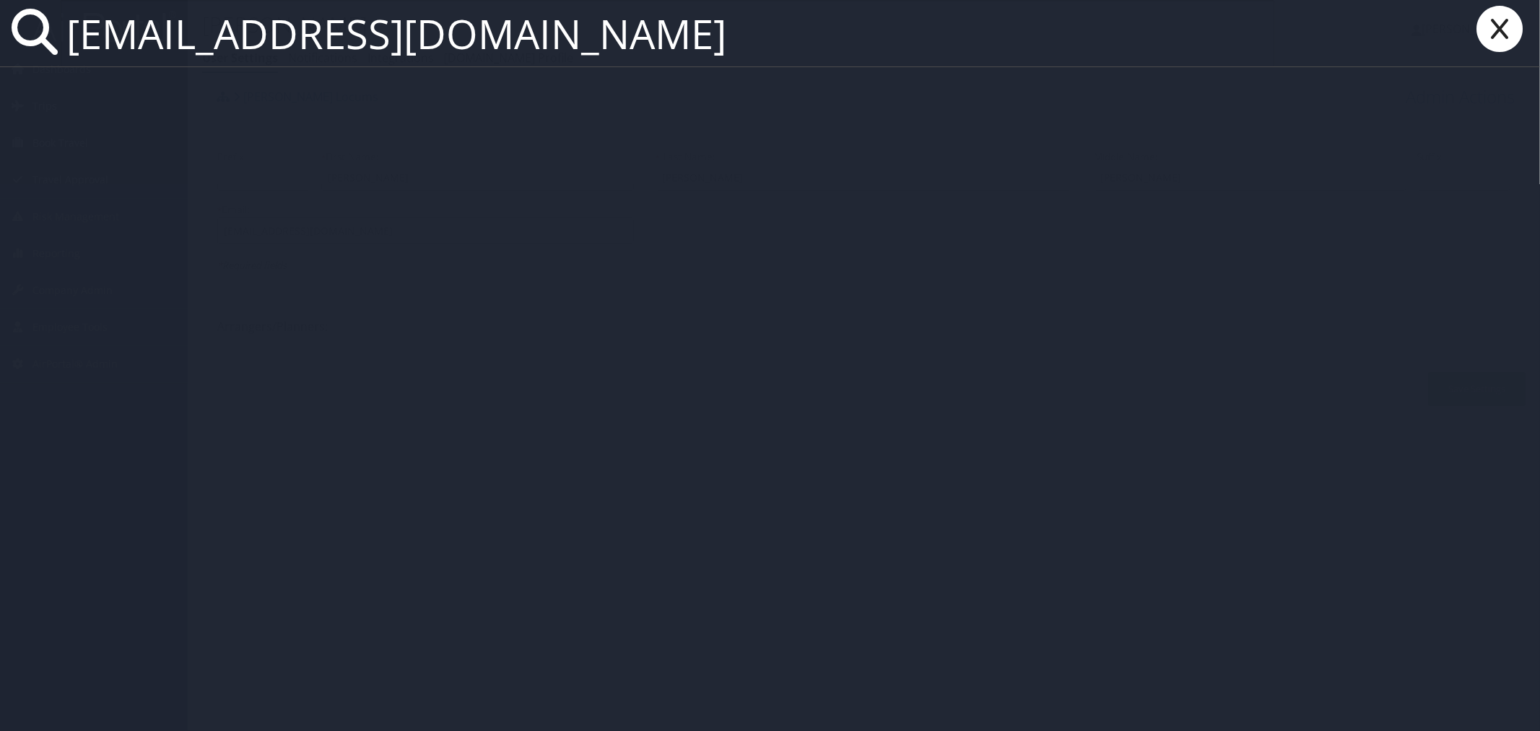
paste input "[EMAIL_ADDRESS][DOMAIN_NAME]"
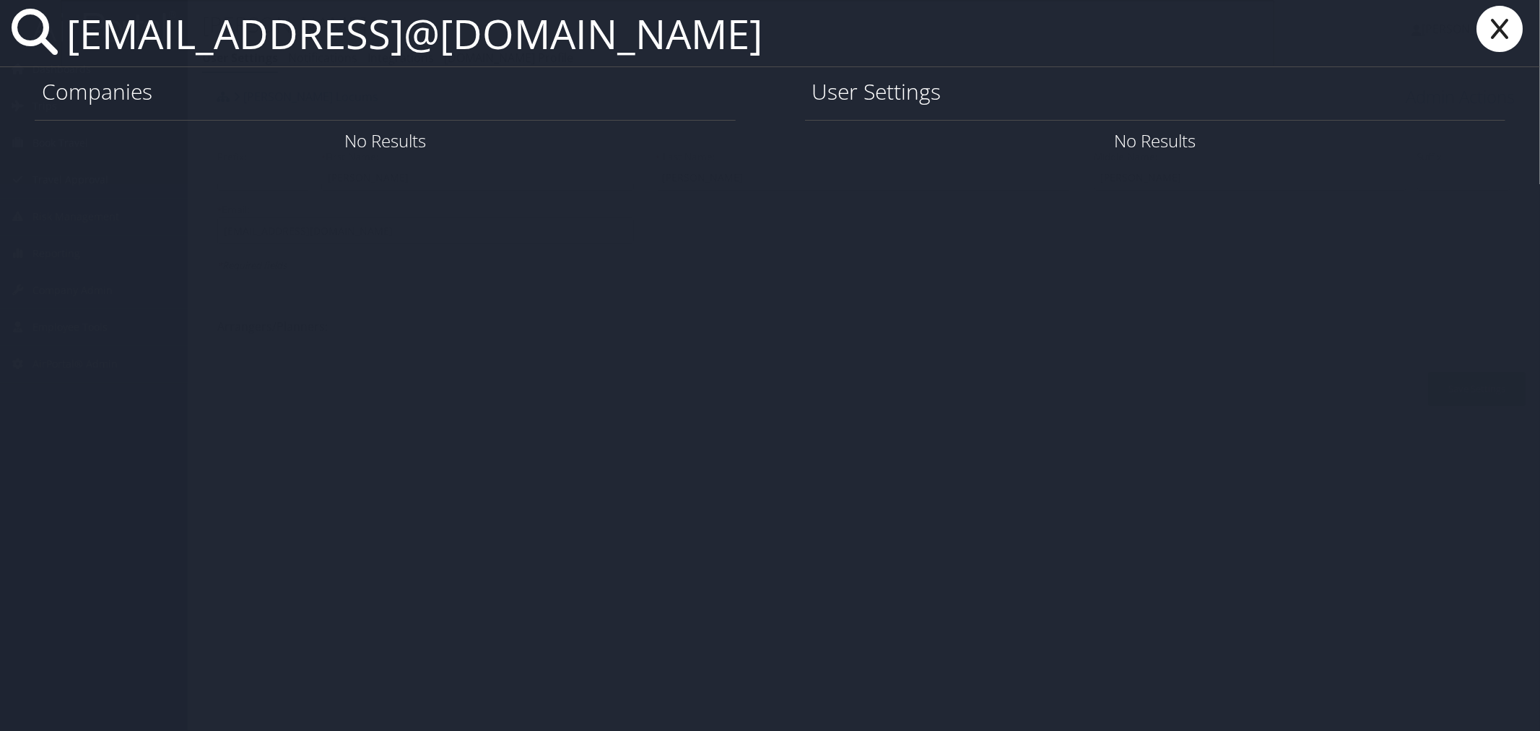
drag, startPoint x: 948, startPoint y: 43, endPoint x: 493, endPoint y: 30, distance: 454.9
click at [493, 30] on input "simrun14@yahoo.comsimrun14@yahoo.com" at bounding box center [667, 33] width 1213 height 66
type input "simrun14@yahoo.com"
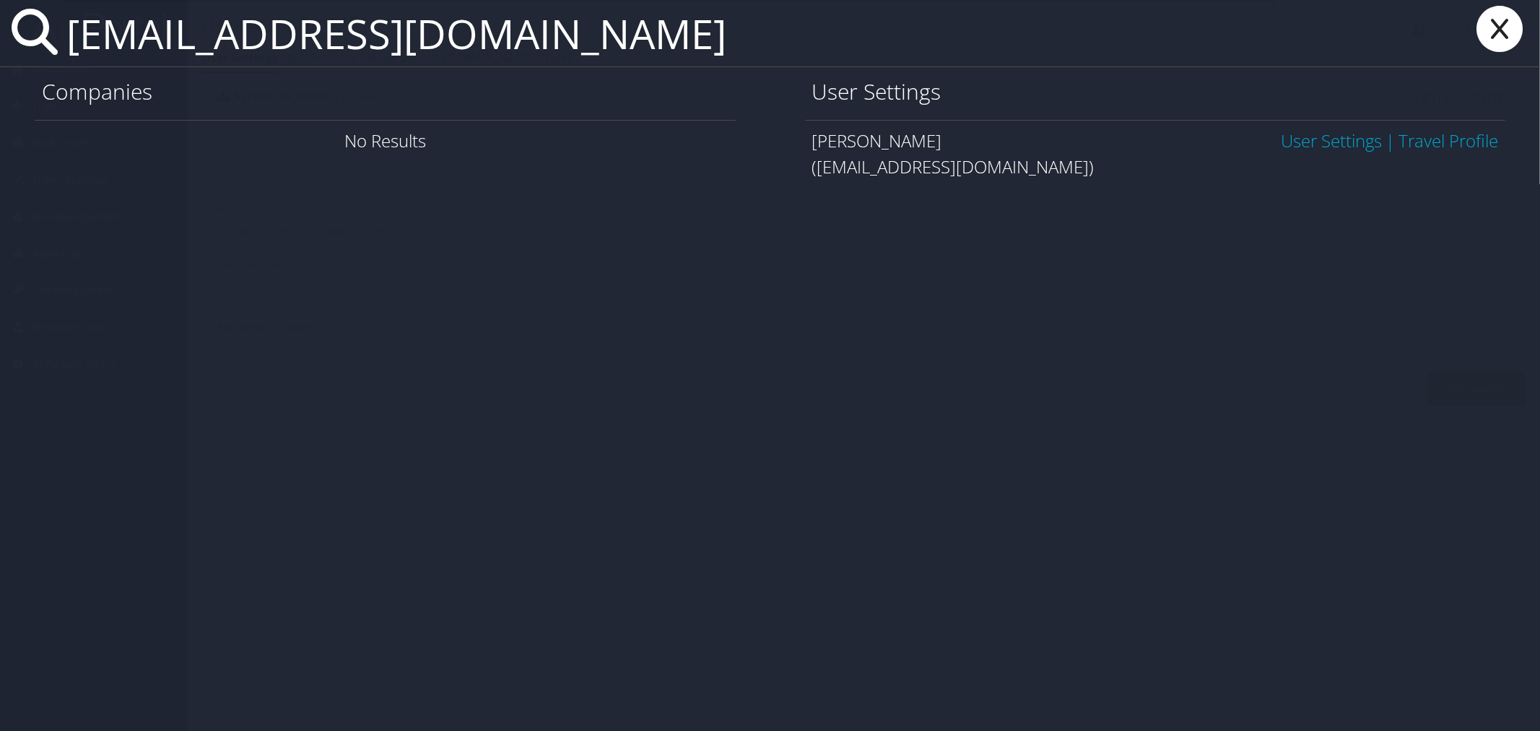
click at [1291, 142] on link "User Settings" at bounding box center [1331, 140] width 101 height 24
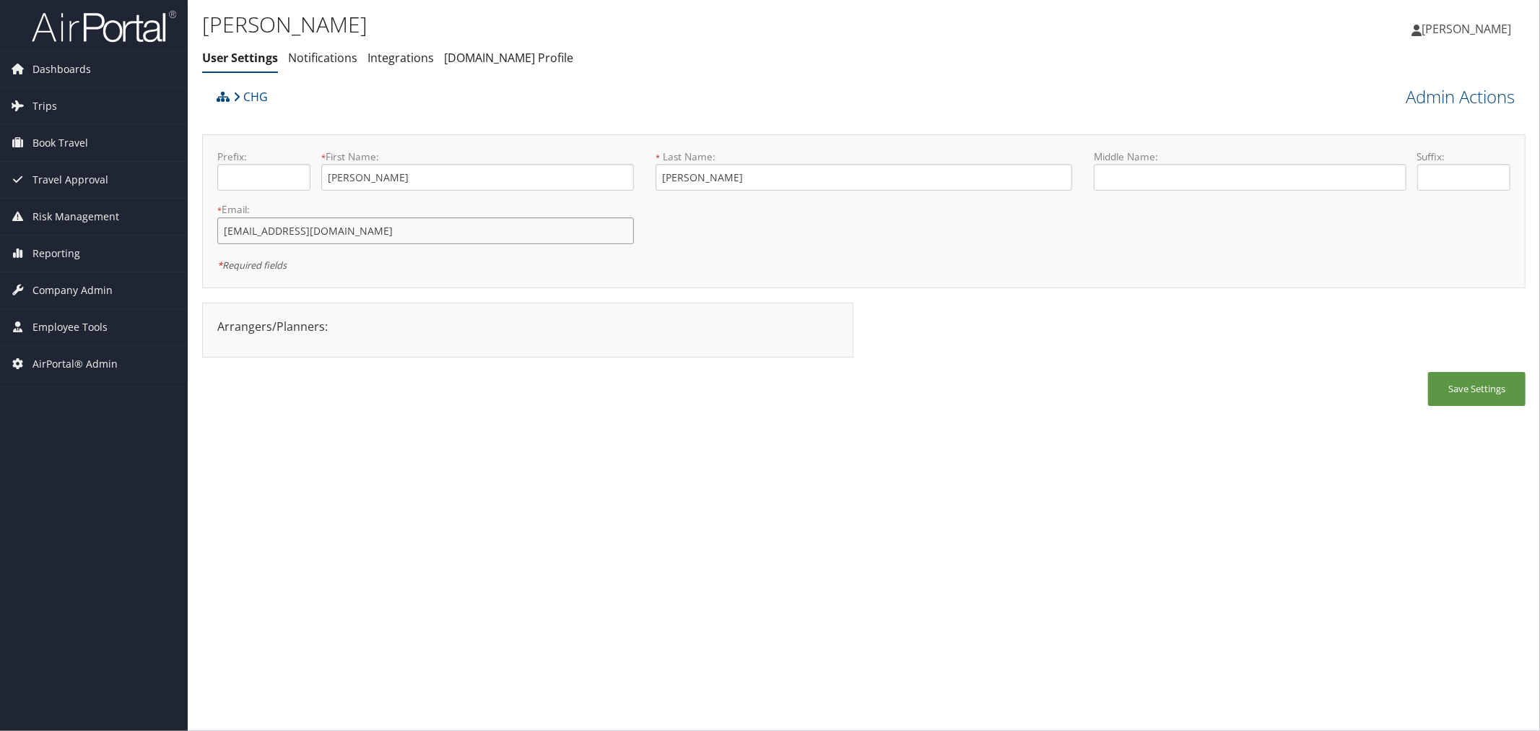
paste input "gmail"
drag, startPoint x: 345, startPoint y: 232, endPoint x: 269, endPoint y: 232, distance: 75.8
click at [269, 232] on input "fkasz99@gmail.com" at bounding box center [425, 230] width 417 height 27
type input "fkasz99@gmail.com"
click at [1477, 383] on button "Save Settings" at bounding box center [1476, 389] width 97 height 34
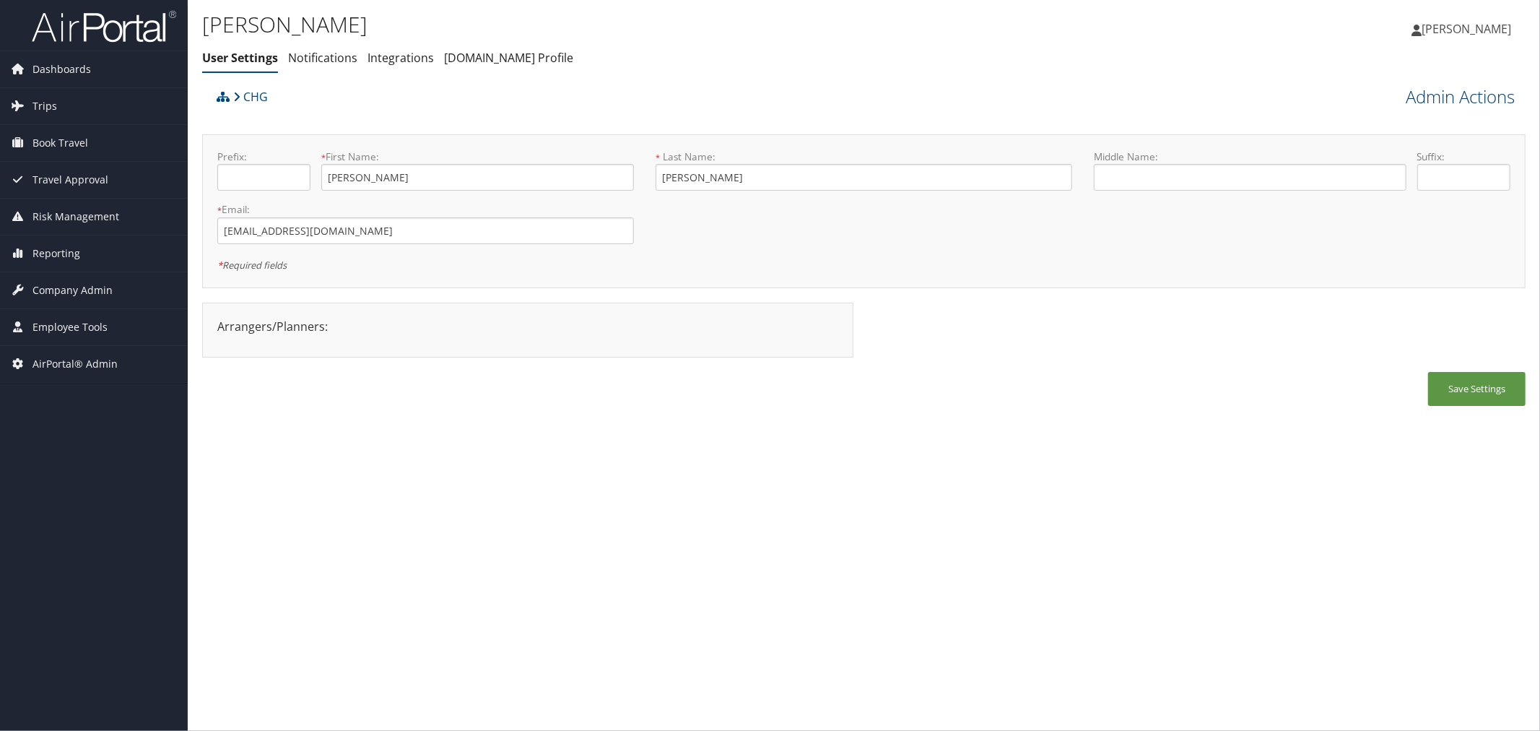
click at [1423, 91] on link "Admin Actions" at bounding box center [1459, 96] width 109 height 25
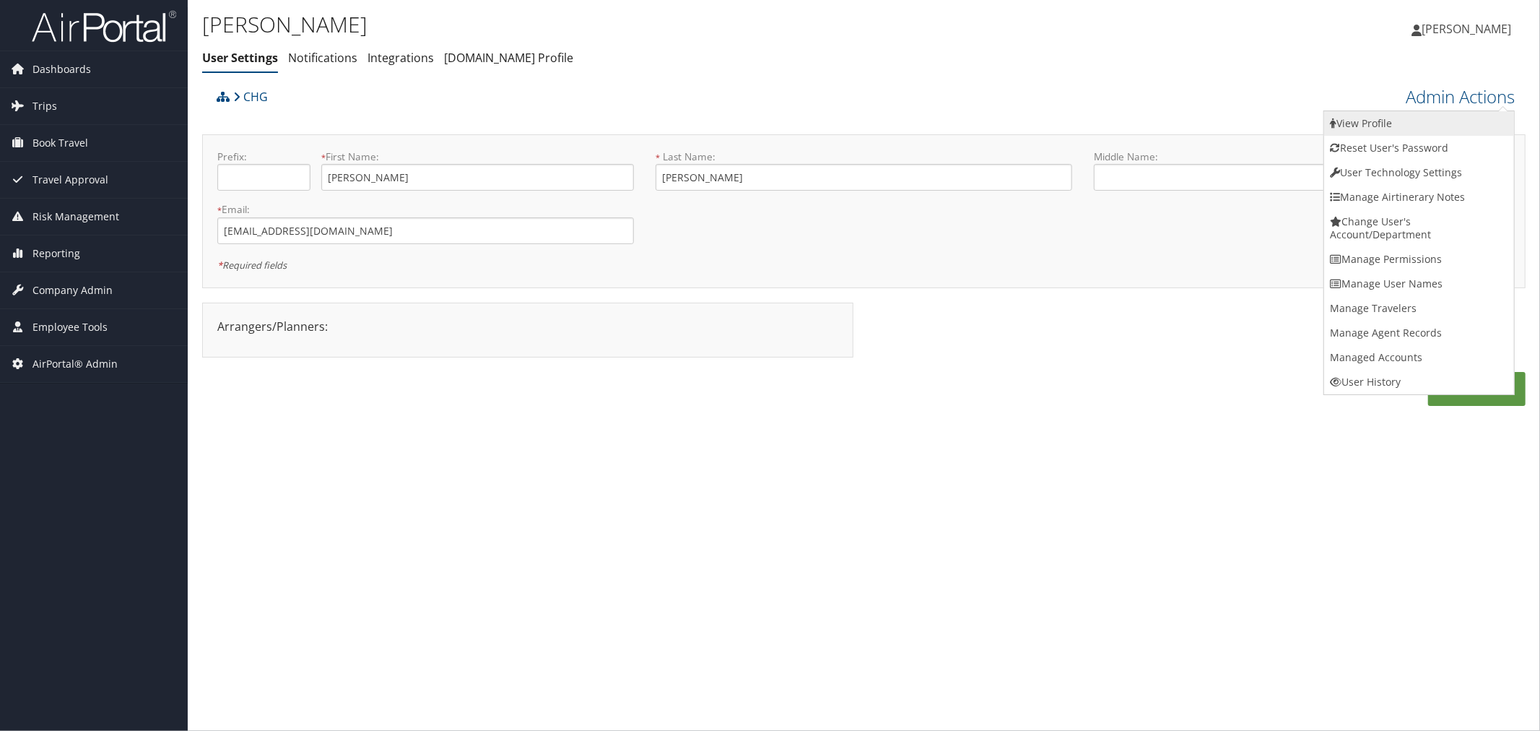
click at [1387, 126] on link "View Profile" at bounding box center [1419, 123] width 190 height 25
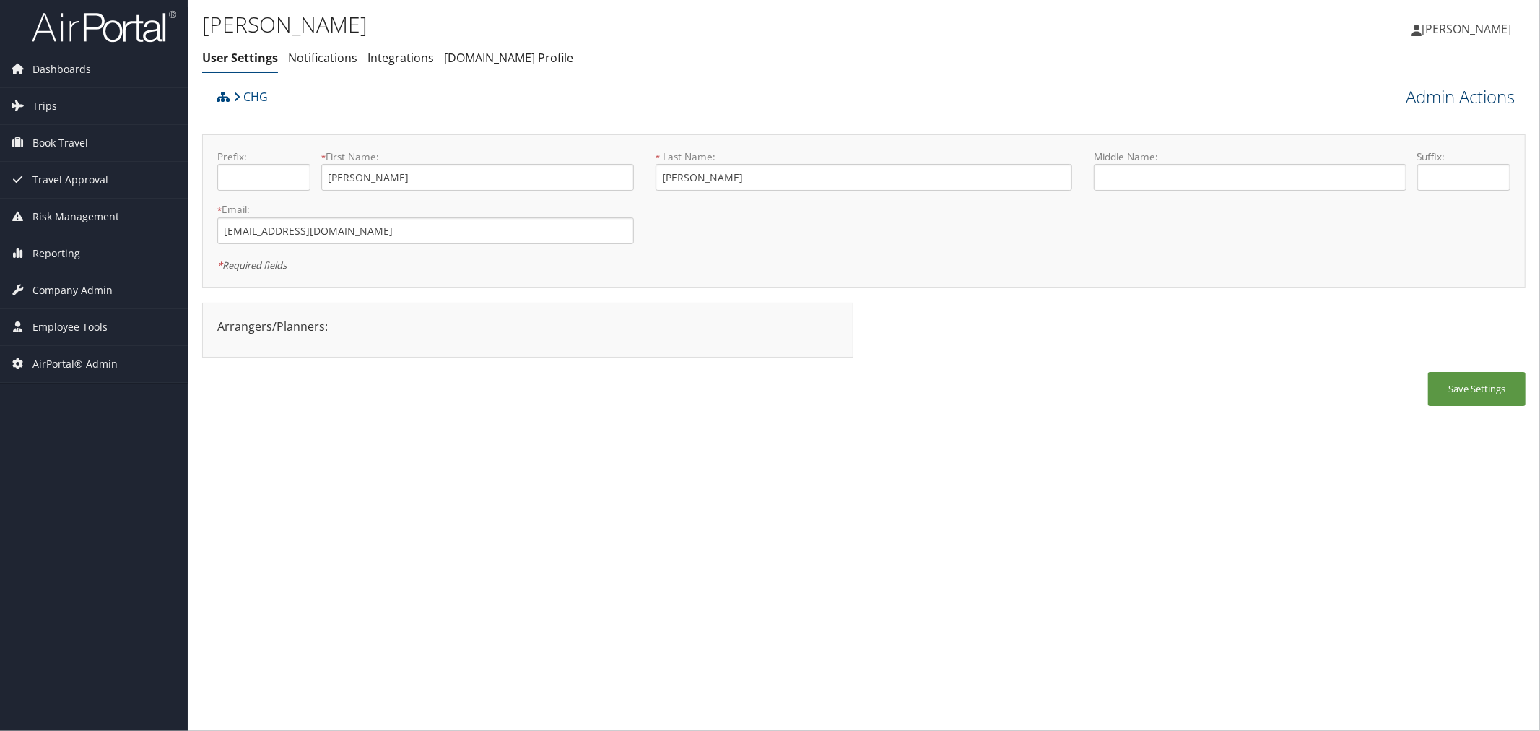
click at [1413, 100] on link "Admin Actions" at bounding box center [1459, 96] width 109 height 25
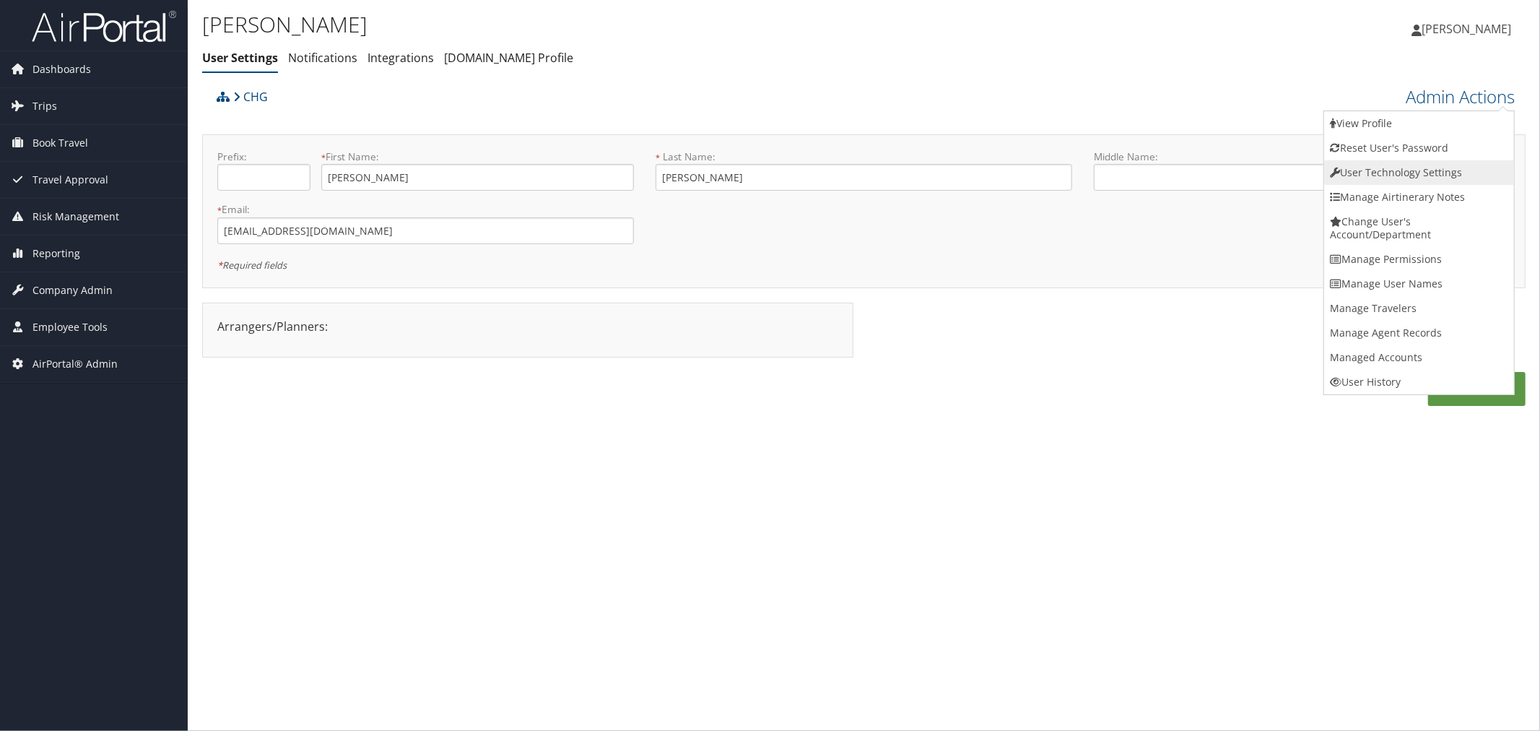
click at [1383, 175] on link "User Technology Settings" at bounding box center [1419, 172] width 190 height 25
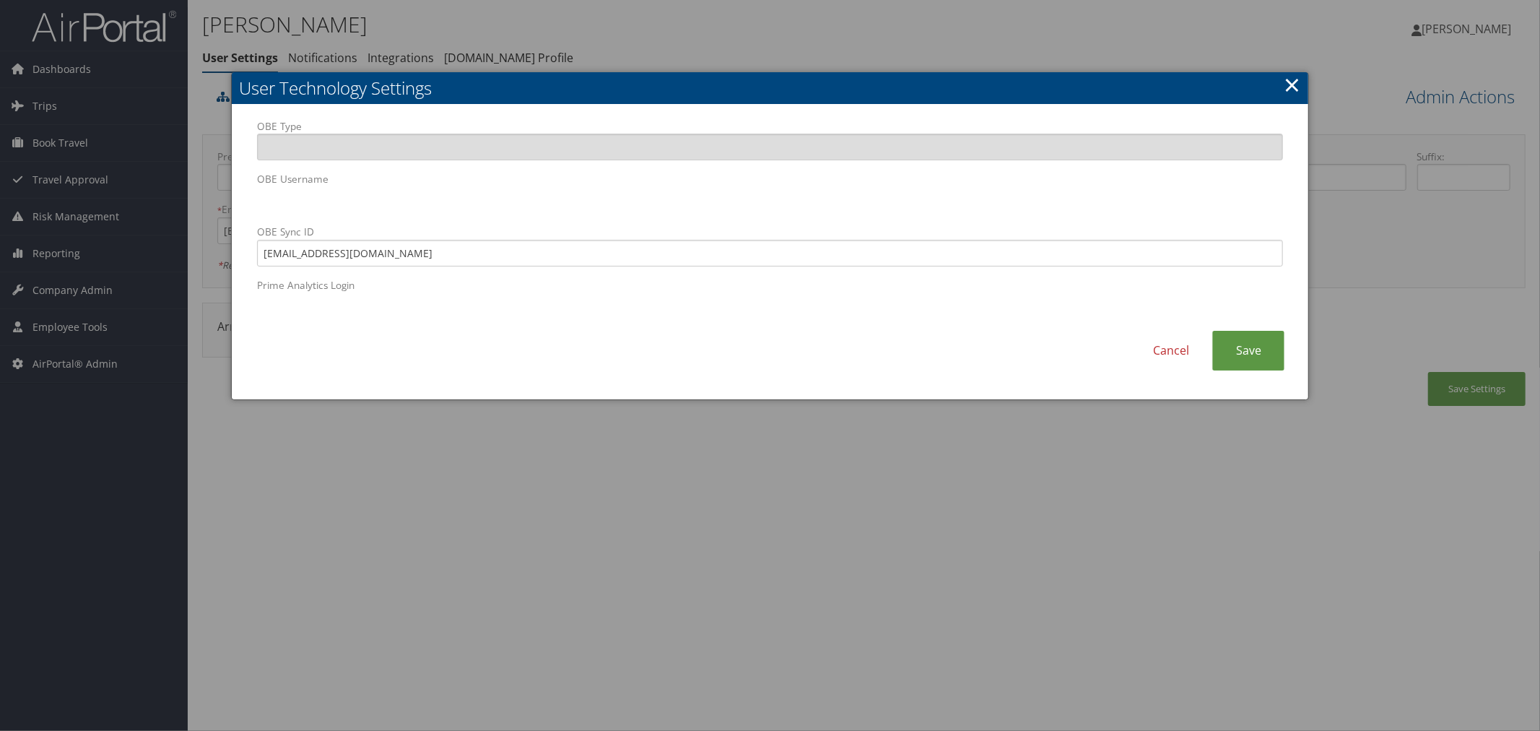
drag, startPoint x: 834, startPoint y: 43, endPoint x: 939, endPoint y: 58, distance: 106.5
click at [835, 42] on div at bounding box center [770, 365] width 1540 height 731
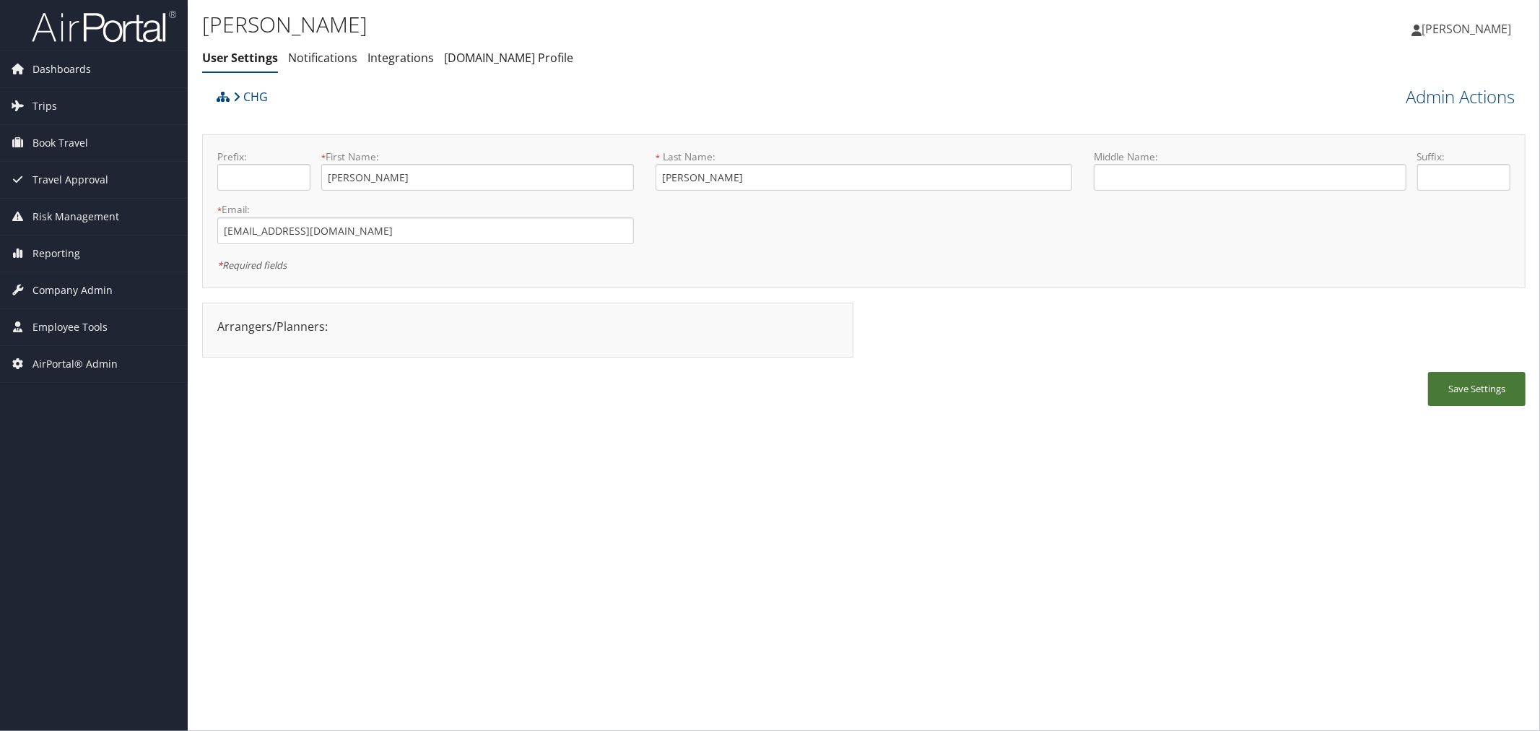
click at [1445, 386] on button "Save Settings" at bounding box center [1476, 389] width 97 height 34
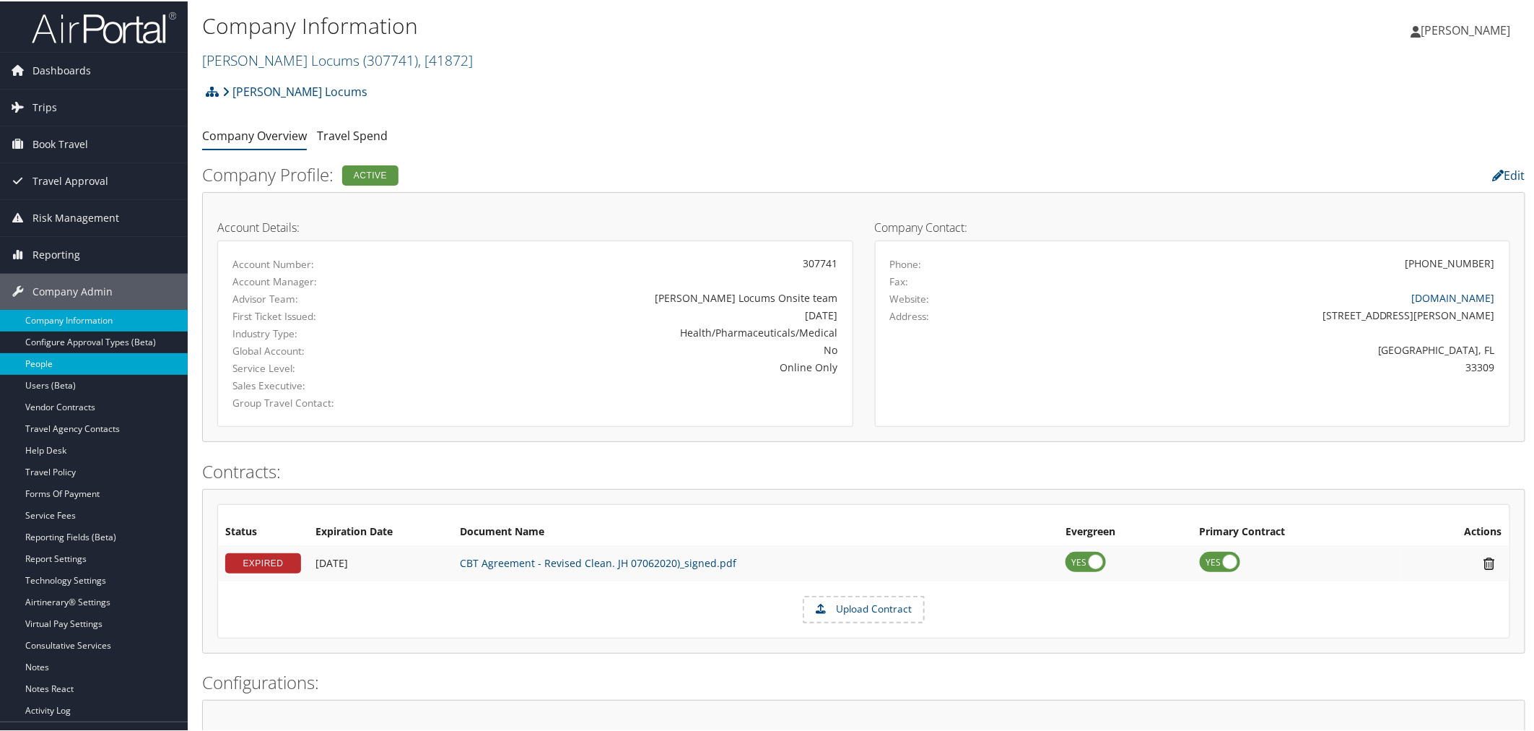
click at [56, 361] on link "People" at bounding box center [94, 363] width 188 height 22
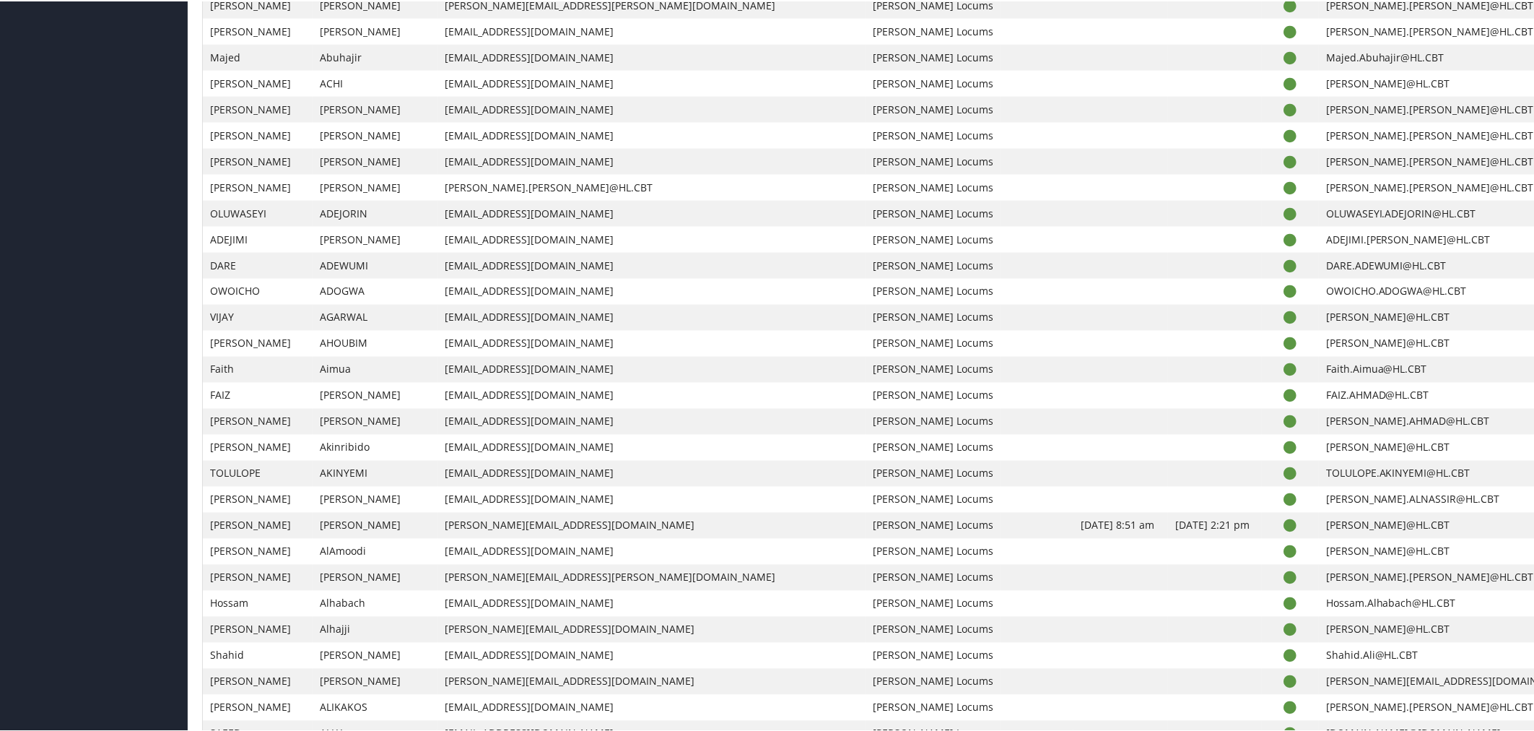
scroll to position [1122, 0]
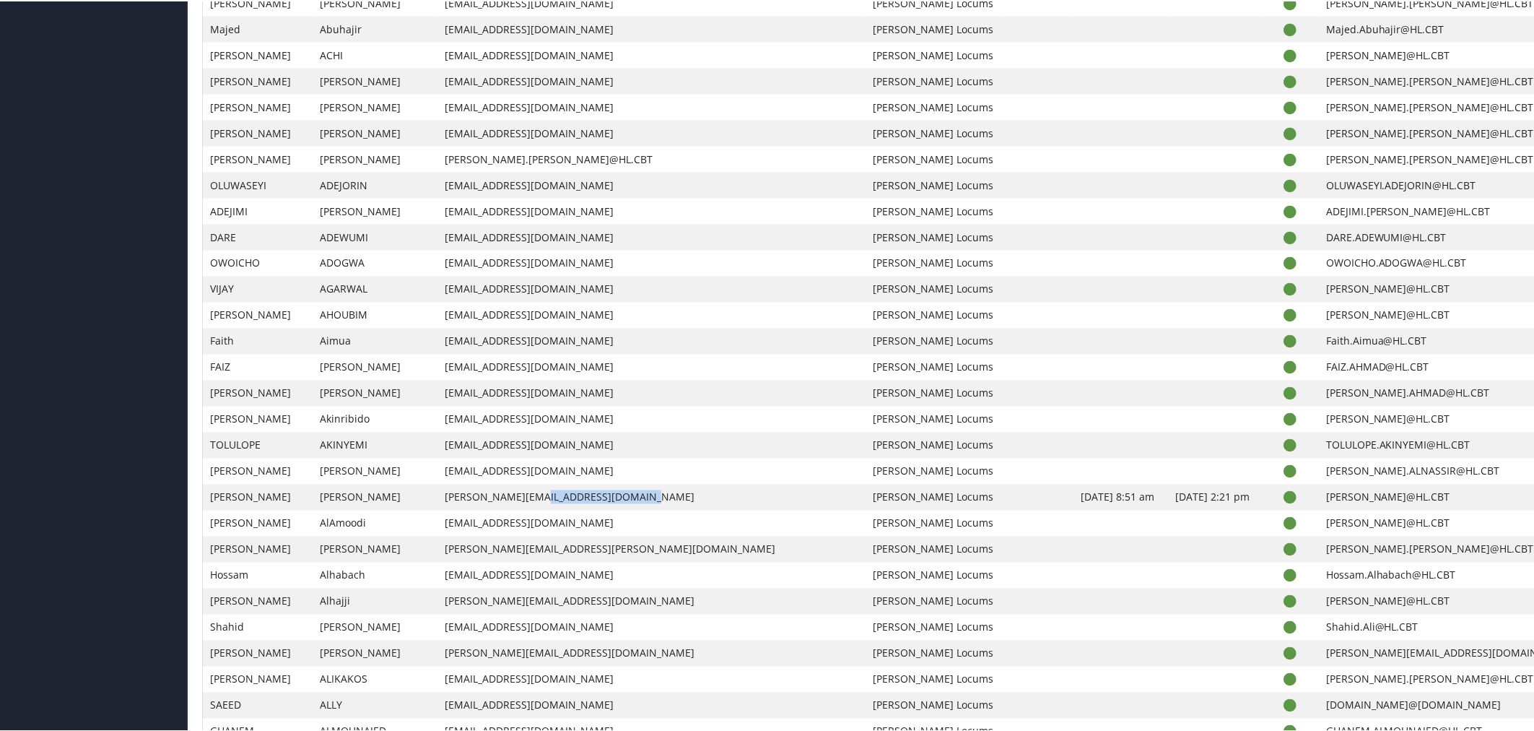
drag, startPoint x: 622, startPoint y: 492, endPoint x: 523, endPoint y: 492, distance: 98.9
click at [523, 492] on td "brittany.alessio@hayeshealthcare.com" at bounding box center [651, 496] width 428 height 26
copy td "hayeshealthcare.com"
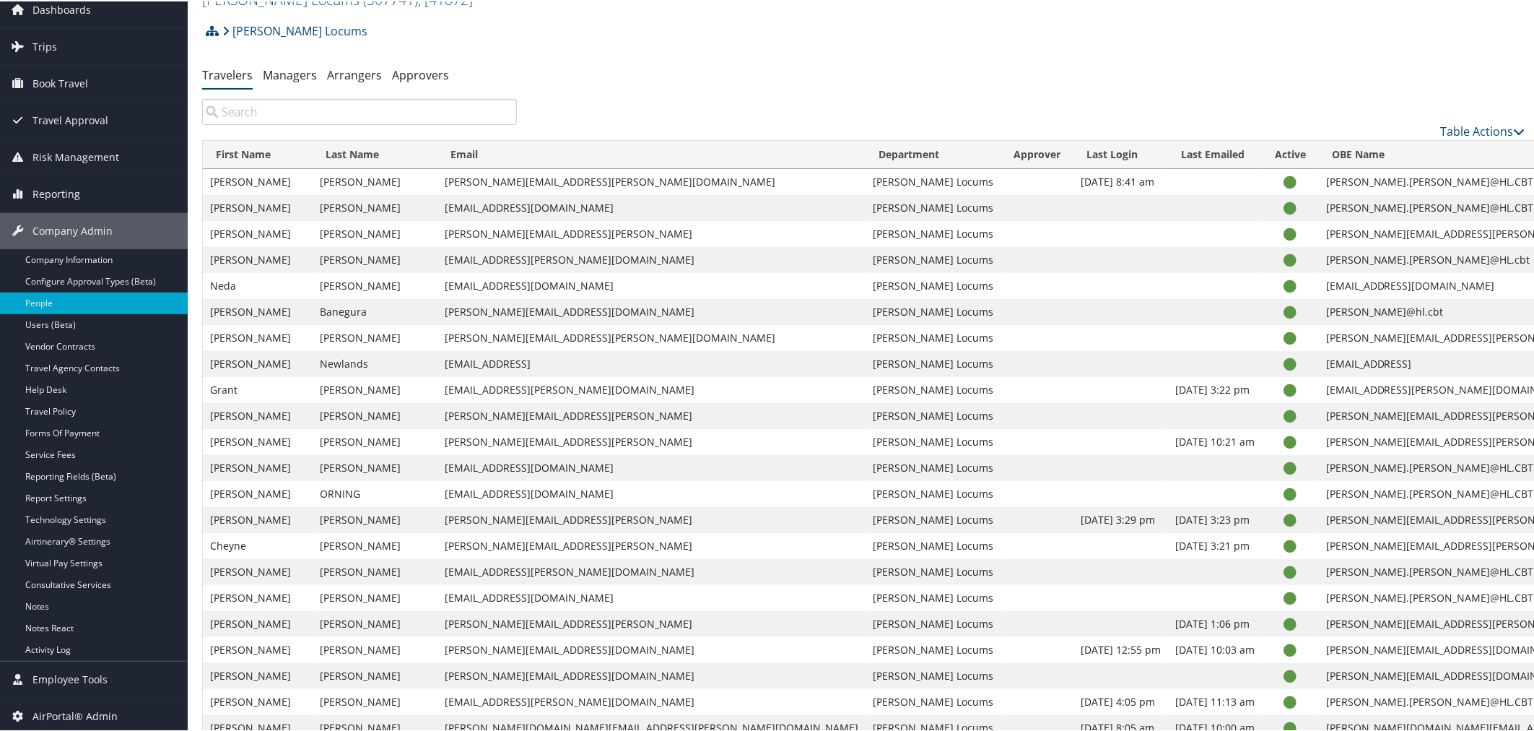
scroll to position [36, 0]
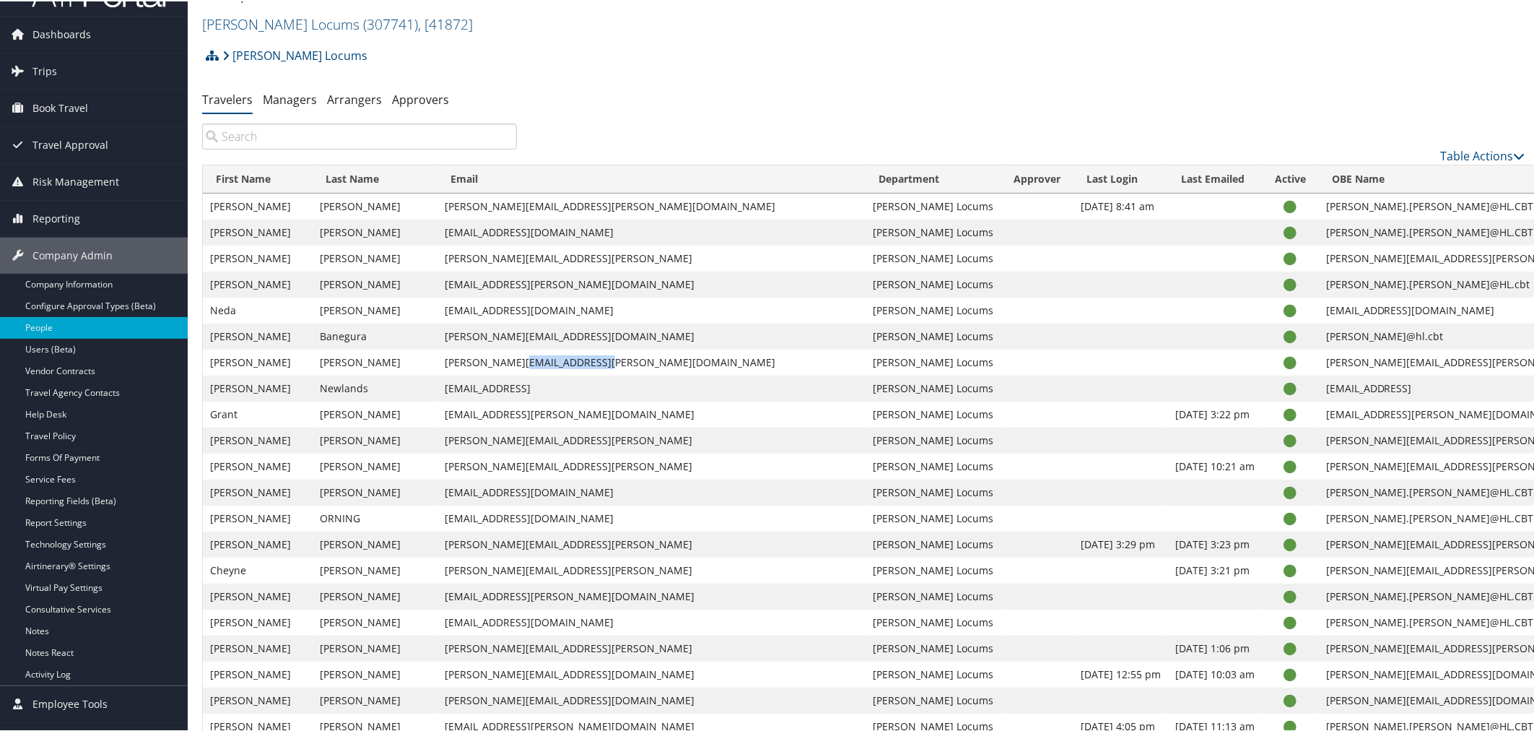
drag, startPoint x: 596, startPoint y: 362, endPoint x: 507, endPoint y: 358, distance: 88.9
click at [507, 358] on td "tyrone.pruitt@hayeslocums.com" at bounding box center [651, 361] width 428 height 26
copy td "hayeslocums.com"
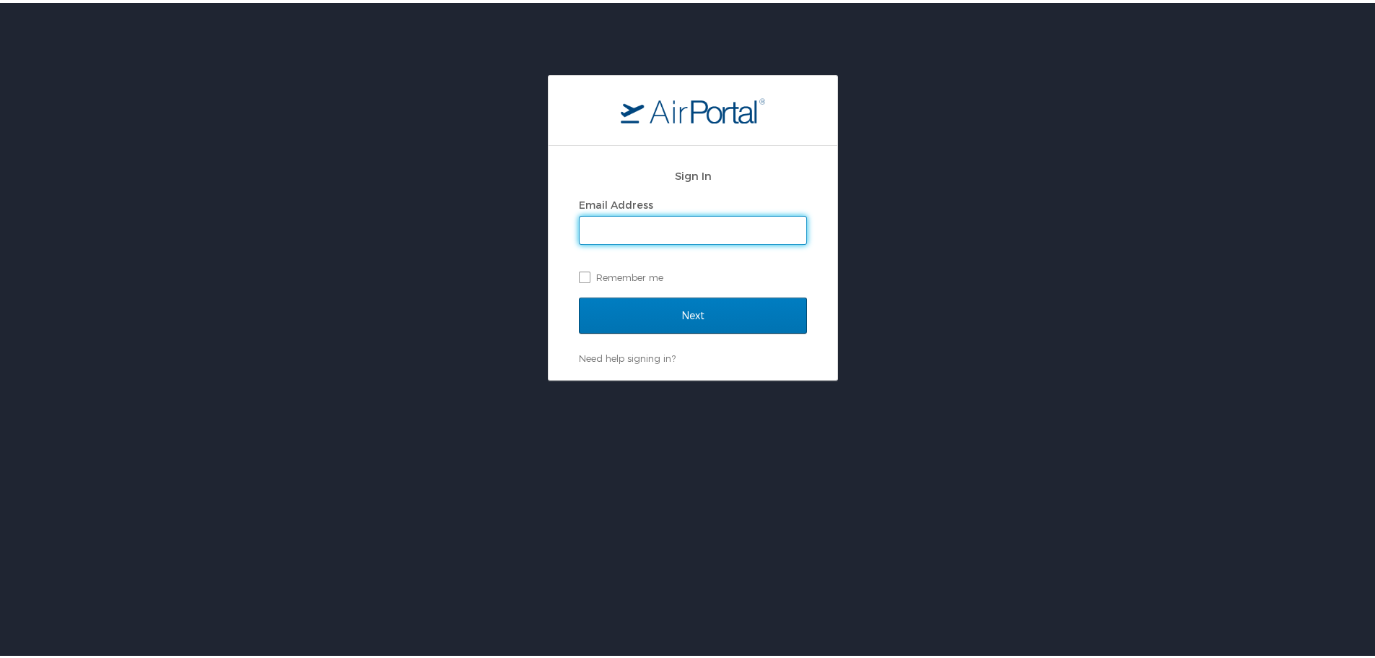
type input "[PERSON_NAME][EMAIL_ADDRESS][PERSON_NAME][DOMAIN_NAME]"
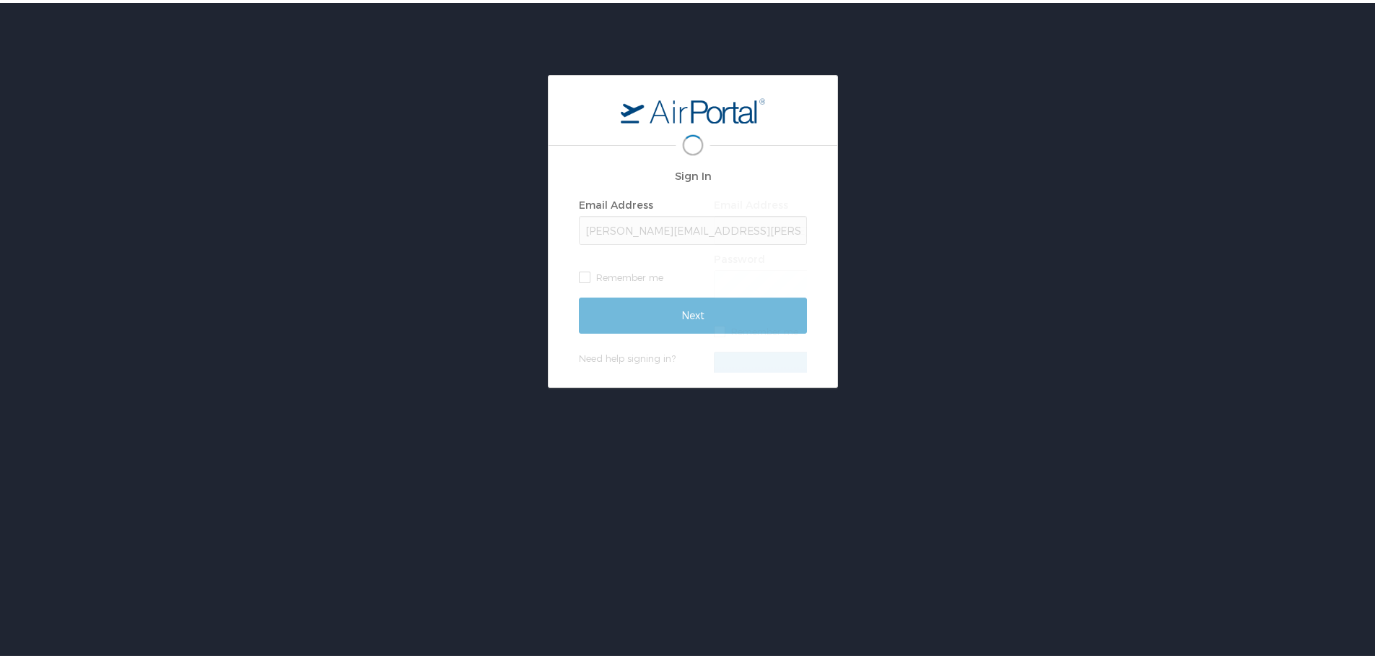
scroll to position [0, 5]
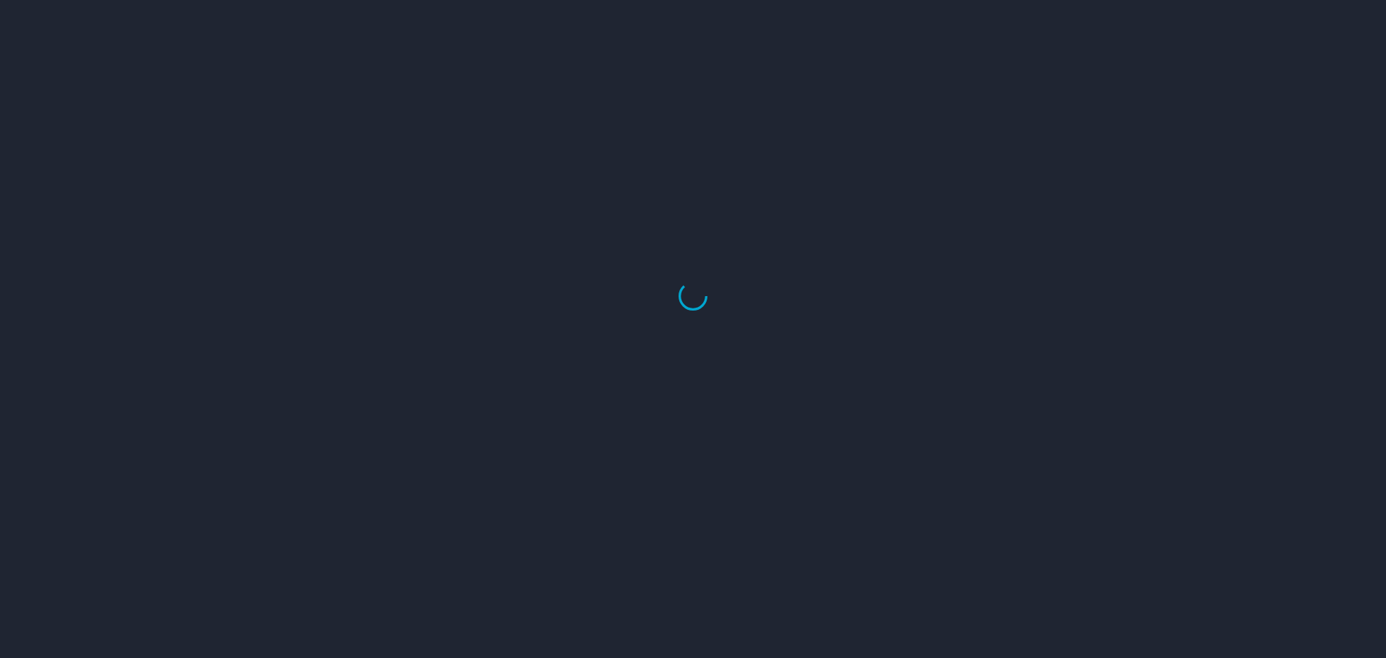
select select "US"
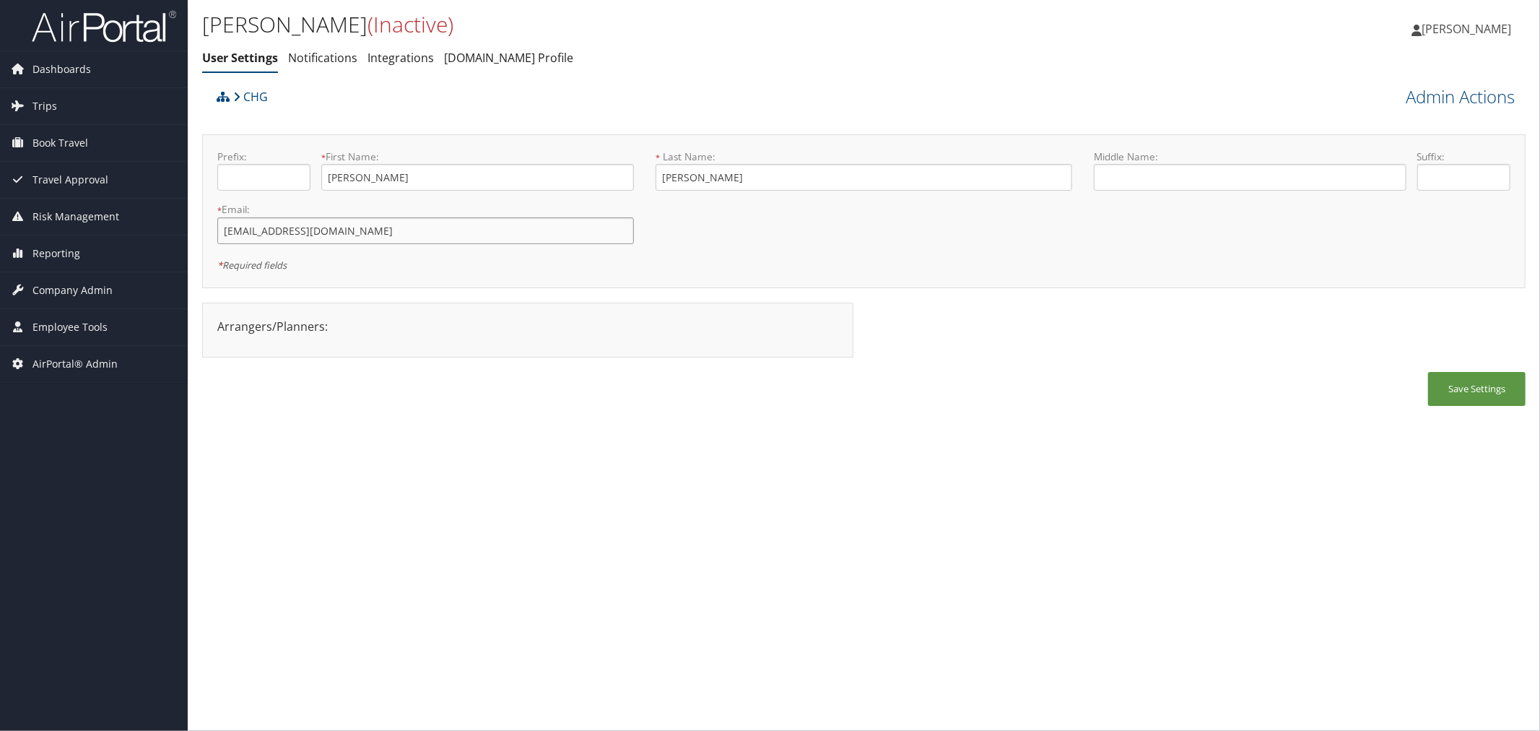
drag, startPoint x: 333, startPoint y: 228, endPoint x: 222, endPoint y: 231, distance: 110.5
click at [222, 231] on input "[EMAIL_ADDRESS][DOMAIN_NAME]" at bounding box center [425, 230] width 417 height 27
drag, startPoint x: 1468, startPoint y: 77, endPoint x: 1462, endPoint y: 87, distance: 11.6
click at [1468, 78] on div "Shamsher Ahluwalia (Inactive) User Settings Notifications Integrations AndavoVa…" at bounding box center [864, 41] width 1352 height 82
click at [1461, 87] on link "Admin Actions" at bounding box center [1459, 96] width 109 height 25
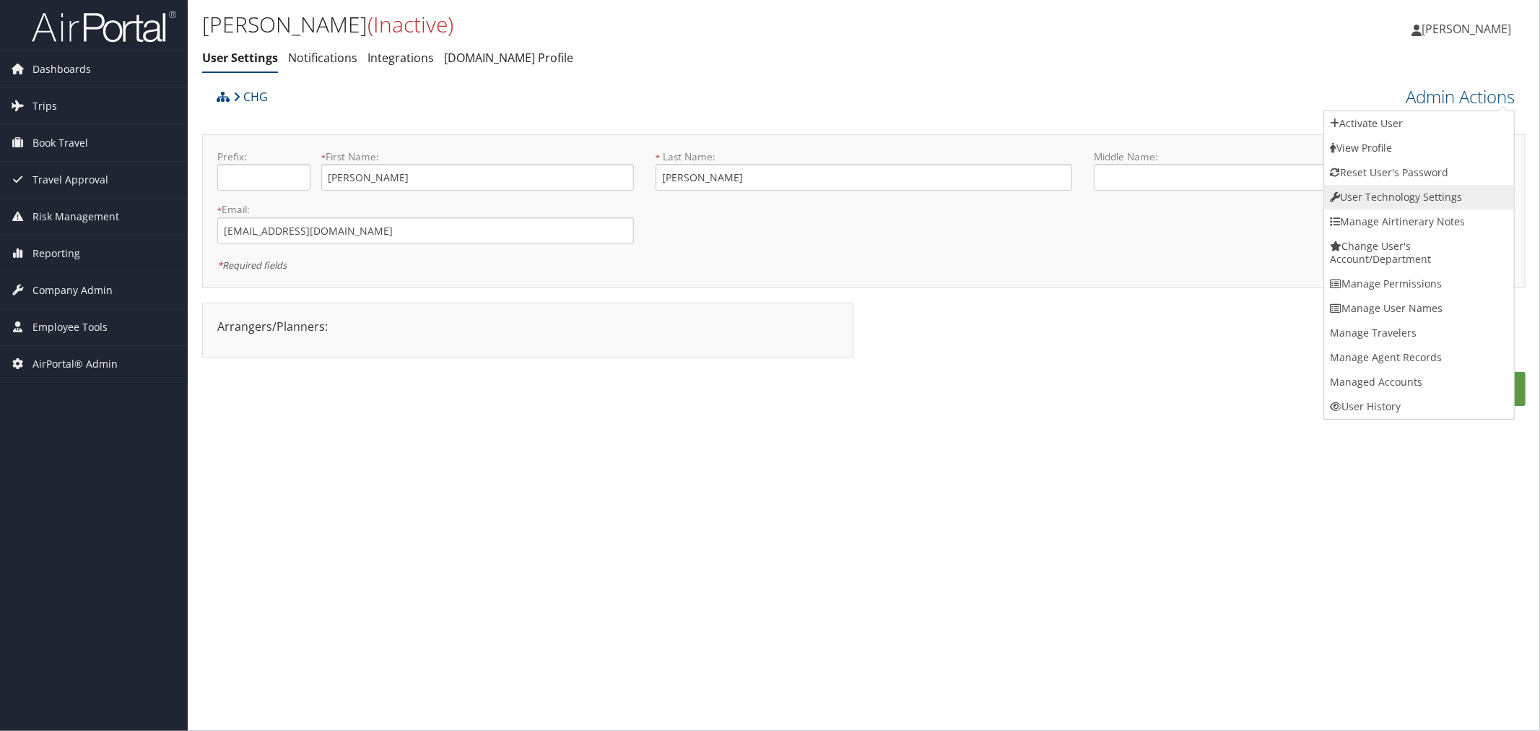
click at [1383, 197] on link "User Technology Settings" at bounding box center [1419, 197] width 190 height 25
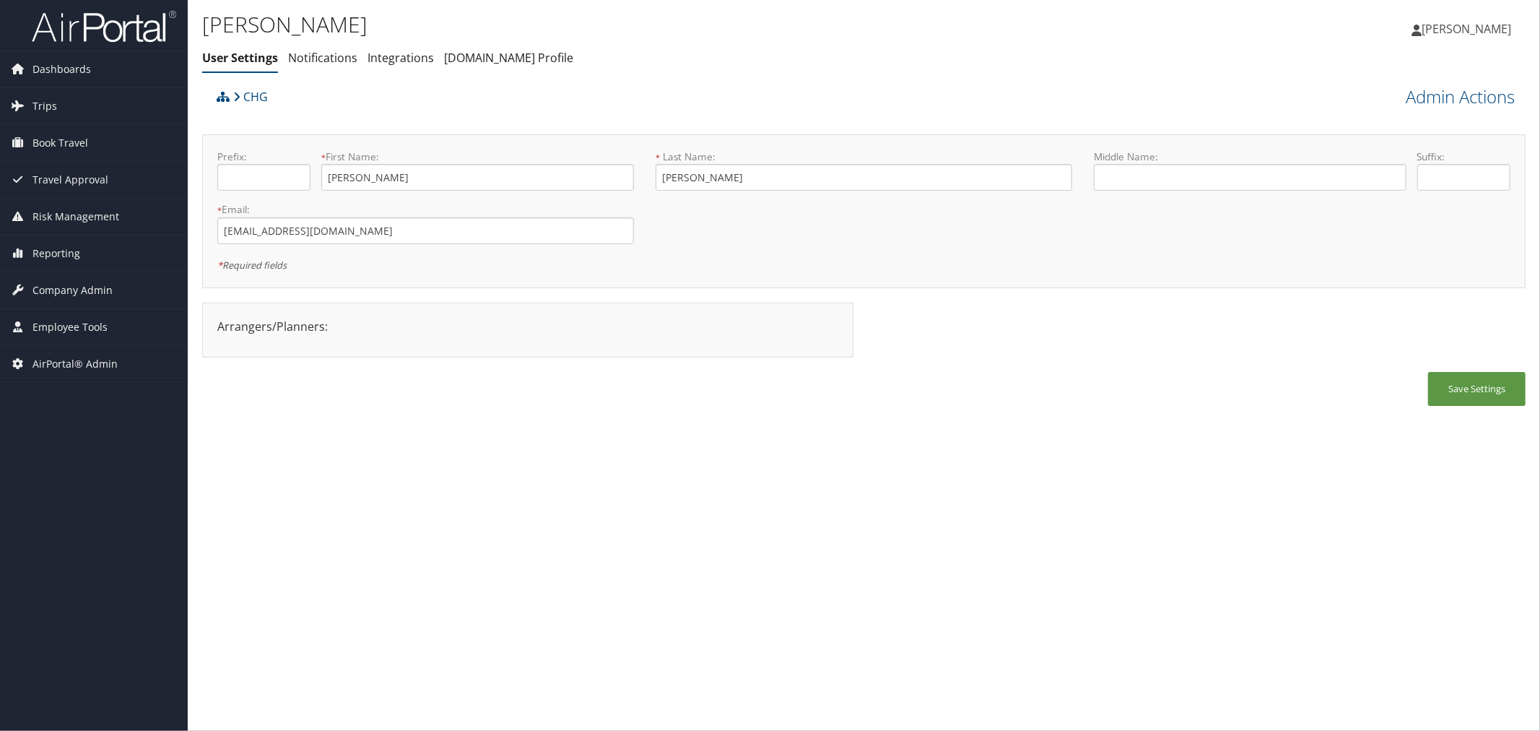
click at [655, 74] on div "[PERSON_NAME] User Settings Notifications Integrations [DOMAIN_NAME] Profile Us…" at bounding box center [643, 44] width 882 height 75
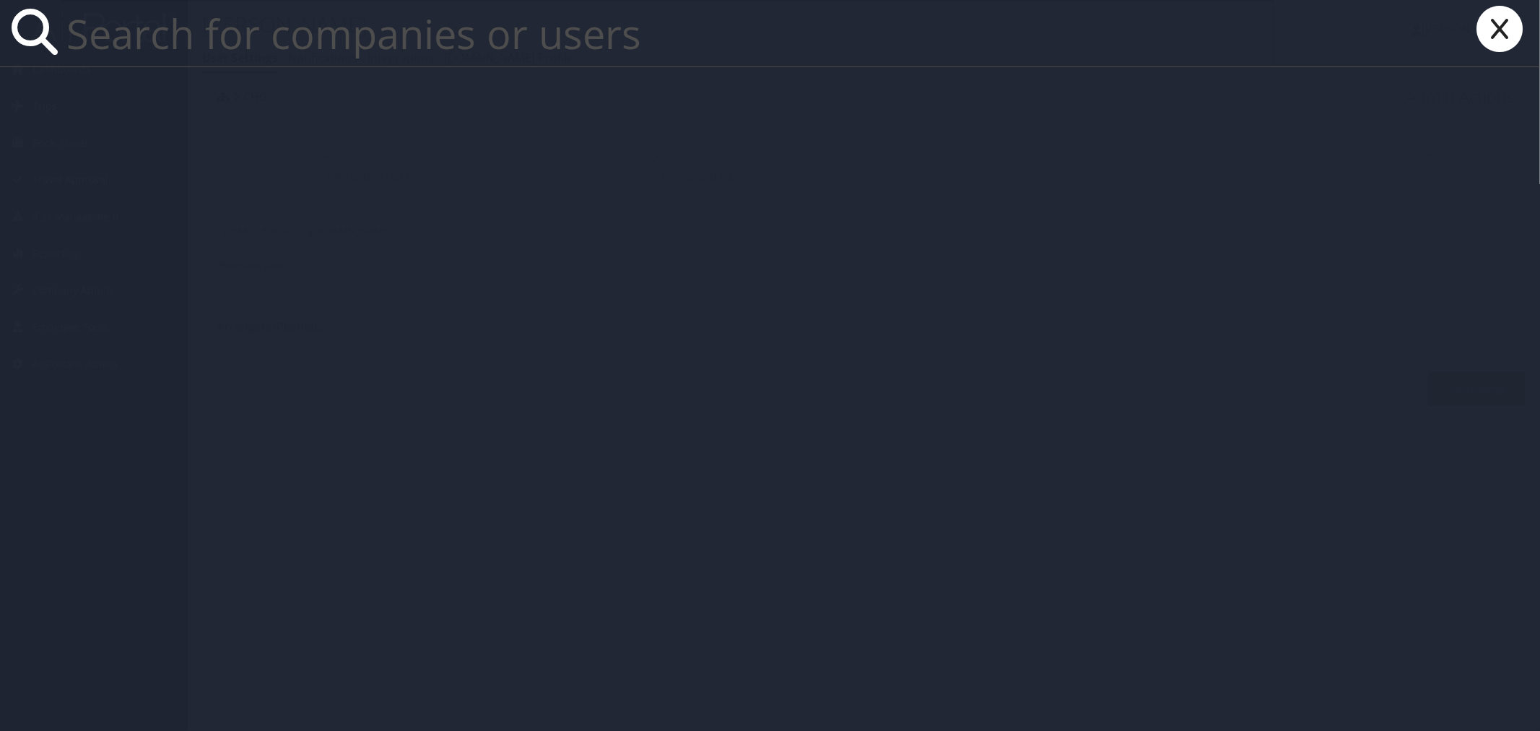
paste input "[EMAIL_ADDRESS][DOMAIN_NAME]"
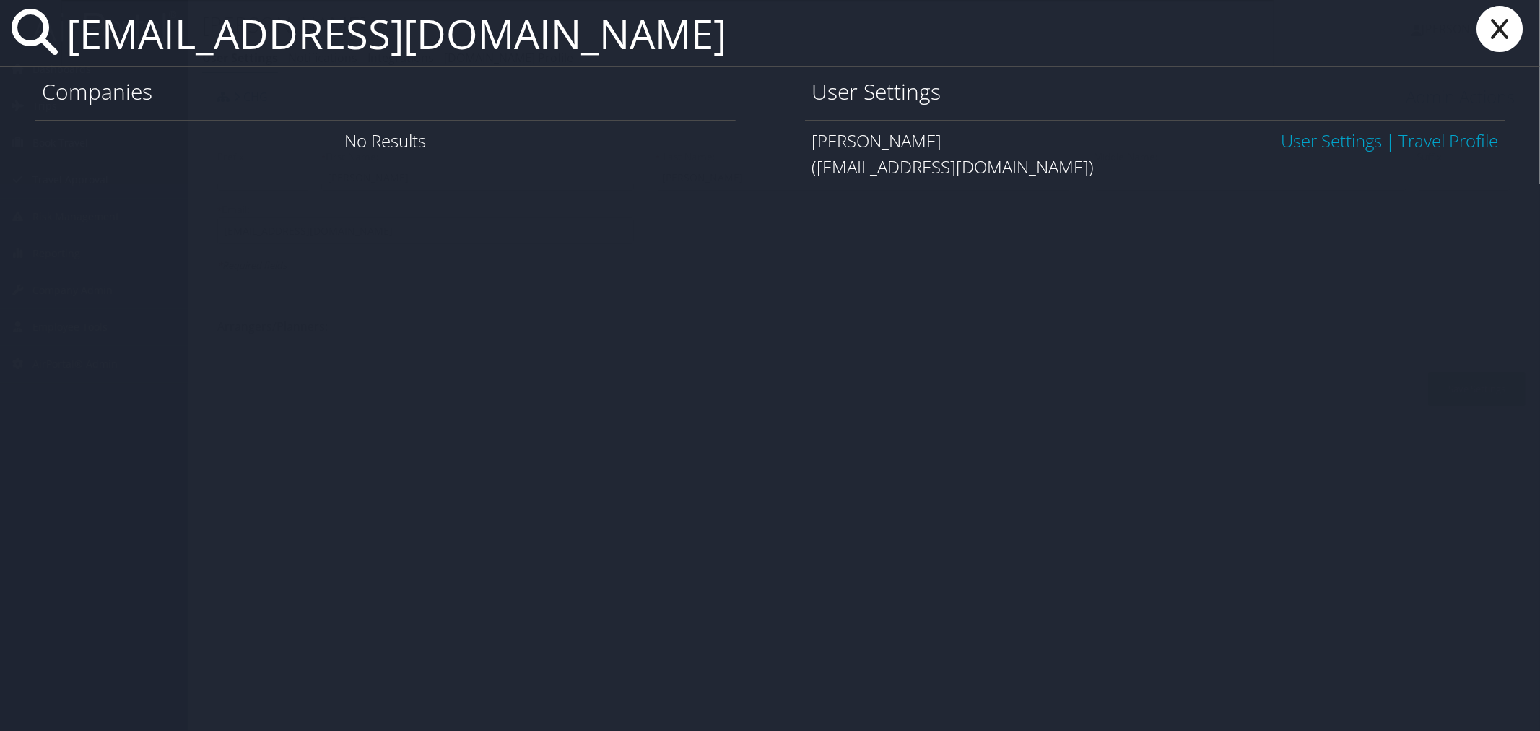
type input "[EMAIL_ADDRESS][DOMAIN_NAME]"
click at [1343, 139] on link "User Settings" at bounding box center [1331, 140] width 101 height 24
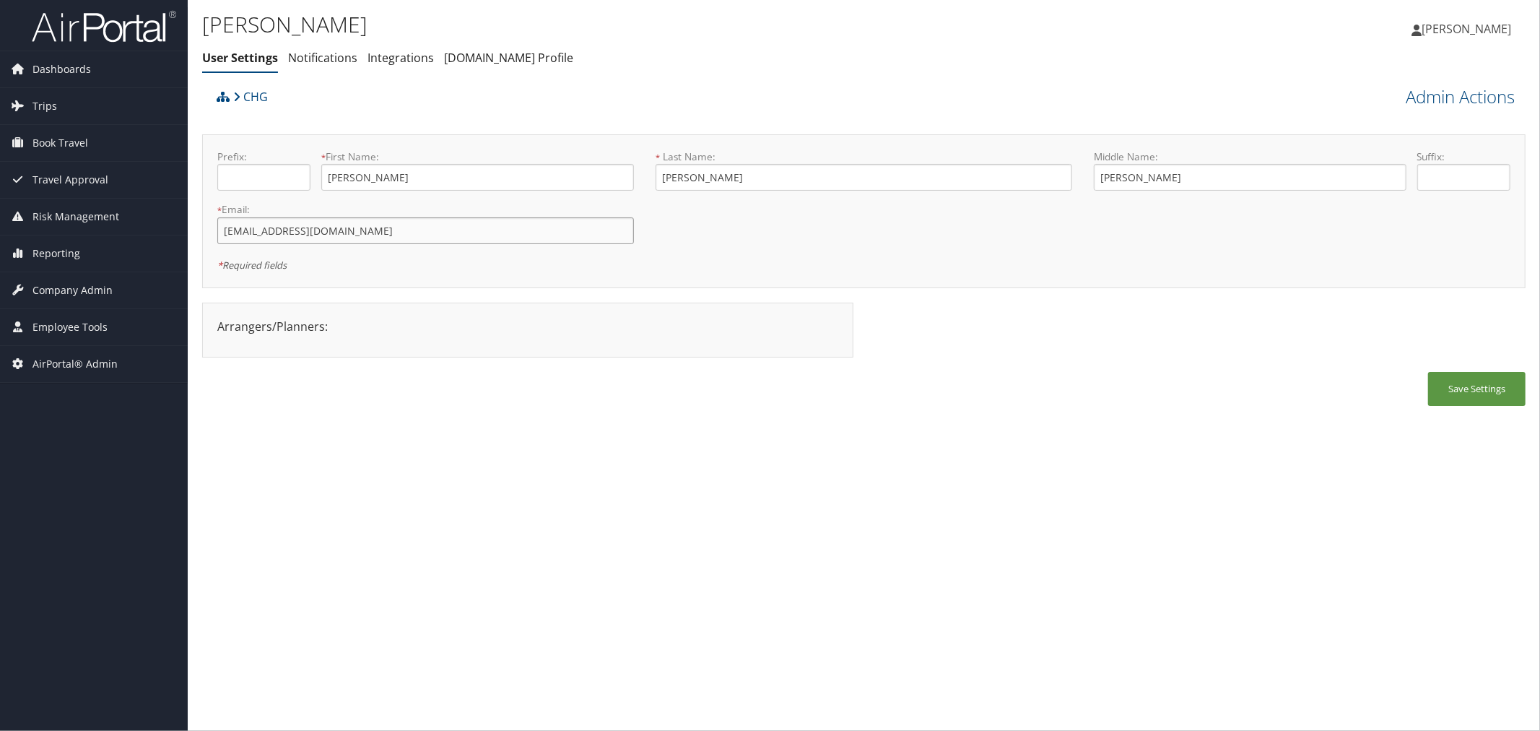
drag, startPoint x: 307, startPoint y: 228, endPoint x: 219, endPoint y: 234, distance: 88.3
click at [219, 234] on input "[EMAIL_ADDRESS][DOMAIN_NAME]" at bounding box center [425, 230] width 417 height 27
click at [1425, 92] on link "Admin Actions" at bounding box center [1459, 96] width 109 height 25
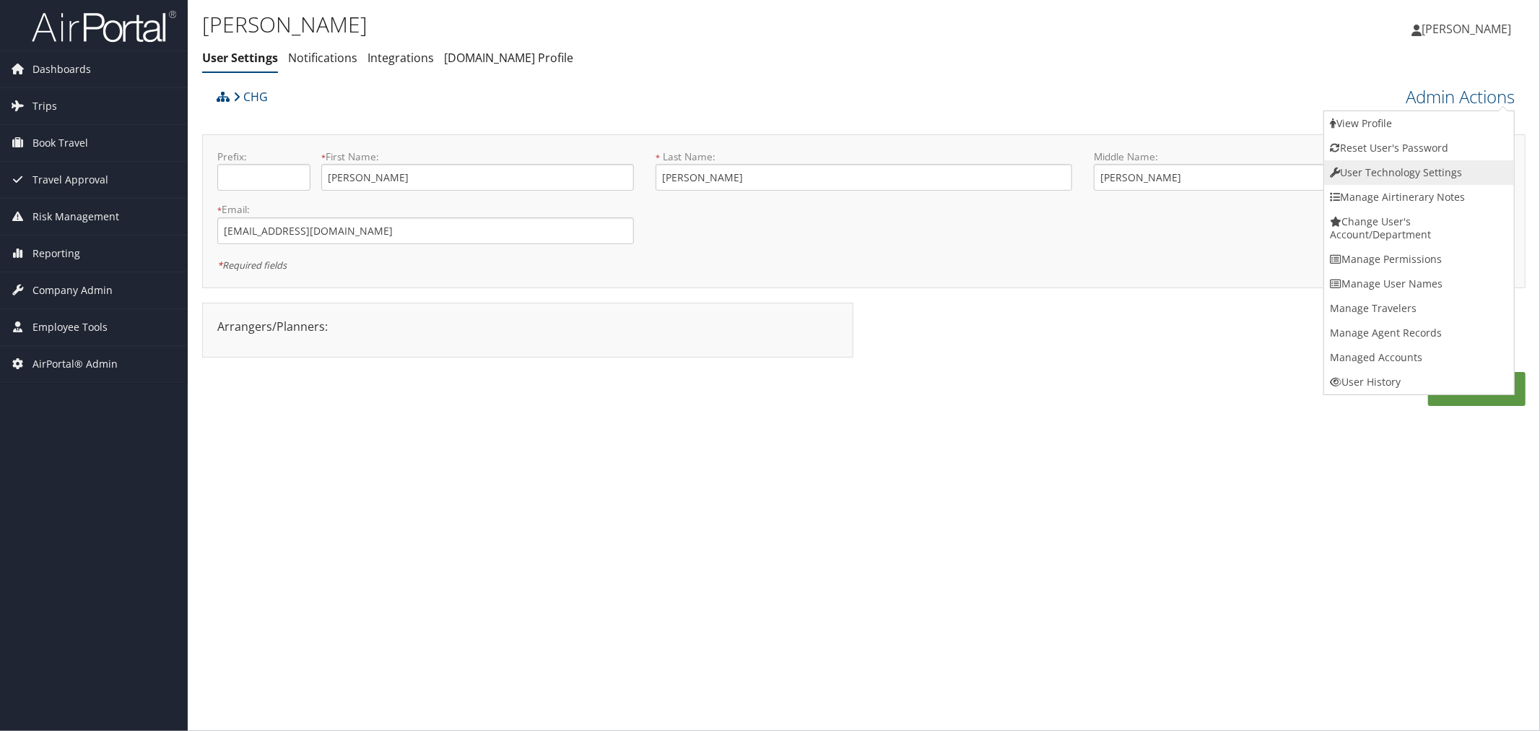
click at [1366, 177] on link "User Technology Settings" at bounding box center [1419, 172] width 190 height 25
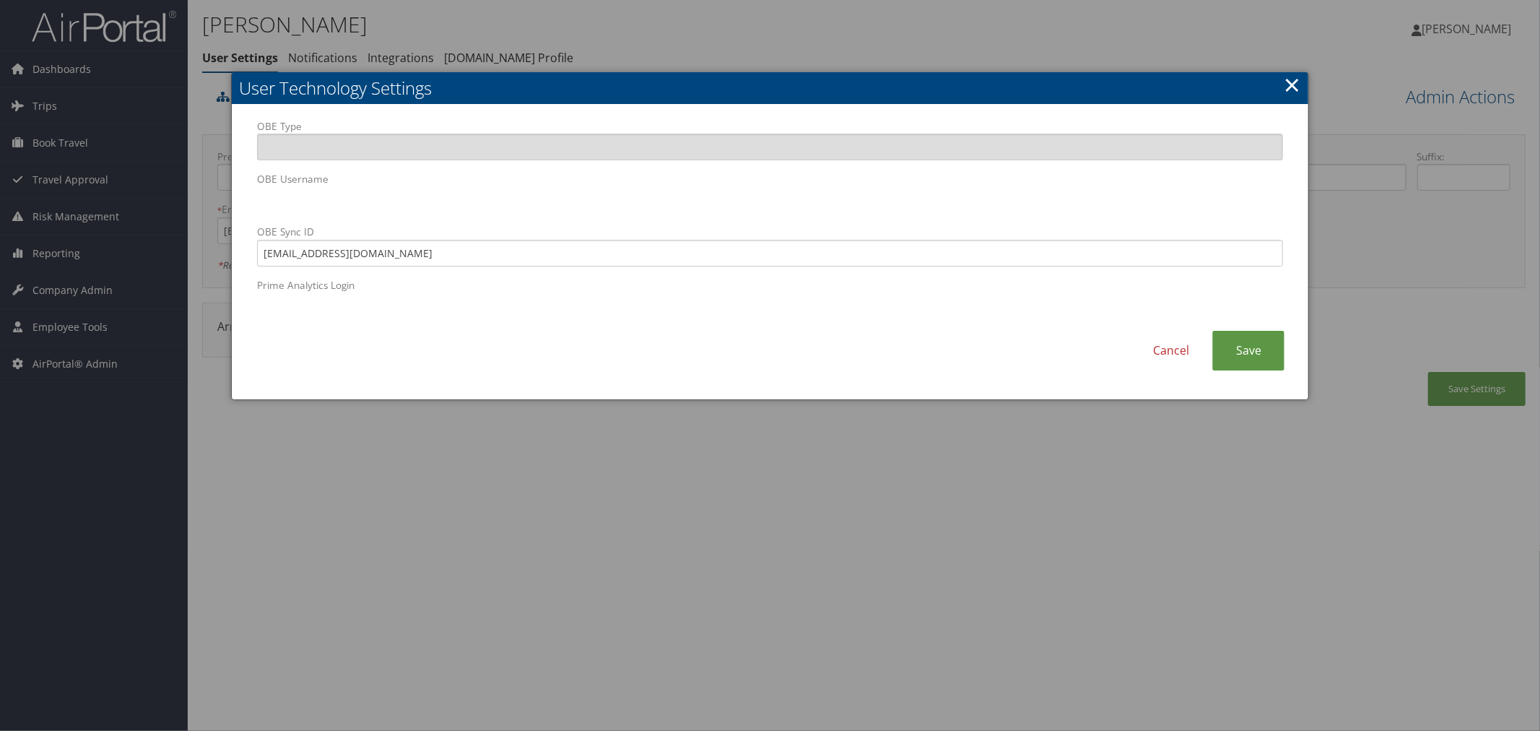
click at [663, 40] on div at bounding box center [770, 365] width 1540 height 731
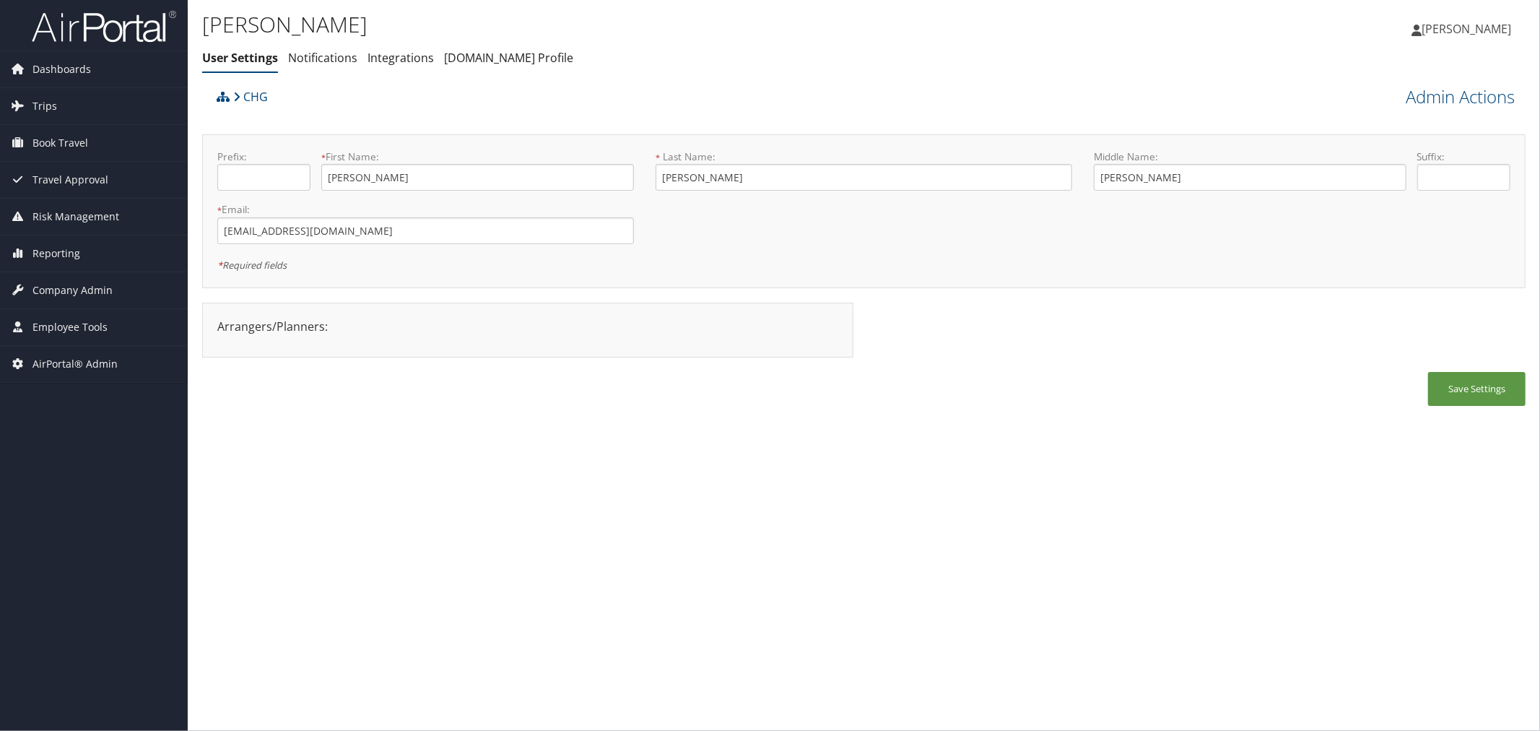
click at [348, 115] on div "CHG" at bounding box center [698, 101] width 971 height 39
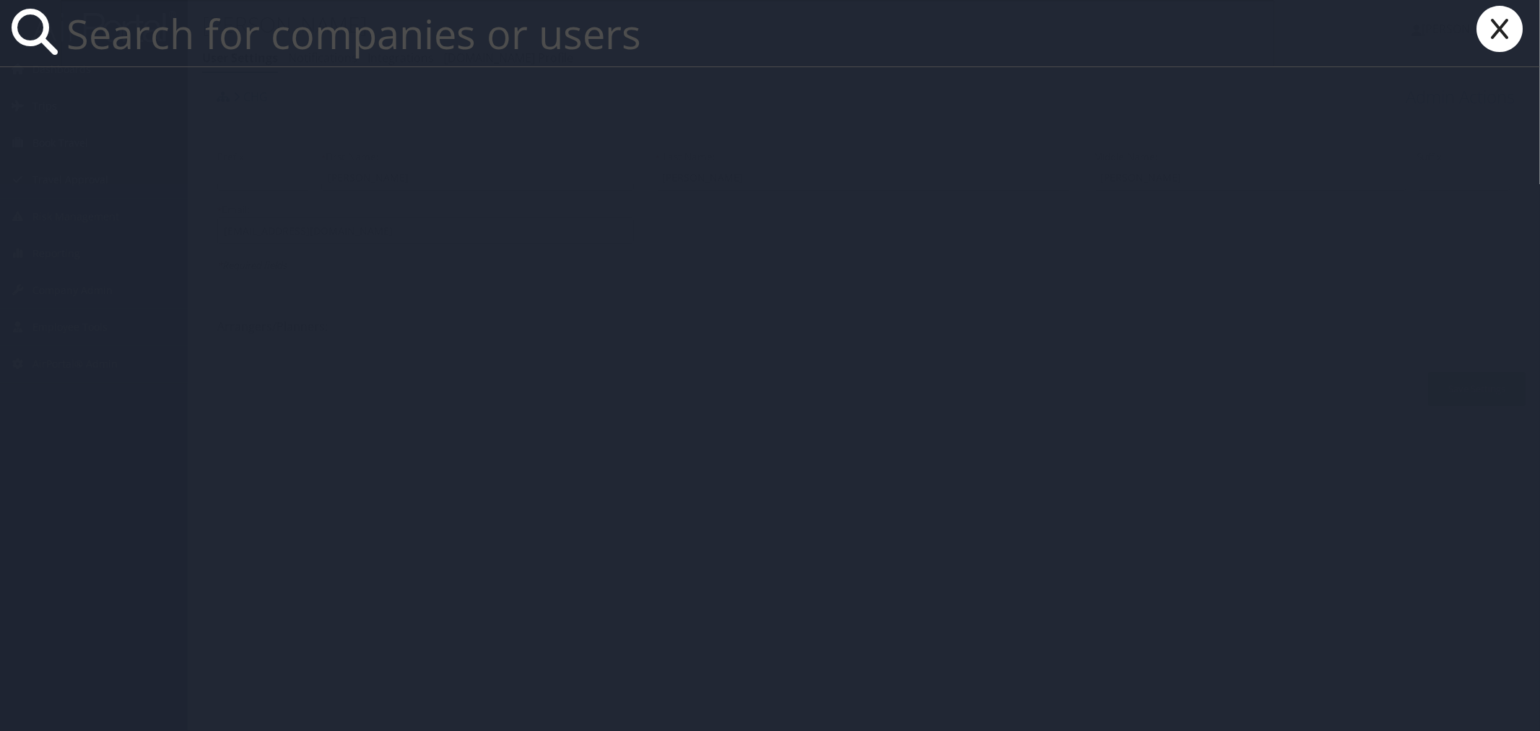
paste input "[PERSON_NAME]"
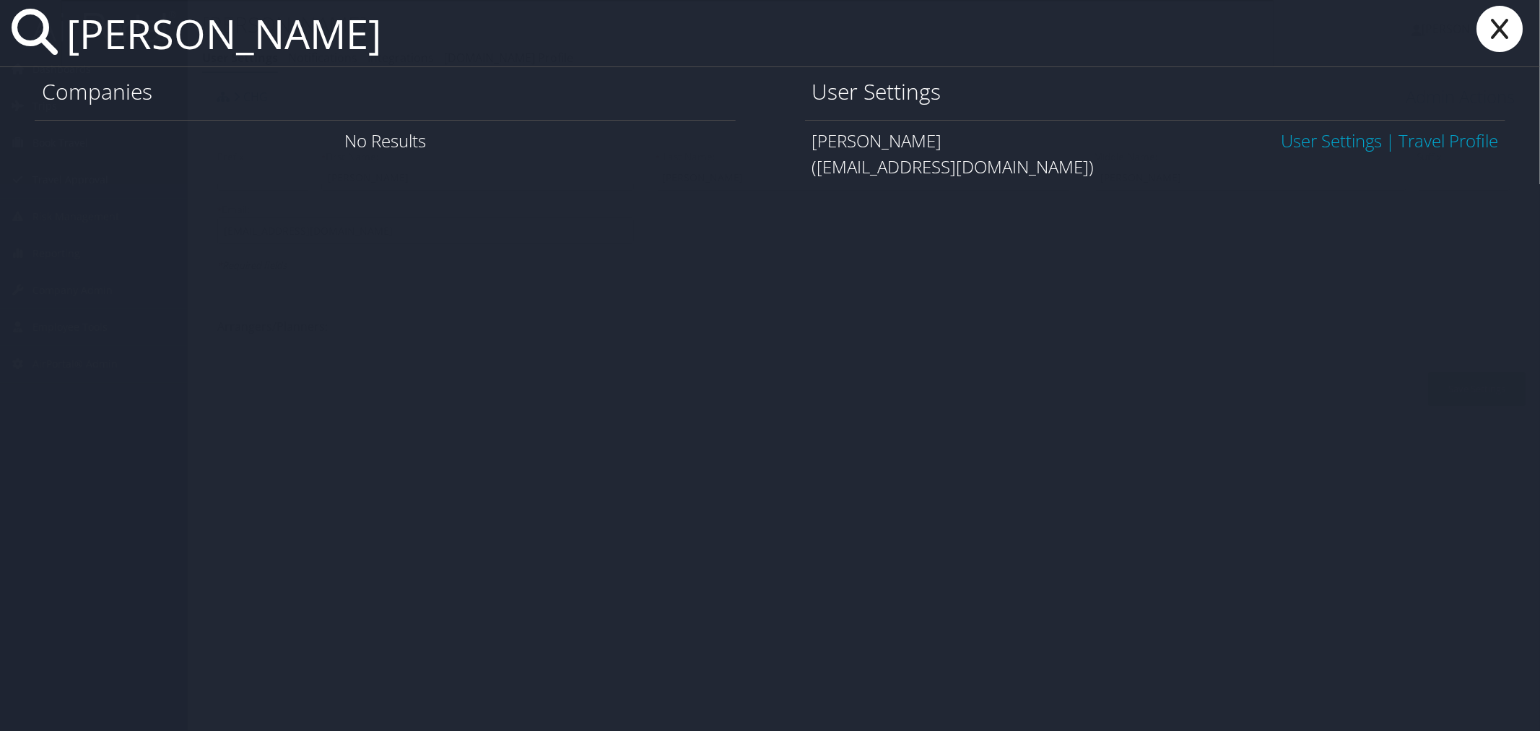
type input "[PERSON_NAME]"
click at [1333, 142] on link "User Settings" at bounding box center [1331, 140] width 101 height 24
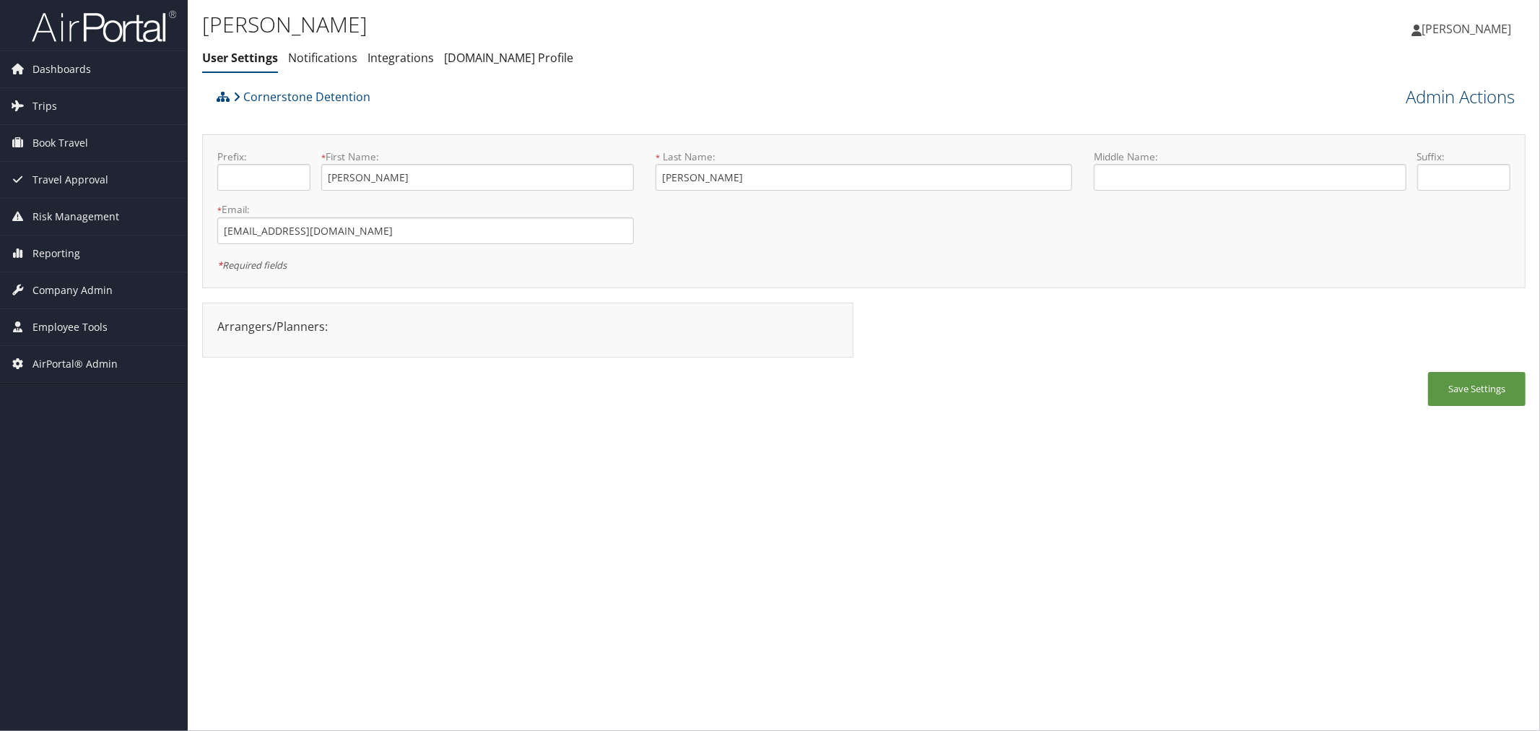
click at [1427, 97] on link "Admin Actions" at bounding box center [1459, 96] width 109 height 25
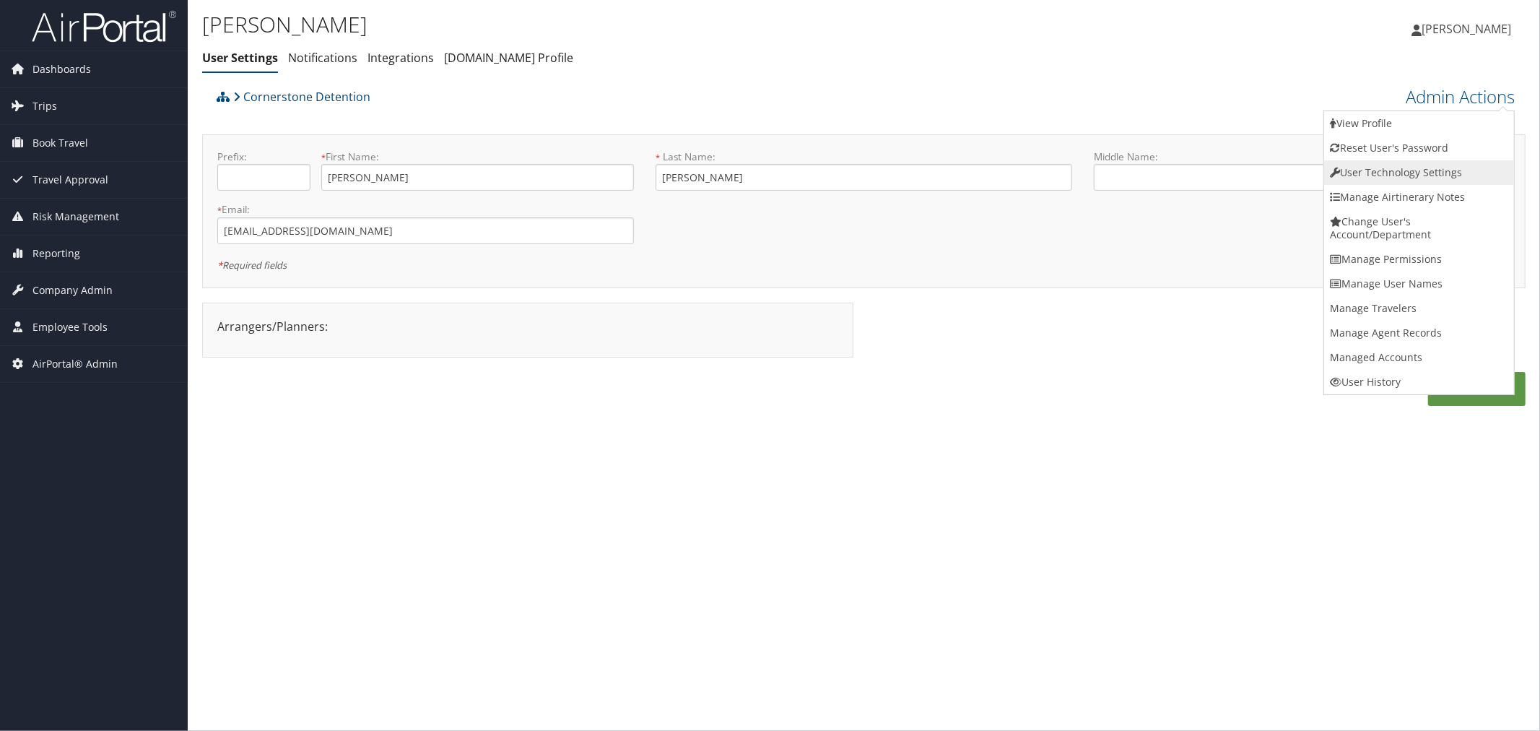
click at [1387, 162] on link "User Technology Settings" at bounding box center [1419, 172] width 190 height 25
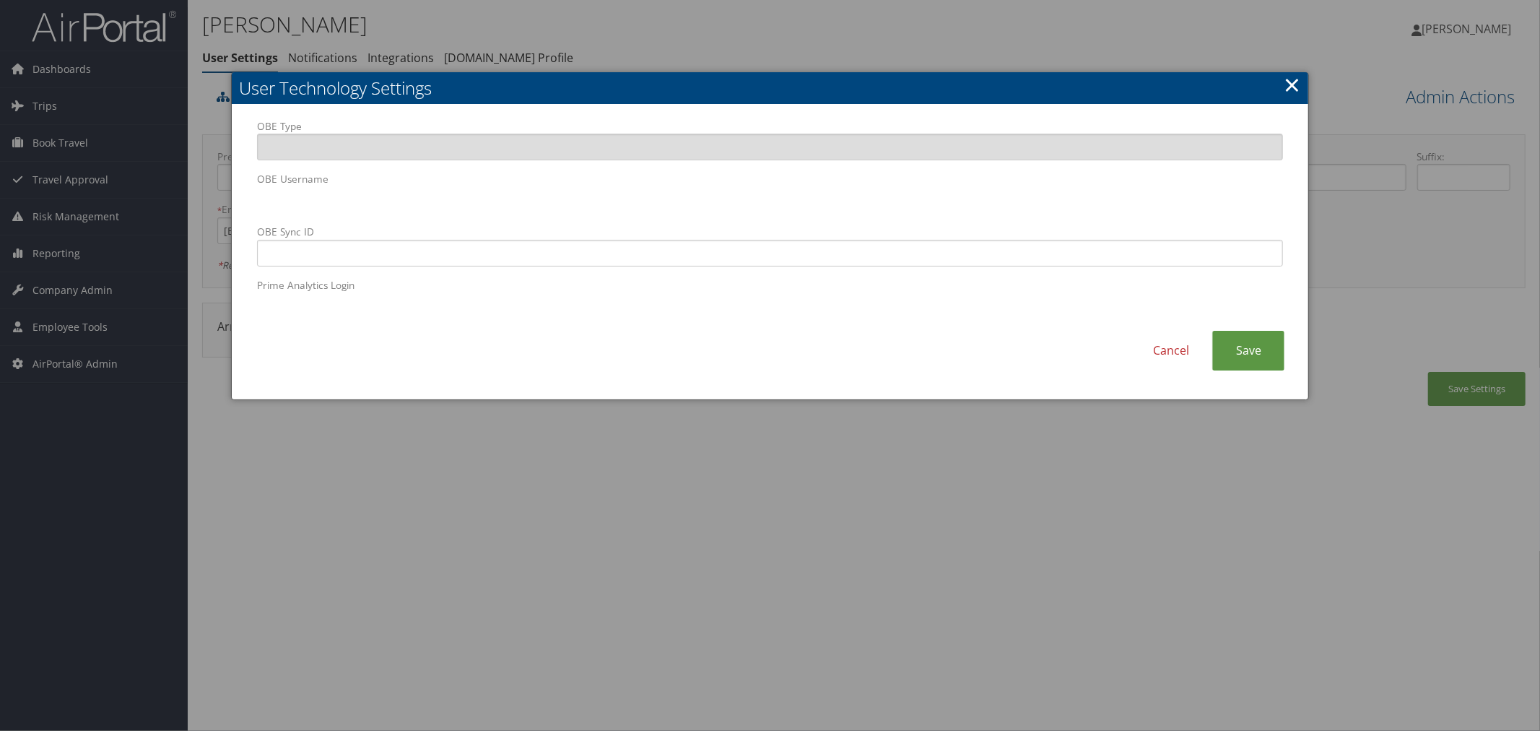
click at [256, 199] on div "OBE Type OBE Username OBE Sync ID Prime Analytics Login" at bounding box center [769, 225] width 1047 height 212
click at [1237, 342] on link "Save" at bounding box center [1248, 351] width 72 height 40
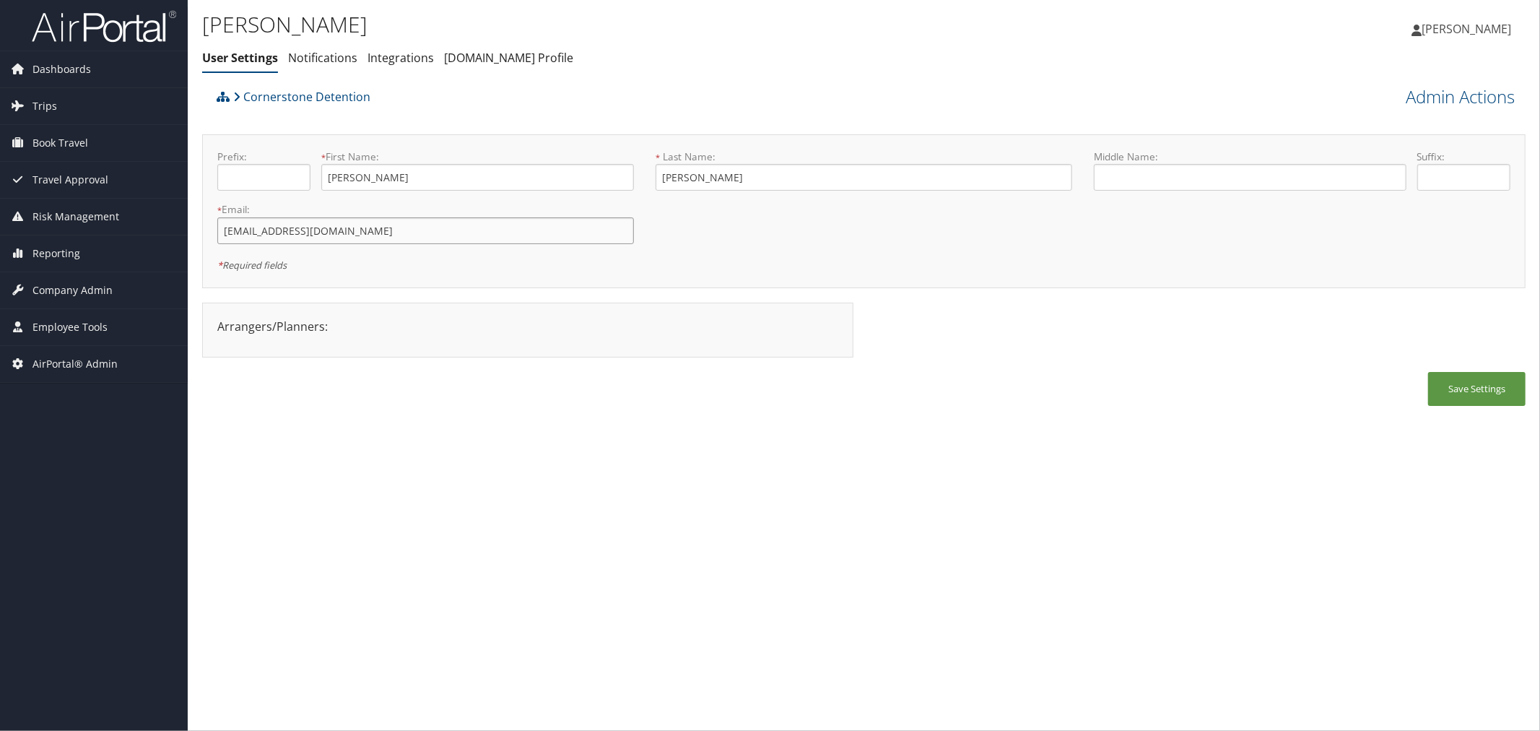
drag, startPoint x: 392, startPoint y: 232, endPoint x: 220, endPoint y: 233, distance: 171.8
click at [220, 233] on input "aarnoldussen@cornerstoneinc.com" at bounding box center [425, 230] width 417 height 27
click at [1410, 97] on link "Admin Actions" at bounding box center [1459, 96] width 109 height 25
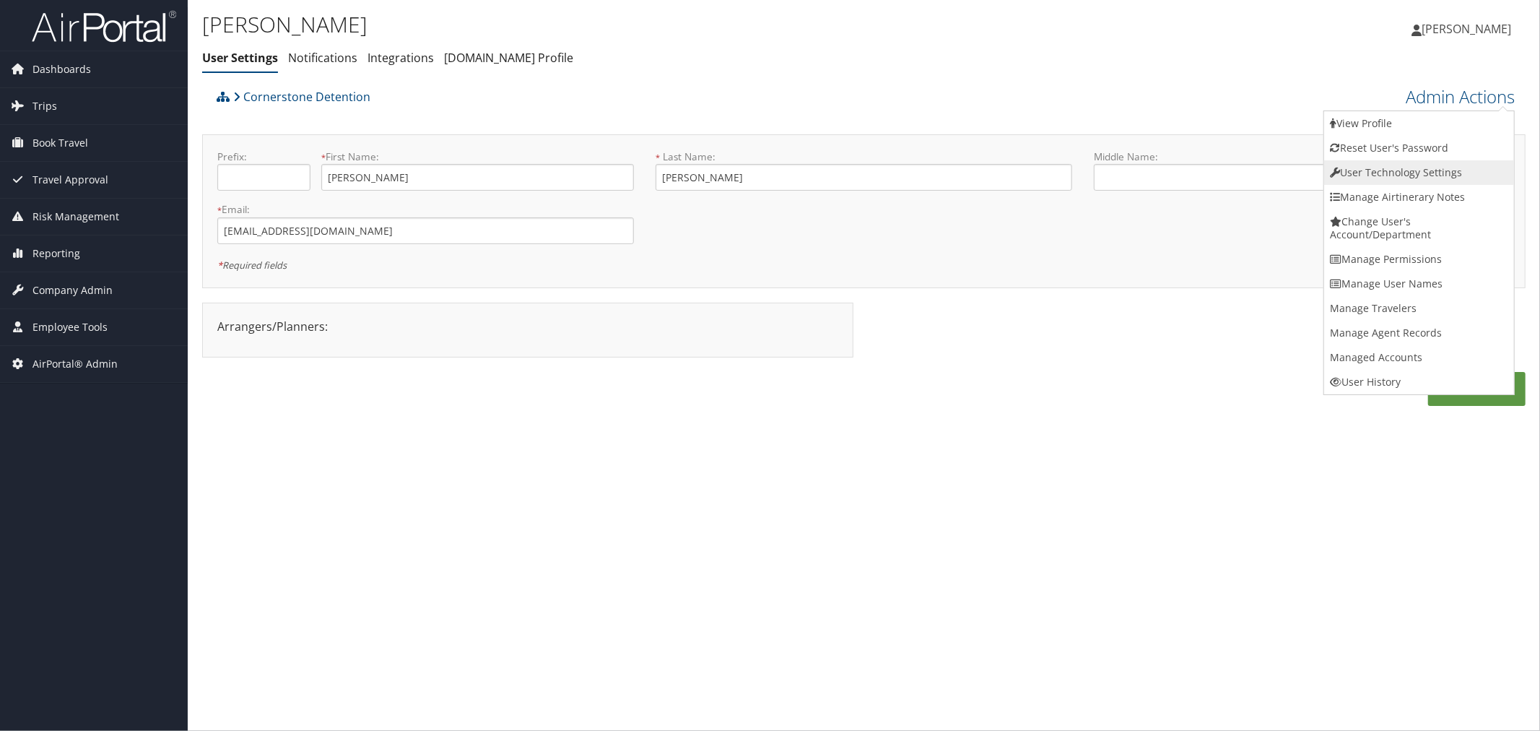
drag, startPoint x: 1395, startPoint y: 169, endPoint x: 1197, endPoint y: 95, distance: 211.0
click at [1394, 169] on link "User Technology Settings" at bounding box center [1419, 172] width 190 height 25
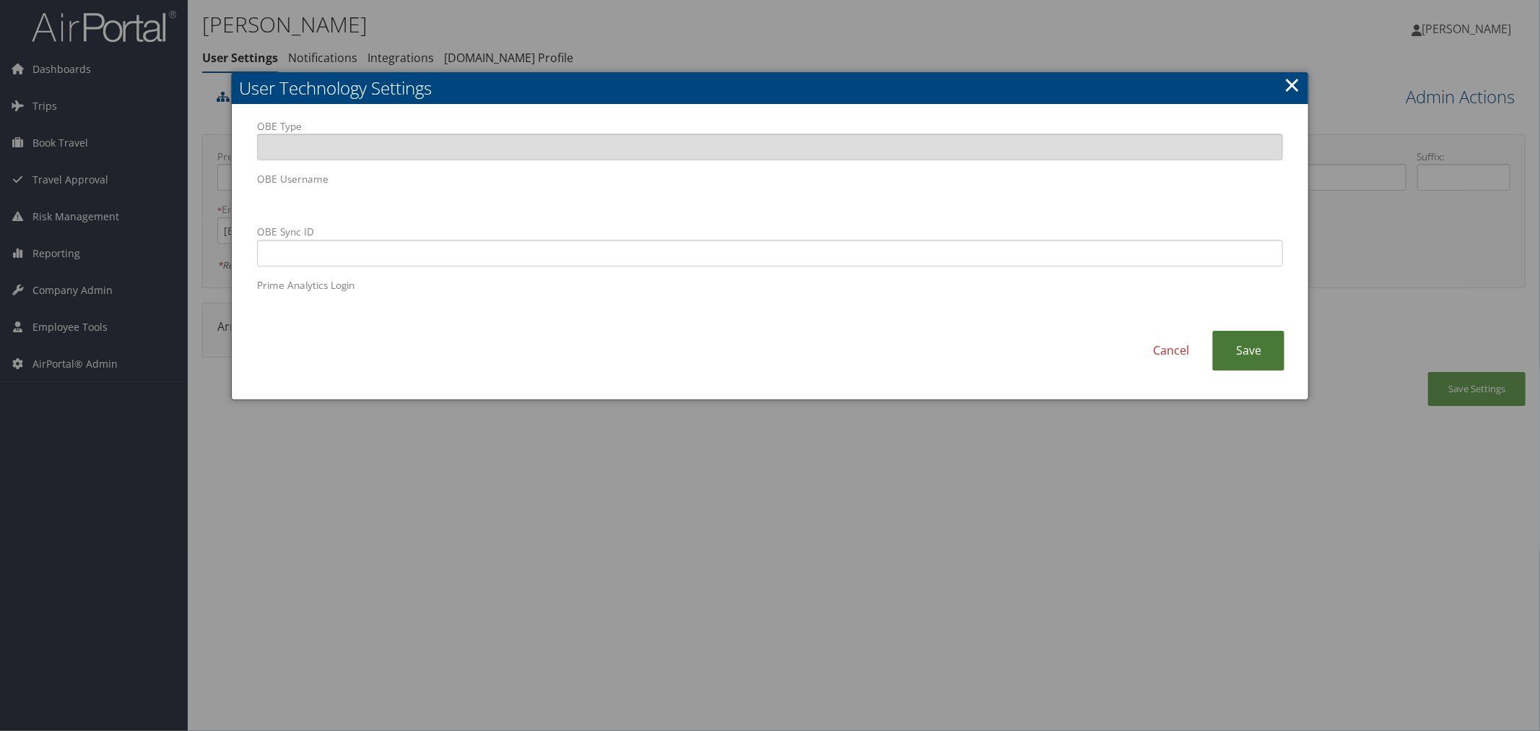
click at [1265, 351] on link "Save" at bounding box center [1248, 351] width 72 height 40
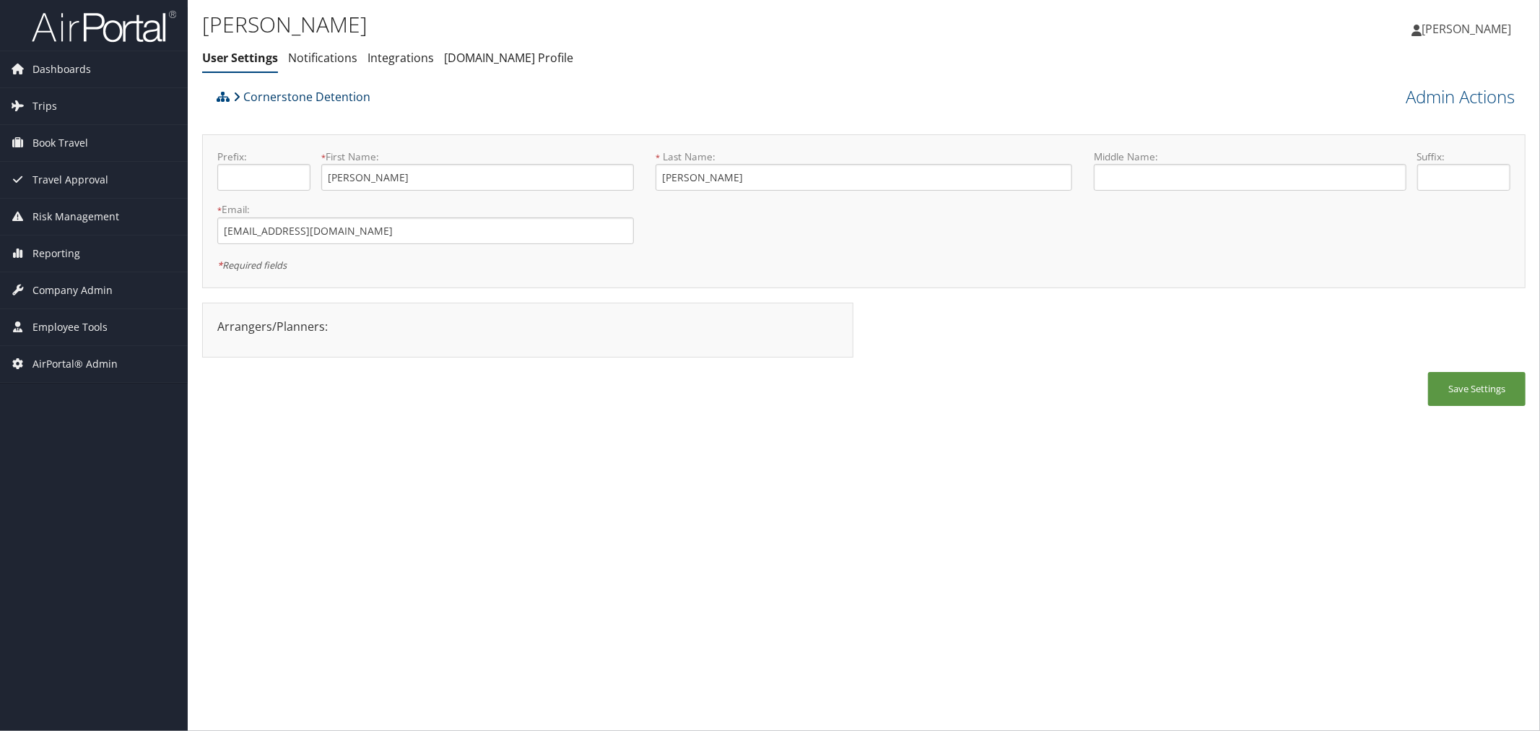
click at [310, 90] on link "Cornerstone Detention" at bounding box center [301, 96] width 137 height 29
click at [563, 94] on div "Cornerstone Detention" at bounding box center [698, 101] width 971 height 39
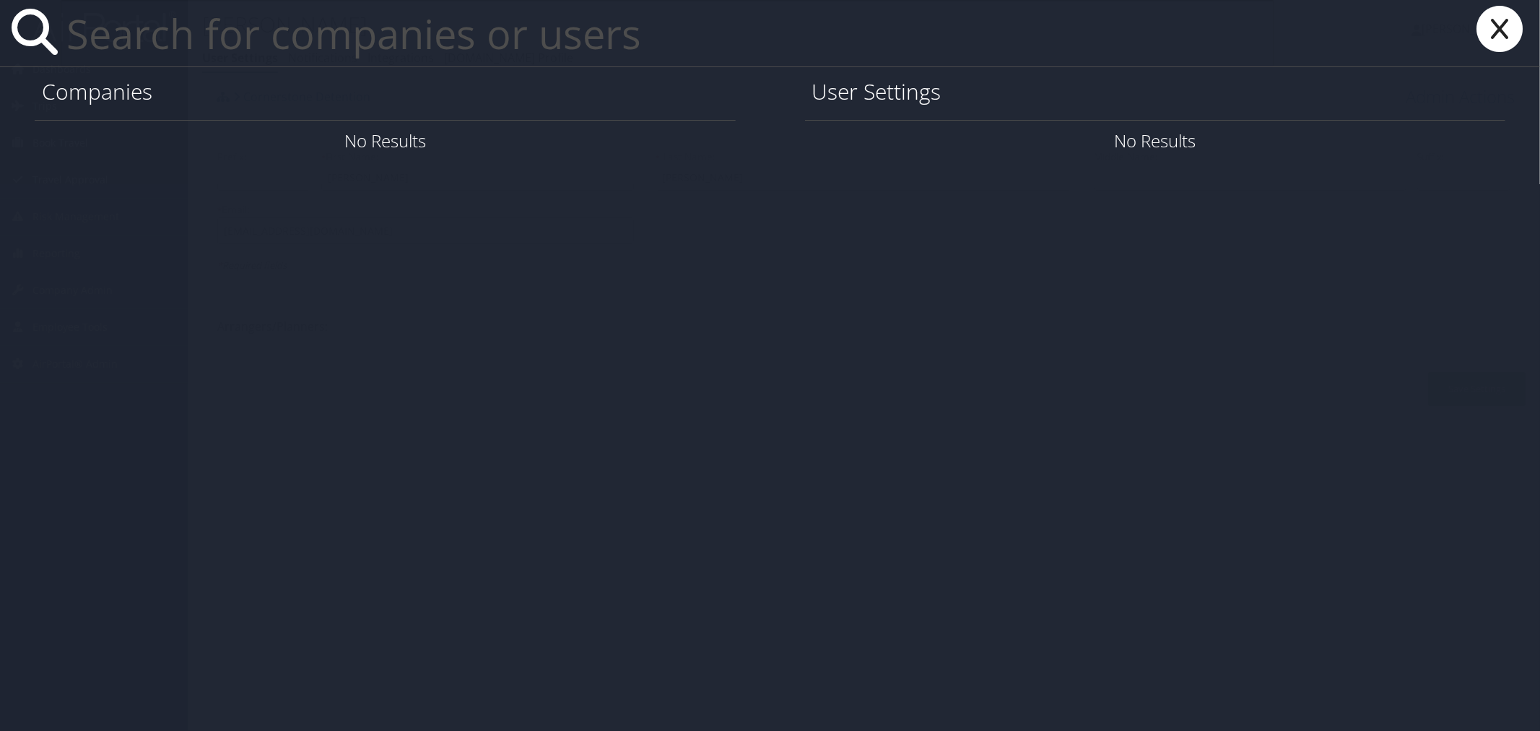
paste input "0000211721"
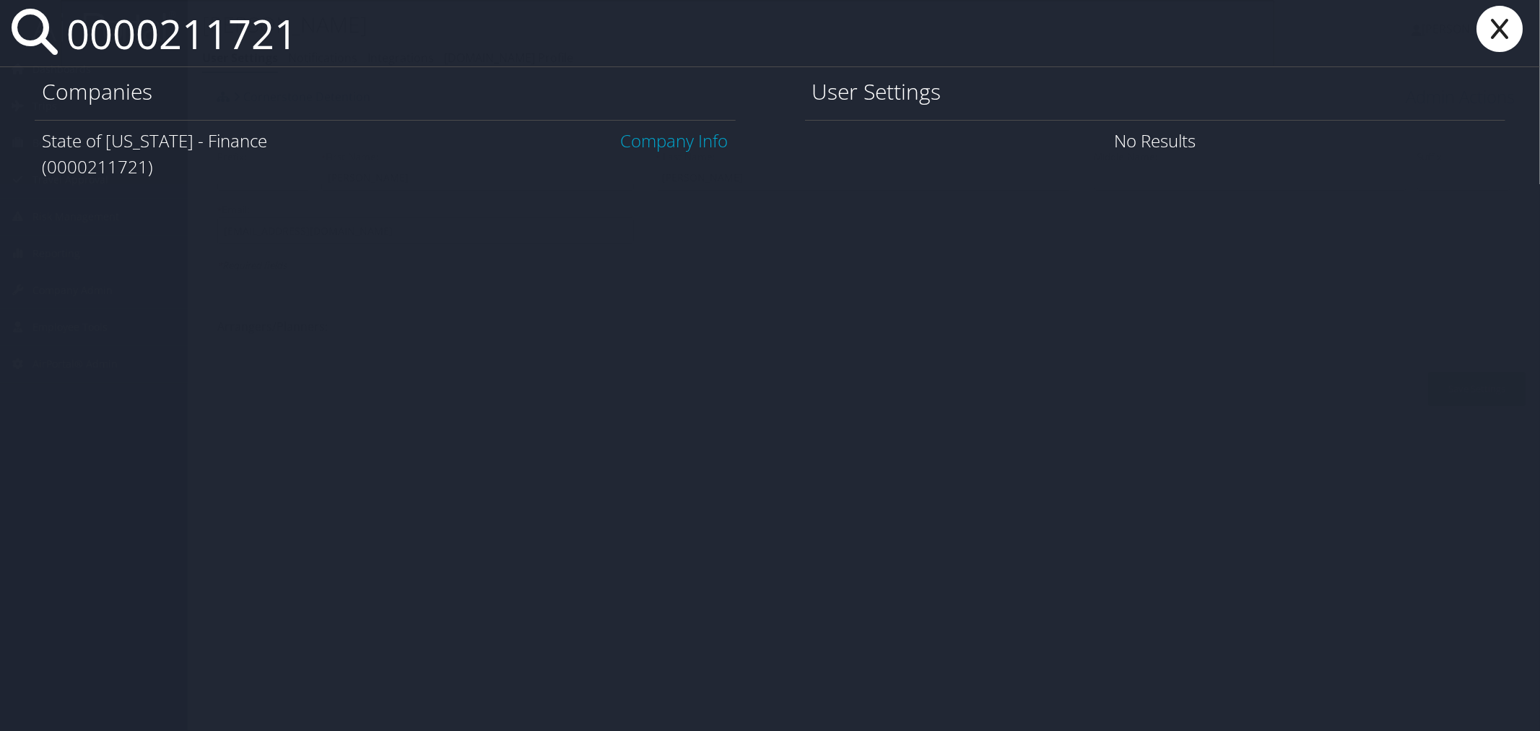
type input "0000211721"
click at [643, 147] on link "Company Info" at bounding box center [675, 140] width 108 height 24
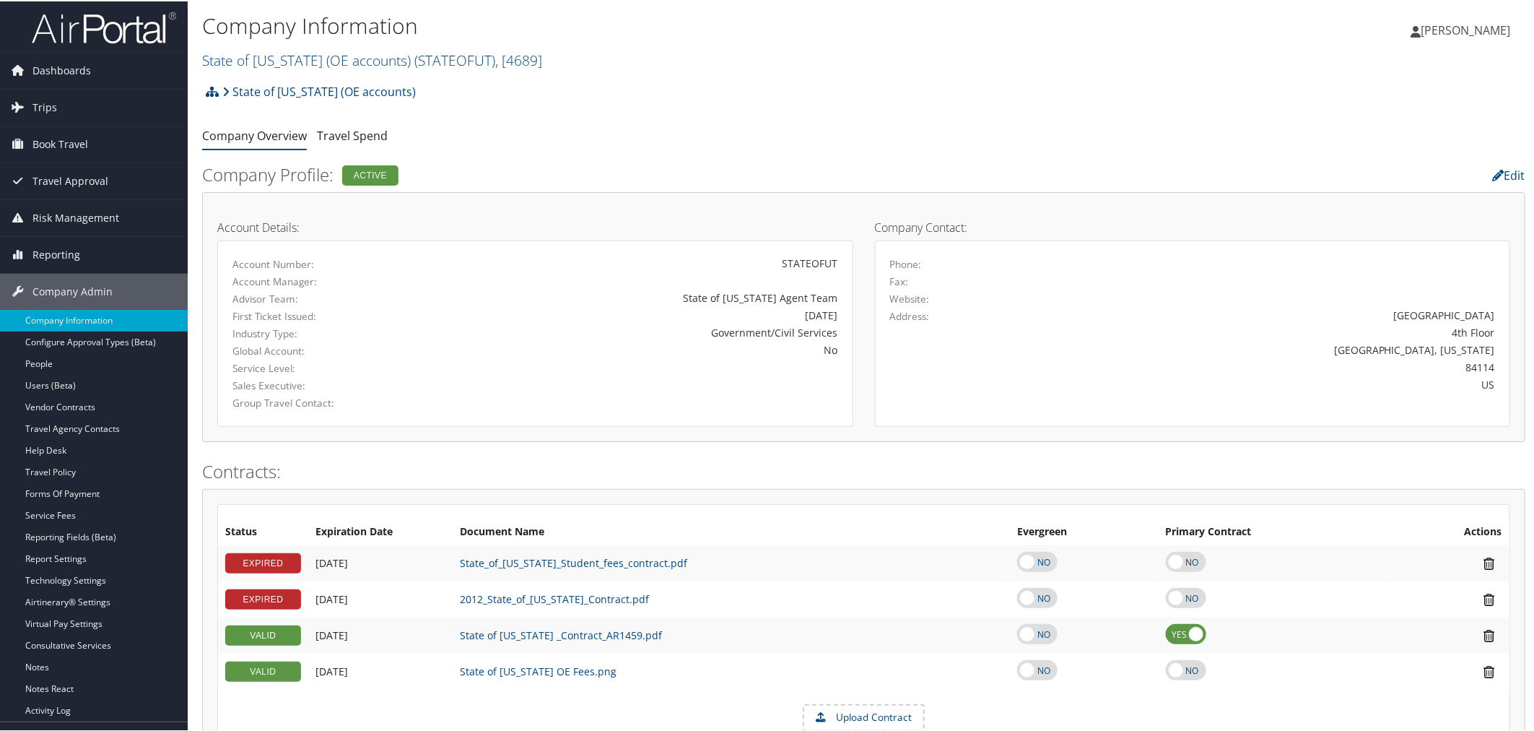
click at [1471, 25] on span "[PERSON_NAME]" at bounding box center [1466, 29] width 90 height 16
click at [1369, 258] on link "Sign Out" at bounding box center [1428, 260] width 161 height 25
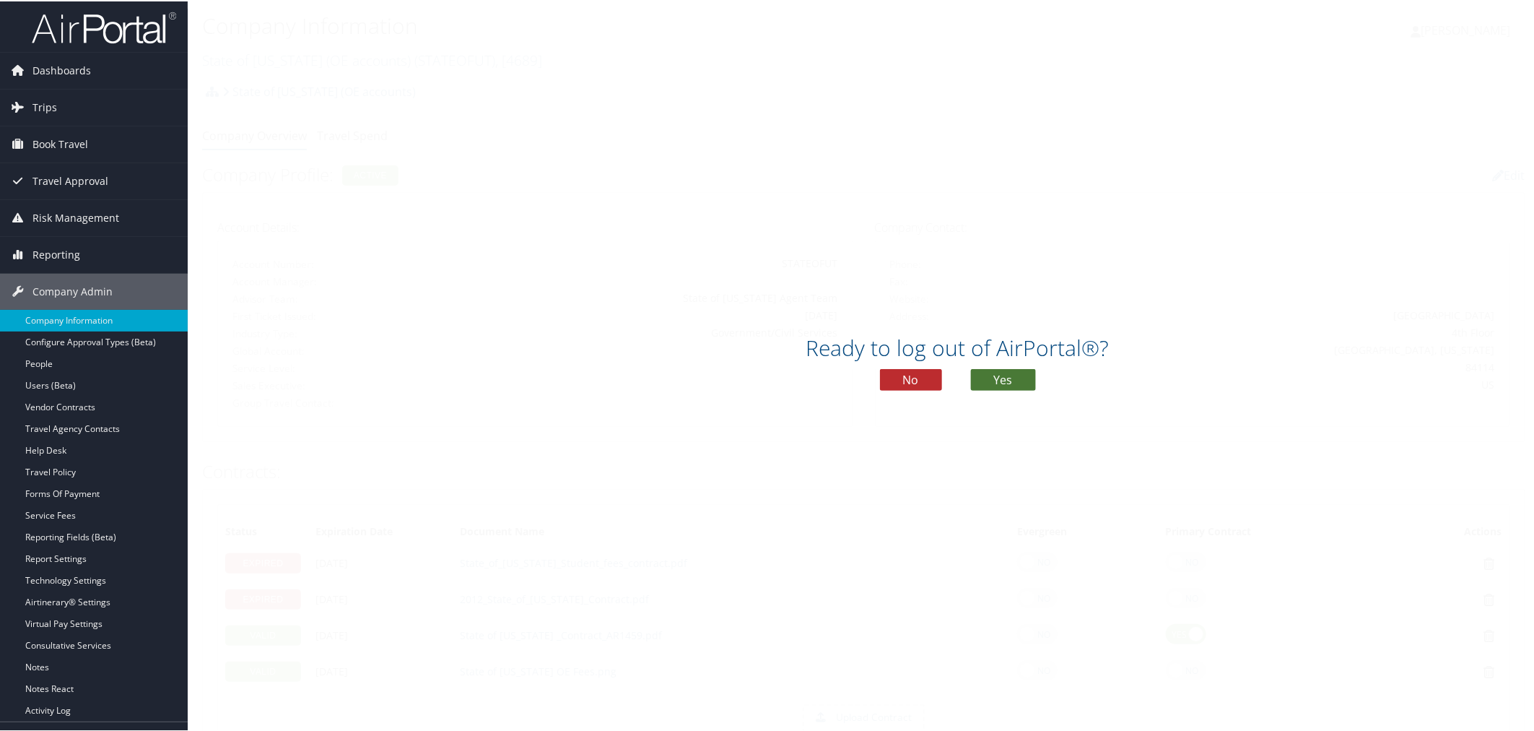
click at [1015, 377] on button "Yes" at bounding box center [1003, 378] width 65 height 22
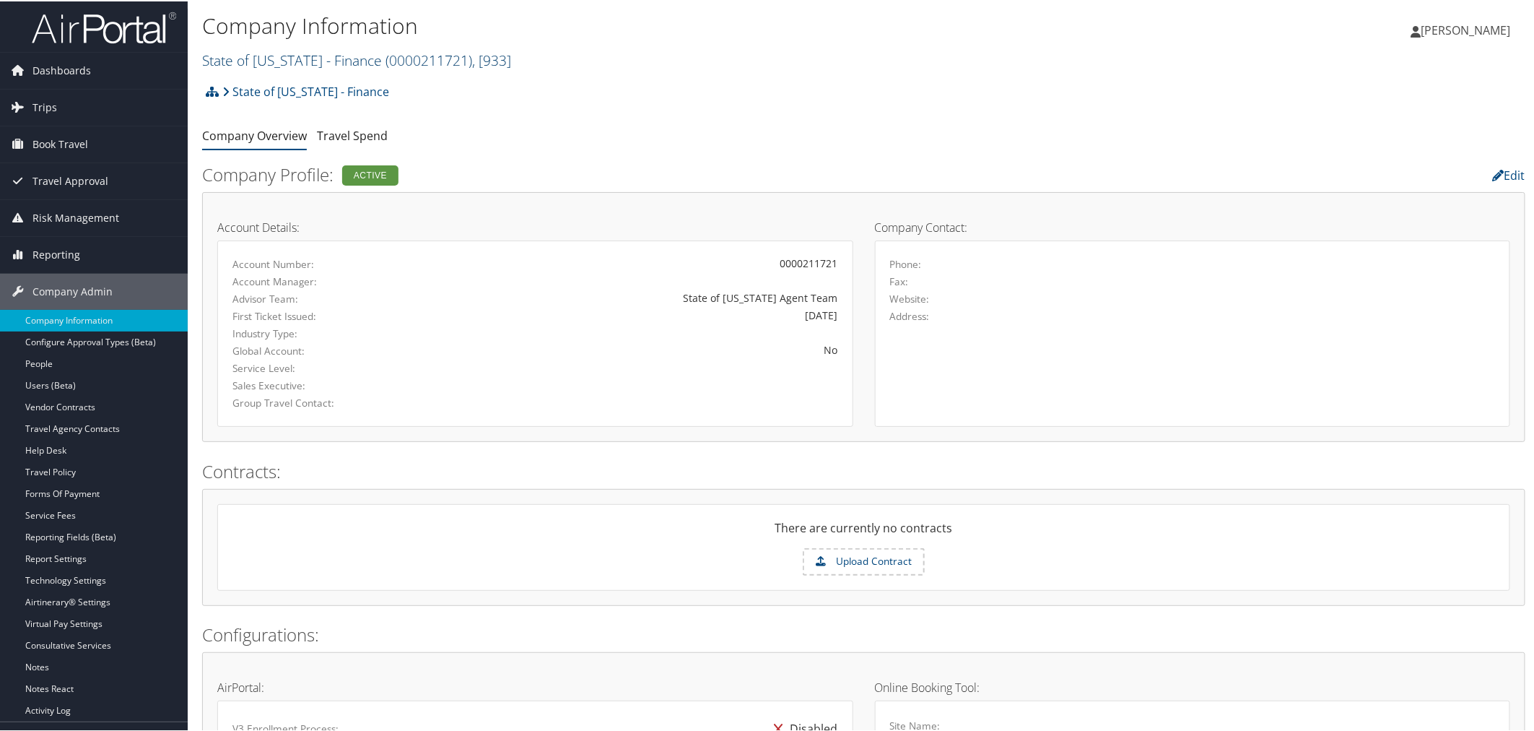
click at [282, 54] on link "State of [US_STATE] - Finance ( 0000211721 ) , [ 933 ]" at bounding box center [356, 58] width 309 height 19
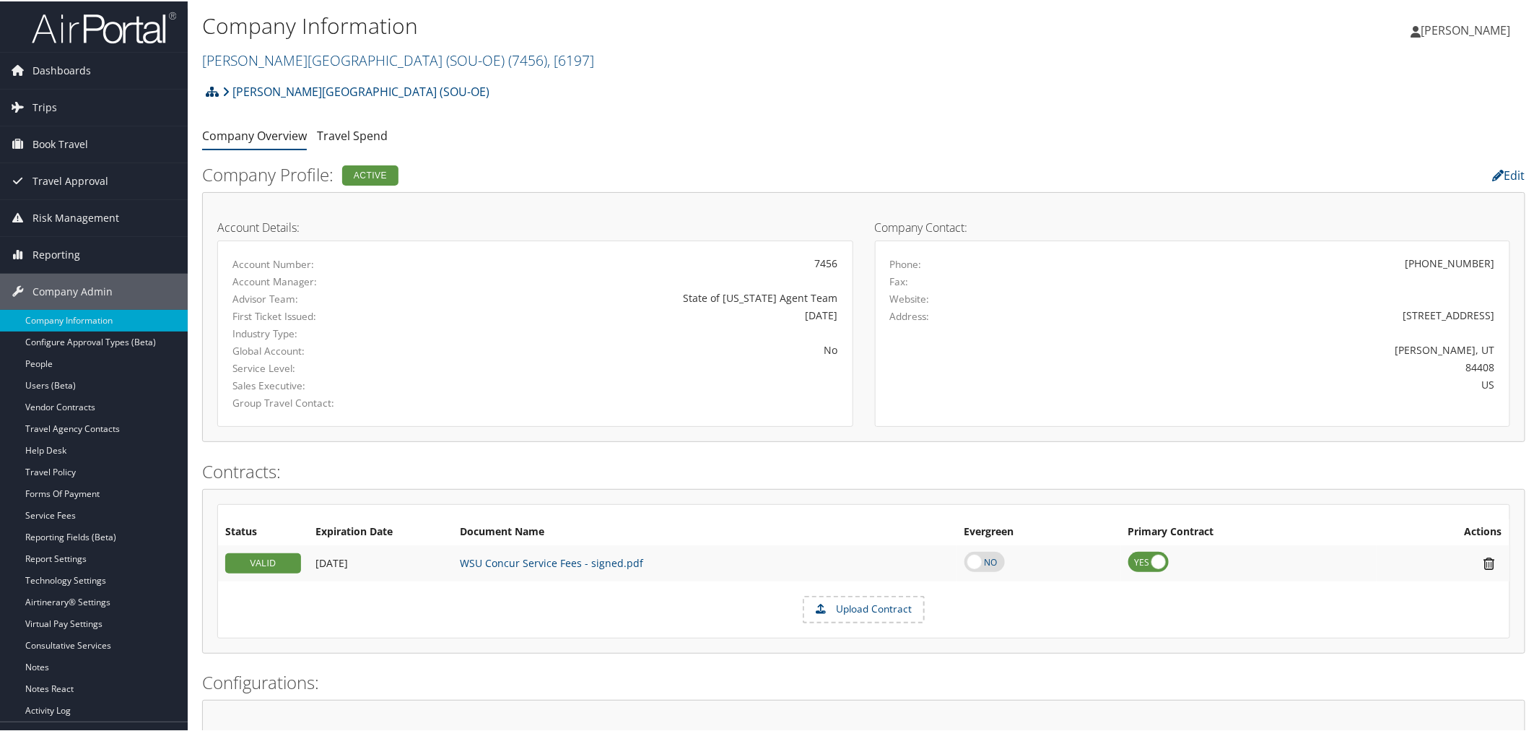
click at [213, 91] on icon at bounding box center [212, 90] width 13 height 12
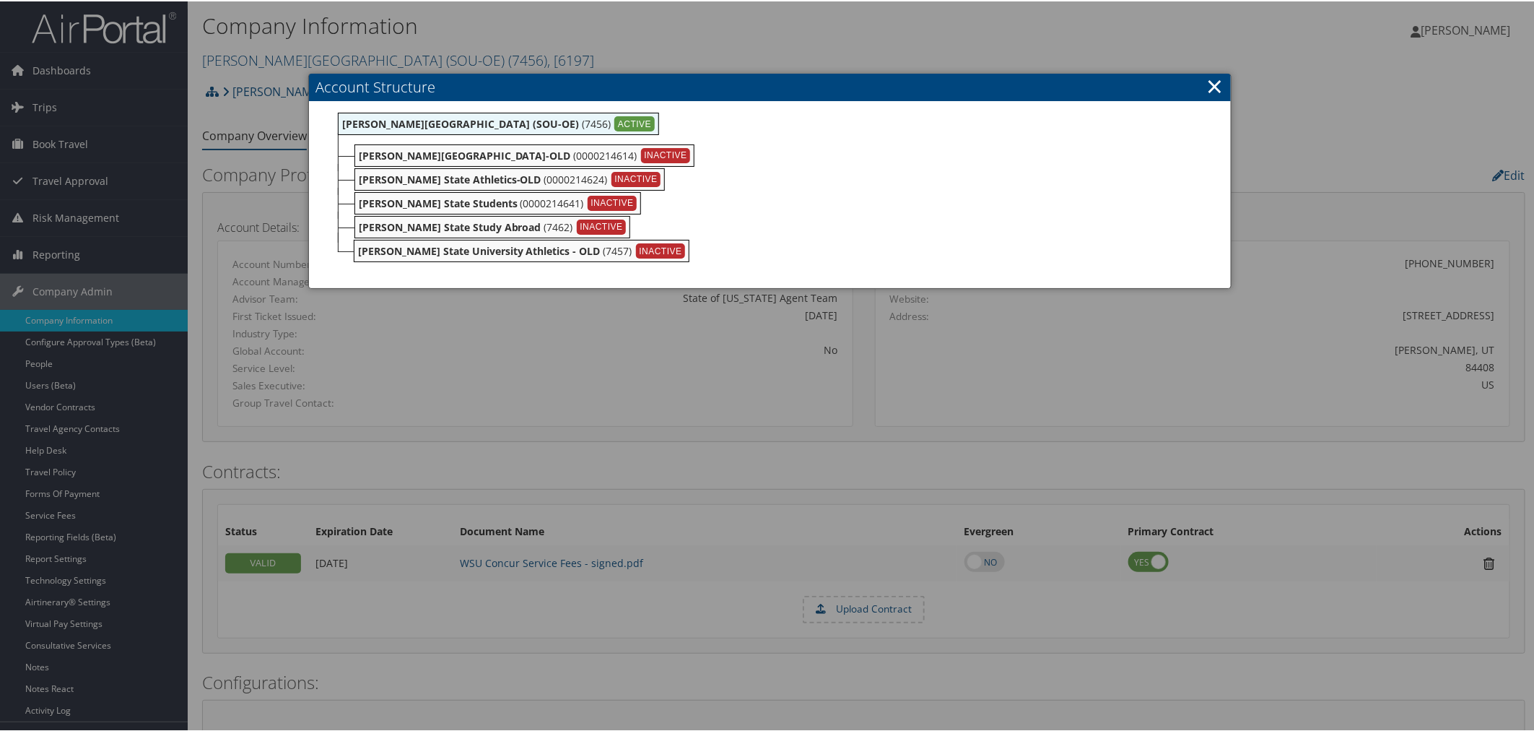
click at [550, 41] on div at bounding box center [770, 365] width 1540 height 731
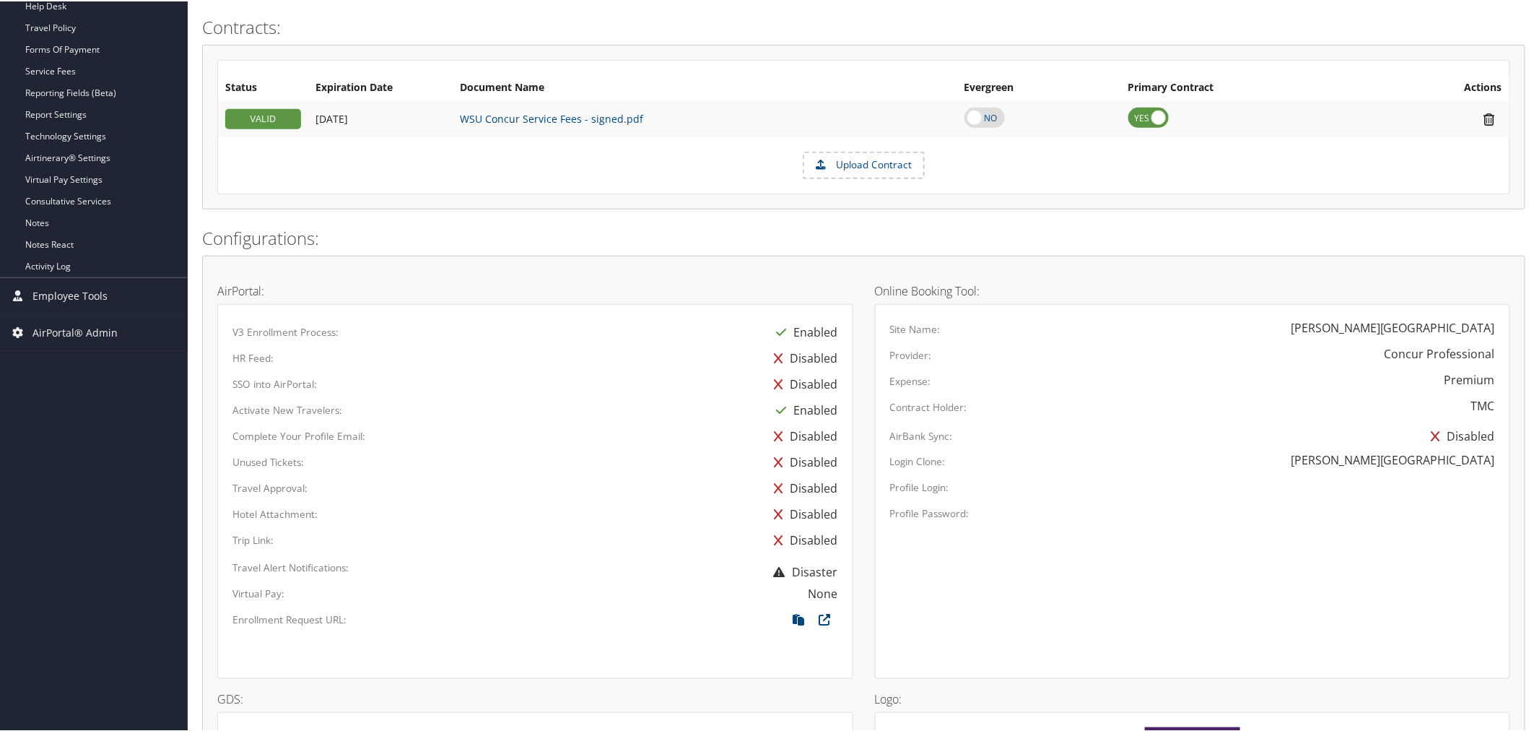
scroll to position [561, 0]
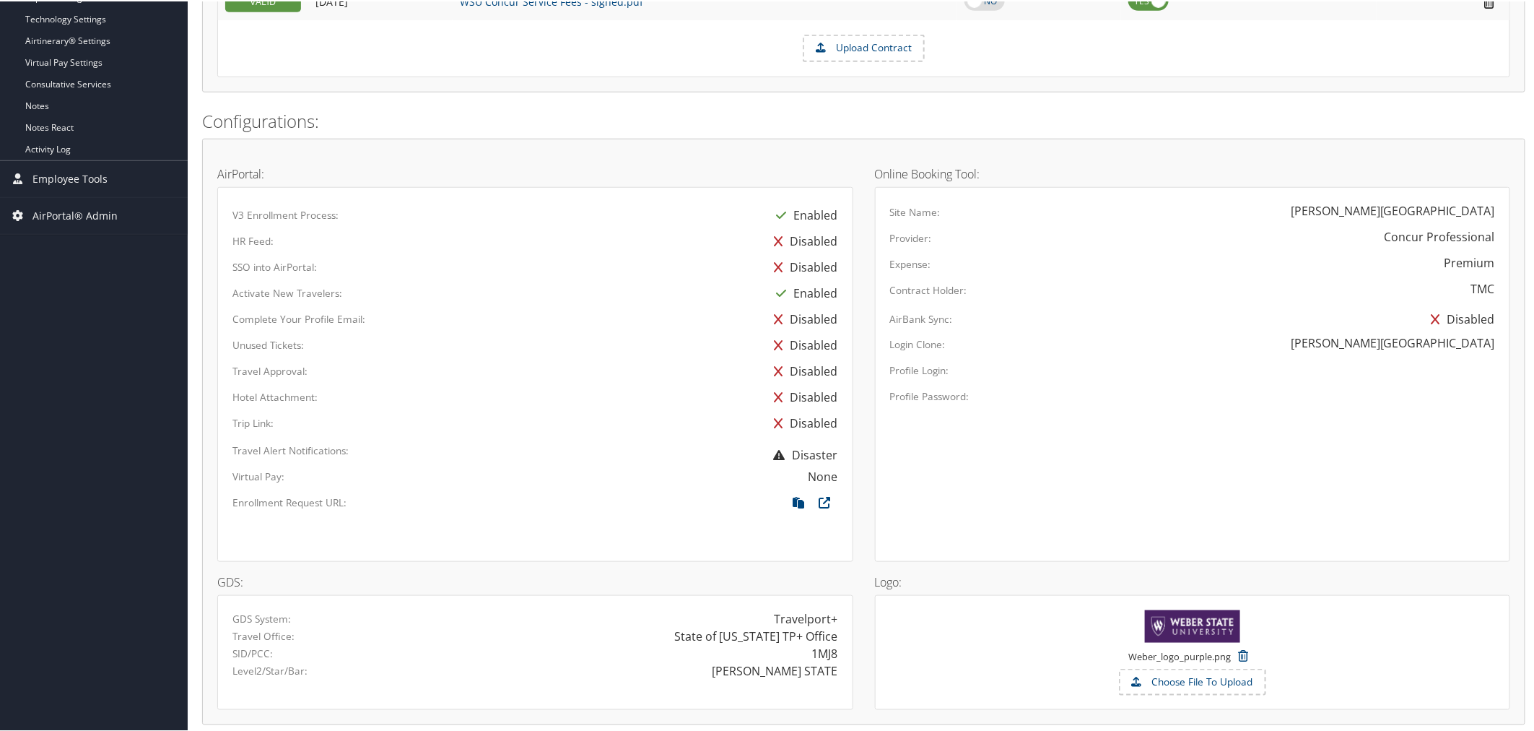
click at [1465, 517] on div "Site Name: [PERSON_NAME][GEOGRAPHIC_DATA] Provider: Concur Professional Expense…" at bounding box center [1193, 373] width 636 height 374
click at [489, 118] on h2 "Configurations:" at bounding box center [863, 120] width 1323 height 25
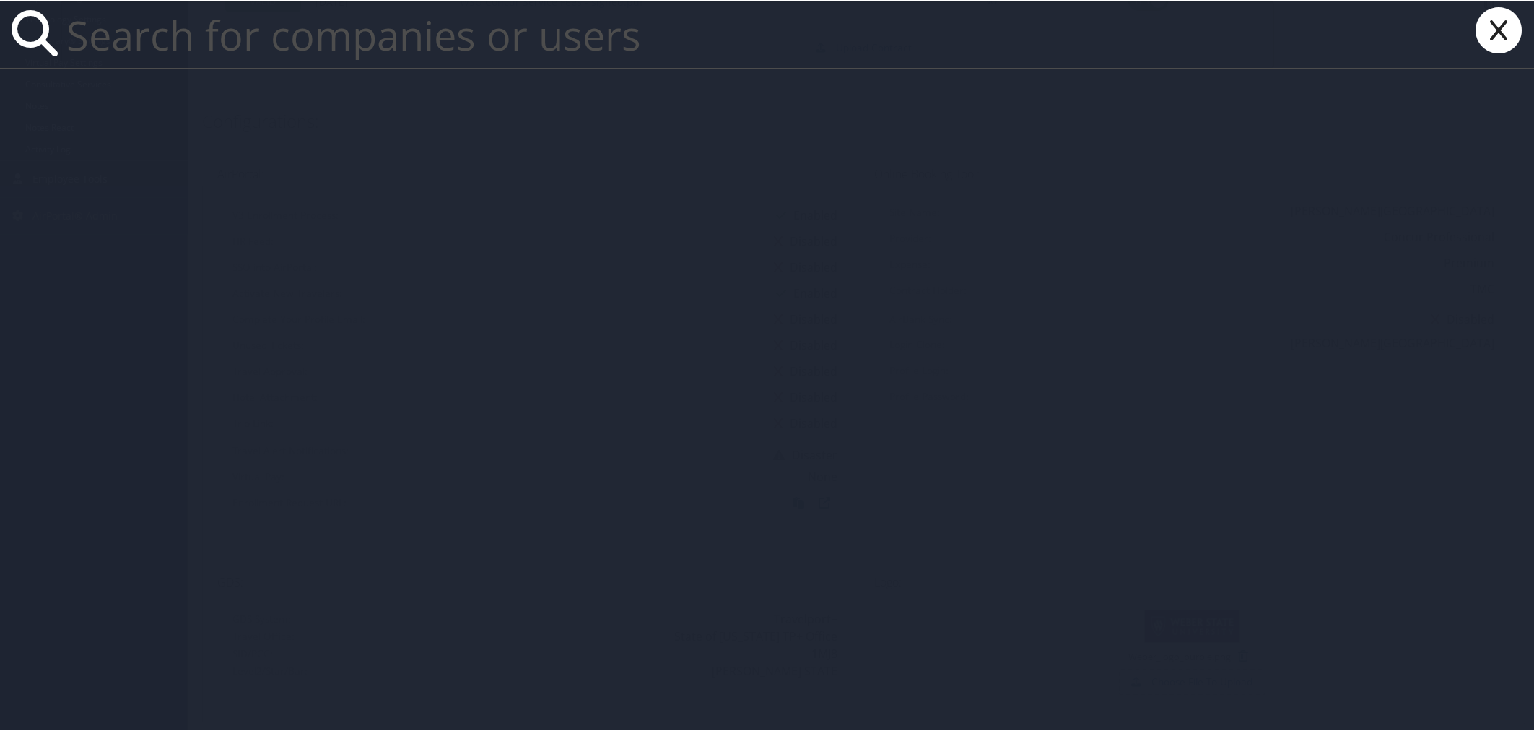
paste input "aarnoldussen@cornerstoneinc.com"
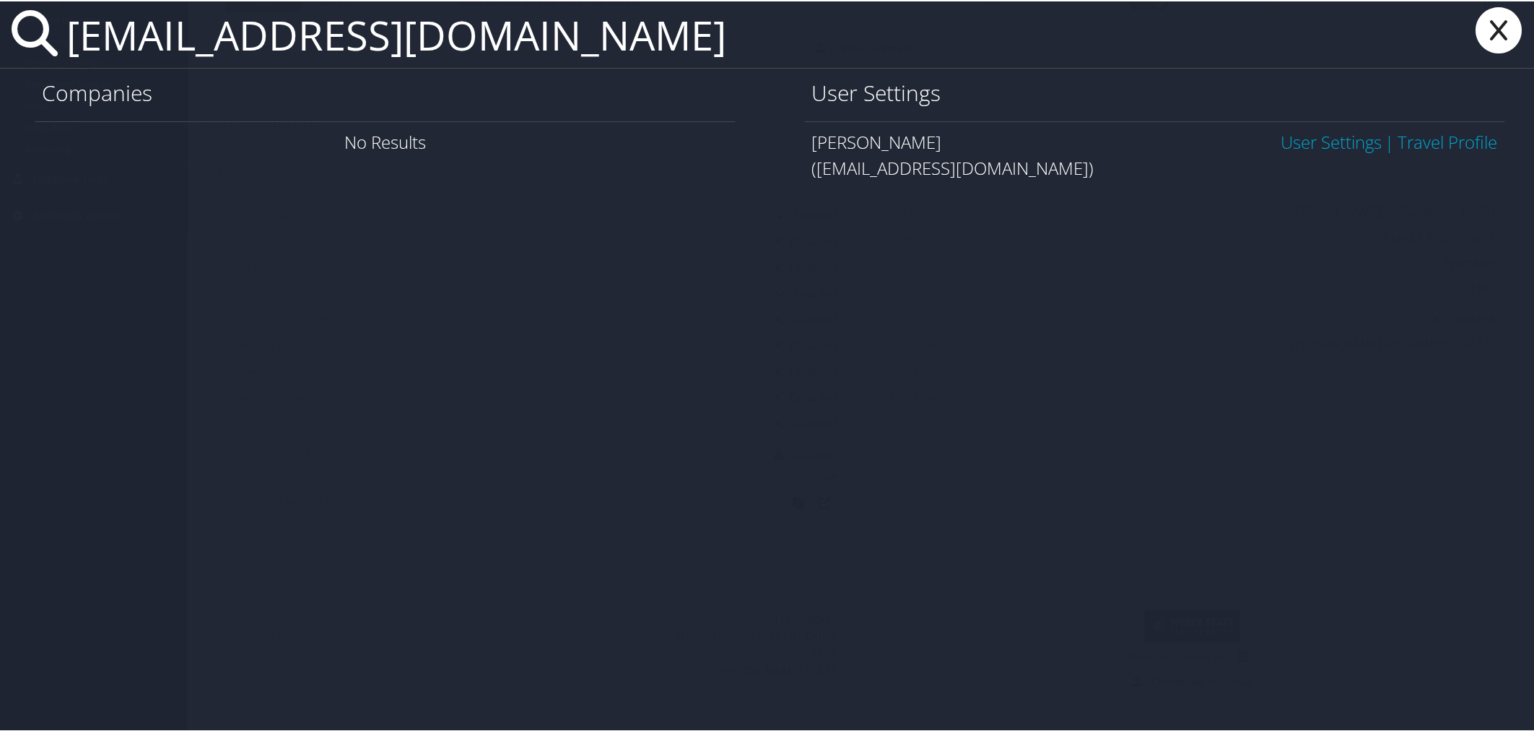
type input "aarnoldussen@cornerstoneinc.com"
click at [1281, 135] on link "User Settings" at bounding box center [1331, 140] width 101 height 24
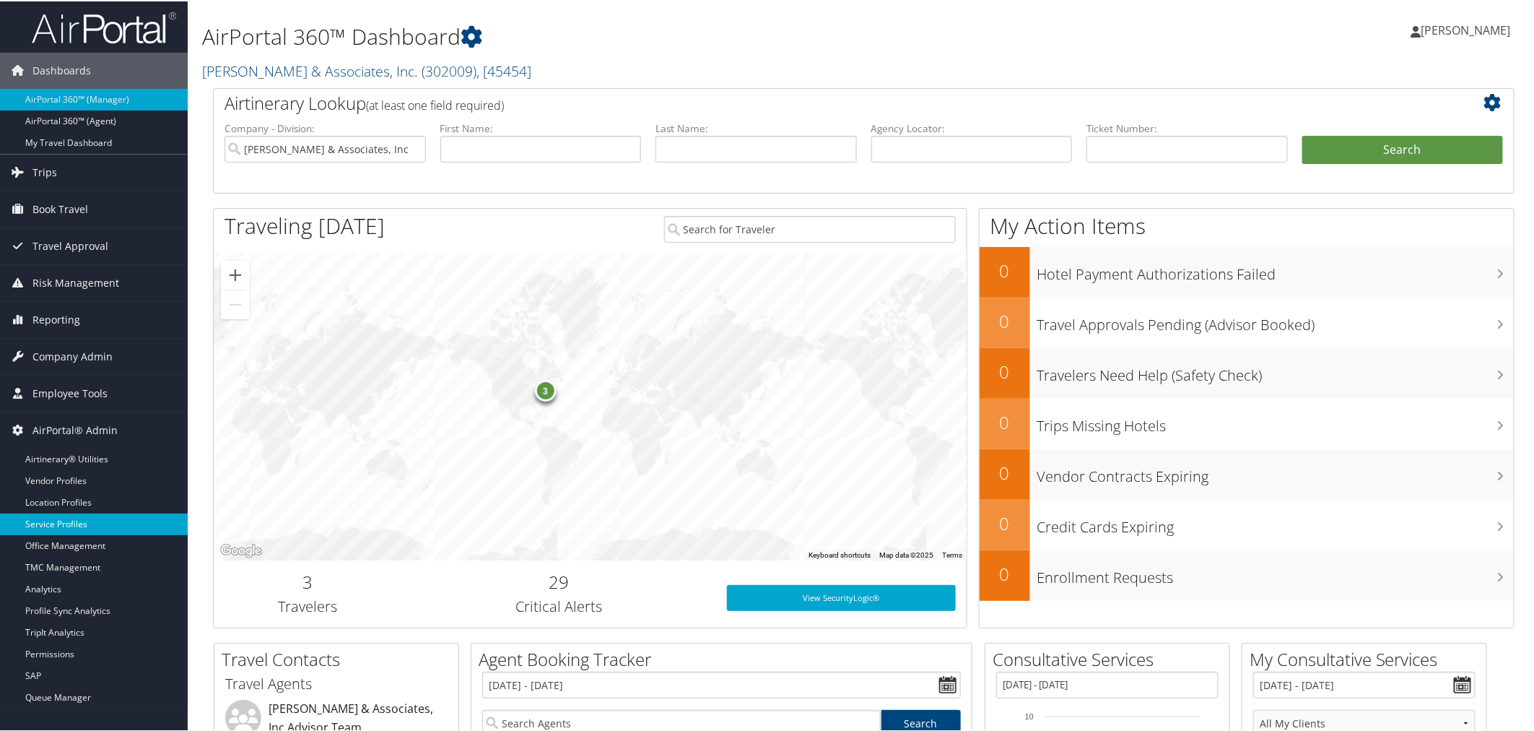
drag, startPoint x: 63, startPoint y: 540, endPoint x: 73, endPoint y: 524, distance: 18.8
click at [63, 540] on link "Office Management" at bounding box center [94, 544] width 188 height 22
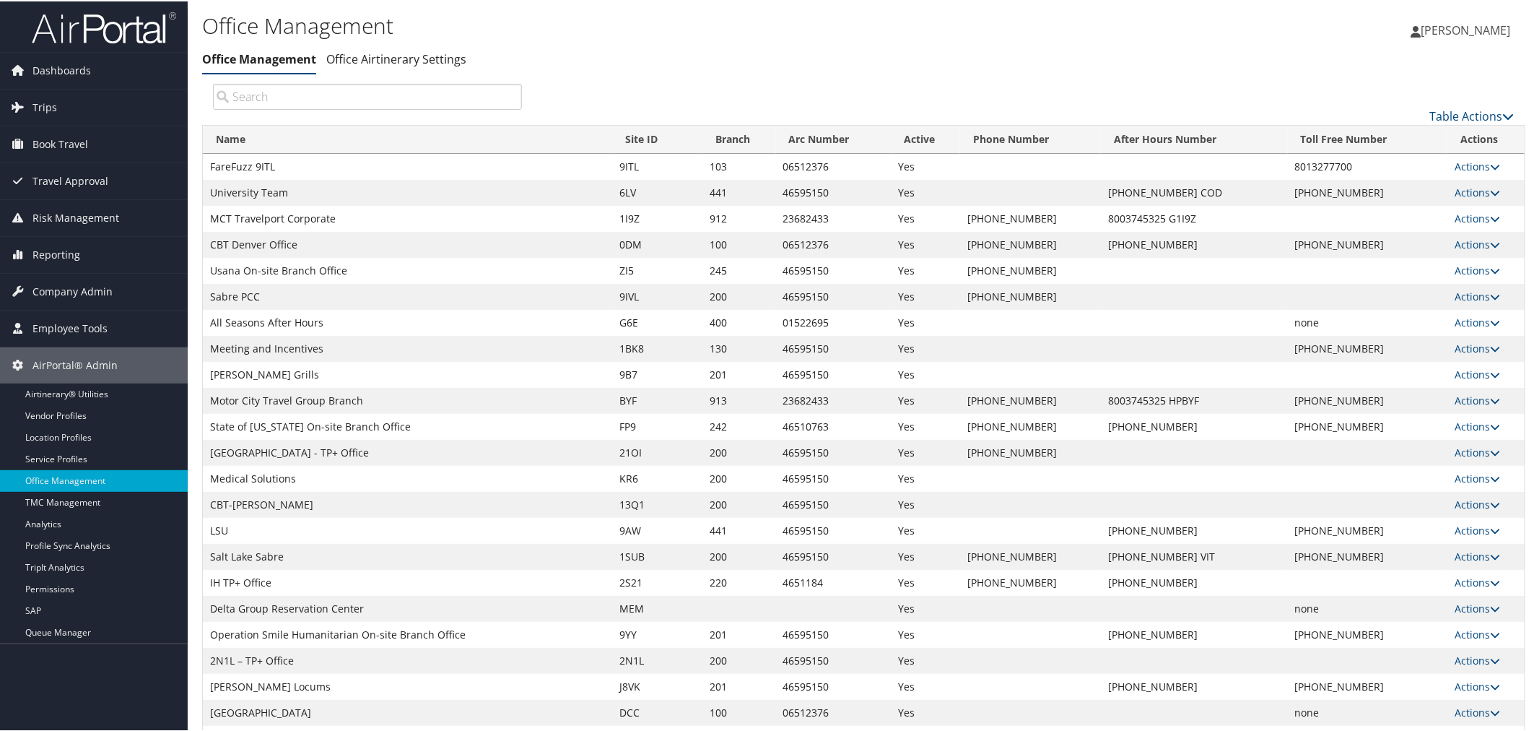
click at [355, 95] on input "search" at bounding box center [367, 95] width 309 height 26
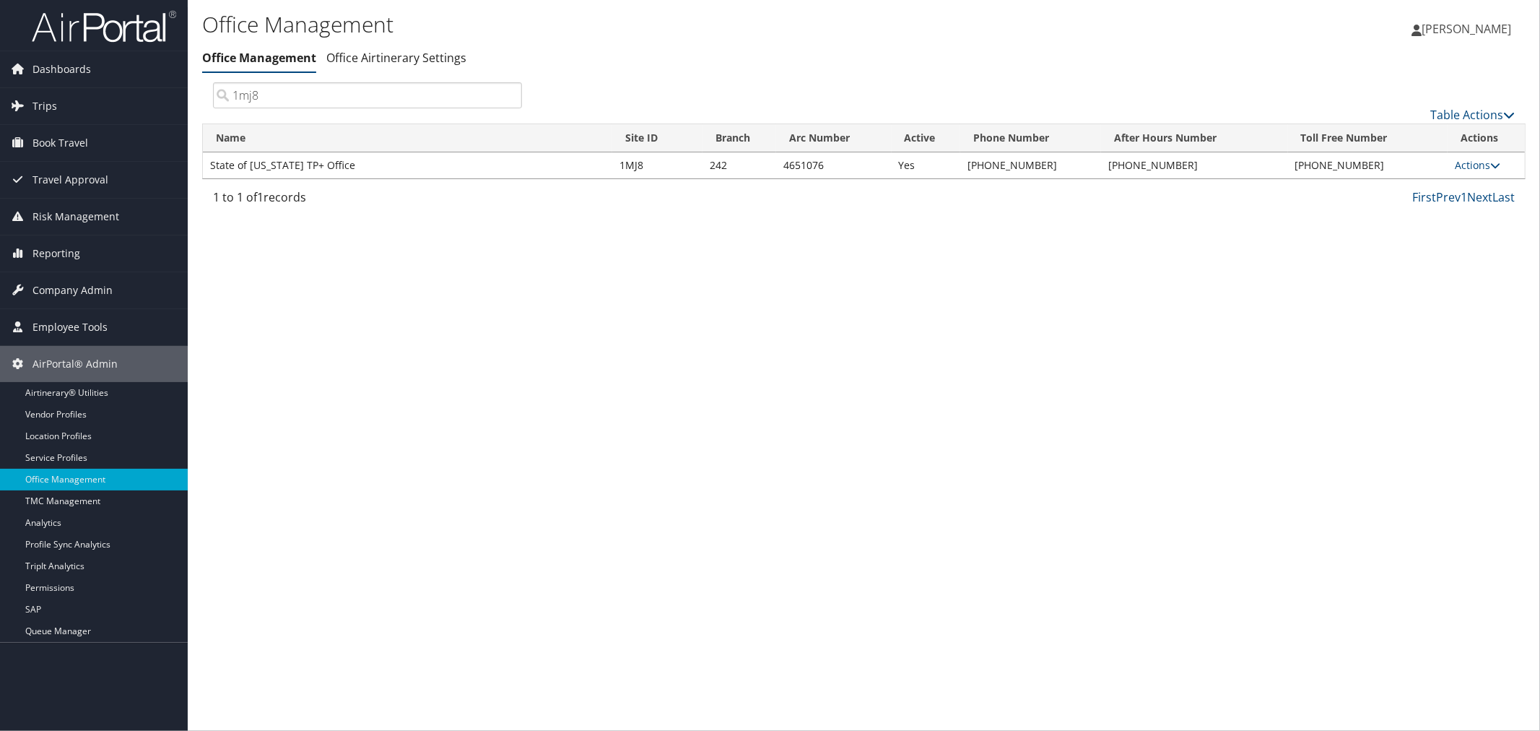
type input "1mj8"
drag, startPoint x: 641, startPoint y: 167, endPoint x: 621, endPoint y: 163, distance: 20.5
click at [621, 163] on td "1MJ8" at bounding box center [657, 165] width 90 height 26
copy td "1MJ8"
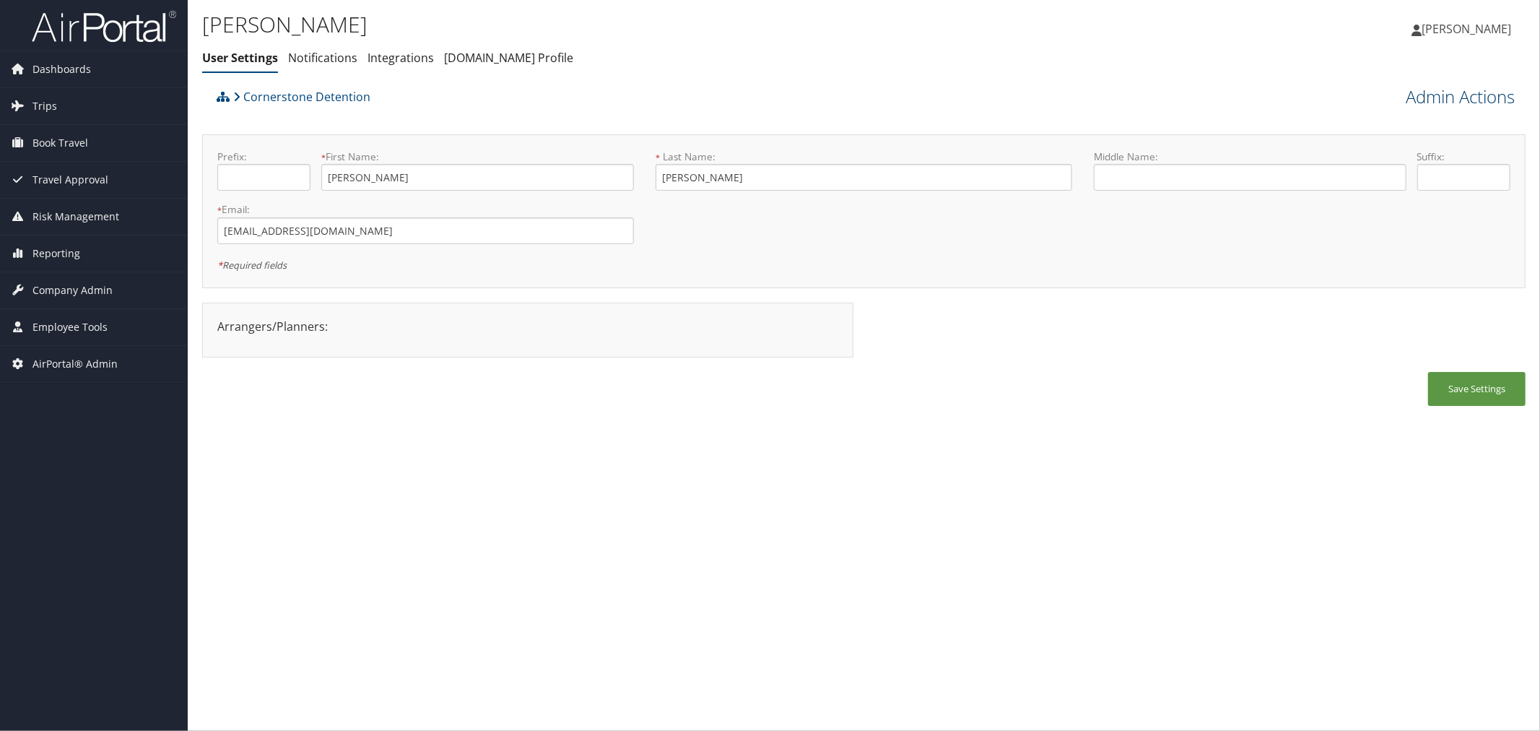
click at [1417, 97] on link "Admin Actions" at bounding box center [1459, 96] width 109 height 25
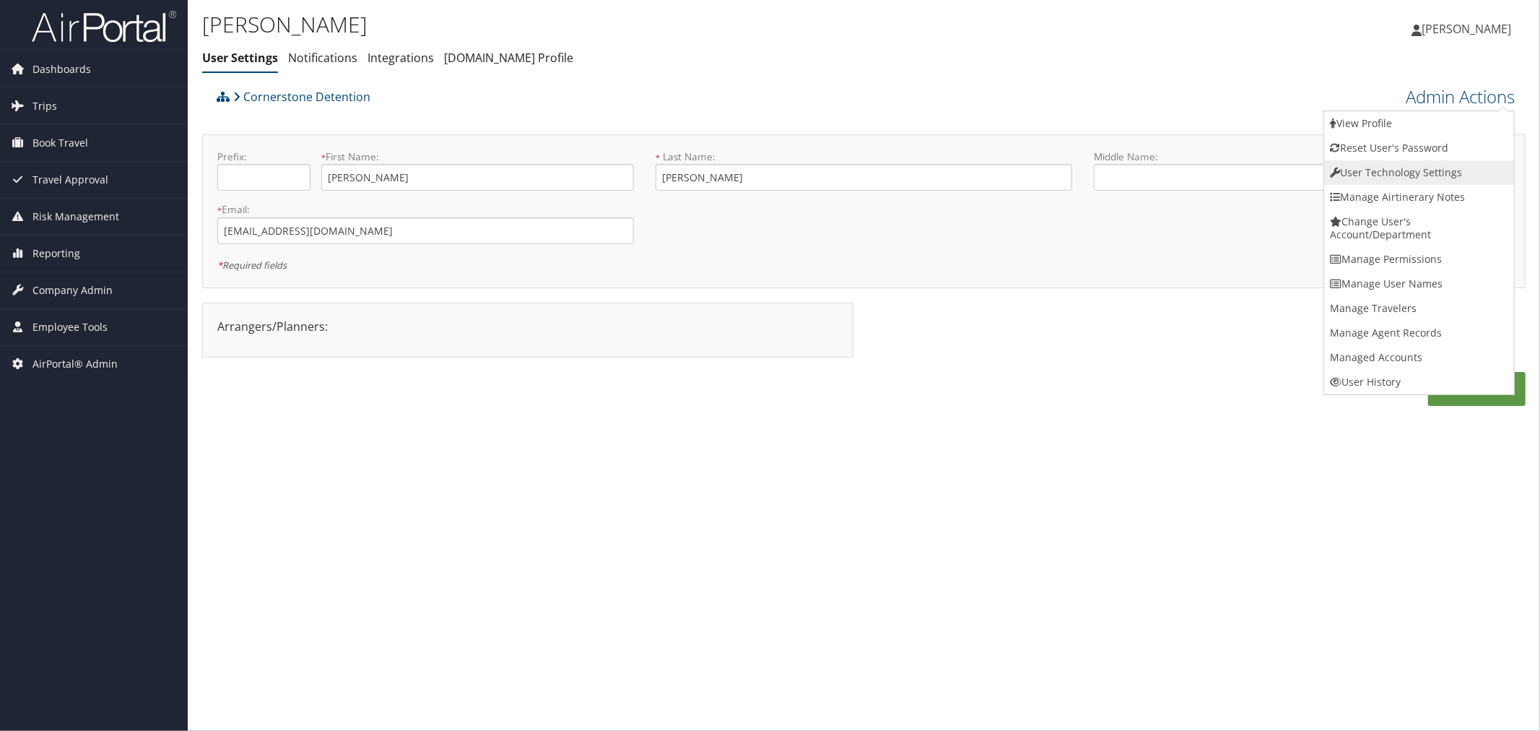
click at [1379, 163] on link "User Technology Settings" at bounding box center [1419, 172] width 190 height 25
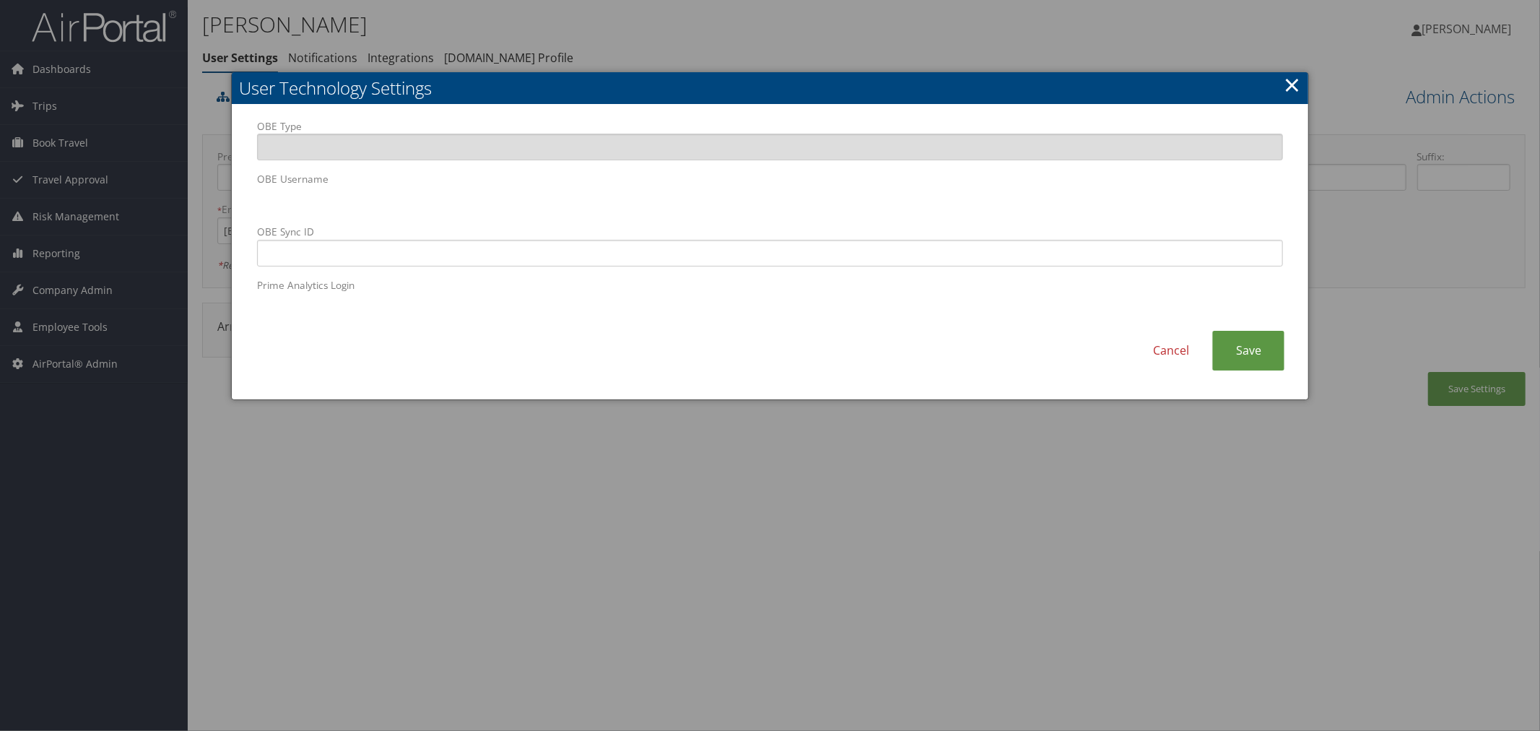
drag, startPoint x: 852, startPoint y: 47, endPoint x: 556, endPoint y: 97, distance: 300.2
click at [847, 47] on div at bounding box center [770, 365] width 1540 height 731
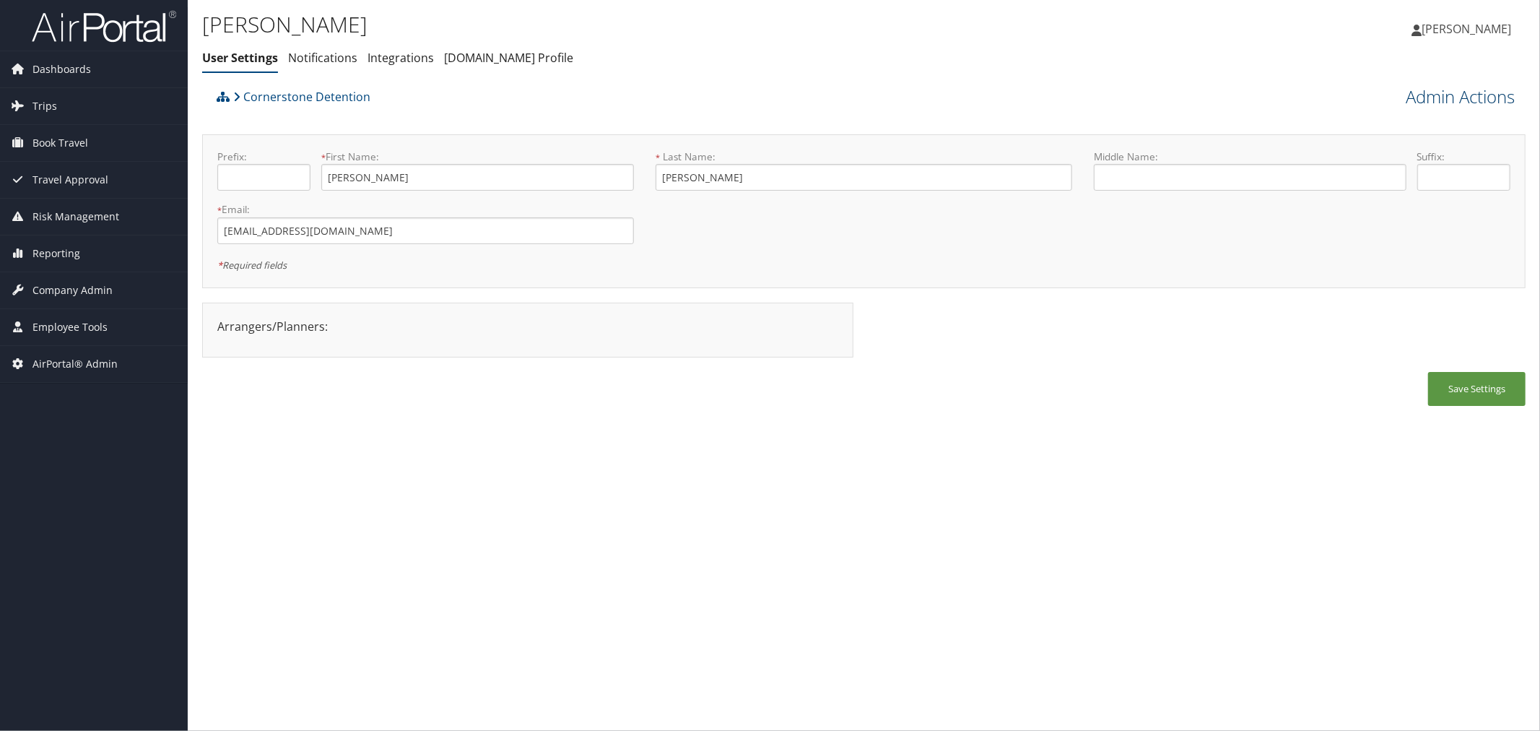
click at [1421, 98] on link "Admin Actions" at bounding box center [1459, 96] width 109 height 25
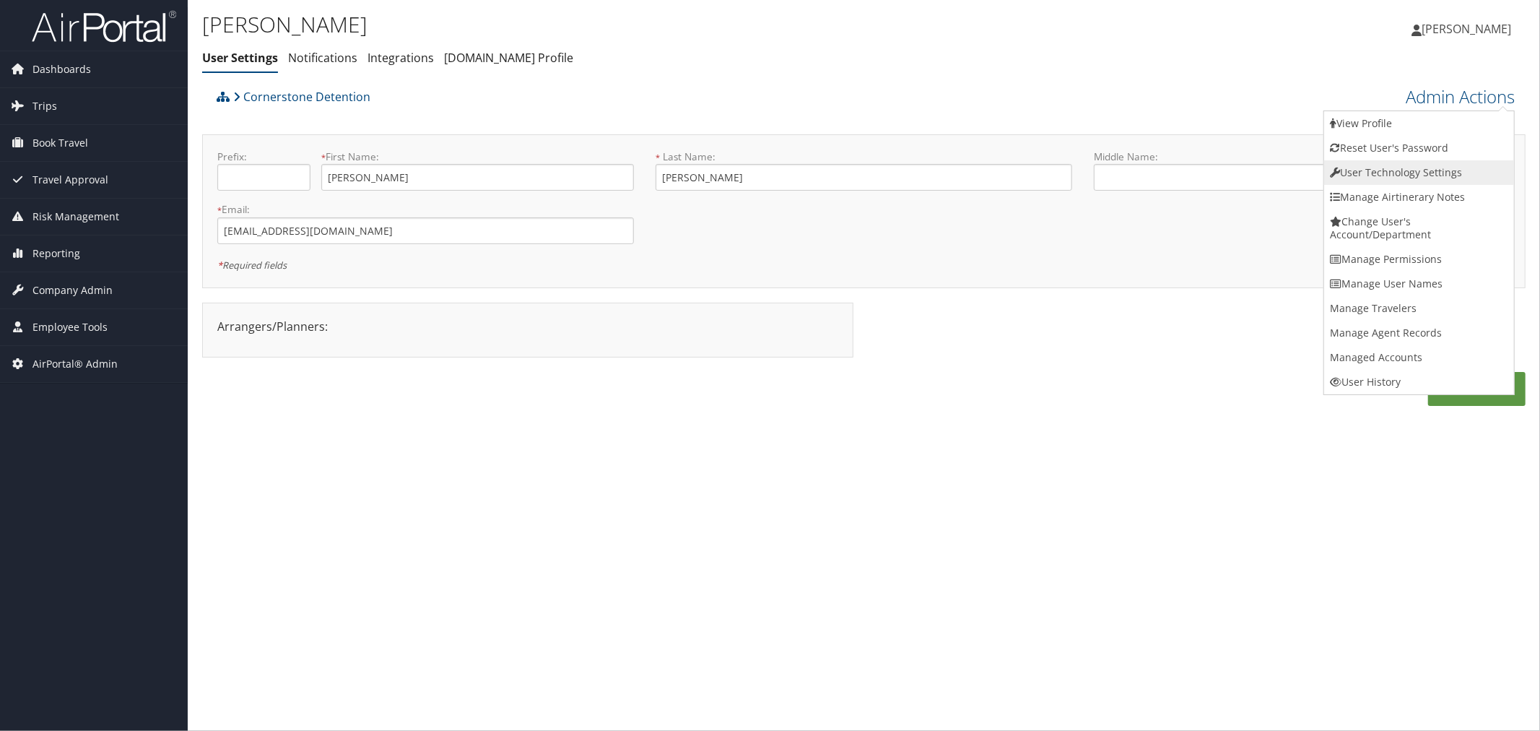
click at [1388, 175] on link "User Technology Settings" at bounding box center [1419, 172] width 190 height 25
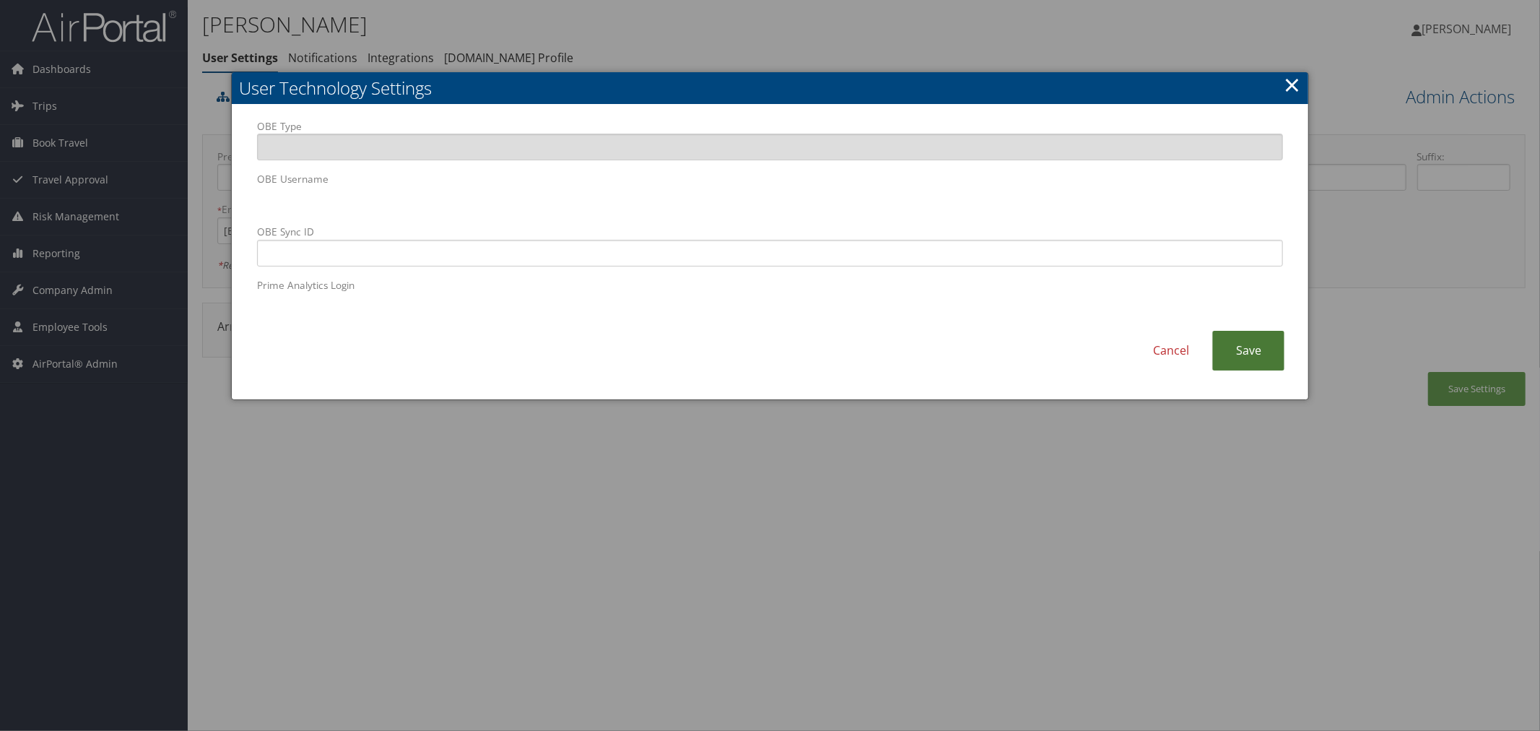
click at [1244, 355] on link "Save" at bounding box center [1248, 351] width 72 height 40
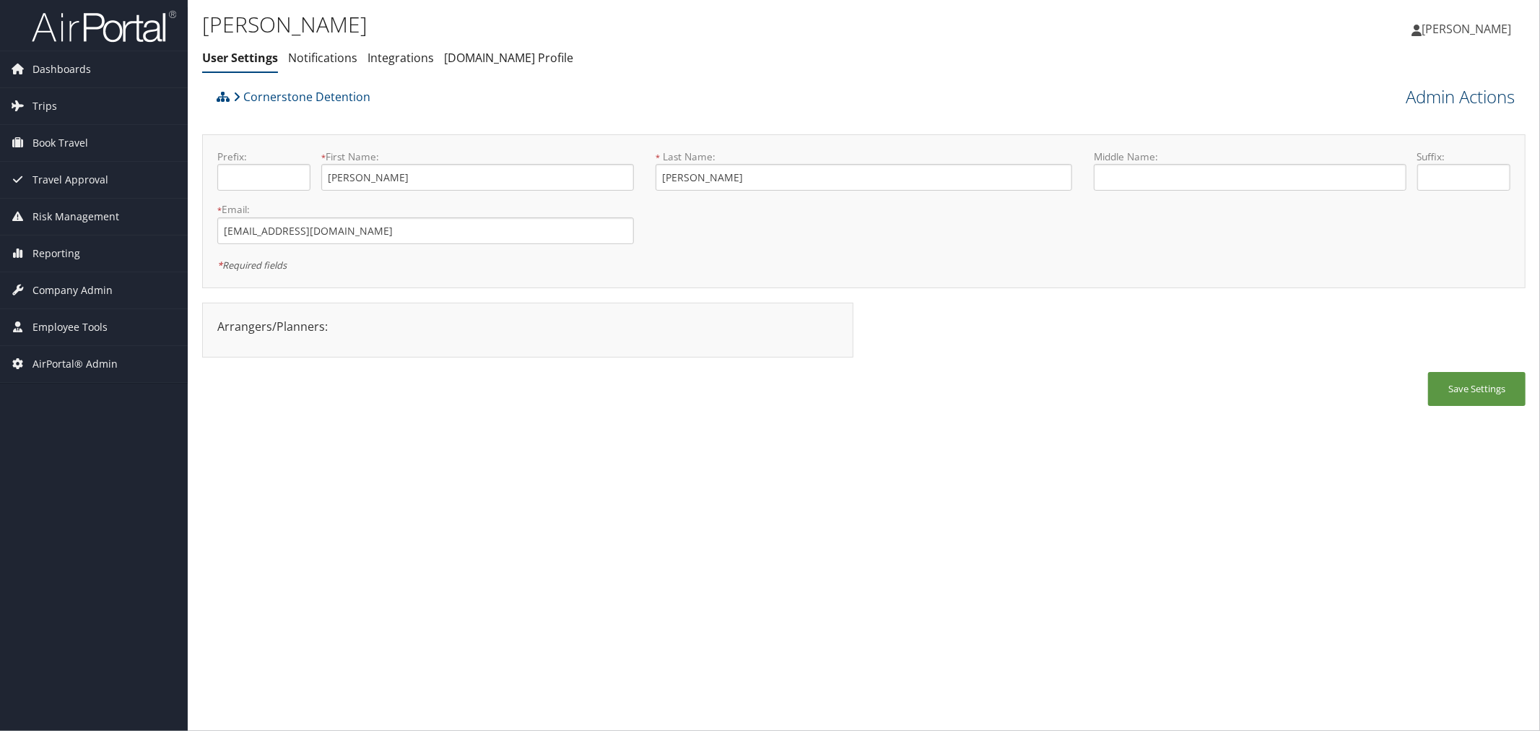
click at [1452, 101] on link "Admin Actions" at bounding box center [1459, 96] width 109 height 25
